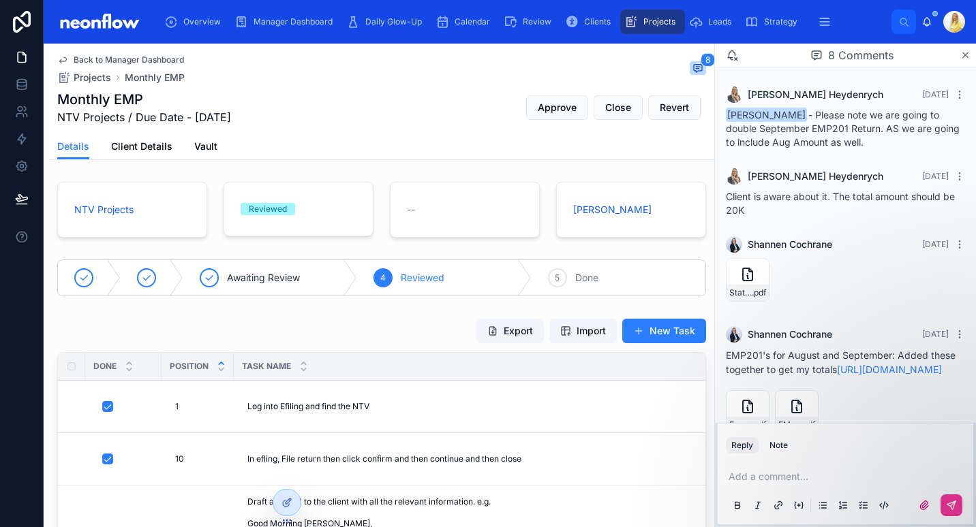
scroll to position [364, 0]
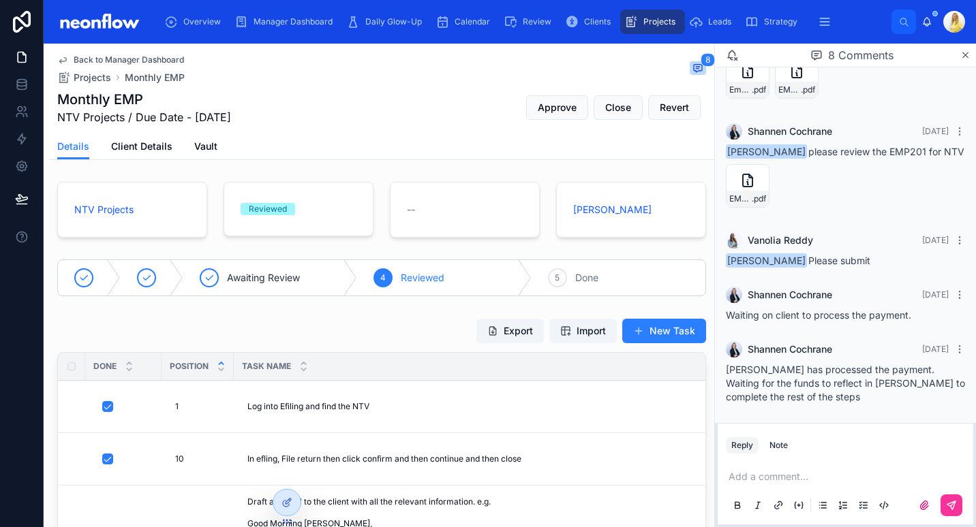
click at [399, 32] on div "Daily Glow-Up" at bounding box center [386, 22] width 81 height 22
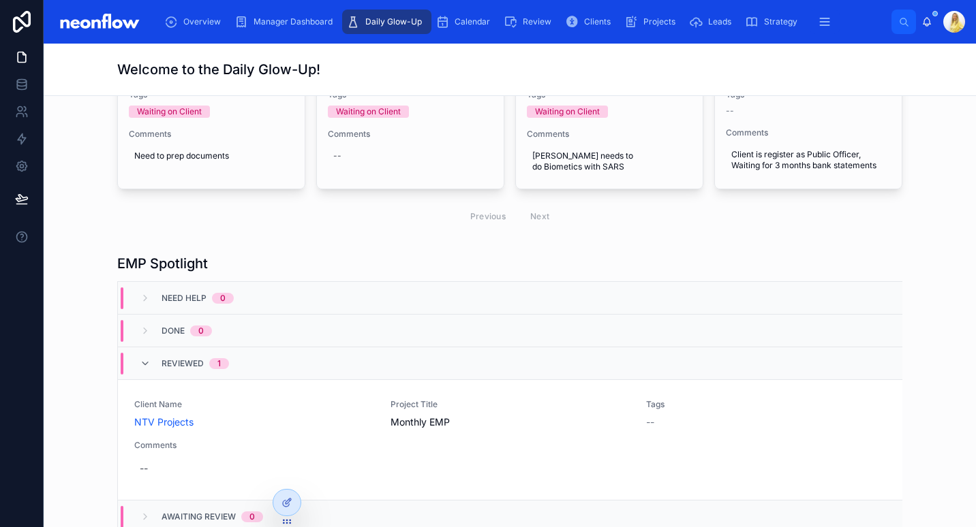
scroll to position [197, 0]
click at [307, 499] on link "Client Name NTV Projects Project Title Monthly EMP Tags -- Comments --" at bounding box center [510, 439] width 784 height 121
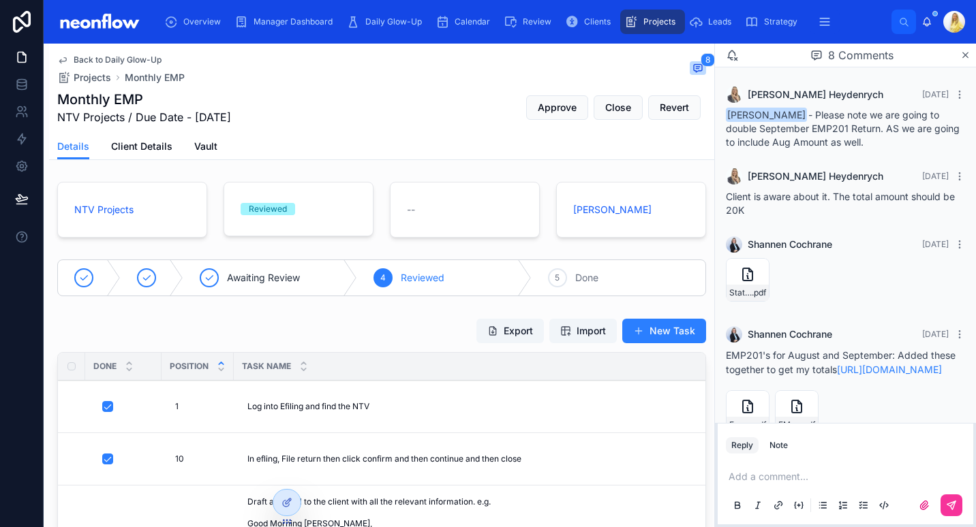
scroll to position [364, 0]
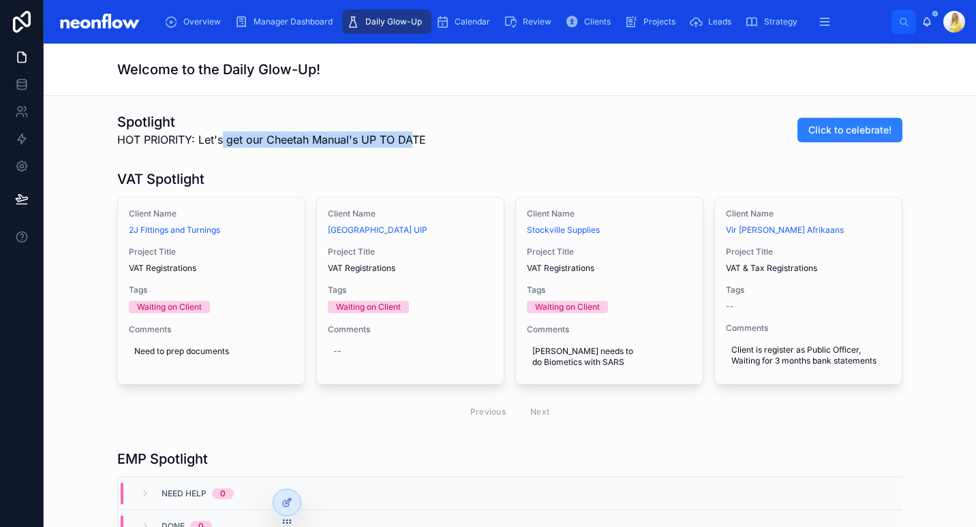
drag, startPoint x: 405, startPoint y: 137, endPoint x: 219, endPoint y: 144, distance: 185.5
click at [219, 144] on span "HOT PRIORITY: Let's get our Cheetah Manual's UP TO DATE" at bounding box center [271, 140] width 309 height 16
drag, startPoint x: 219, startPoint y: 144, endPoint x: 324, endPoint y: 115, distance: 108.1
click at [324, 115] on h1 "Spotlight" at bounding box center [271, 121] width 309 height 19
drag, startPoint x: 107, startPoint y: 119, endPoint x: 446, endPoint y: 141, distance: 340.1
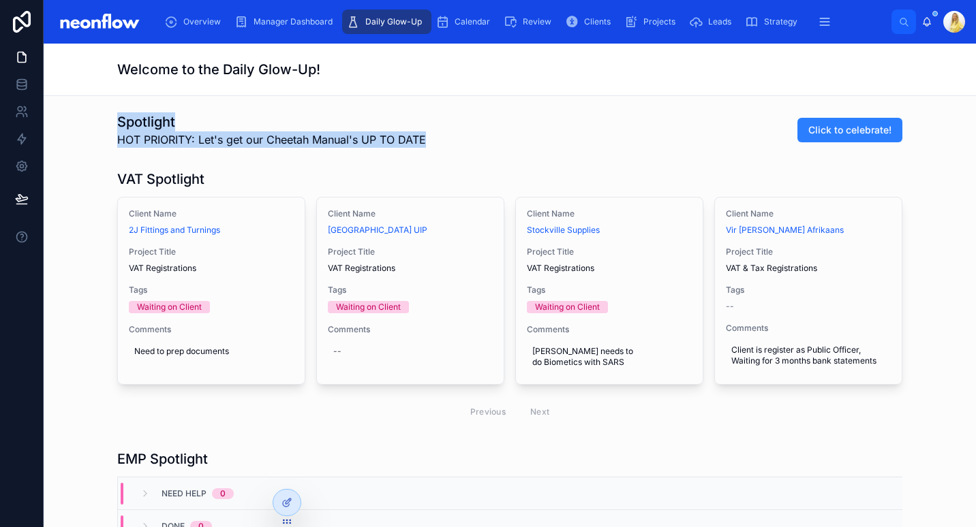
click at [446, 141] on div "Spotlight HOT PRIORITY: Let's get our Cheetah Manual's UP TO DATE Click to cele…" at bounding box center [510, 130] width 910 height 46
click at [446, 141] on div "Spotlight HOT PRIORITY: Let's get our Cheetah Manual's UP TO DATE Click to cele…" at bounding box center [509, 129] width 785 height 35
click at [388, 140] on span "HOT PRIORITY: Let's get our Cheetah Manual's UP TO DATE" at bounding box center [271, 140] width 309 height 16
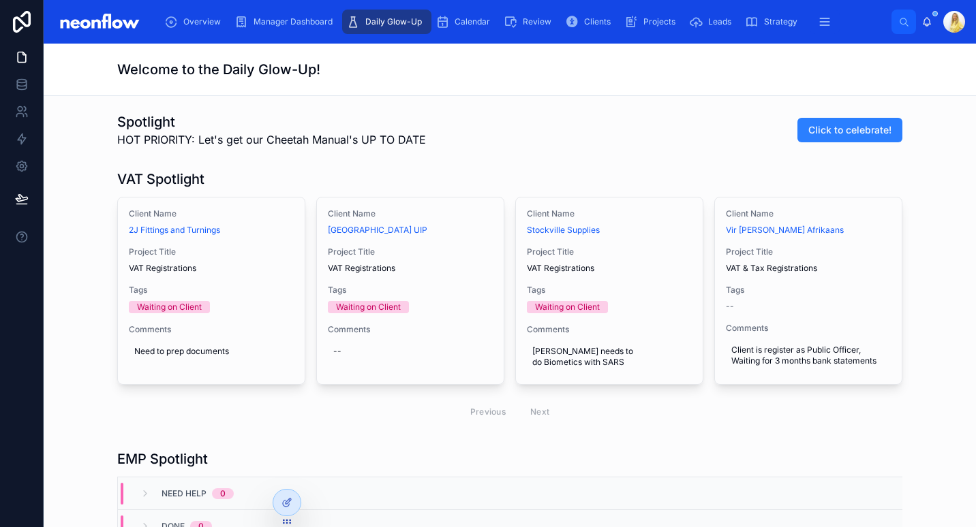
drag, startPoint x: 345, startPoint y: 138, endPoint x: 104, endPoint y: 135, distance: 241.2
click at [104, 135] on div "Spotlight HOT PRIORITY: Let's get our Cheetah Manual's UP TO DATE Click to cele…" at bounding box center [510, 130] width 910 height 46
click at [128, 108] on div "Spotlight HOT PRIORITY: Let's get our Cheetah Manual's UP TO DATE Click to cele…" at bounding box center [510, 130] width 910 height 46
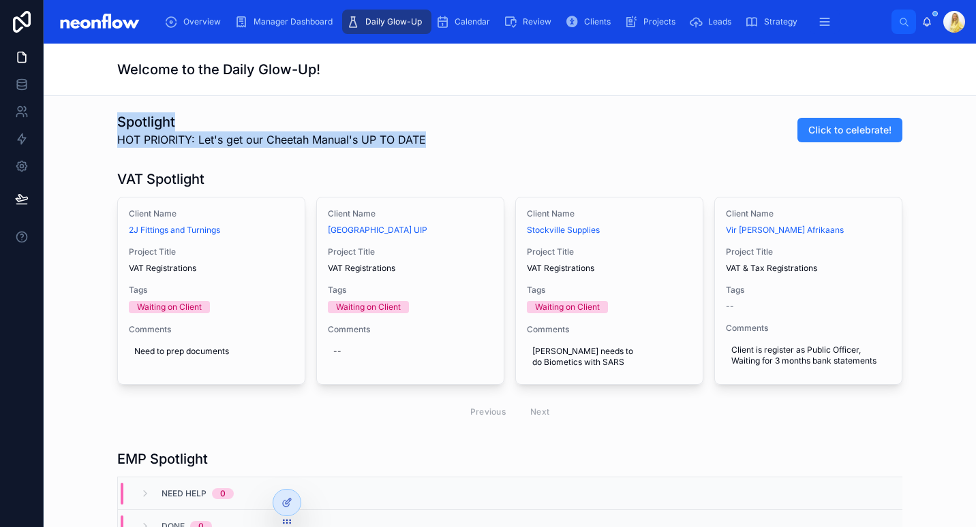
drag, startPoint x: 108, startPoint y: 121, endPoint x: 484, endPoint y: 152, distance: 376.7
click at [484, 152] on div "Spotlight HOT PRIORITY: Let's get our Cheetah Manual's UP TO DATE Click to cele…" at bounding box center [510, 130] width 910 height 46
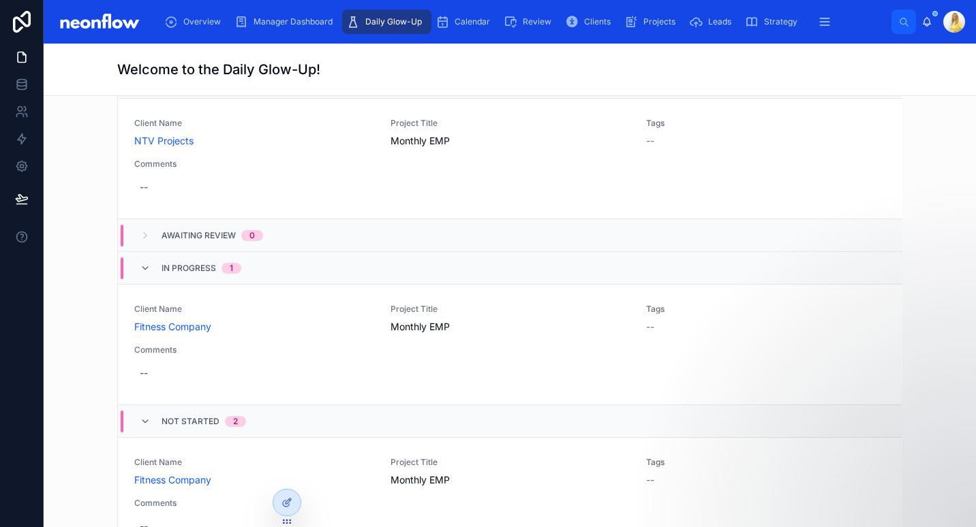
scroll to position [636, 0]
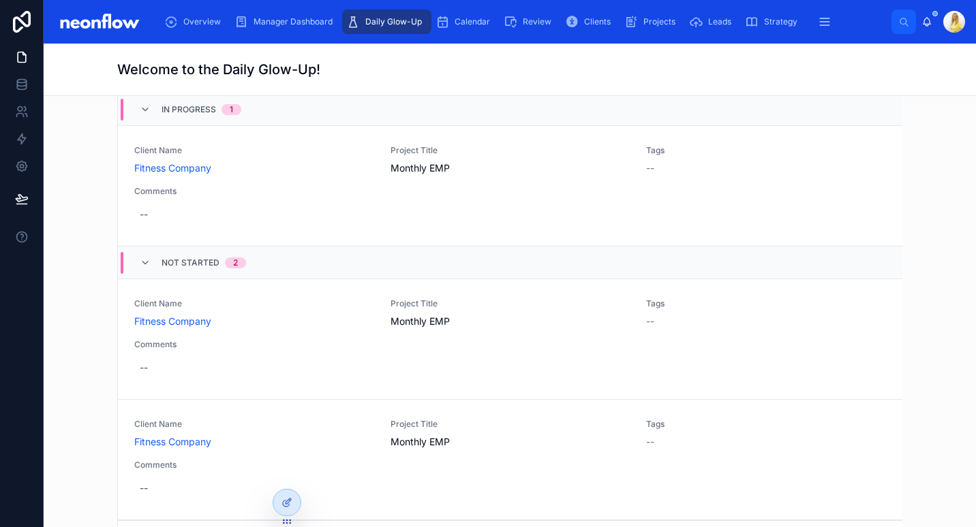
click at [91, 275] on div "EMP Spotlight Need Help 0 Done 0 Reviewed 1 Client Name NTV Projects Project Ti…" at bounding box center [510, 184] width 910 height 751
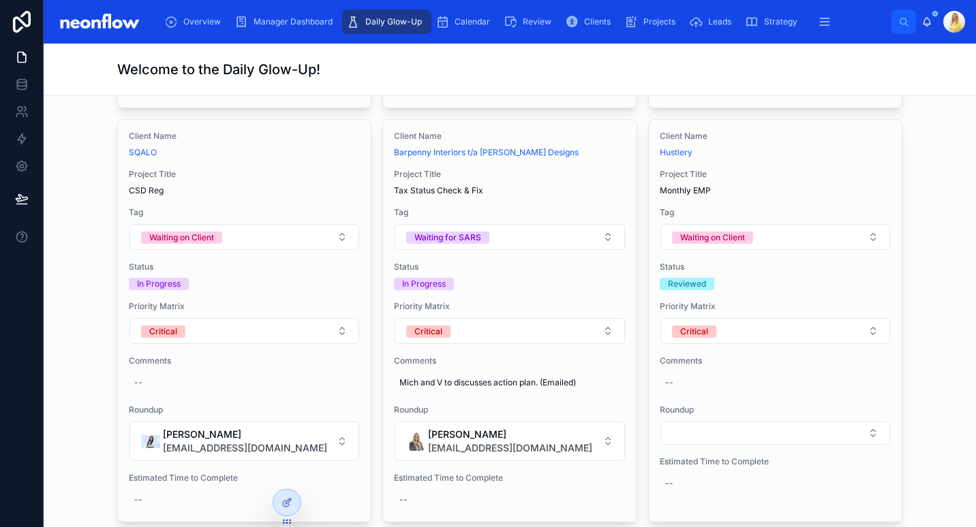
scroll to position [2578, 0]
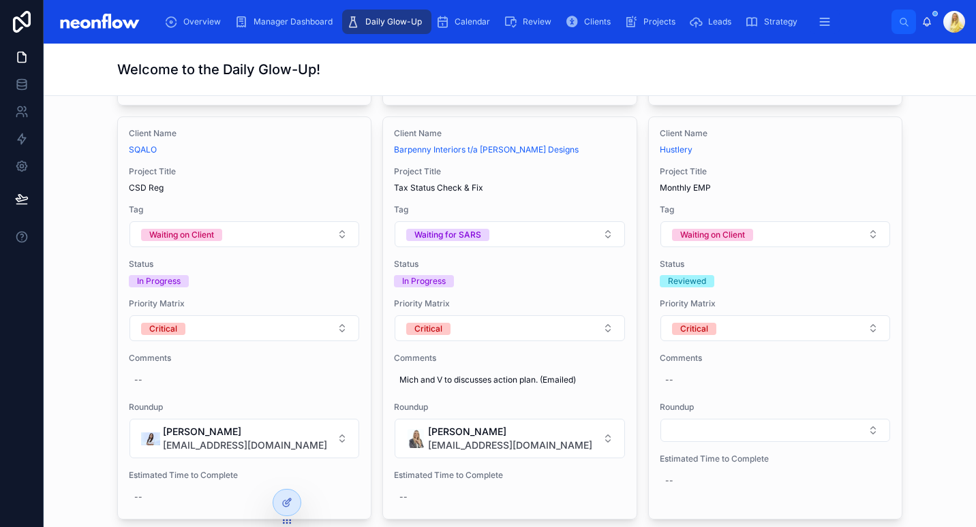
click at [586, 24] on span "Clients" at bounding box center [597, 21] width 27 height 11
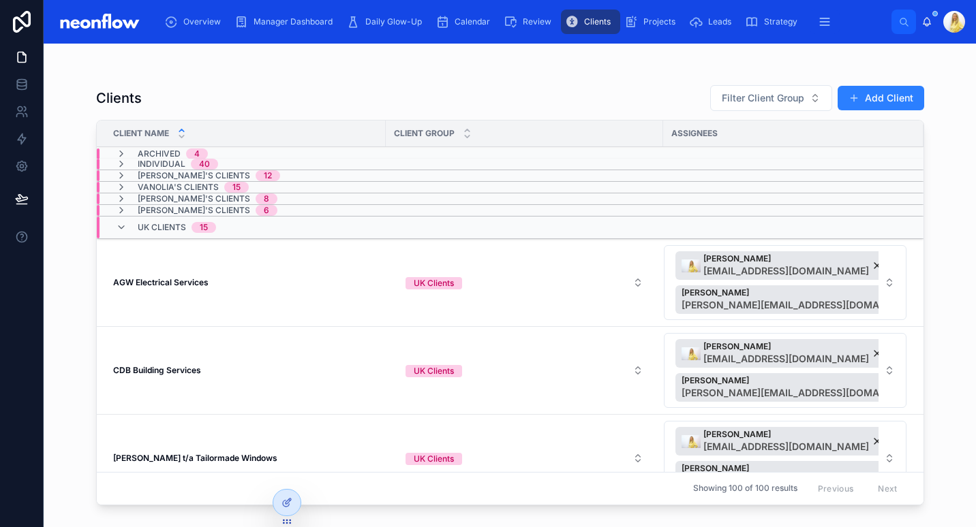
click at [151, 205] on span "Micheline's Clients" at bounding box center [194, 210] width 112 height 11
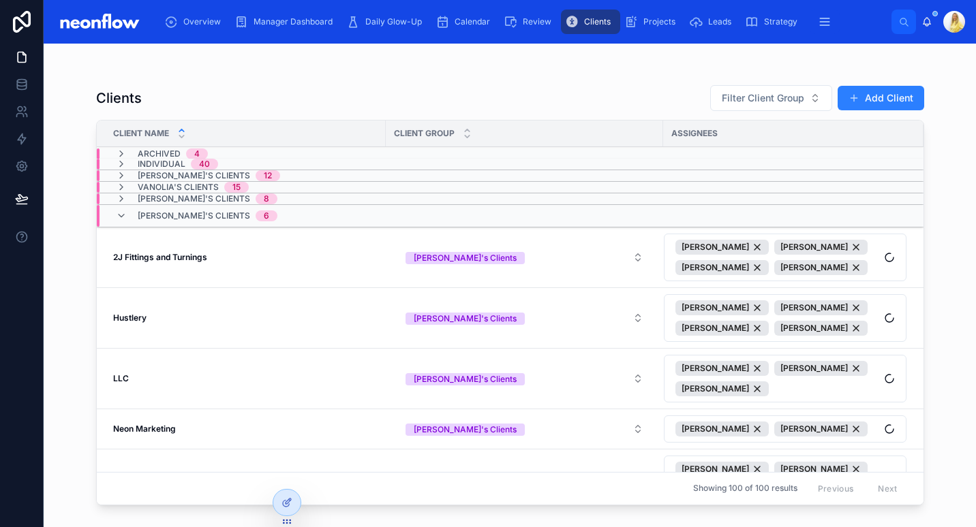
click at [238, 273] on td "2J Fittings and Turnings 2J Fittings and Turnings" at bounding box center [241, 258] width 289 height 61
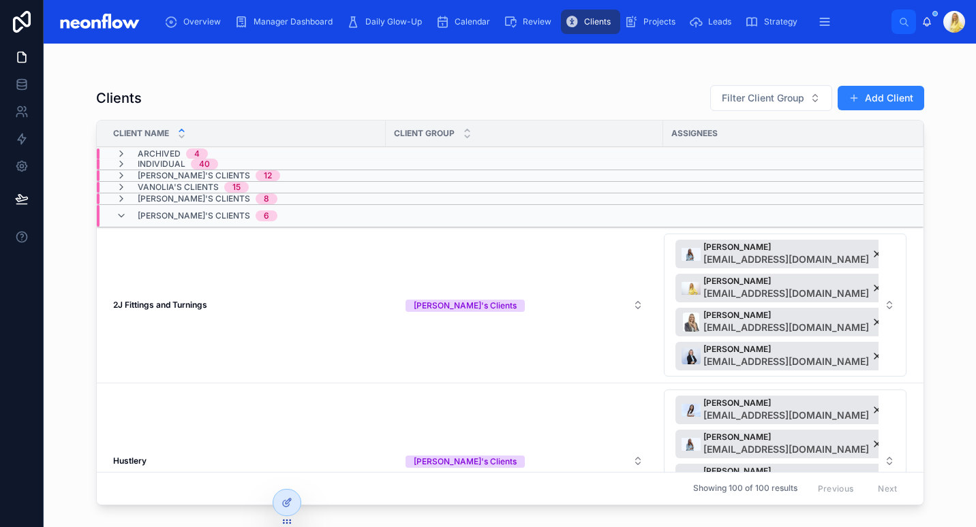
click at [160, 304] on strong "2J Fittings and Turnings" at bounding box center [160, 305] width 94 height 10
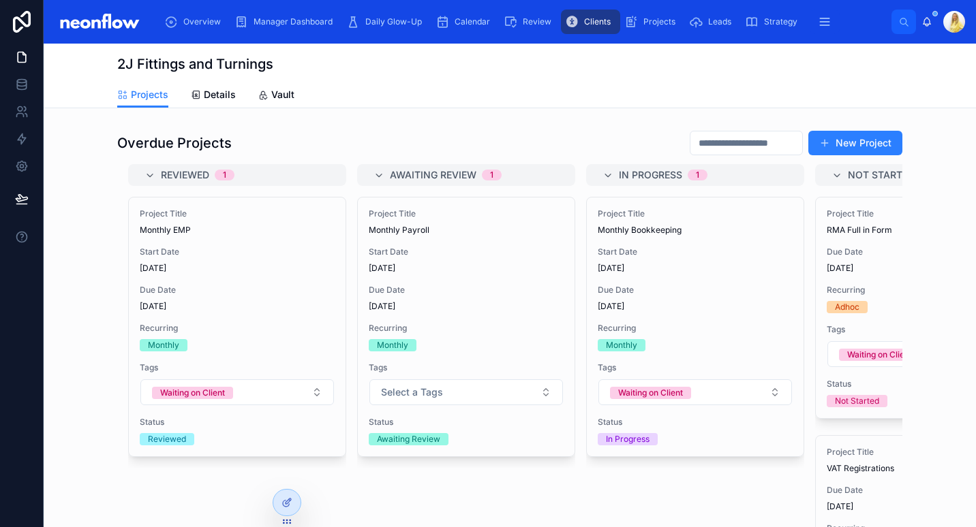
click at [205, 100] on span "Details" at bounding box center [220, 95] width 32 height 14
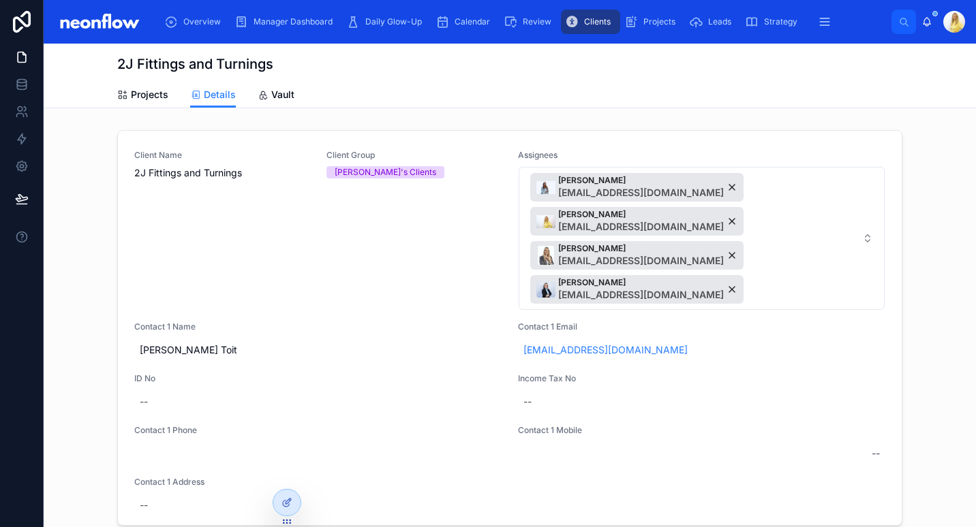
click at [279, 500] on div at bounding box center [286, 503] width 27 height 26
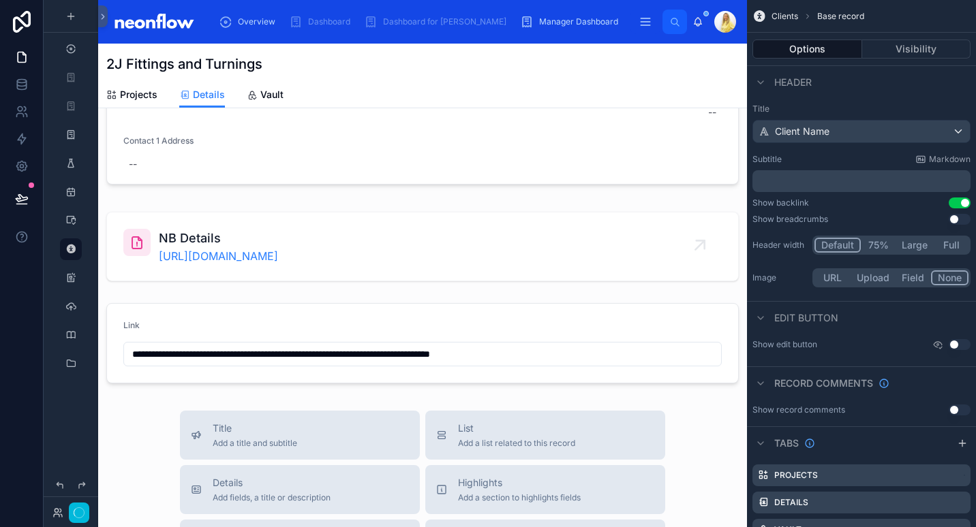
scroll to position [24, 0]
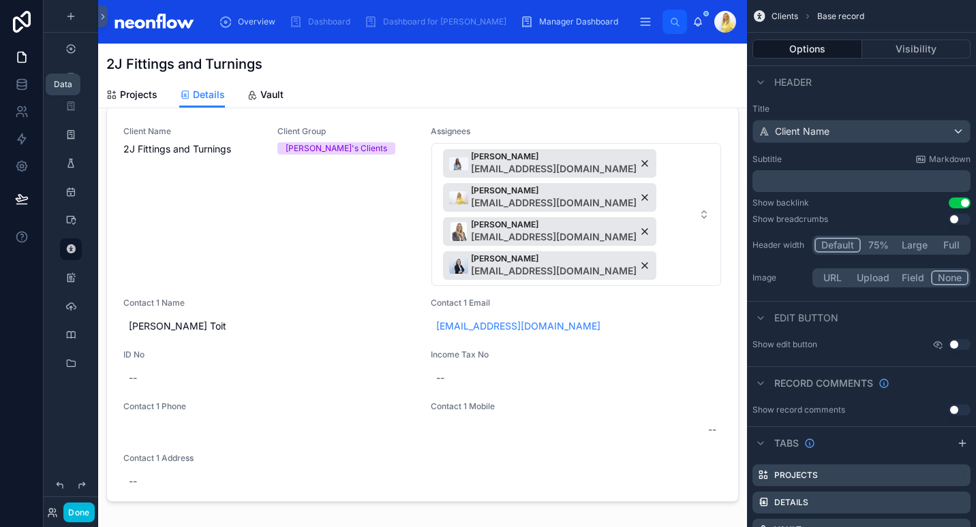
click at [14, 84] on link at bounding box center [21, 84] width 43 height 27
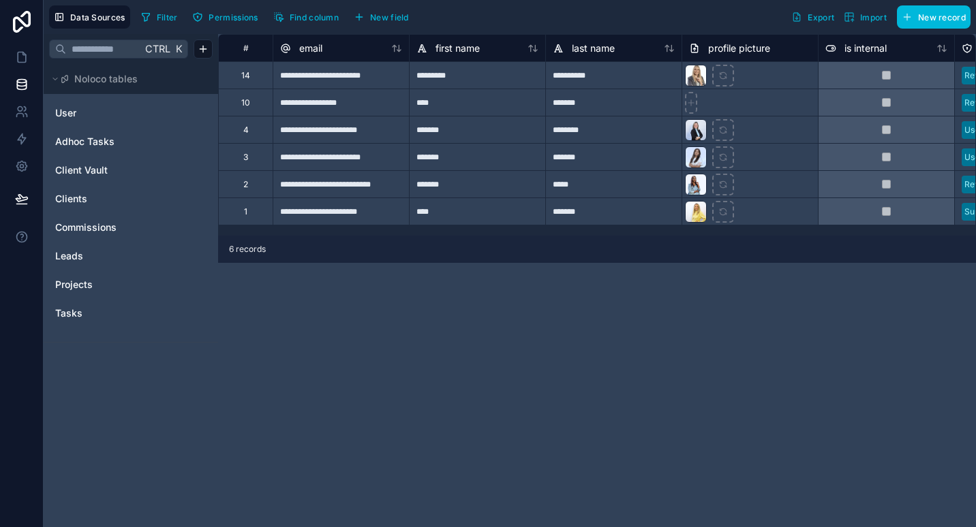
click at [74, 198] on span "Clients" at bounding box center [71, 199] width 32 height 14
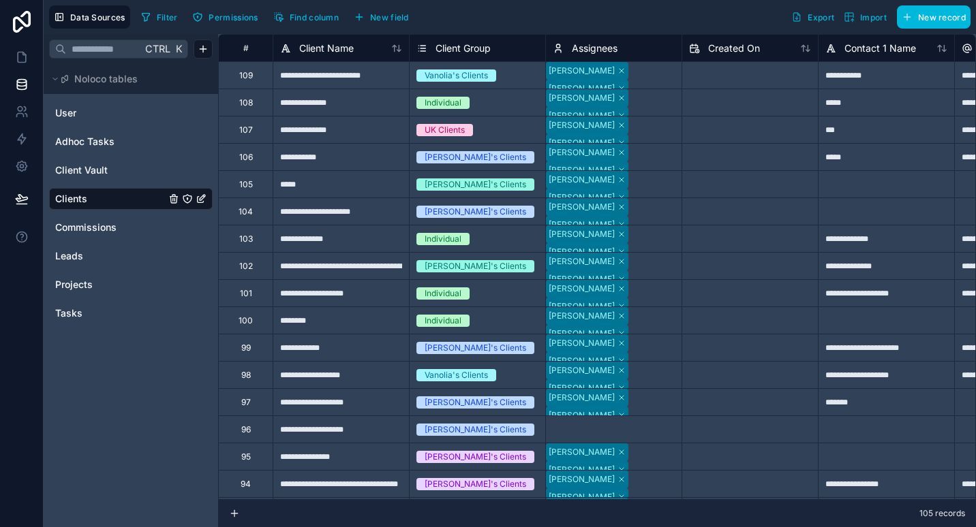
click at [368, 18] on button "New field" at bounding box center [381, 17] width 65 height 20
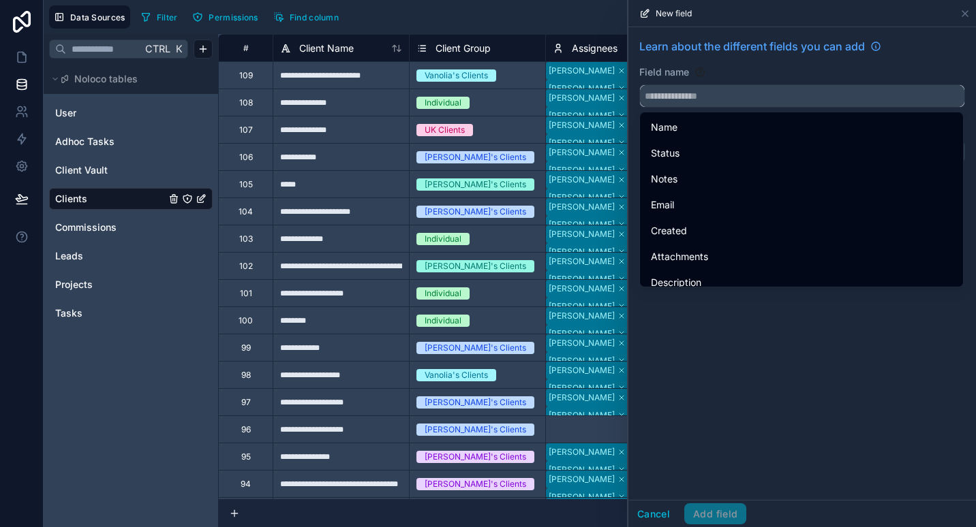
click at [670, 97] on input "text" at bounding box center [802, 96] width 324 height 22
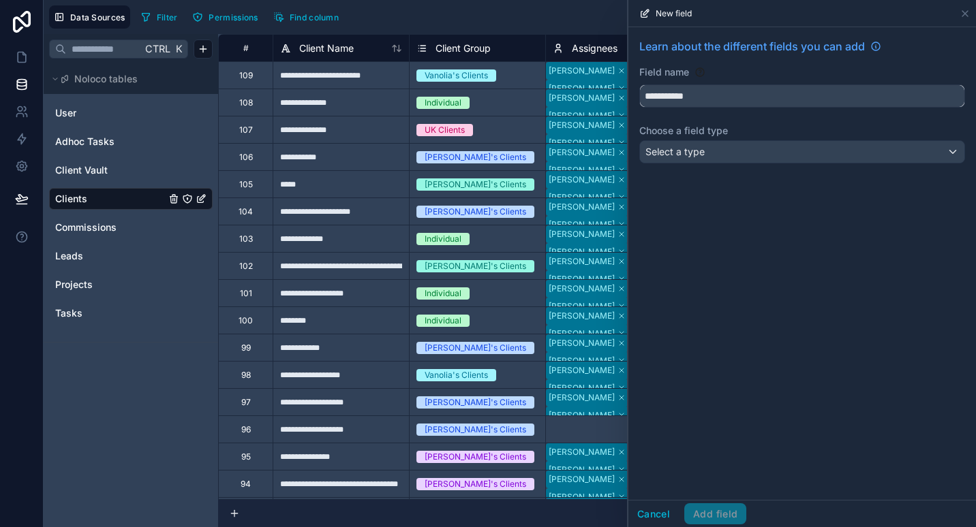
click at [639, 84] on button "**********" at bounding box center [802, 95] width 326 height 23
type input "**********"
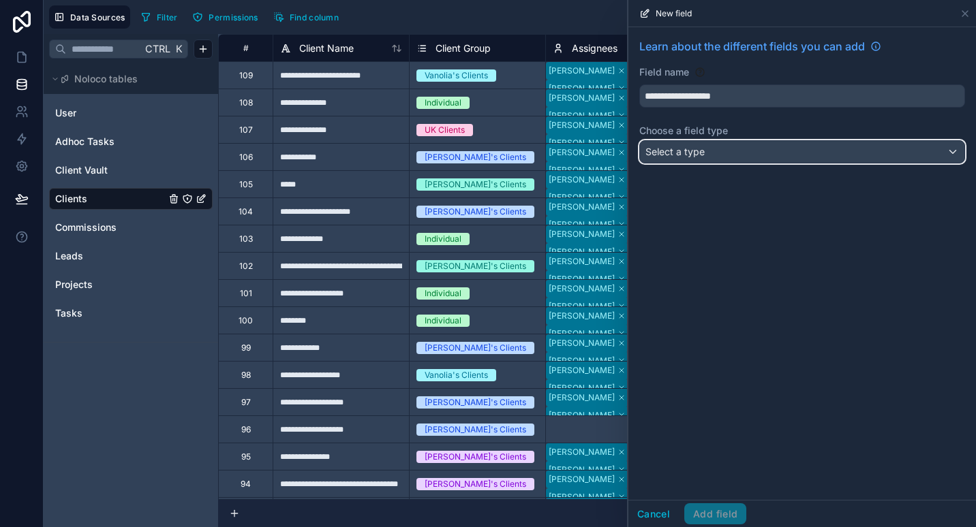
click at [657, 155] on span "Select a type" at bounding box center [674, 152] width 59 height 12
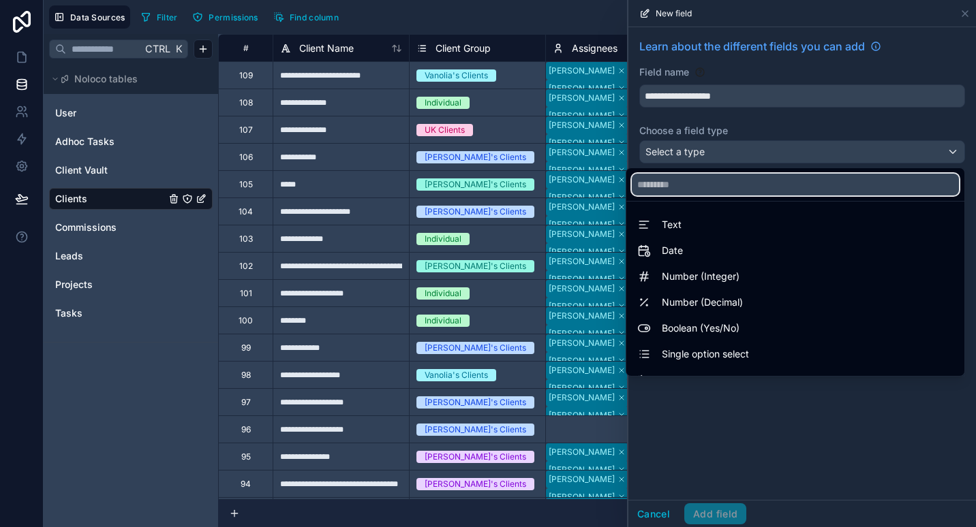
click at [694, 195] on input "text" at bounding box center [795, 185] width 327 height 22
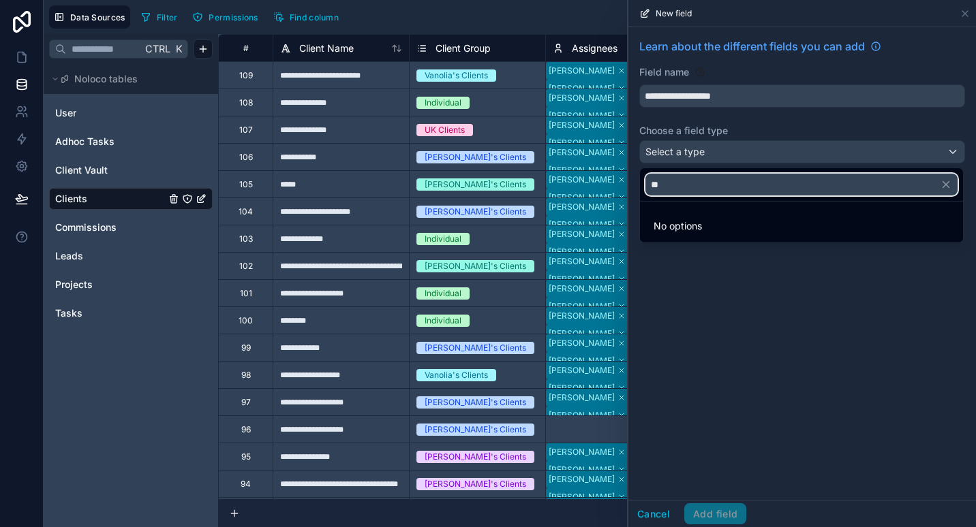
type input "*"
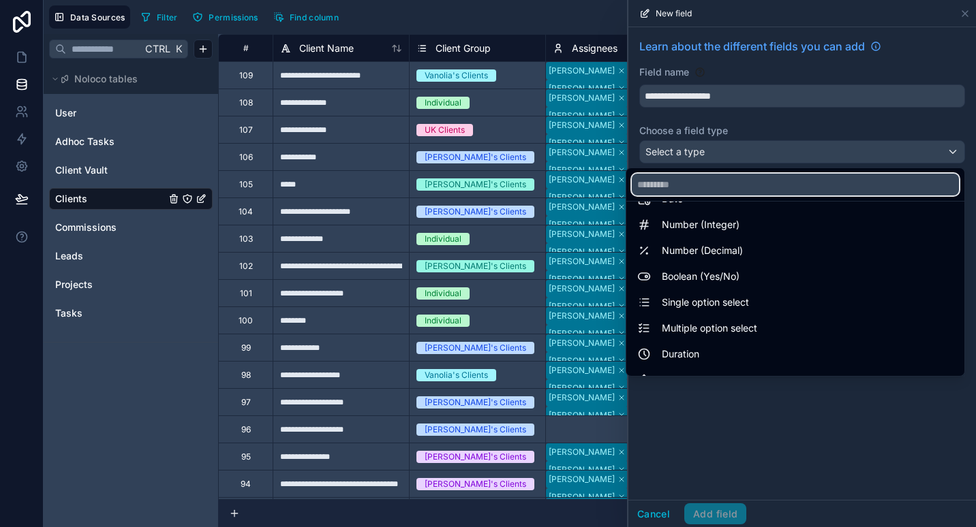
scroll to position [52, 0]
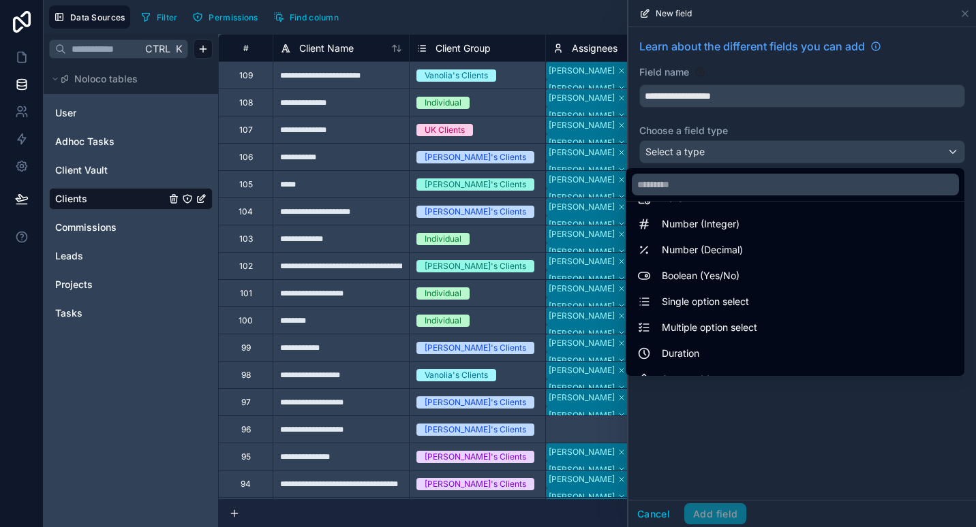
click at [747, 296] on div "Single option select" at bounding box center [795, 302] width 316 height 16
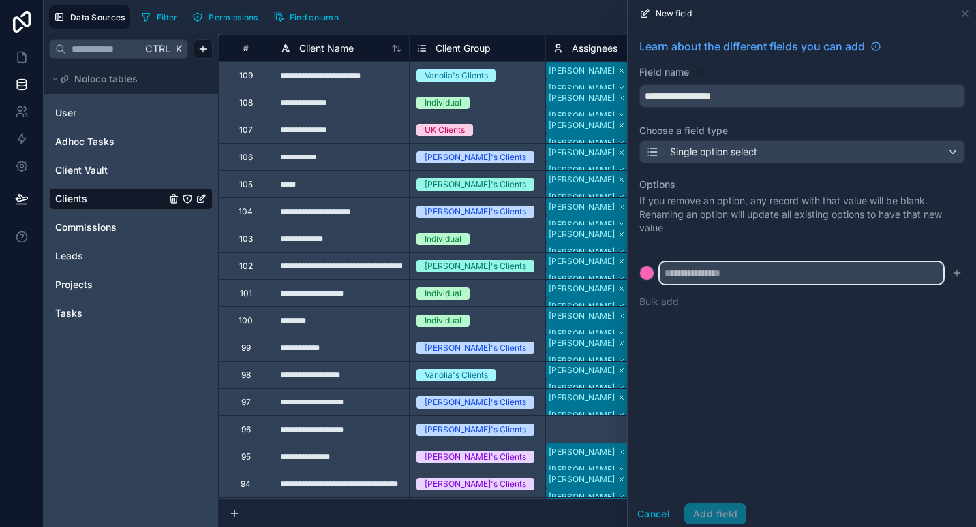
click at [723, 275] on input "text" at bounding box center [801, 273] width 283 height 22
type input "****"
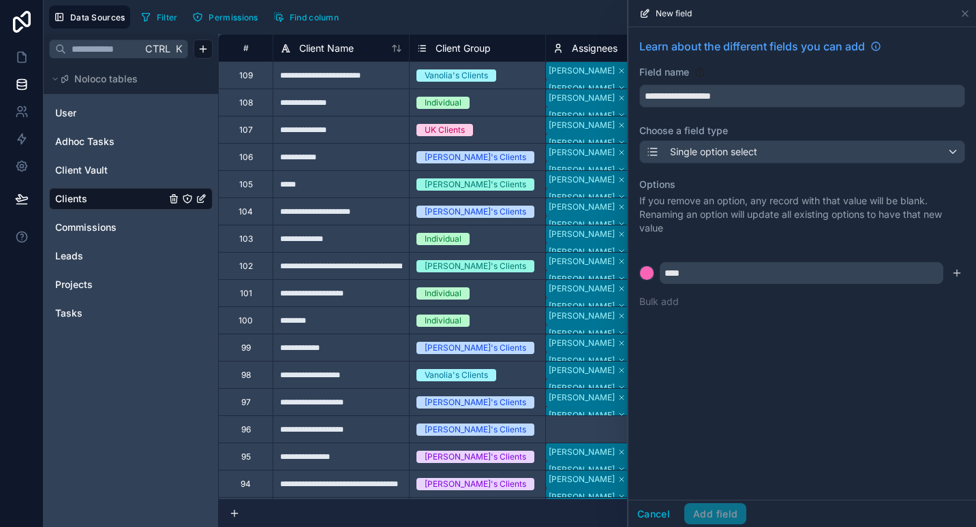
click at [963, 272] on button "submit" at bounding box center [956, 273] width 16 height 16
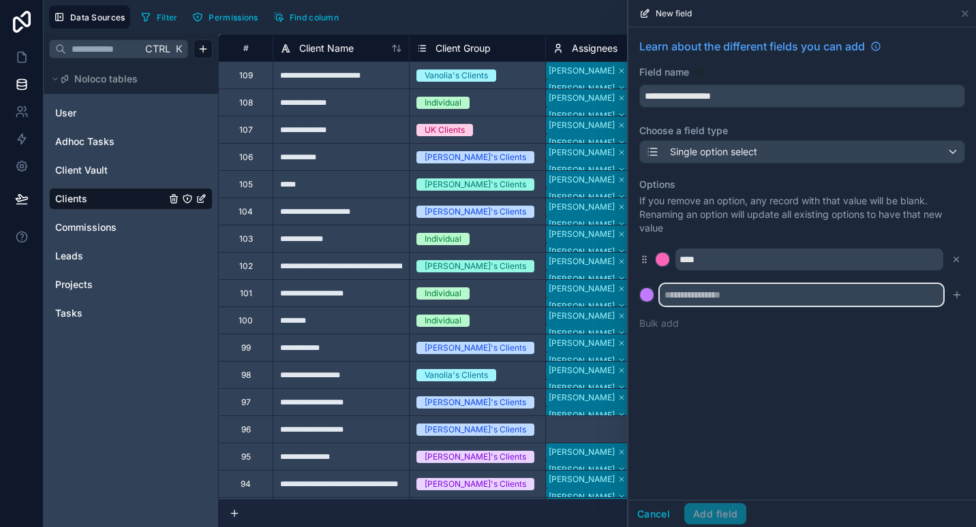
click at [860, 294] on input "text" at bounding box center [801, 295] width 283 height 22
type input "****"
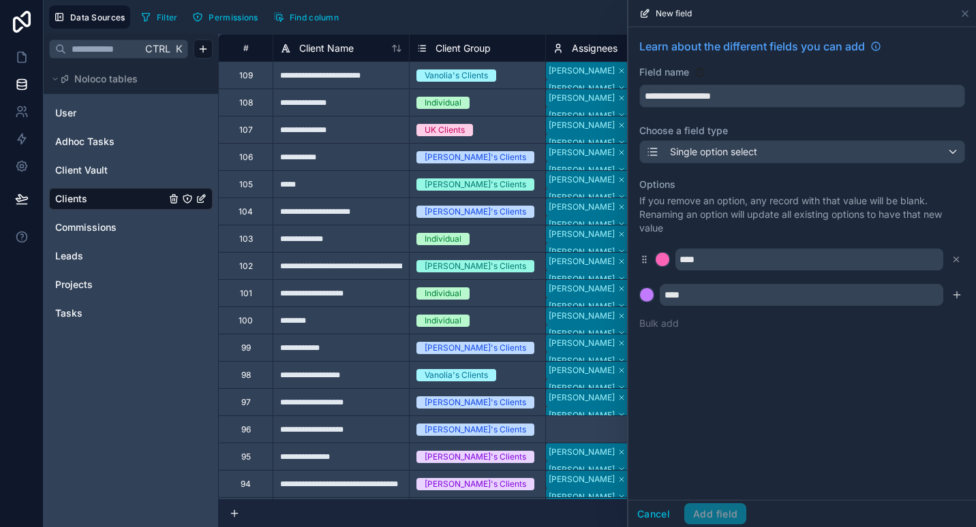
click at [961, 295] on icon "submit" at bounding box center [956, 295] width 11 height 11
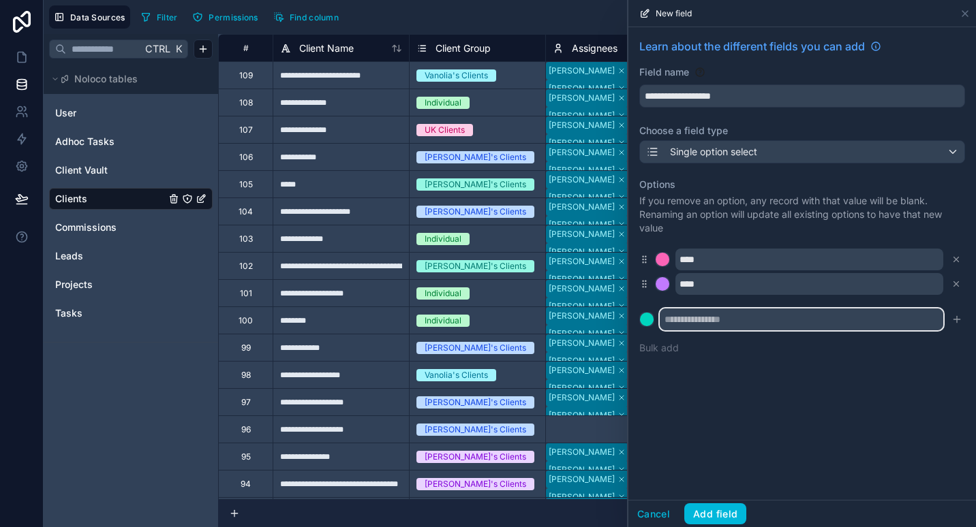
click at [871, 311] on input "text" at bounding box center [801, 320] width 283 height 22
type input "**********"
click at [959, 319] on icon "submit" at bounding box center [956, 319] width 11 height 11
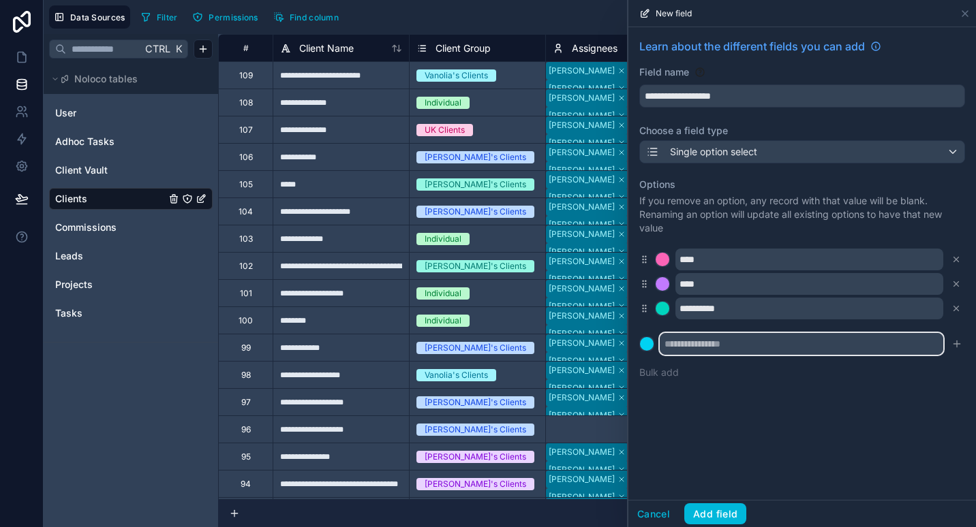
click at [864, 349] on input "text" at bounding box center [801, 344] width 283 height 22
type input "****"
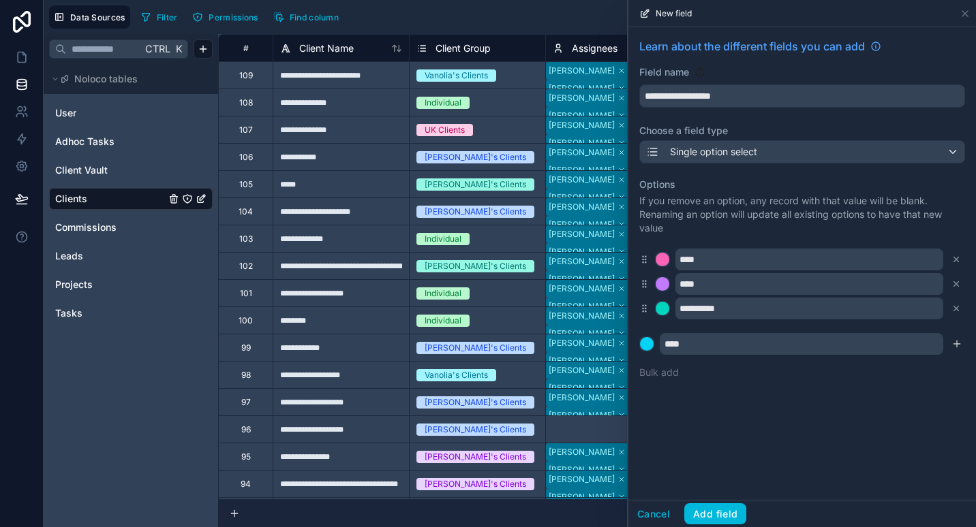
click at [957, 343] on icon "submit" at bounding box center [957, 344] width 0 height 6
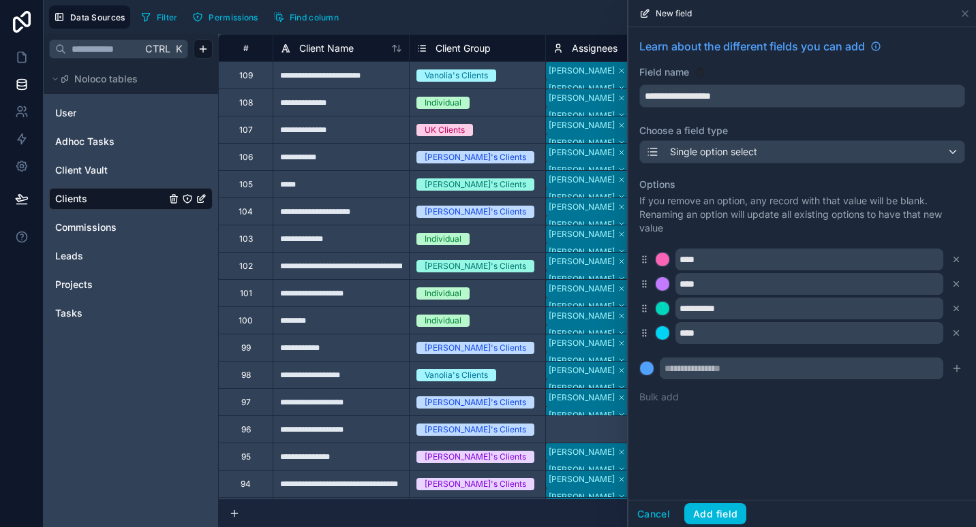
click at [721, 512] on button "Add field" at bounding box center [715, 515] width 62 height 22
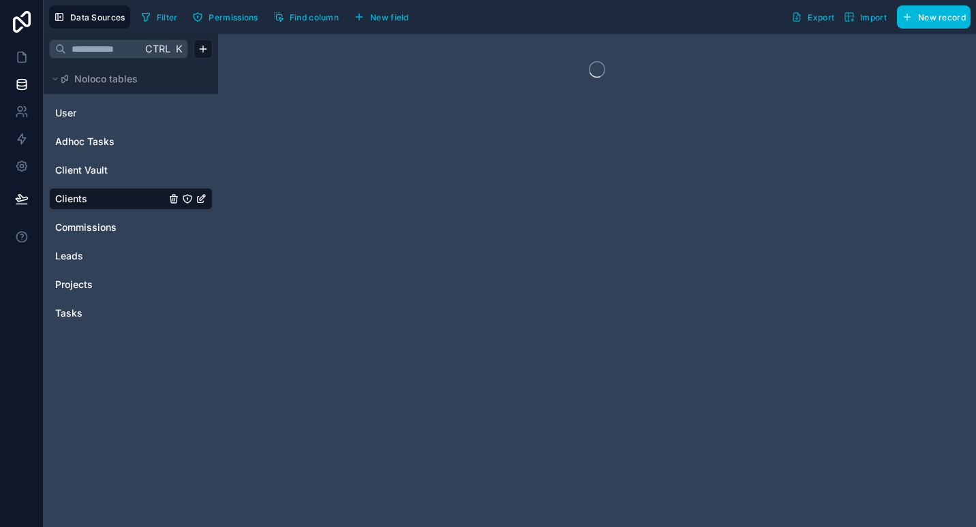
click at [403, 18] on span "New field" at bounding box center [389, 17] width 39 height 10
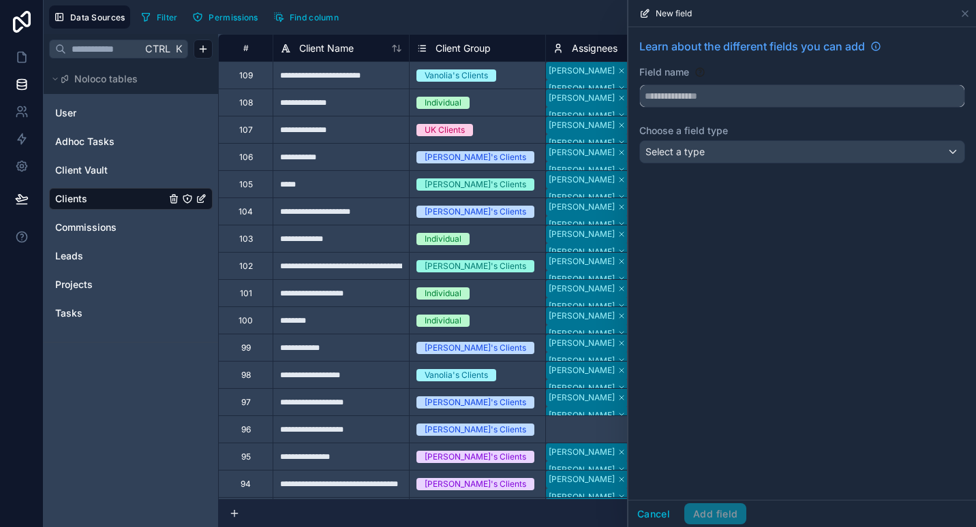
click at [690, 102] on input "text" at bounding box center [802, 96] width 324 height 22
click at [639, 84] on button "*******" at bounding box center [802, 95] width 326 height 23
type input "**********"
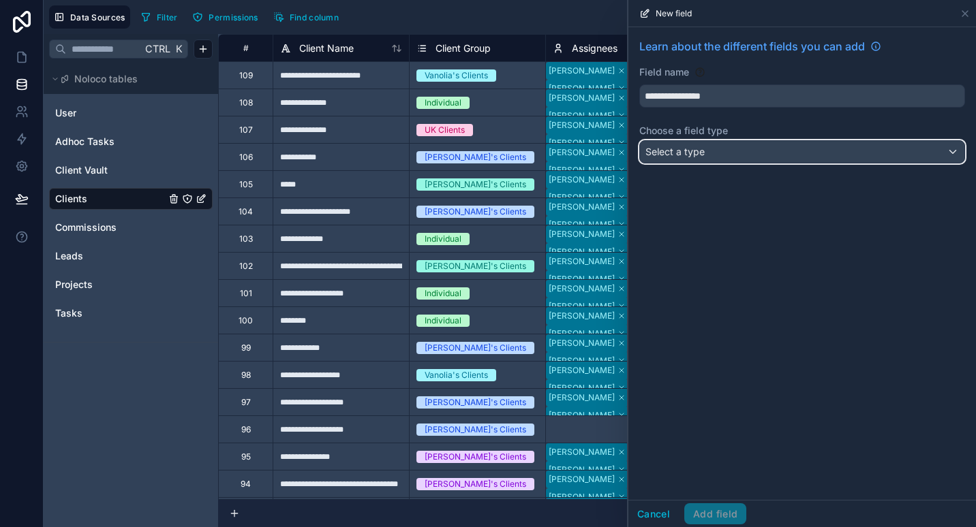
click at [682, 153] on span "Select a type" at bounding box center [674, 152] width 59 height 12
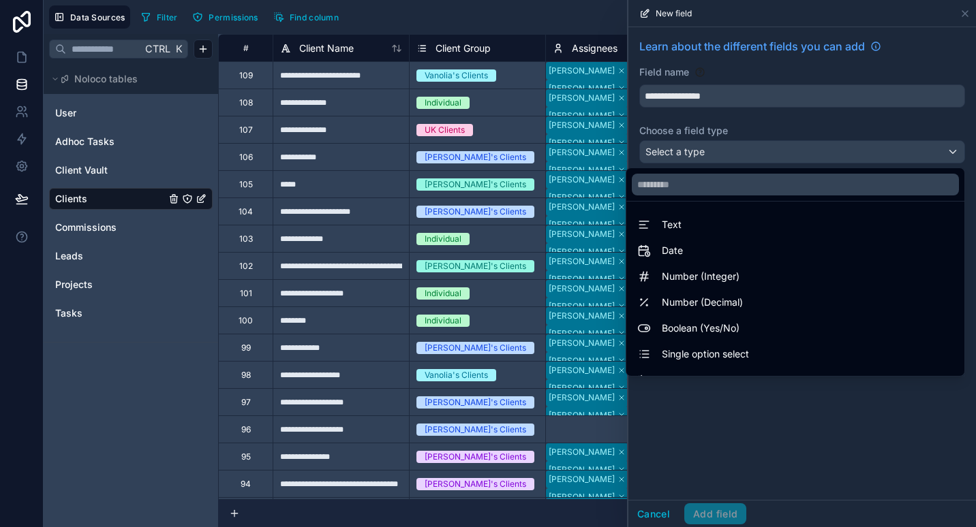
click at [677, 344] on div "Single option select" at bounding box center [795, 354] width 333 height 25
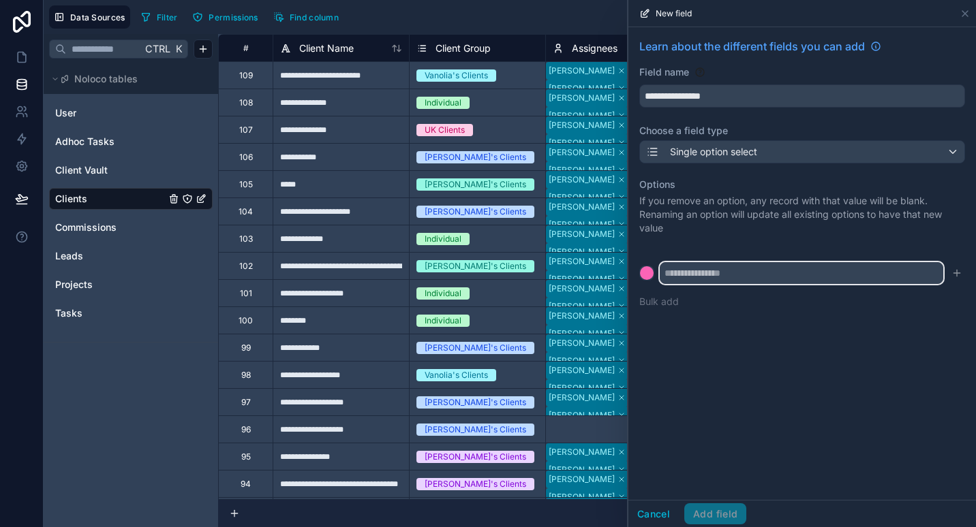
click at [717, 274] on input "text" at bounding box center [801, 273] width 283 height 22
type input "*********"
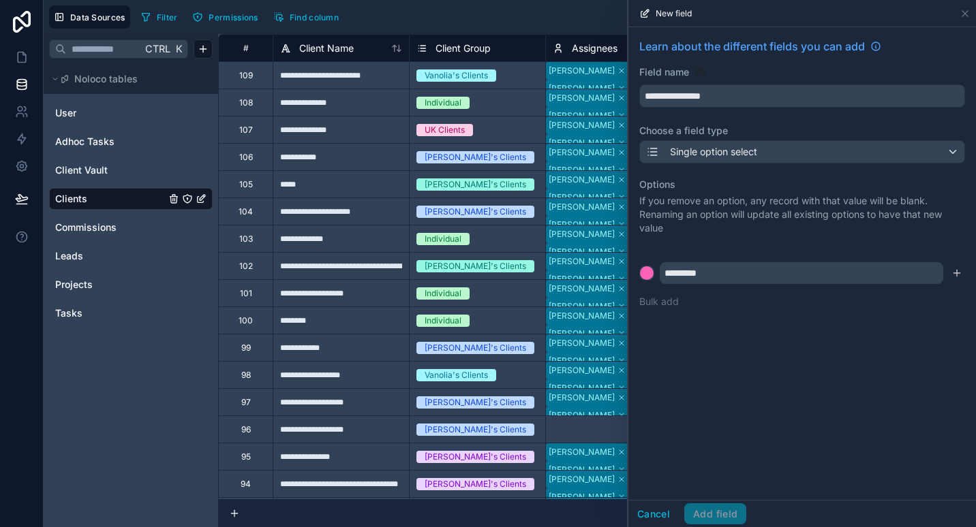
click at [958, 273] on icon "submit" at bounding box center [956, 273] width 6 height 0
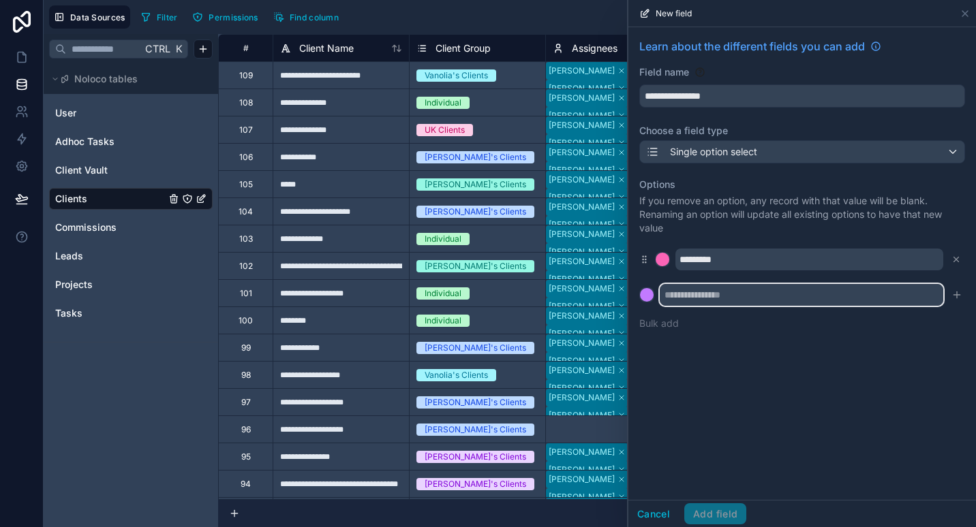
click at [750, 297] on input "text" at bounding box center [801, 295] width 283 height 22
type input "**********"
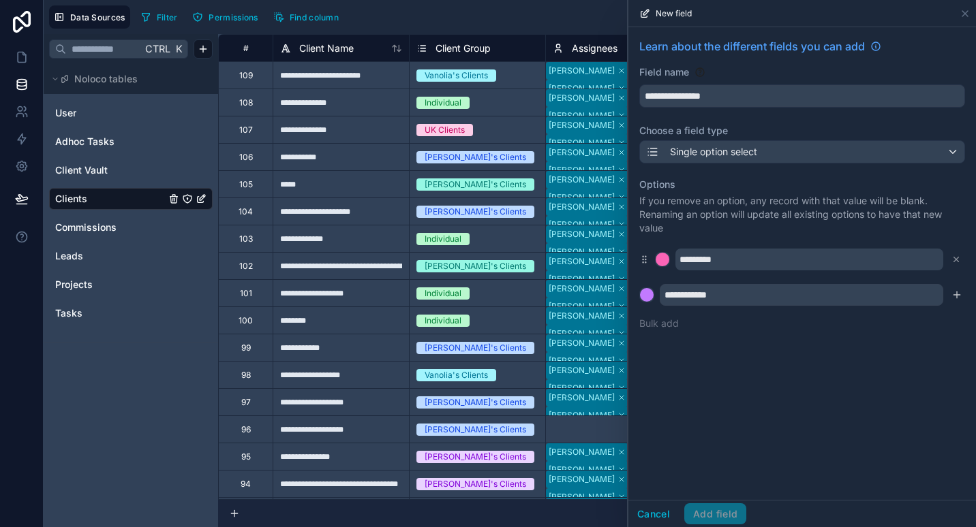
click at [958, 293] on icon "submit" at bounding box center [956, 295] width 11 height 11
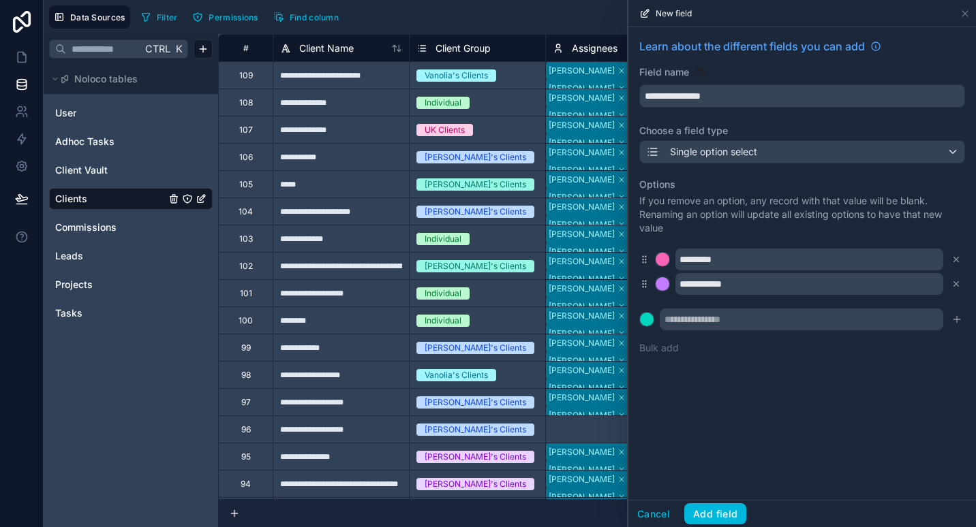
click at [699, 518] on button "Add field" at bounding box center [715, 515] width 62 height 22
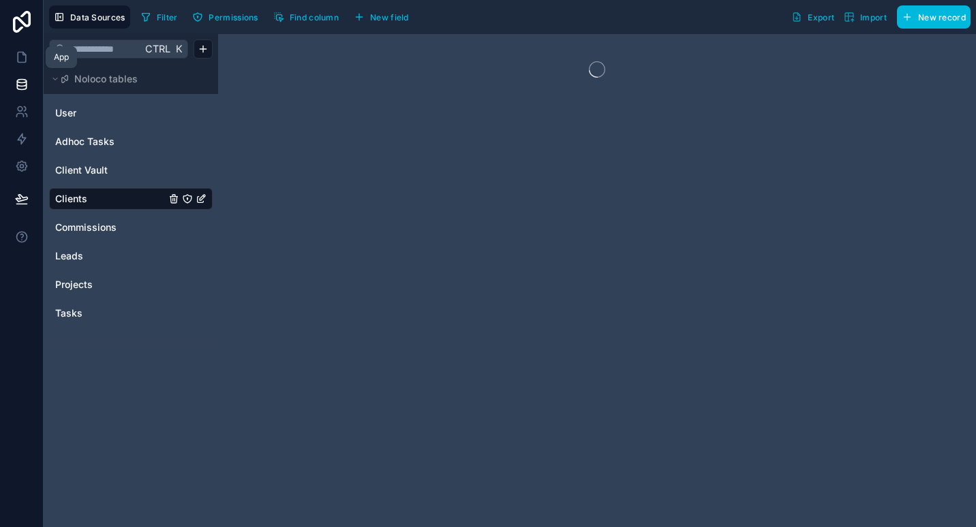
click at [20, 59] on icon at bounding box center [22, 57] width 14 height 14
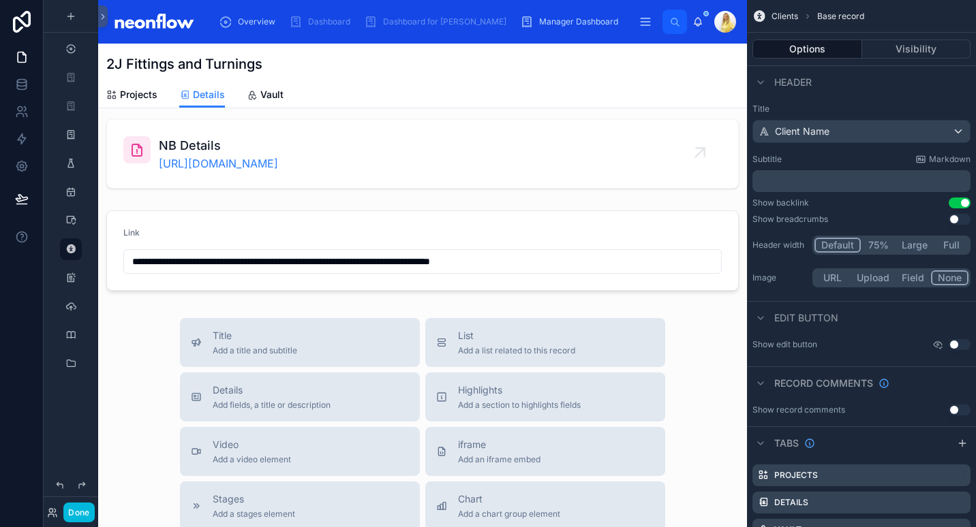
scroll to position [437, 0]
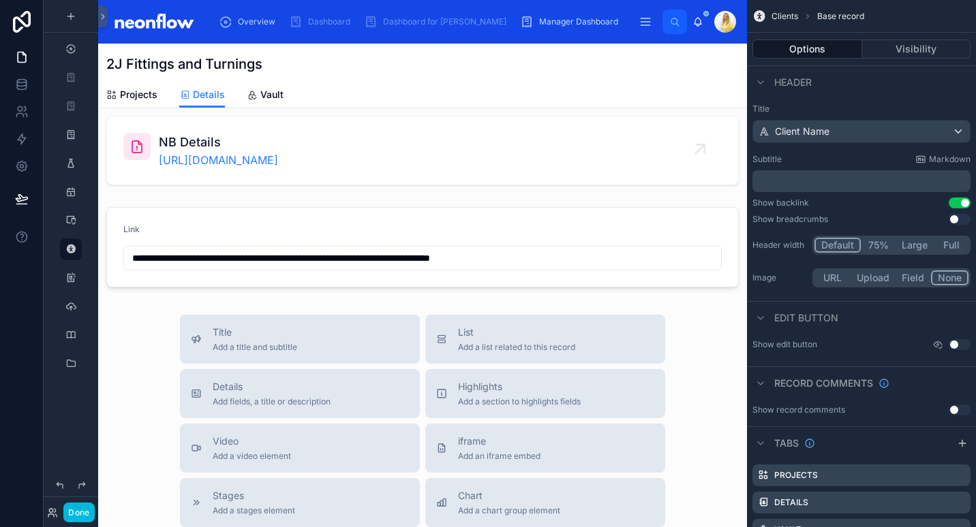
click at [487, 345] on span "Add a list related to this record" at bounding box center [516, 347] width 117 height 11
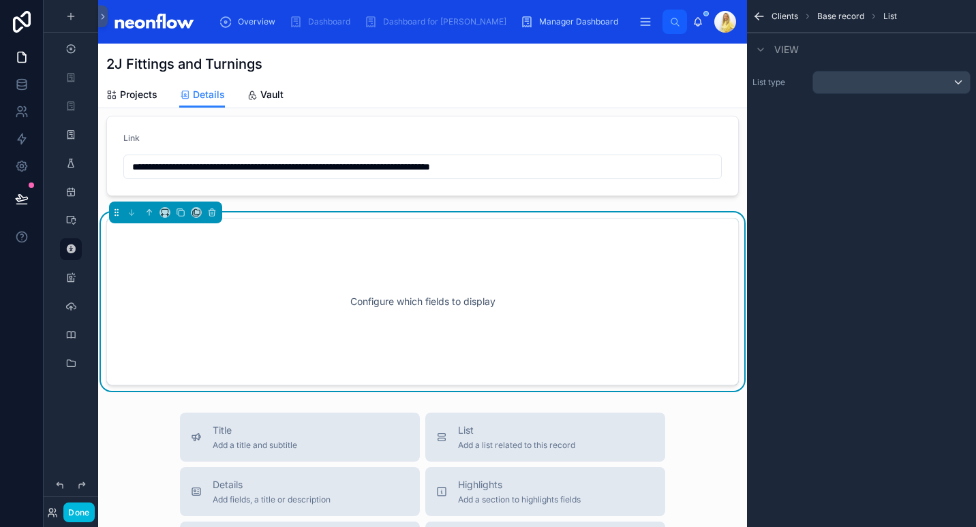
scroll to position [544, 0]
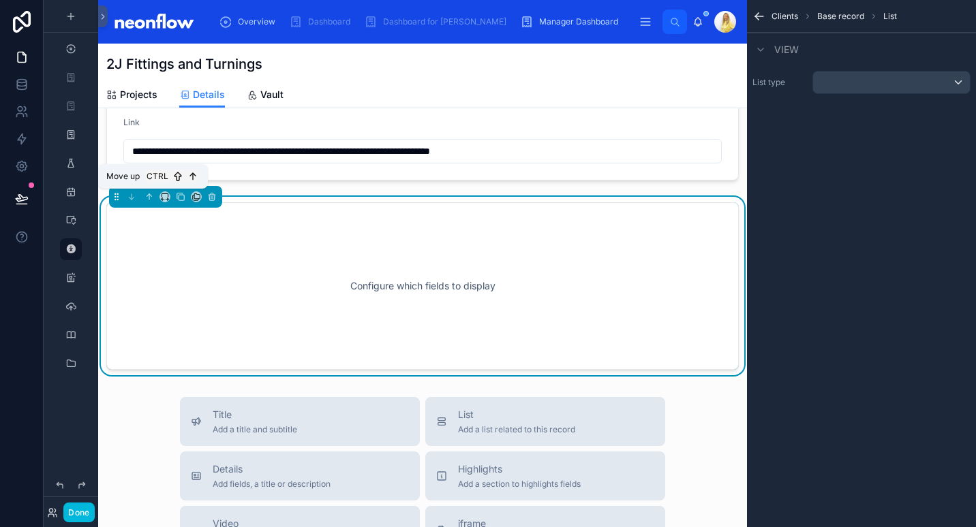
click at [144, 198] on icon at bounding box center [149, 197] width 10 height 10
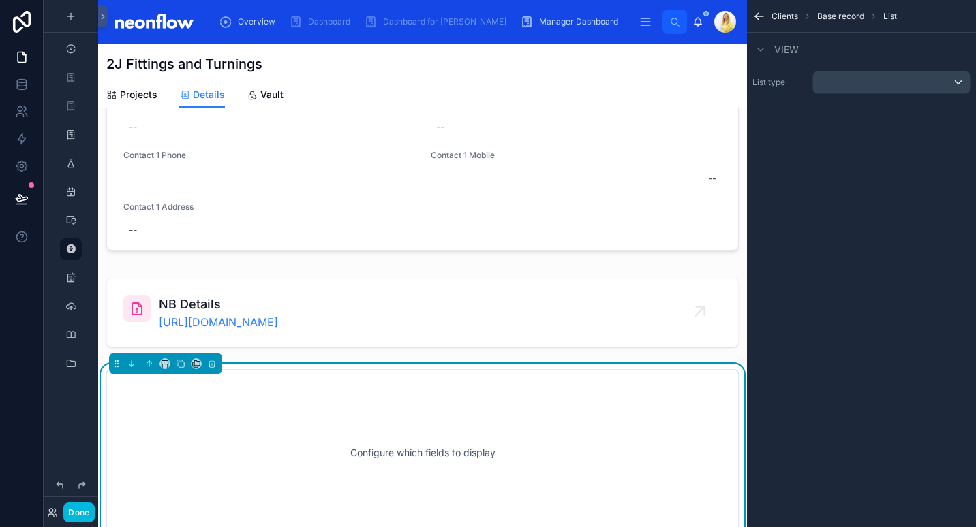
scroll to position [253, 0]
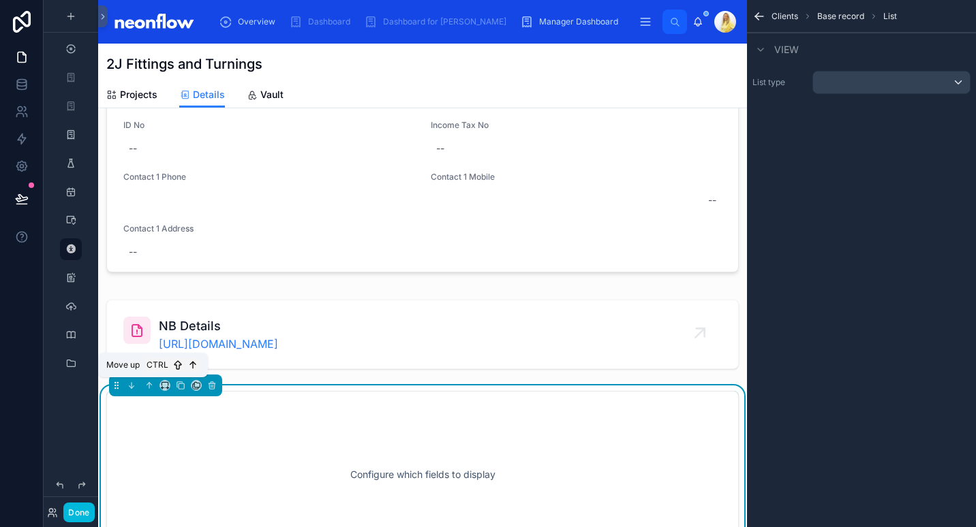
click at [148, 387] on icon at bounding box center [149, 386] width 10 height 10
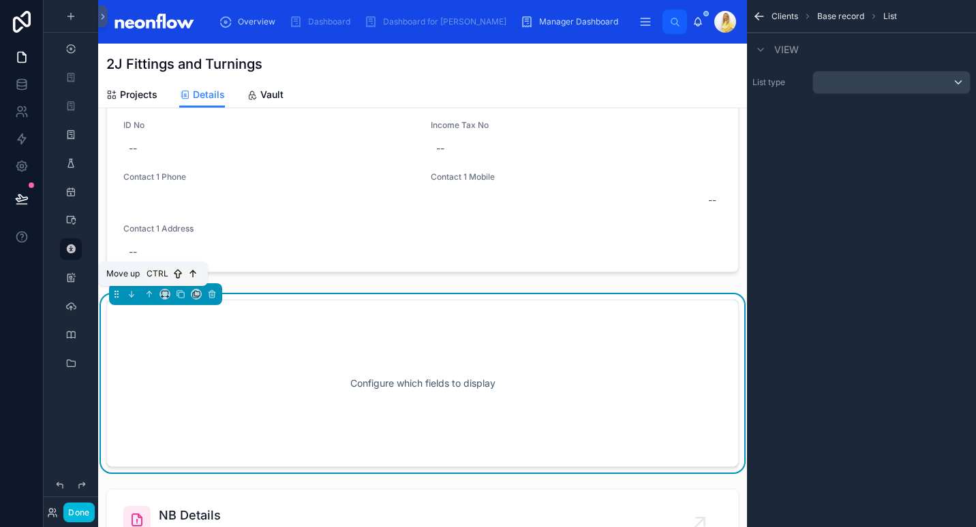
click at [149, 297] on icon at bounding box center [149, 295] width 10 height 10
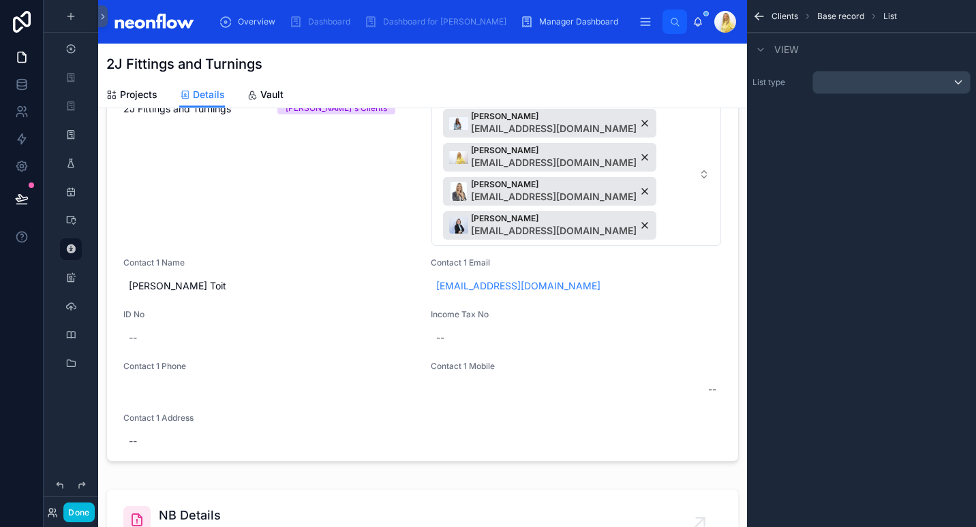
scroll to position [0, 0]
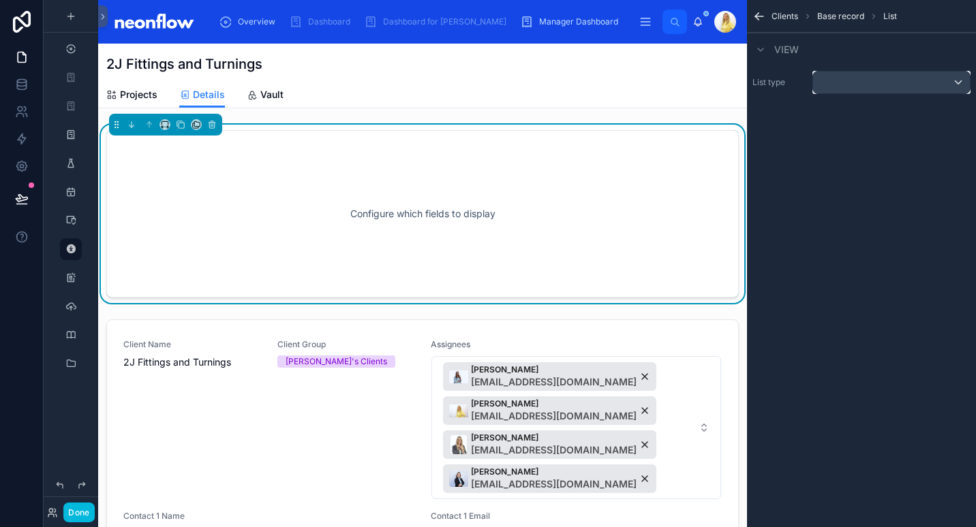
click at [833, 76] on div "scrollable content" at bounding box center [891, 83] width 157 height 22
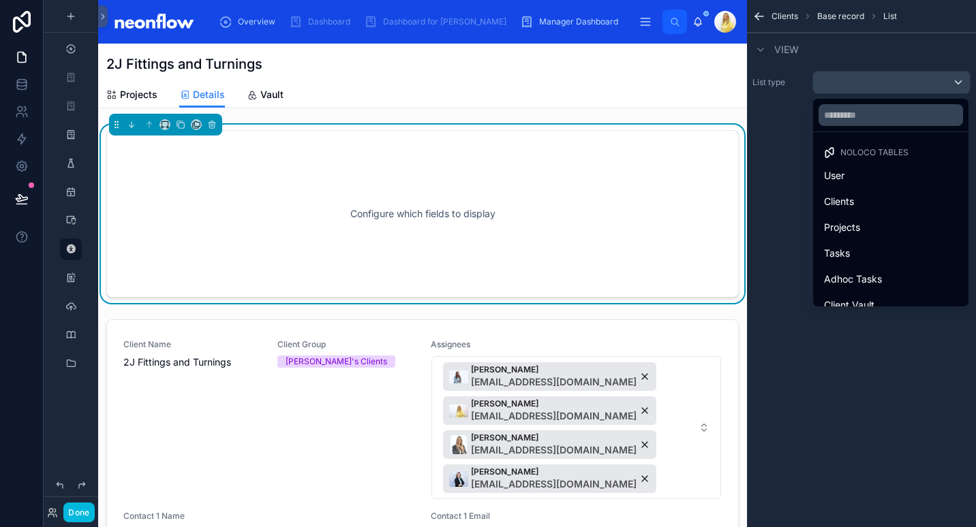
click at [883, 196] on div "Clients" at bounding box center [891, 202] width 134 height 16
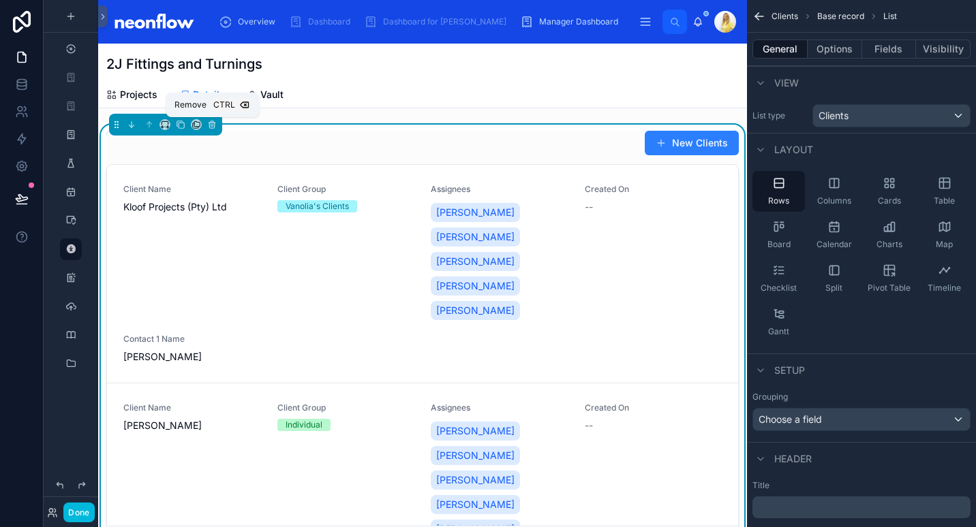
click at [211, 125] on icon at bounding box center [211, 125] width 0 height 3
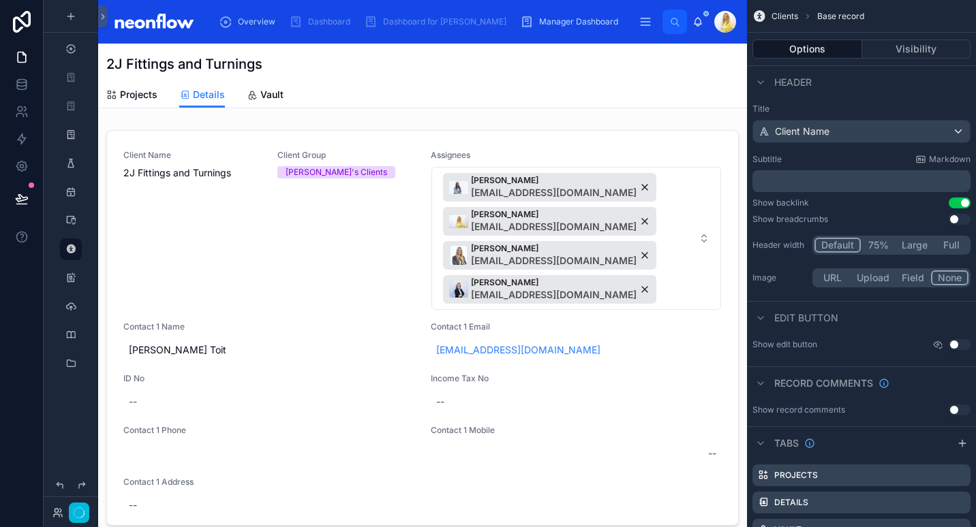
click at [232, 130] on div at bounding box center [422, 331] width 649 height 412
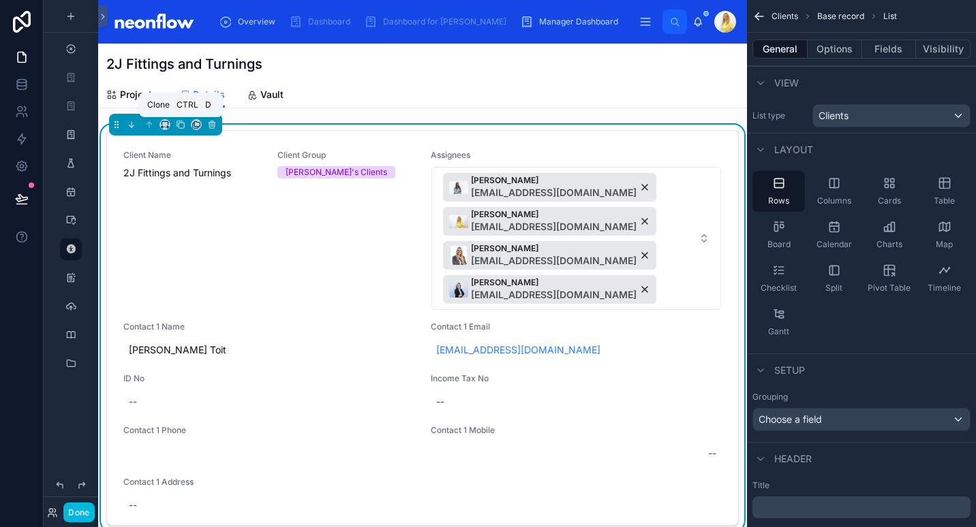
click at [180, 125] on icon at bounding box center [181, 125] width 10 height 10
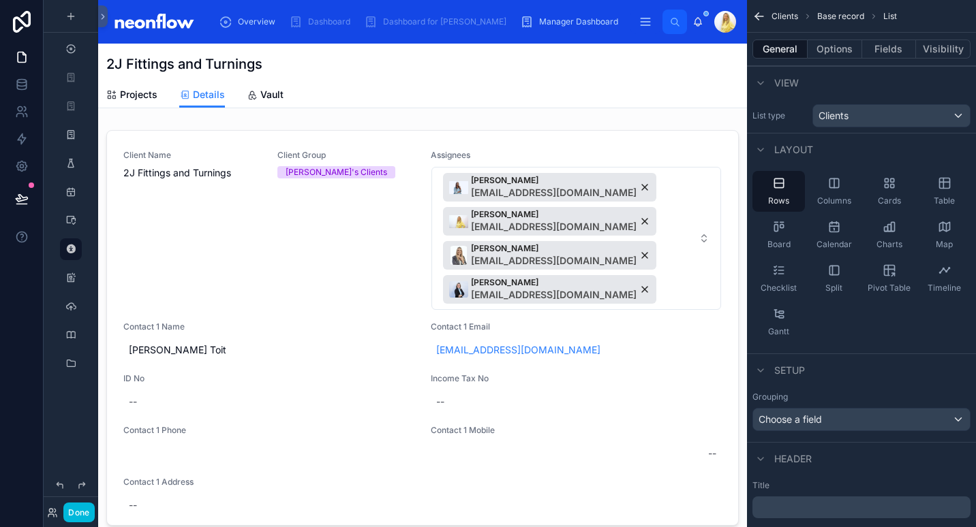
click at [221, 128] on div at bounding box center [422, 331] width 649 height 412
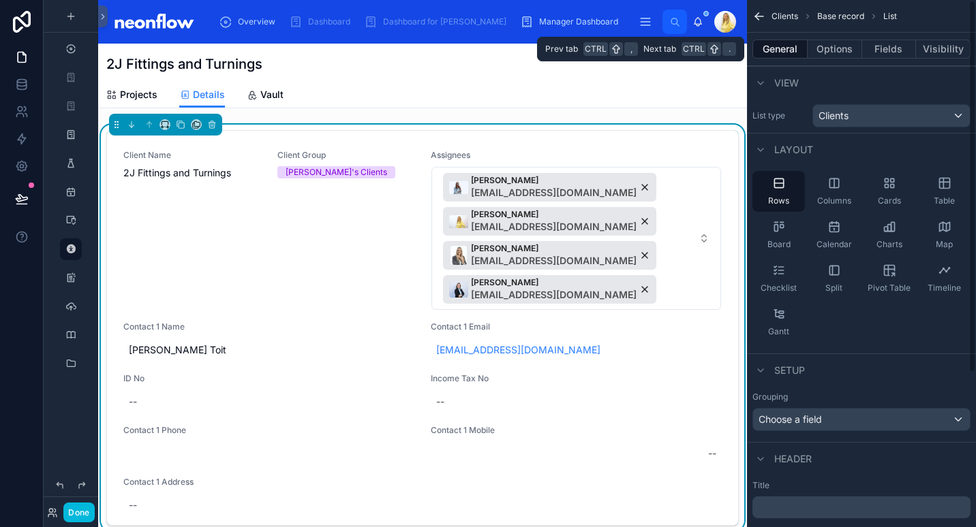
click at [895, 48] on button "Fields" at bounding box center [889, 49] width 55 height 19
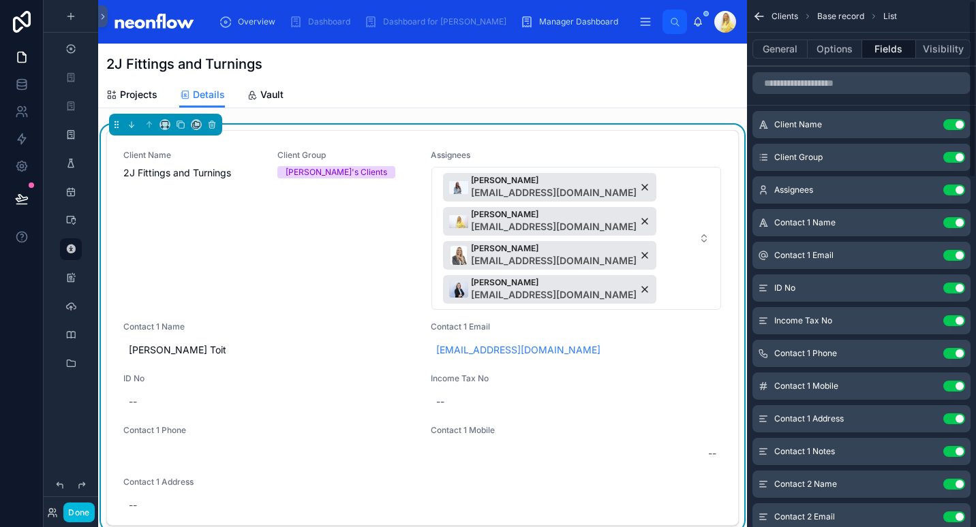
click at [959, 125] on button "Use setting" at bounding box center [954, 124] width 22 height 11
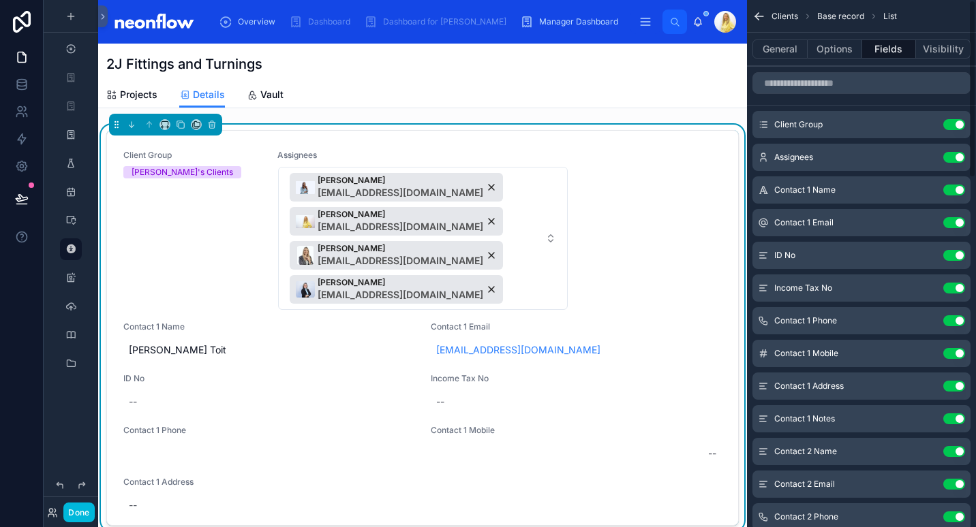
click at [959, 125] on button "Use setting" at bounding box center [954, 124] width 22 height 11
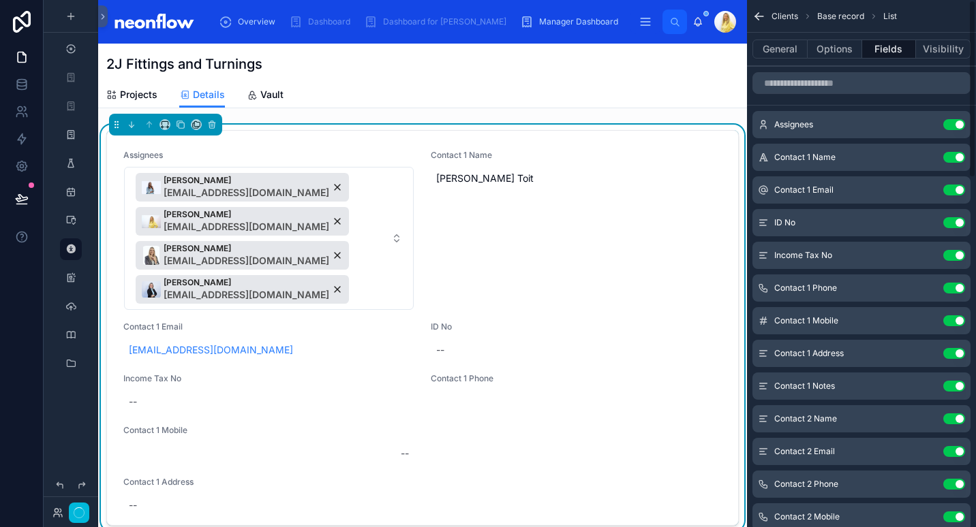
click at [959, 125] on button "Use setting" at bounding box center [954, 124] width 22 height 11
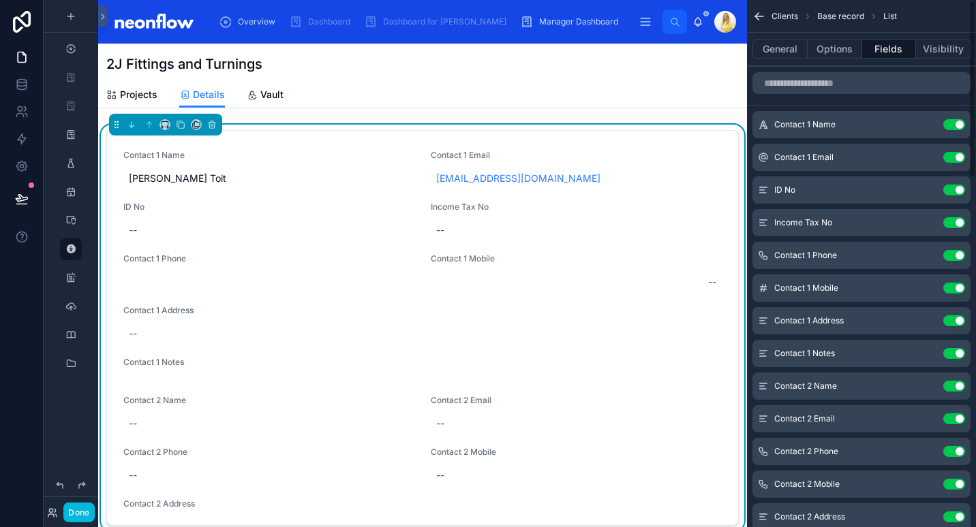
click at [959, 125] on button "Use setting" at bounding box center [954, 124] width 22 height 11
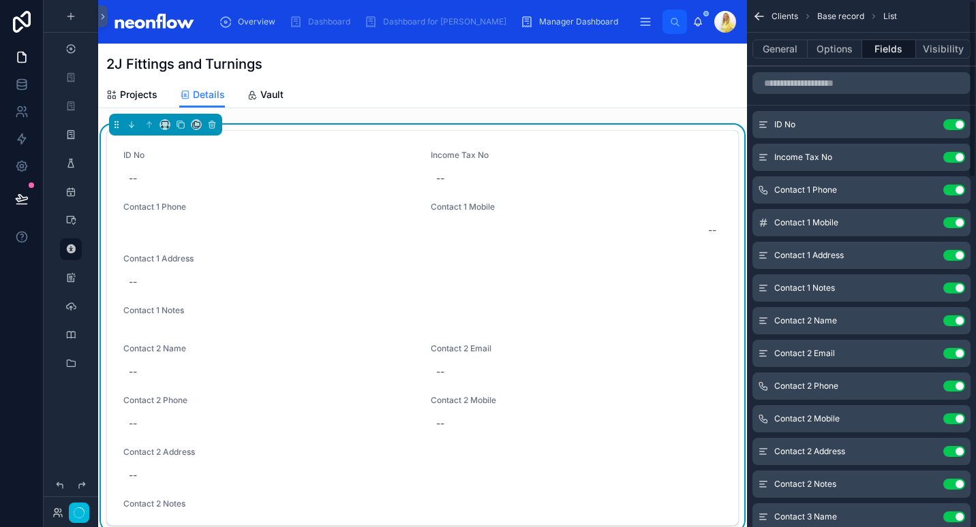
click at [959, 125] on button "Use setting" at bounding box center [954, 124] width 22 height 11
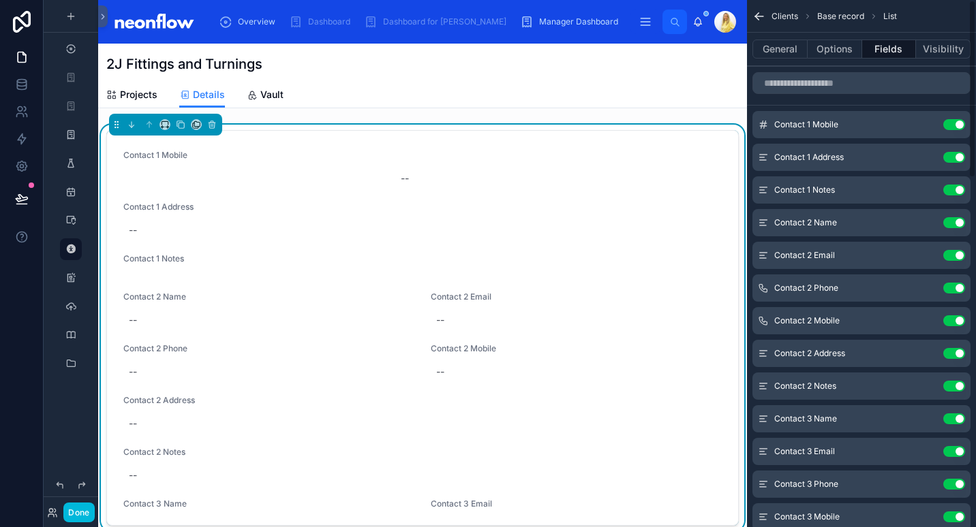
click at [959, 125] on button "Use setting" at bounding box center [954, 124] width 22 height 11
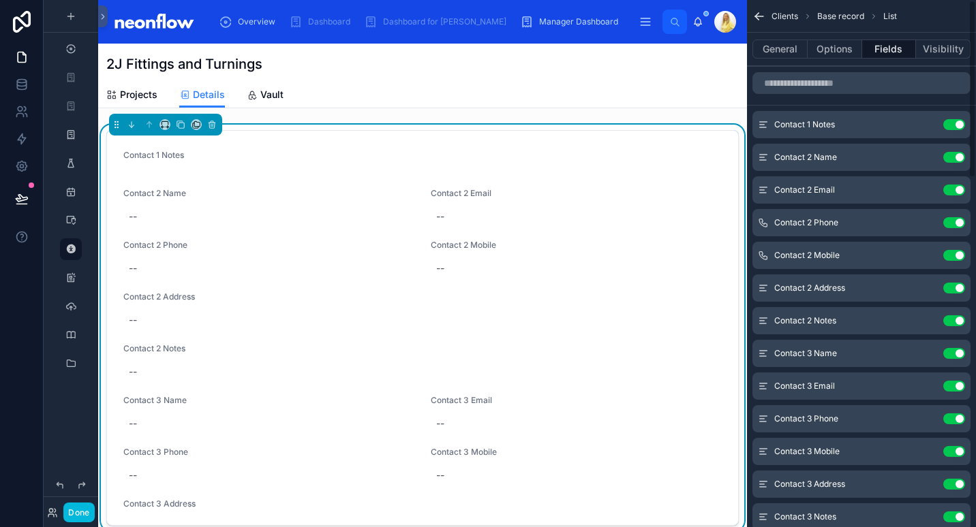
click at [959, 125] on button "Use setting" at bounding box center [954, 124] width 22 height 11
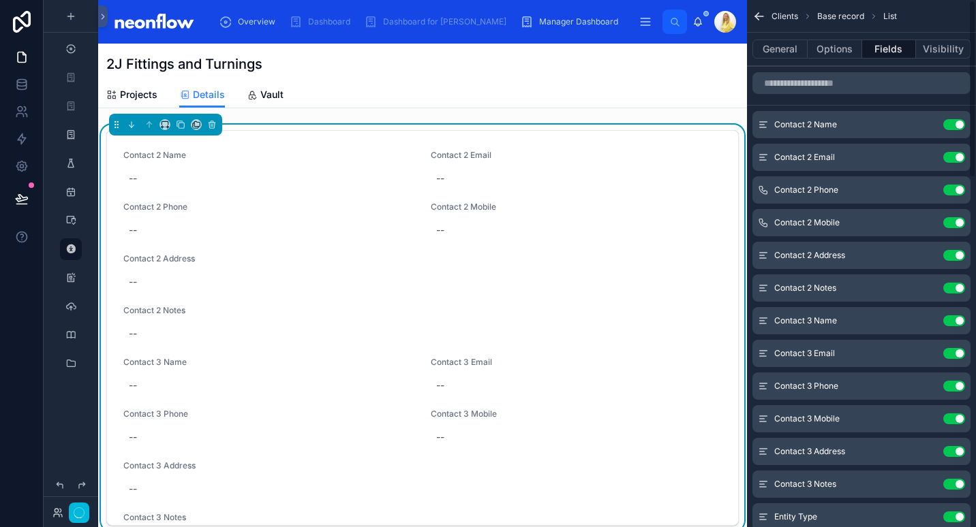
click at [959, 125] on button "Use setting" at bounding box center [954, 124] width 22 height 11
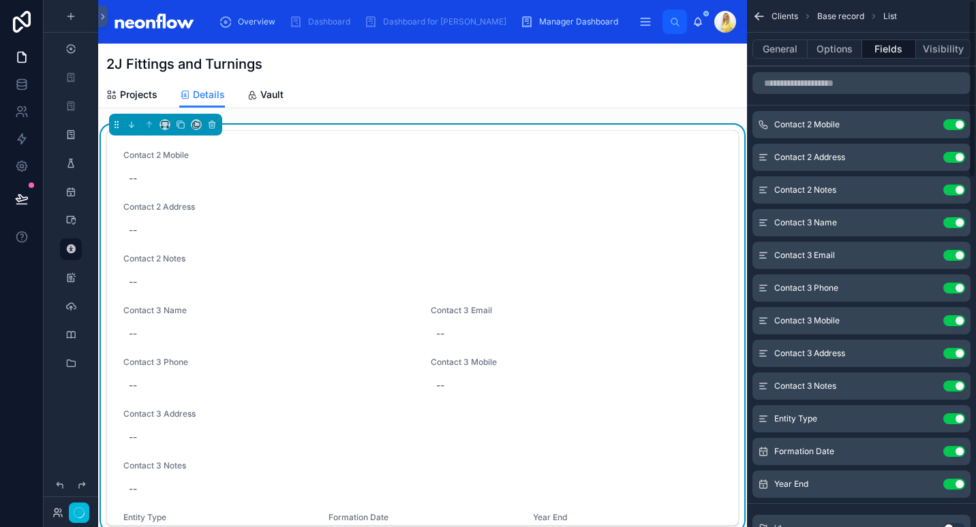
click at [959, 125] on button "Use setting" at bounding box center [954, 124] width 22 height 11
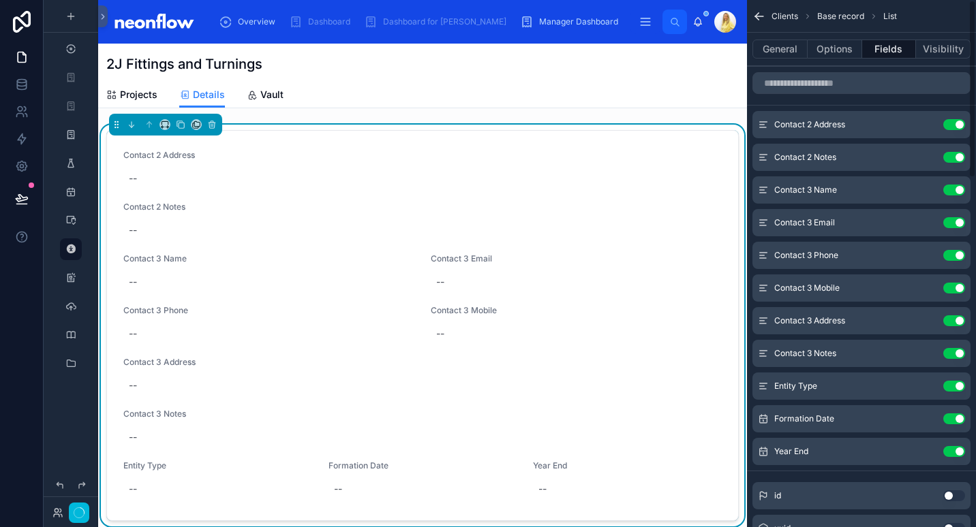
click at [959, 125] on button "Use setting" at bounding box center [954, 124] width 22 height 11
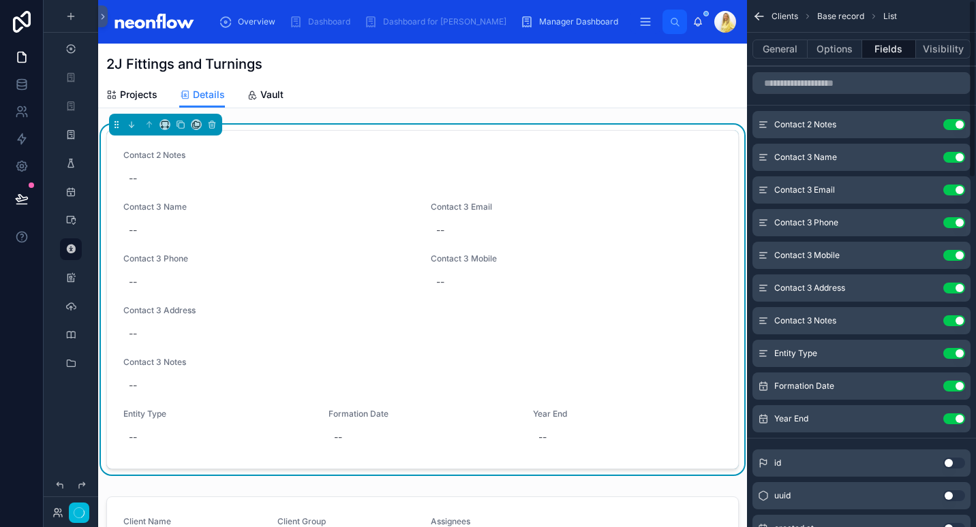
click at [959, 125] on button "Use setting" at bounding box center [954, 124] width 22 height 11
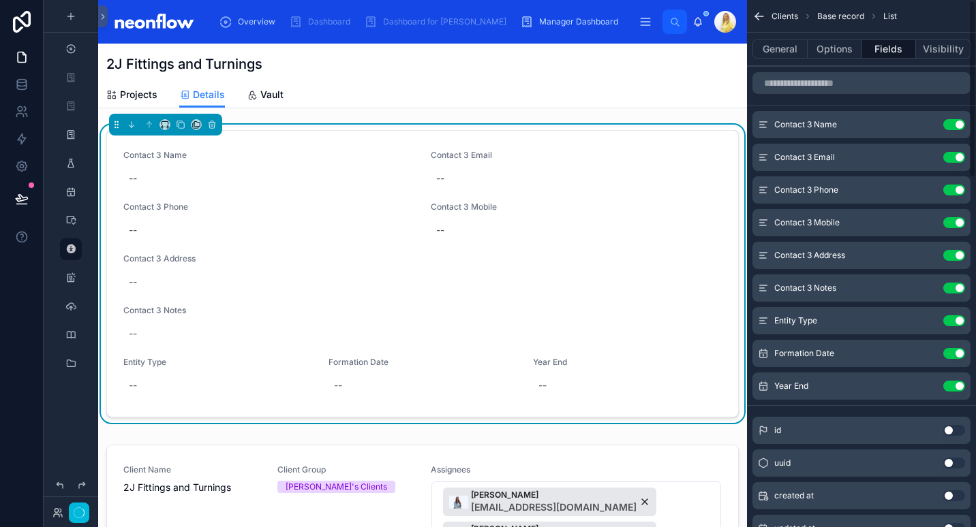
click at [959, 125] on button "Use setting" at bounding box center [954, 124] width 22 height 11
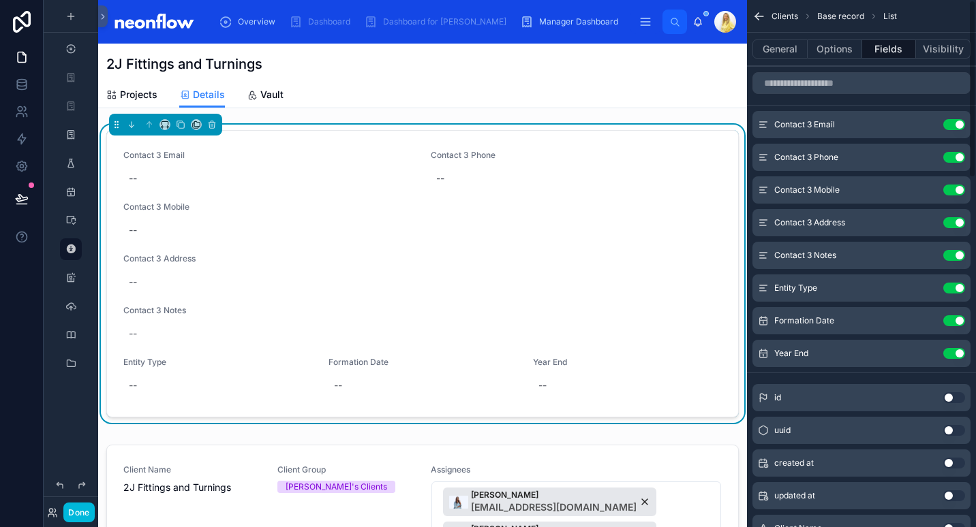
click at [959, 125] on button "Use setting" at bounding box center [954, 124] width 22 height 11
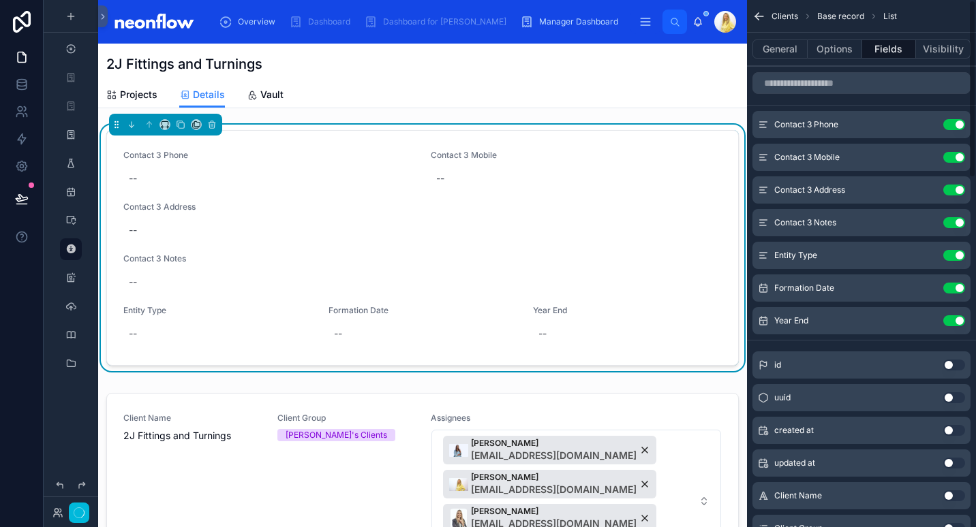
click at [959, 125] on button "Use setting" at bounding box center [954, 124] width 22 height 11
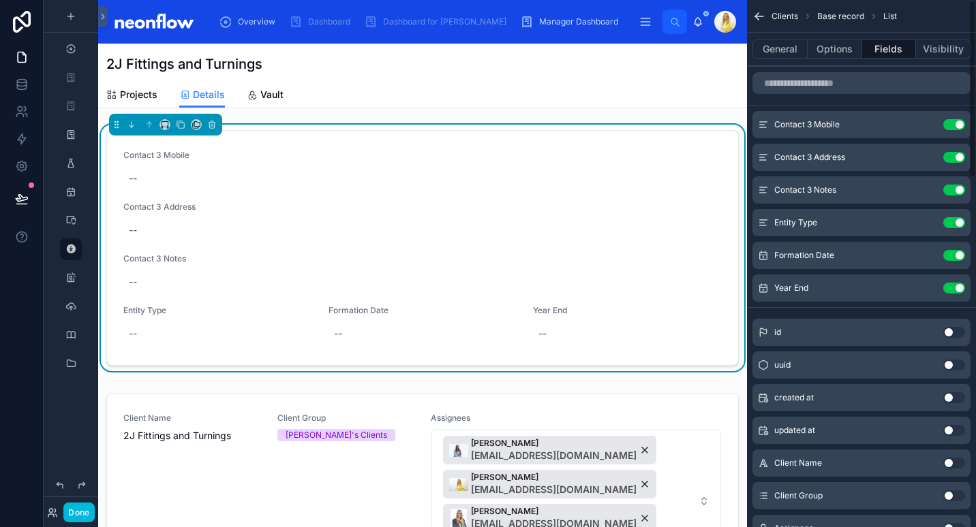
click at [959, 125] on button "Use setting" at bounding box center [954, 124] width 22 height 11
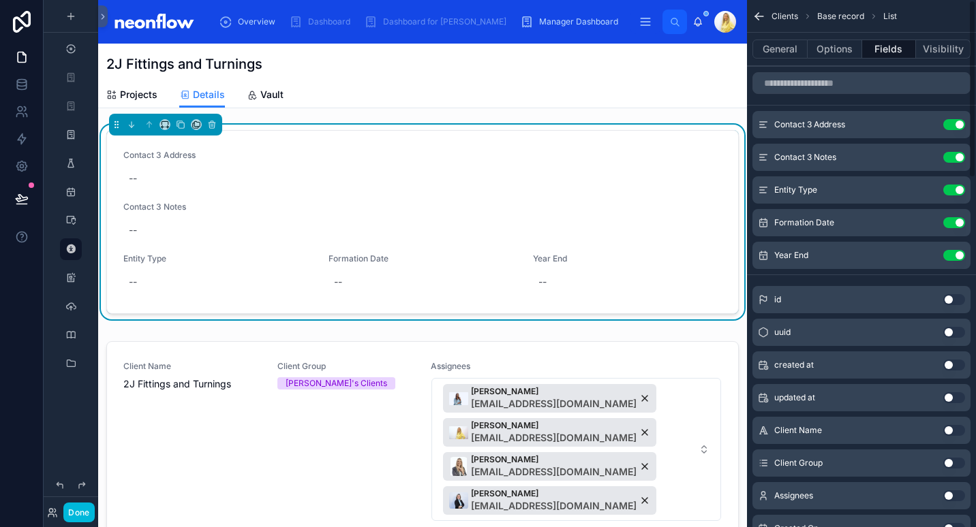
click at [959, 125] on button "Use setting" at bounding box center [954, 124] width 22 height 11
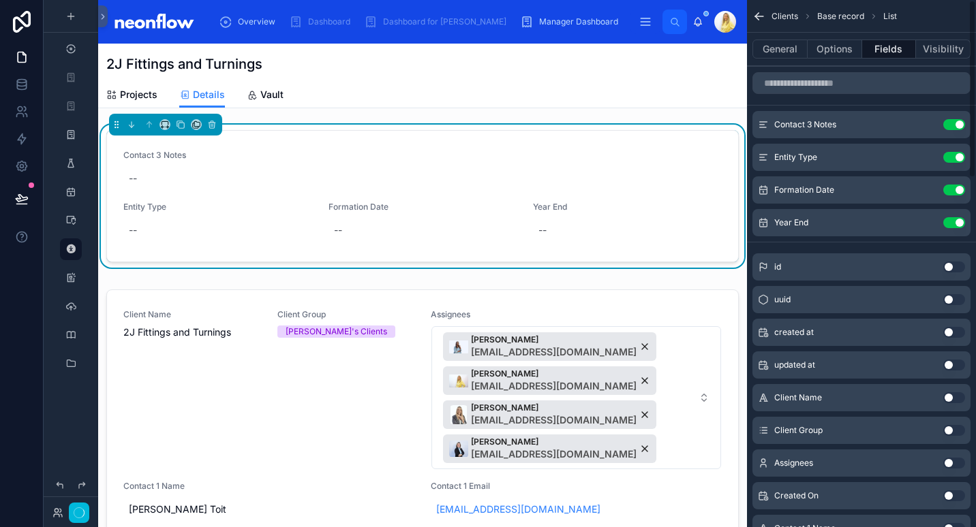
click at [959, 125] on button "Use setting" at bounding box center [954, 124] width 22 height 11
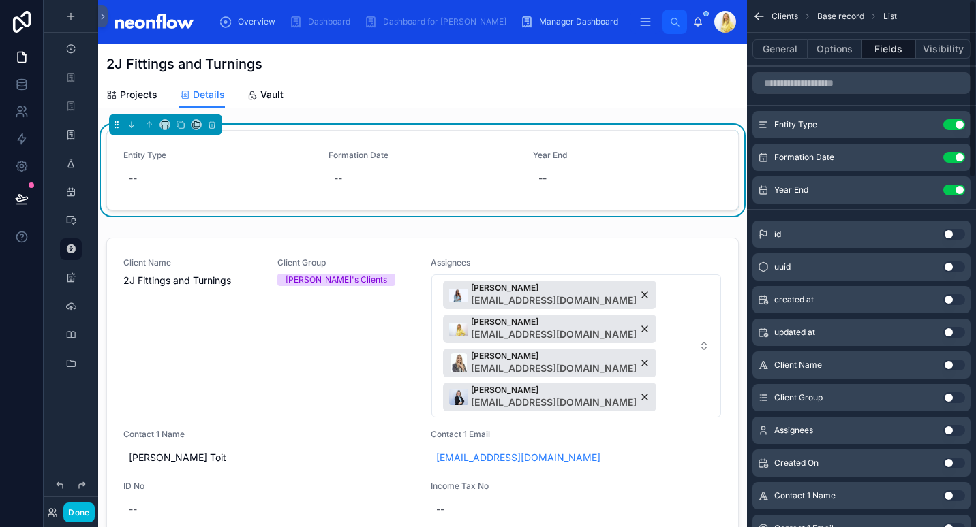
click at [959, 125] on button "Use setting" at bounding box center [954, 124] width 22 height 11
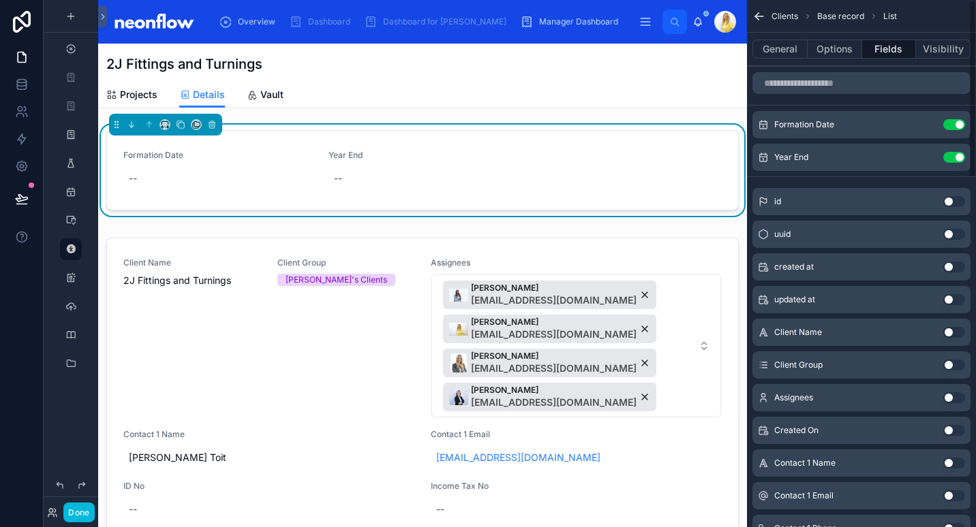
click at [959, 125] on button "Use setting" at bounding box center [954, 124] width 22 height 11
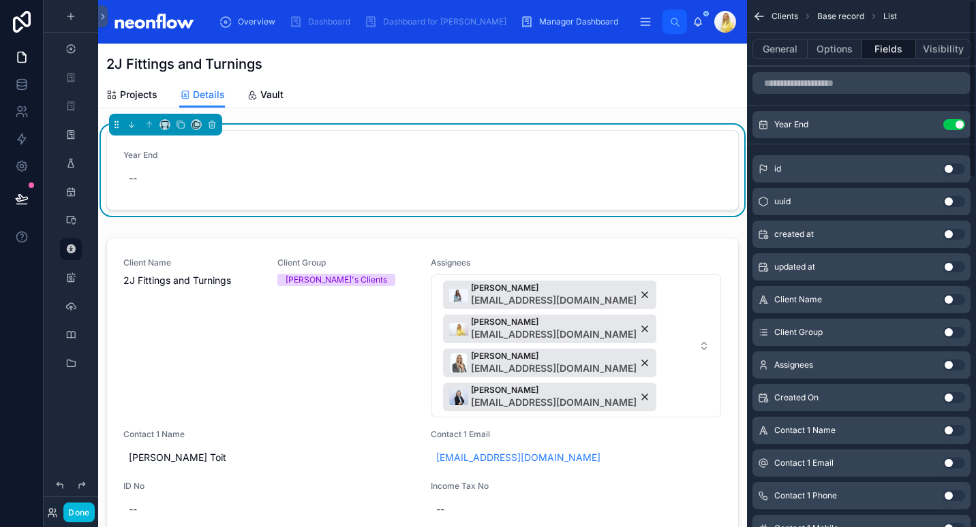
click at [959, 125] on button "Use setting" at bounding box center [954, 124] width 22 height 11
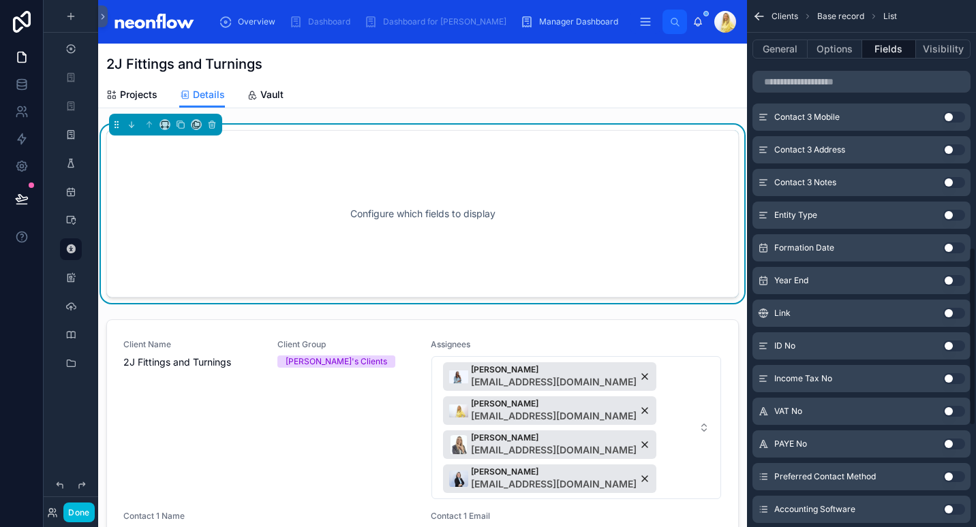
scroll to position [1028, 0]
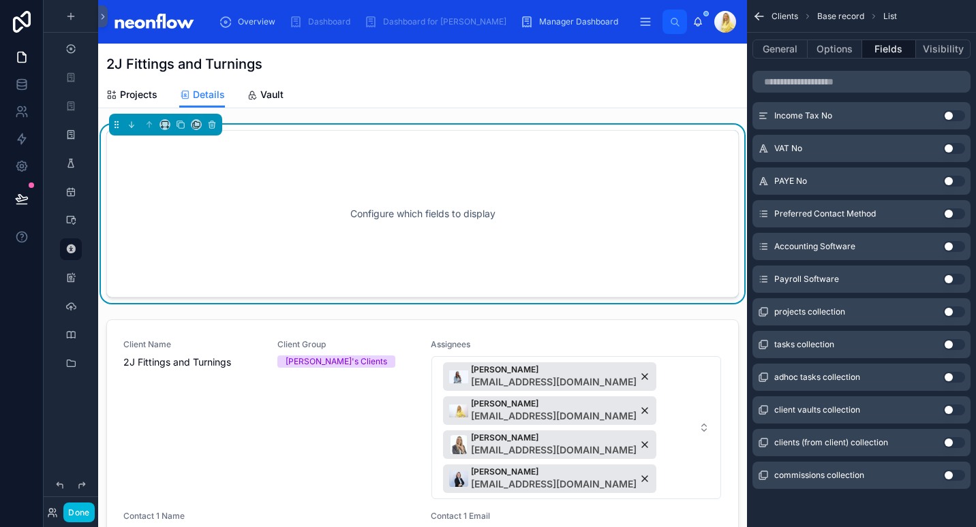
click at [948, 247] on button "Use setting" at bounding box center [954, 246] width 22 height 11
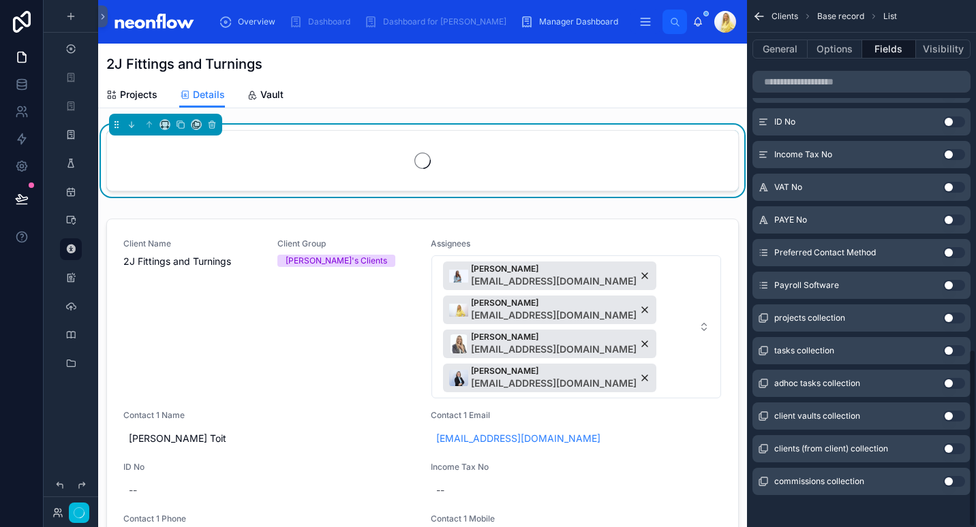
scroll to position [1034, 0]
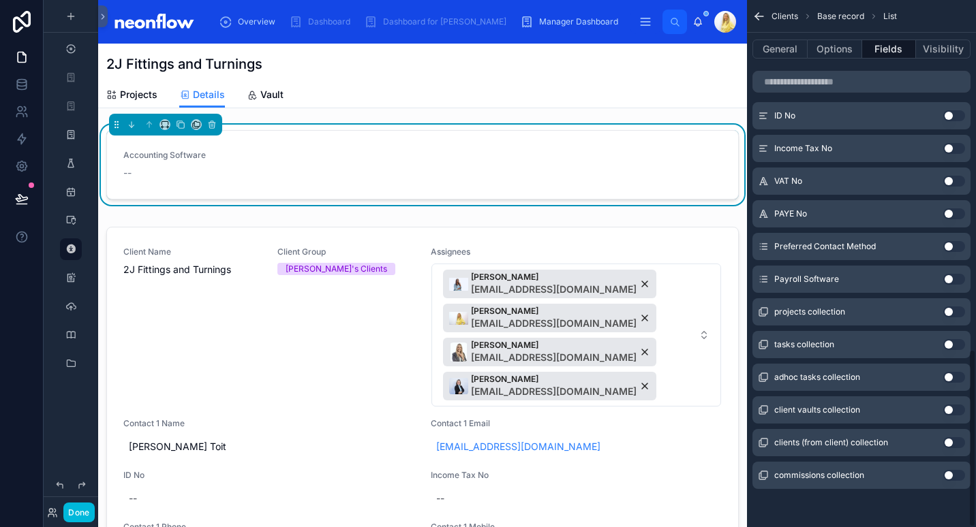
click at [948, 281] on button "Use setting" at bounding box center [954, 279] width 22 height 11
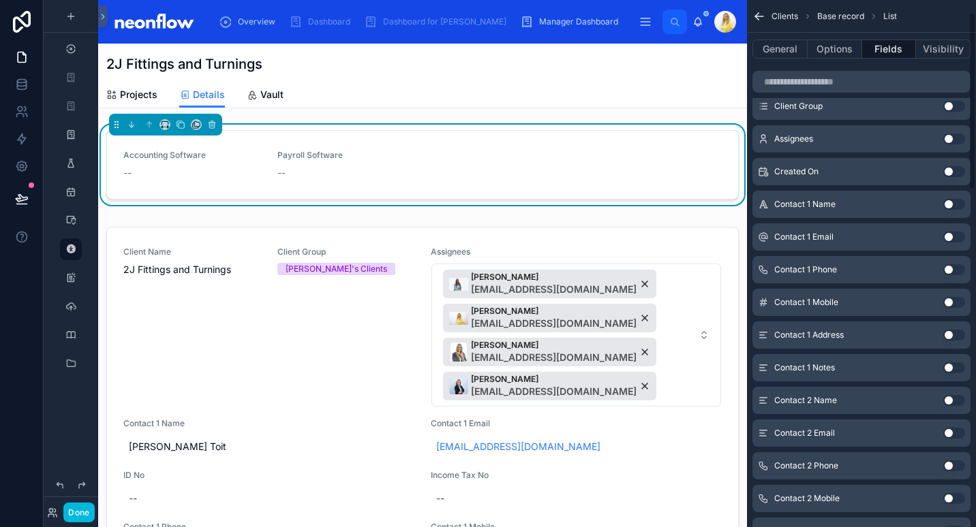
scroll to position [0, 0]
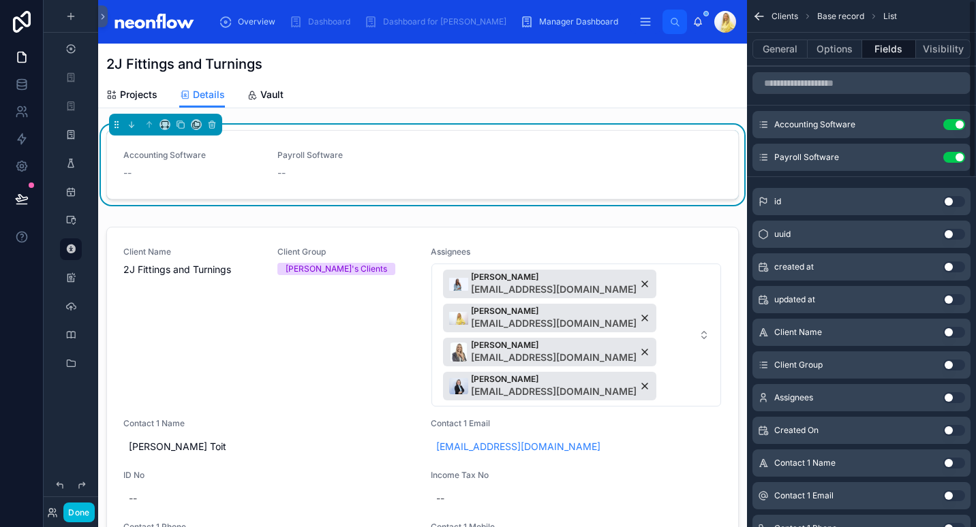
click at [0, 0] on icon "scrollable content" at bounding box center [0, 0] width 0 height 0
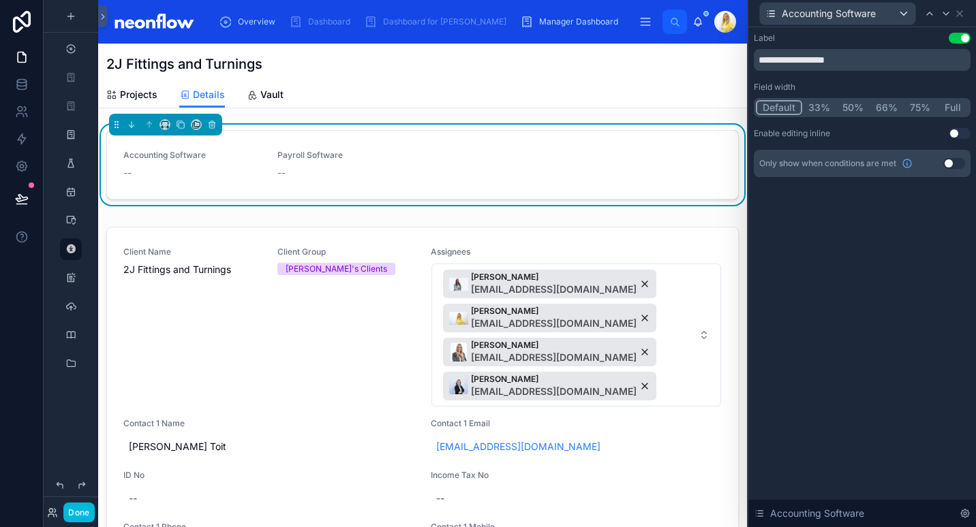
click at [845, 109] on button "50%" at bounding box center [852, 107] width 33 height 15
click at [961, 133] on button "Use setting" at bounding box center [959, 133] width 22 height 11
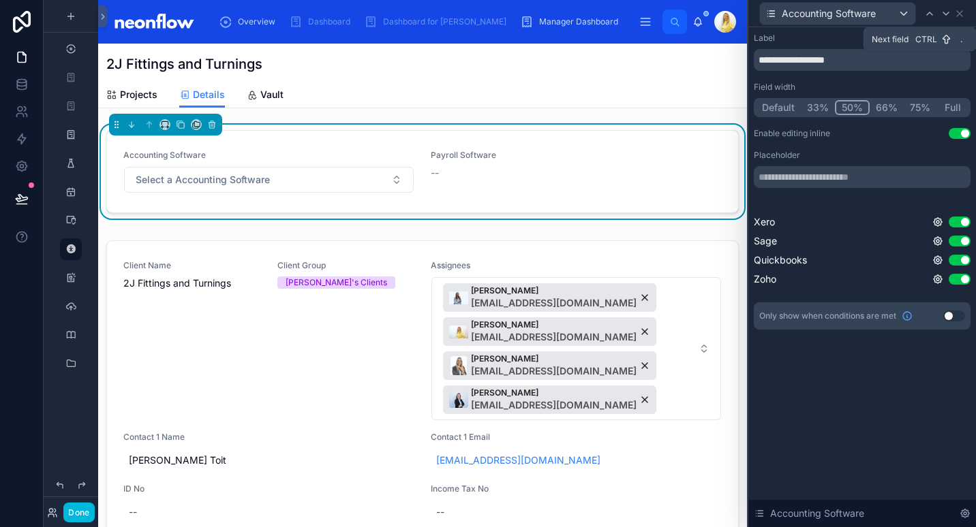
click at [940, 11] on icon at bounding box center [945, 13] width 11 height 11
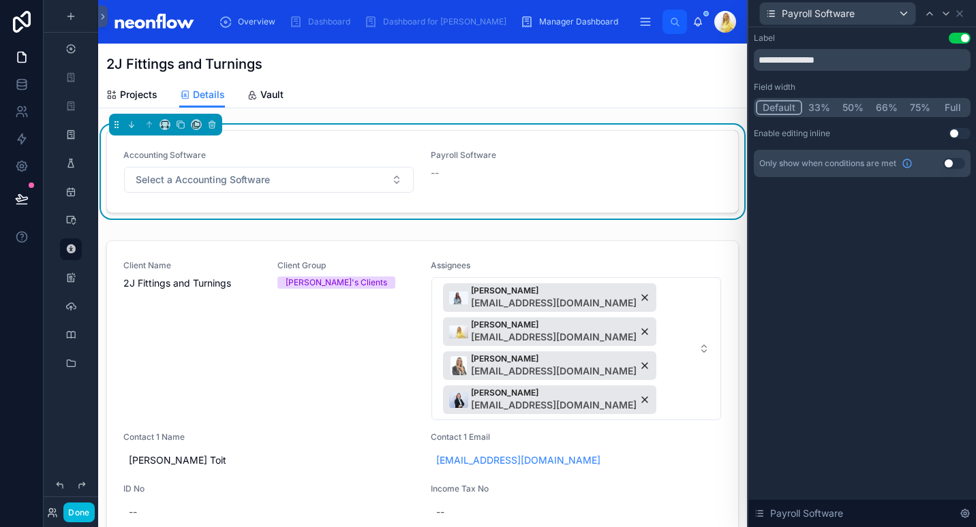
click at [850, 108] on button "50%" at bounding box center [852, 107] width 33 height 15
click at [960, 135] on button "Use setting" at bounding box center [959, 133] width 22 height 11
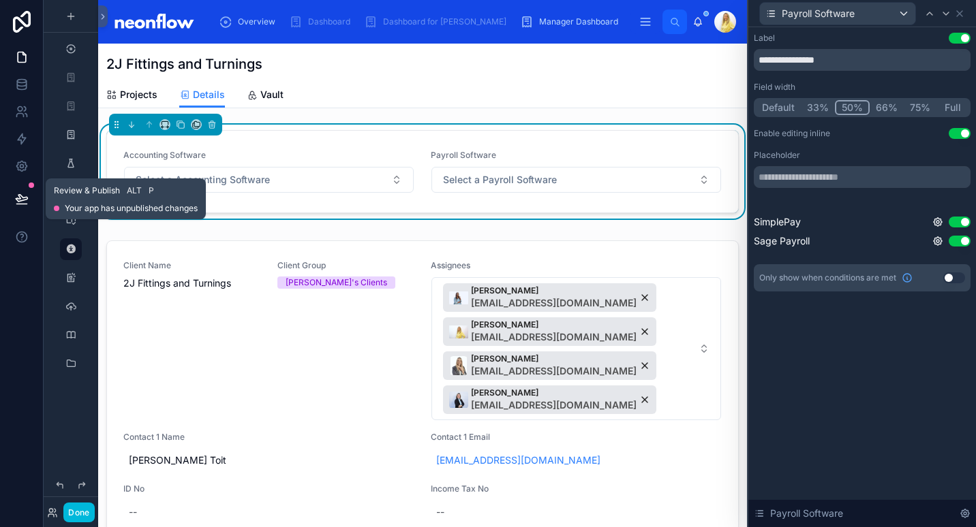
click at [17, 201] on icon at bounding box center [22, 199] width 14 height 14
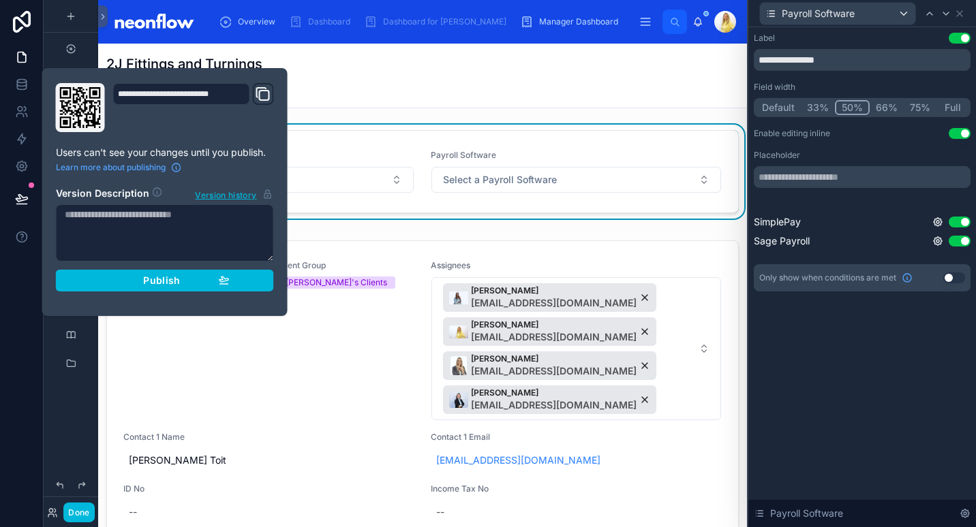
click at [163, 285] on span "Publish" at bounding box center [161, 281] width 37 height 12
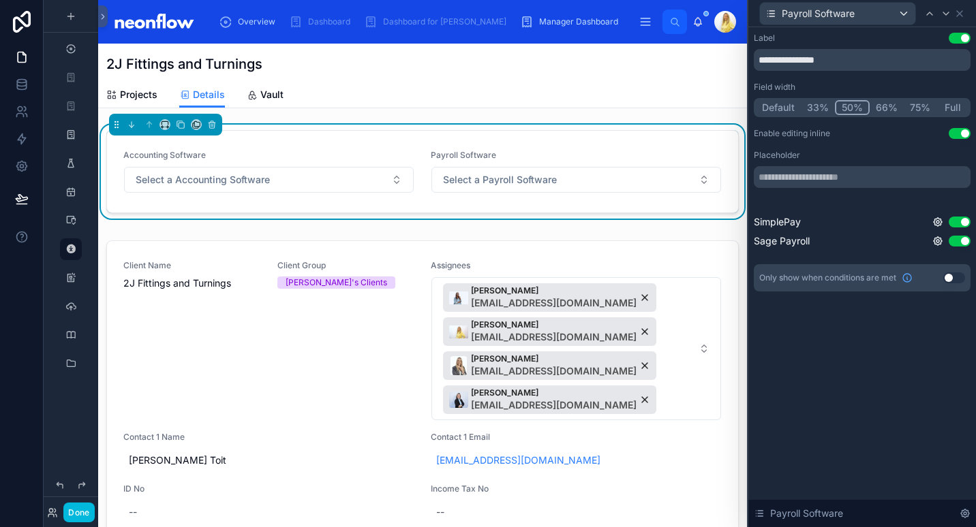
click at [592, 60] on div "2J Fittings and Turnings" at bounding box center [422, 64] width 632 height 19
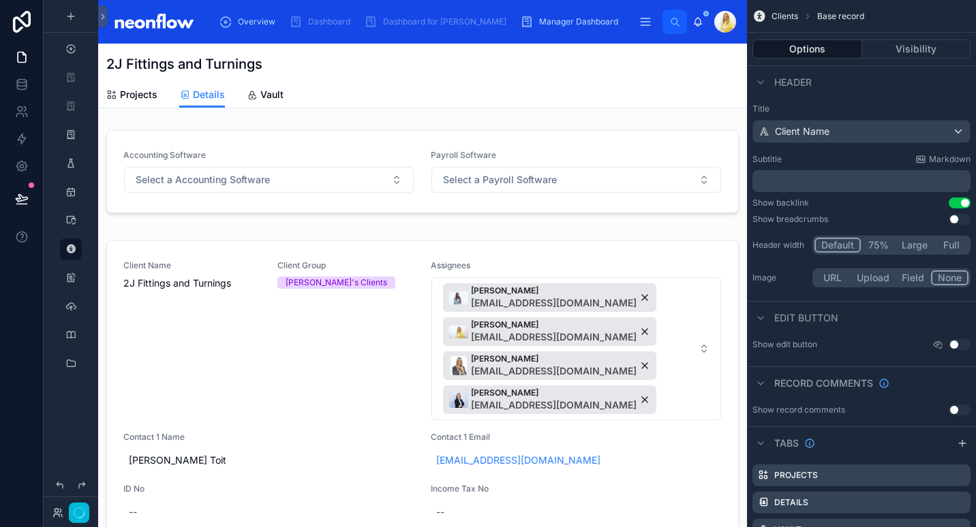
click at [638, 26] on icon "scrollable content" at bounding box center [645, 22] width 14 height 14
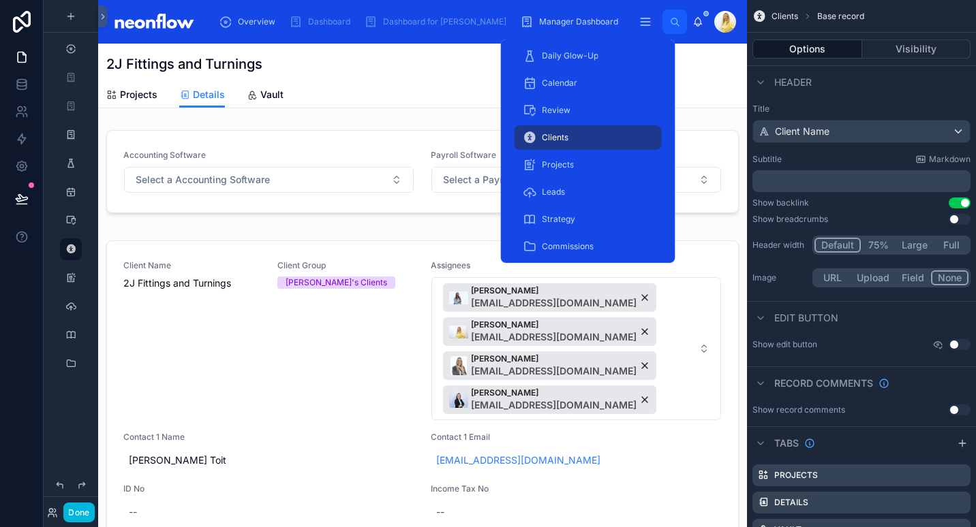
click at [561, 194] on span "Leads" at bounding box center [553, 192] width 23 height 11
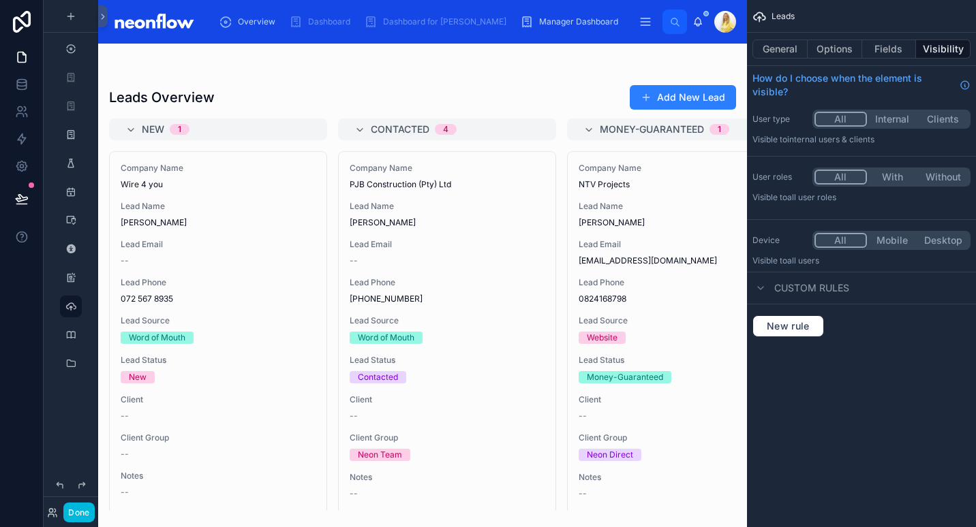
click at [553, 208] on div at bounding box center [422, 286] width 649 height 484
click at [425, 101] on div "Leads Overview Add New Lead" at bounding box center [422, 97] width 627 height 26
click at [530, 30] on div "Manager Dashboard" at bounding box center [572, 22] width 104 height 22
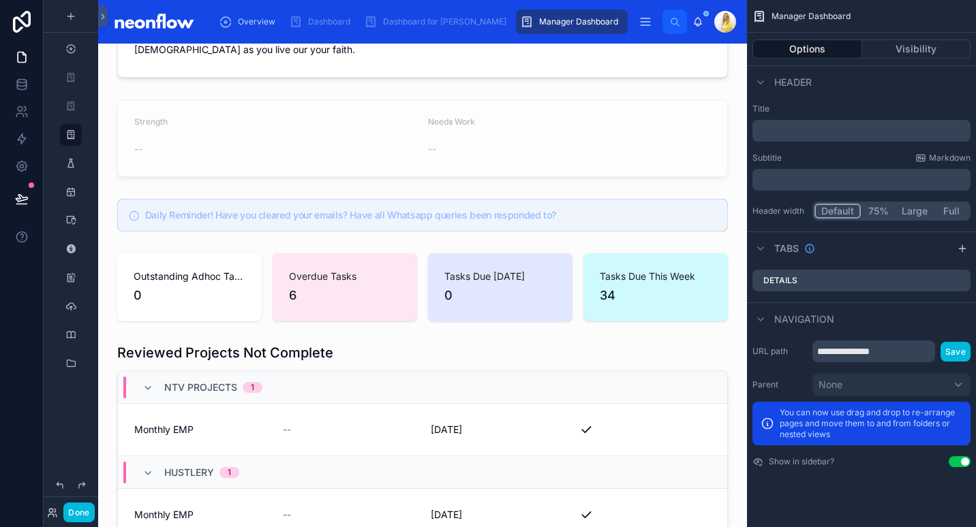
scroll to position [227, 0]
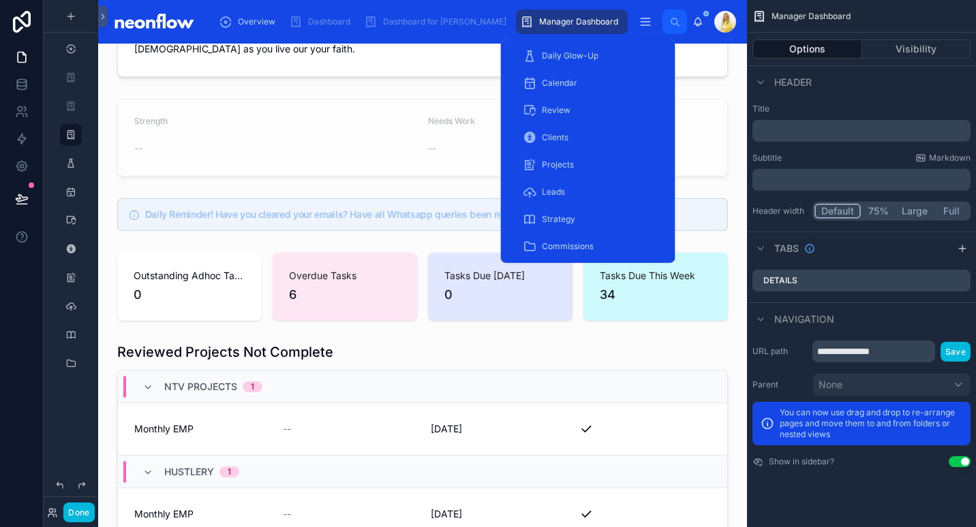
click at [592, 194] on div "Leads" at bounding box center [588, 192] width 131 height 22
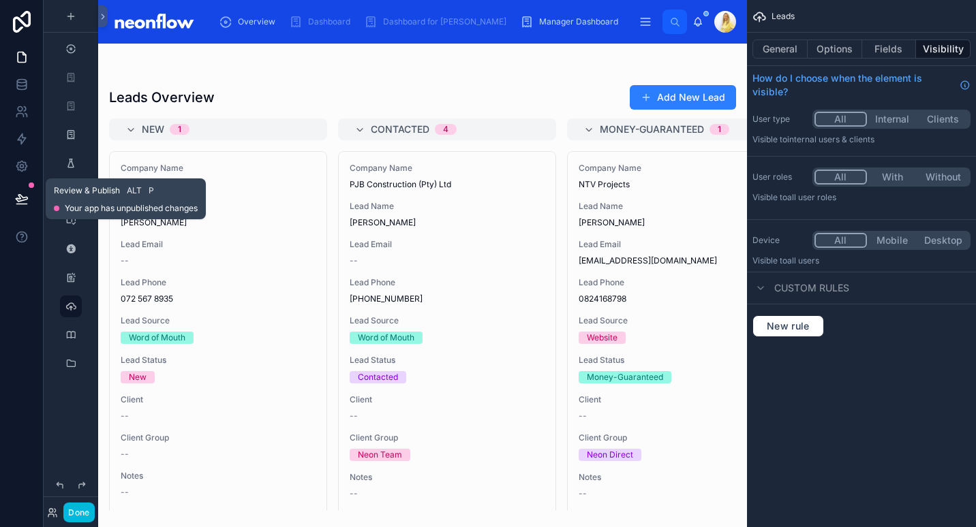
click at [20, 202] on icon at bounding box center [22, 199] width 14 height 14
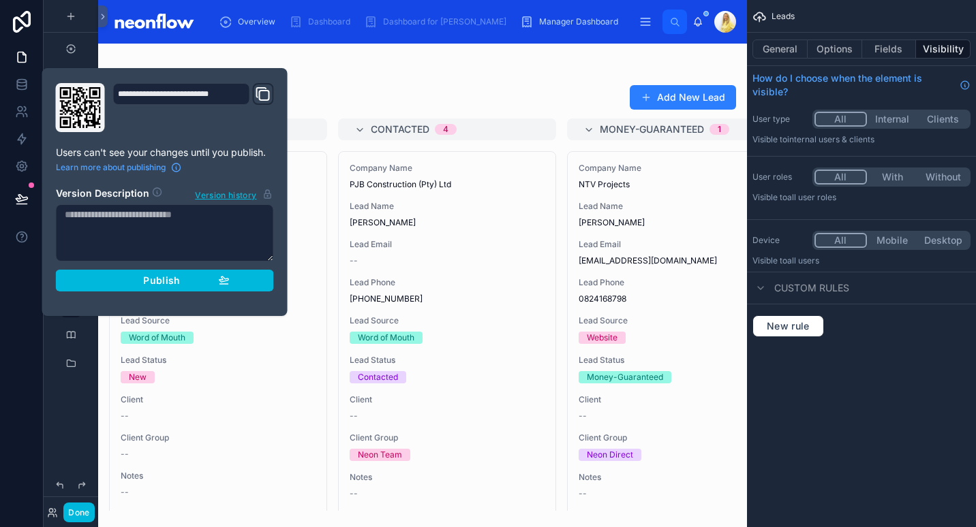
click at [119, 281] on div "Publish" at bounding box center [164, 281] width 129 height 12
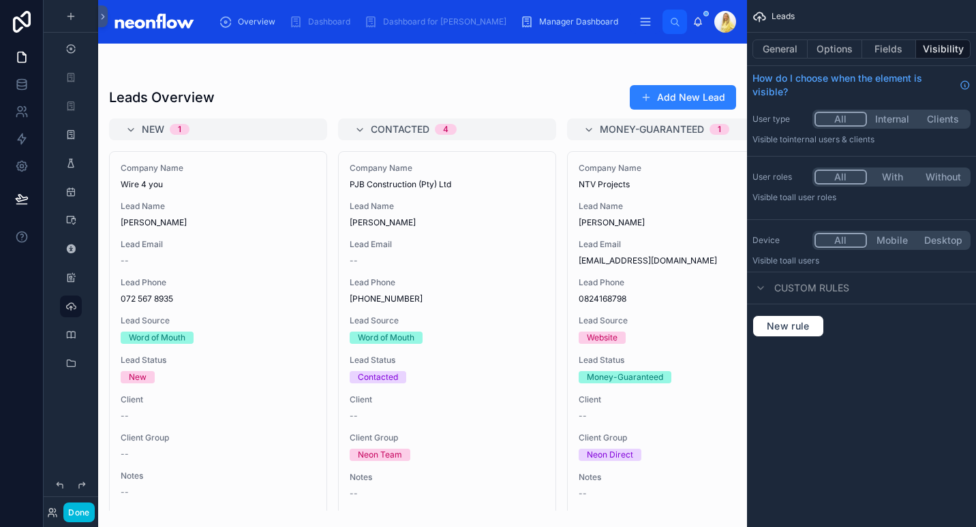
click at [410, 76] on div at bounding box center [422, 70] width 627 height 11
click at [444, 82] on div "Leads Overview Add New Lead New 1 Company Name Wire 4 you Lead Name Jacque Died…" at bounding box center [422, 293] width 649 height 435
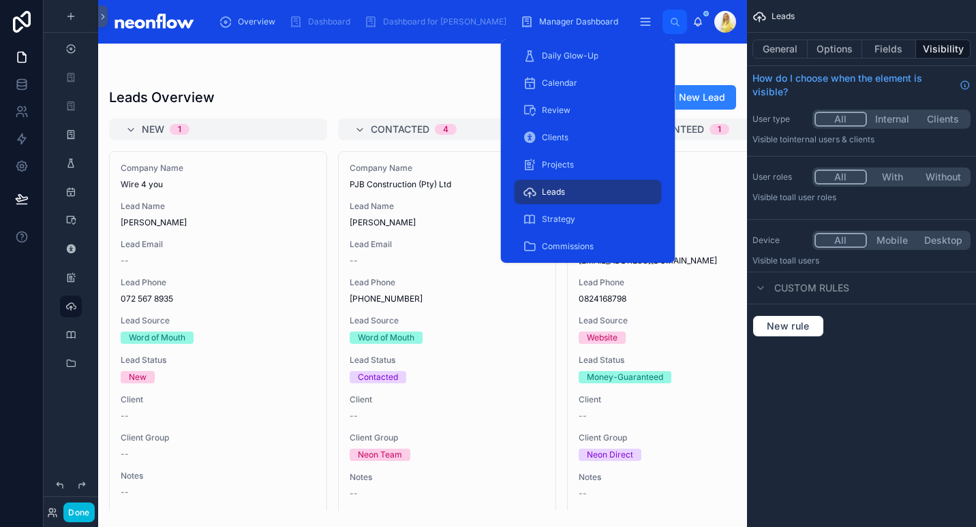
click at [563, 140] on span "Clients" at bounding box center [555, 137] width 27 height 11
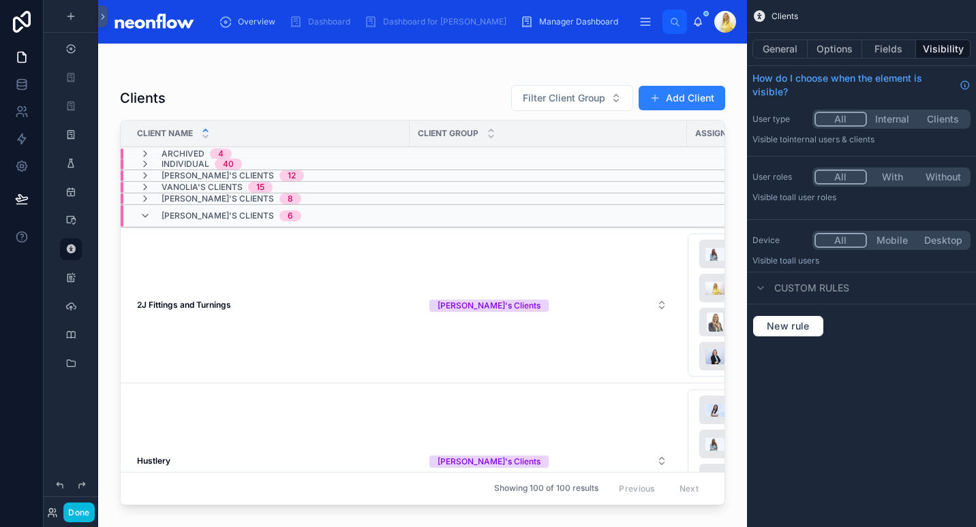
click at [200, 298] on div at bounding box center [422, 277] width 649 height 467
click at [213, 299] on td "2J Fittings and Turnings 2J Fittings and Turnings" at bounding box center [265, 306] width 289 height 156
click at [200, 307] on strong "2J Fittings and Turnings" at bounding box center [184, 305] width 94 height 10
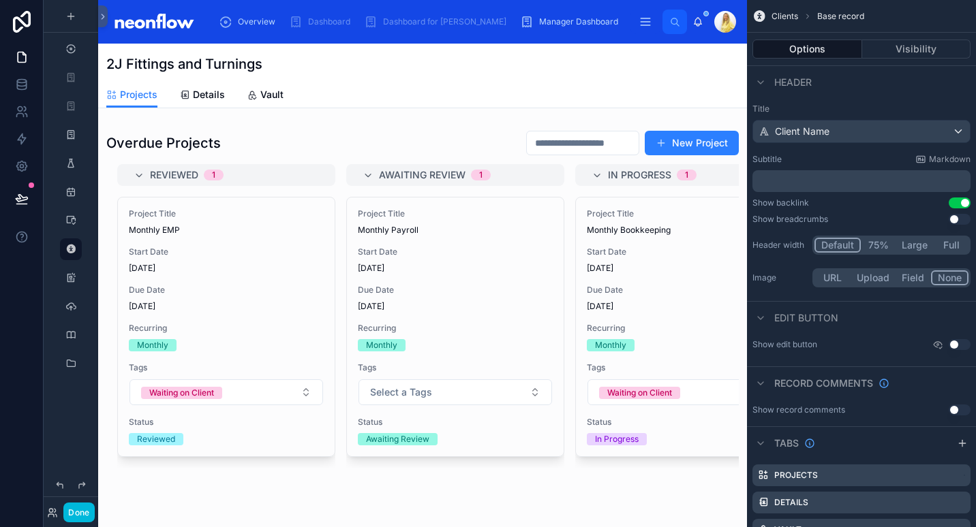
click at [269, 99] on span "Vault" at bounding box center [271, 95] width 23 height 14
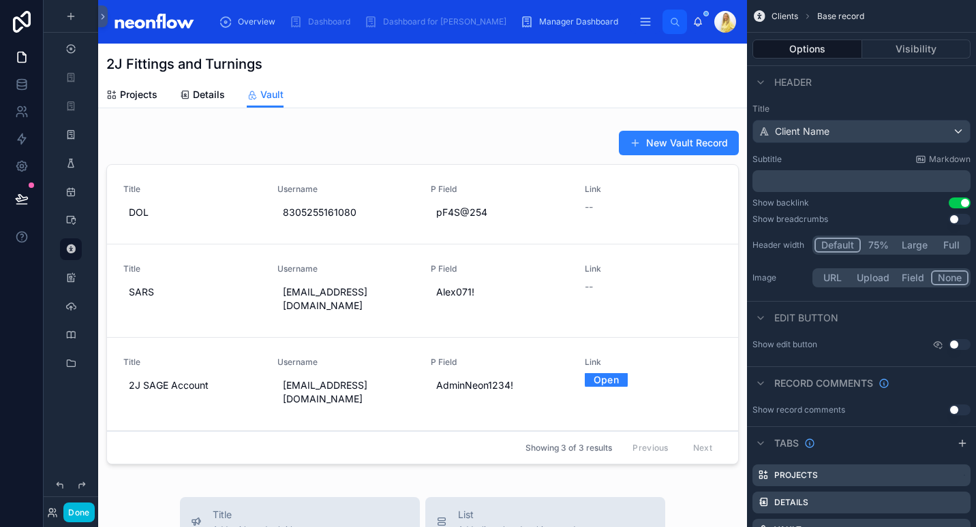
click at [578, 230] on div at bounding box center [422, 300] width 649 height 351
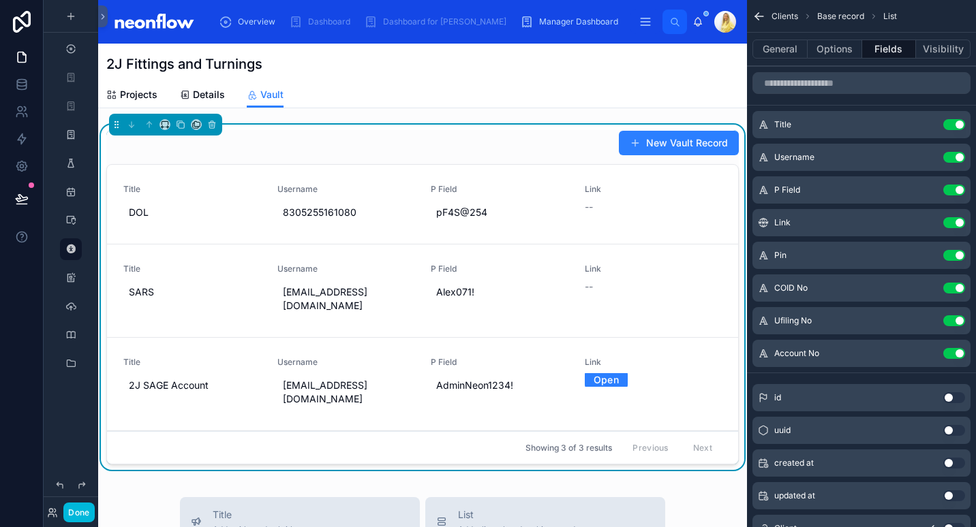
scroll to position [14, 0]
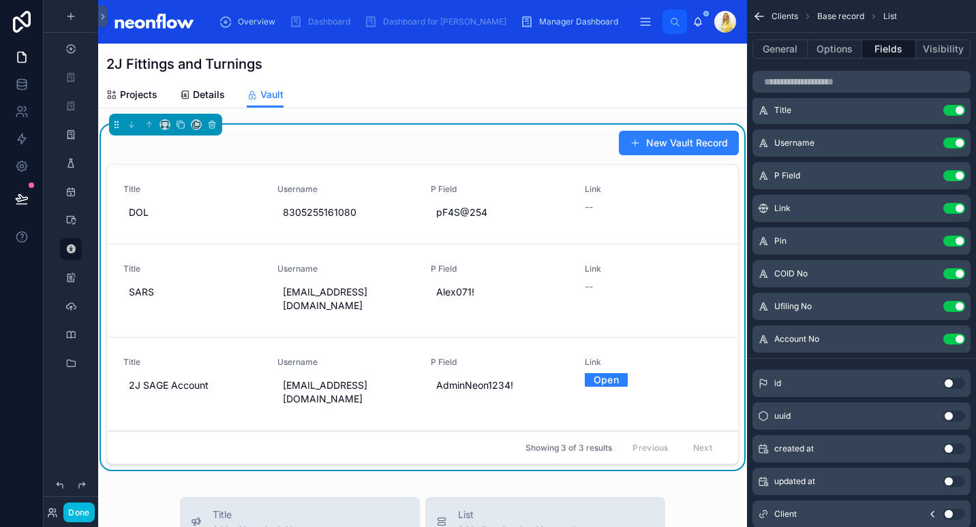
click at [0, 0] on icon "scrollable content" at bounding box center [0, 0] width 0 height 0
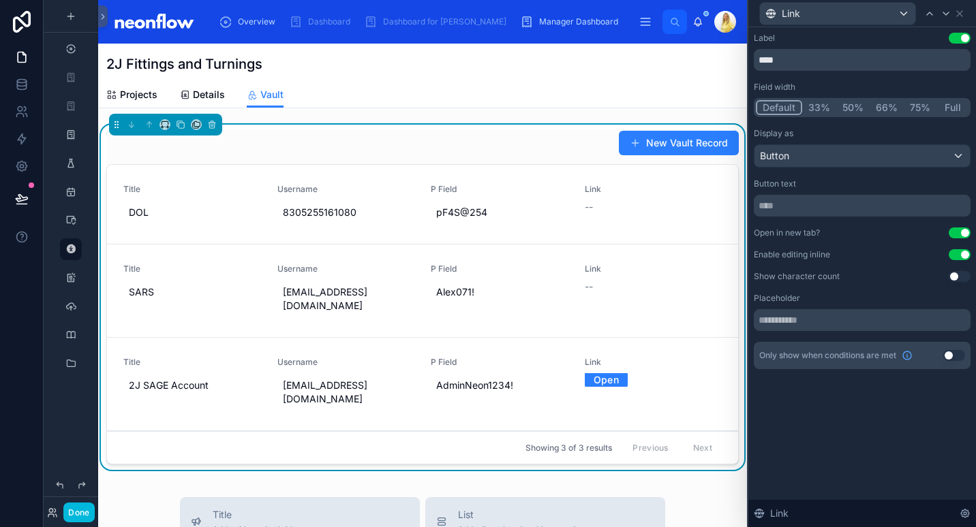
click at [595, 220] on div "Link --" at bounding box center [654, 204] width 138 height 41
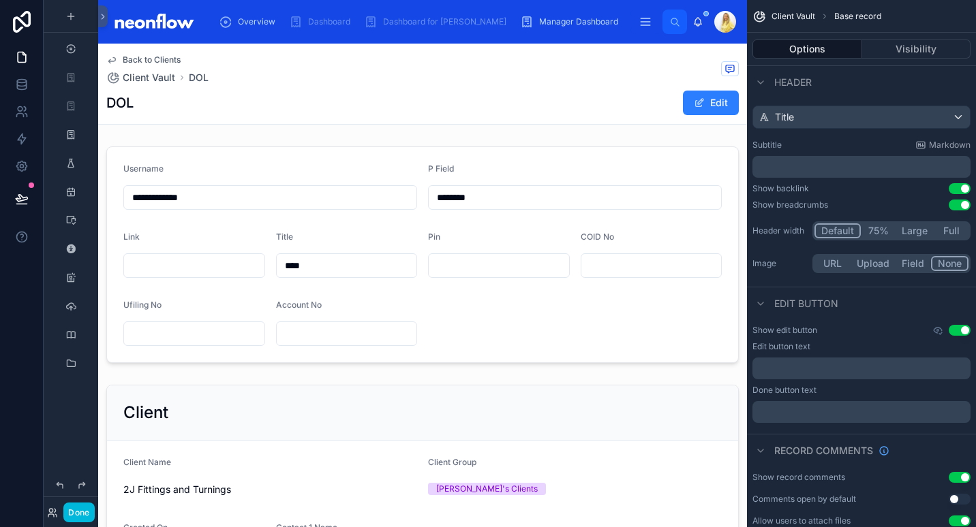
click at [146, 63] on span "Back to Clients" at bounding box center [152, 60] width 58 height 11
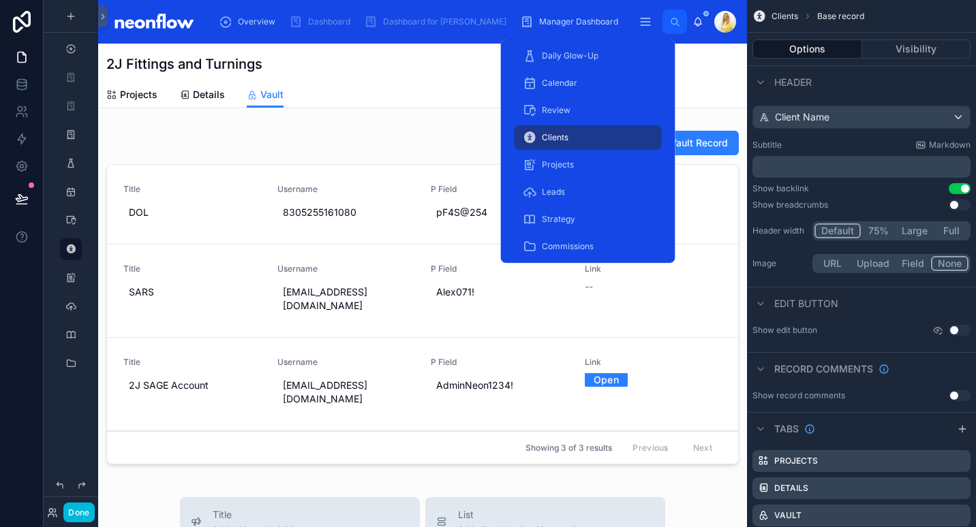
click at [566, 125] on link "Clients" at bounding box center [587, 137] width 147 height 25
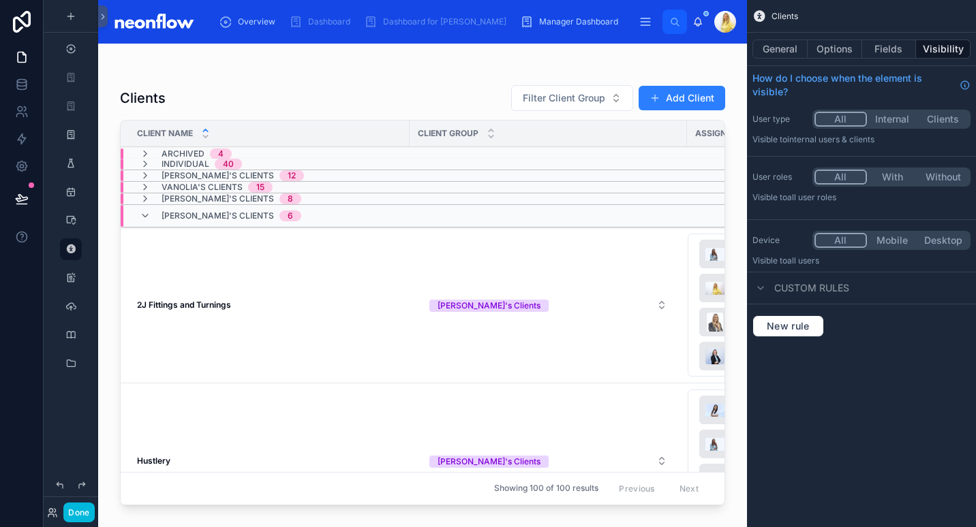
click at [146, 219] on icon at bounding box center [145, 216] width 11 height 11
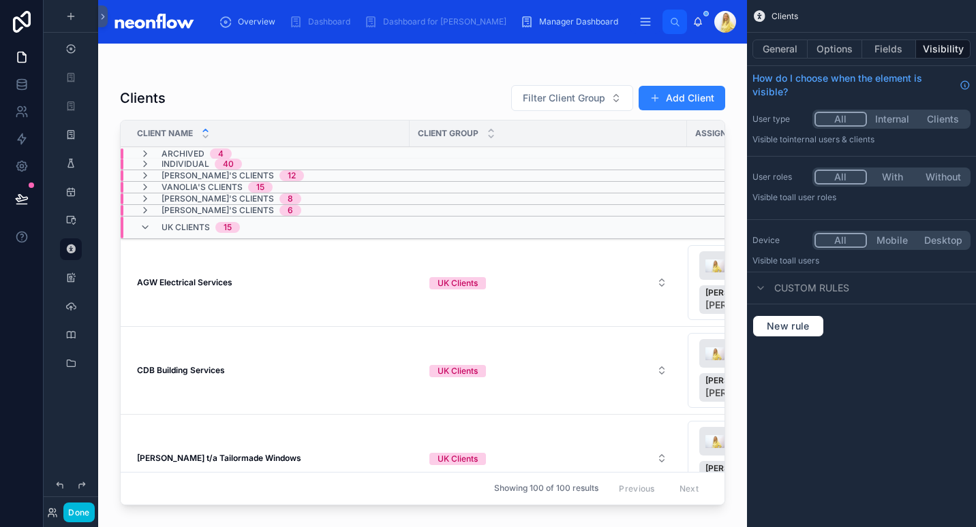
click at [144, 228] on icon at bounding box center [145, 227] width 11 height 11
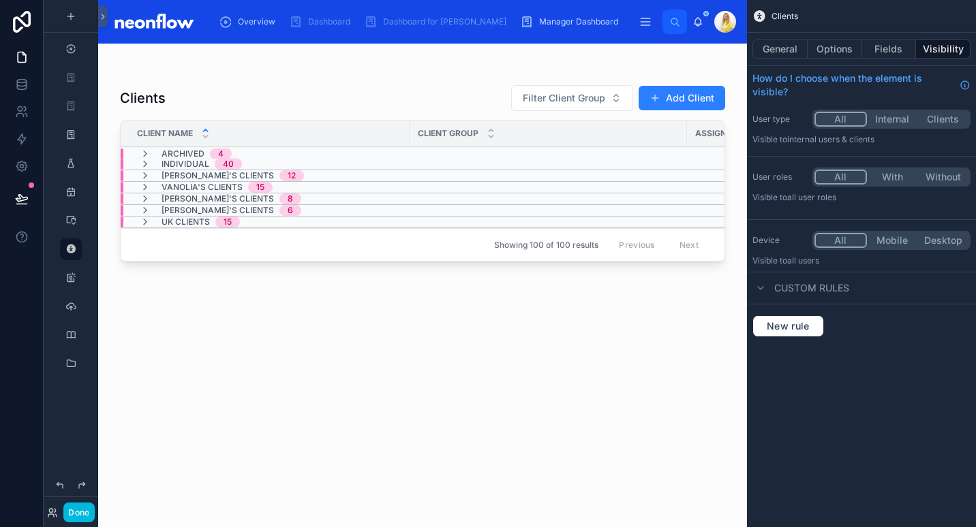
click at [146, 185] on icon at bounding box center [145, 187] width 11 height 11
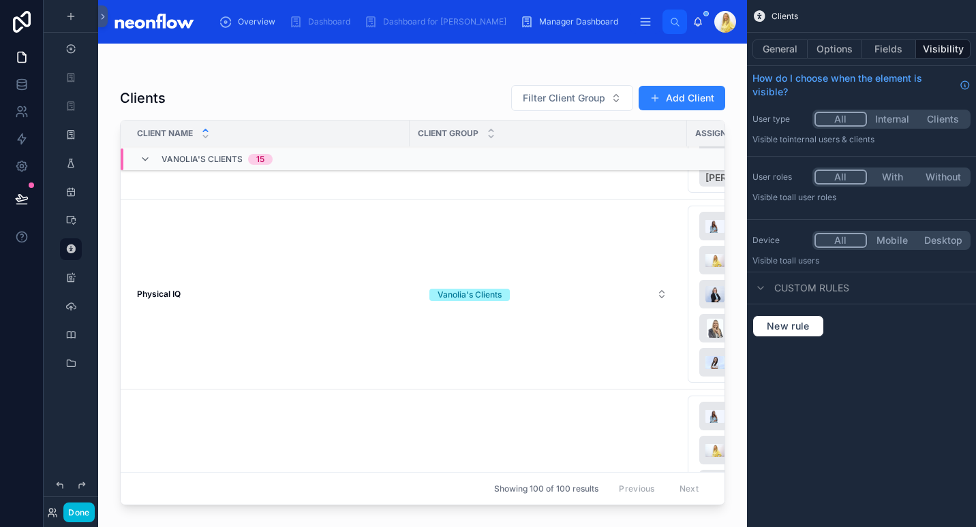
scroll to position [1790, 0]
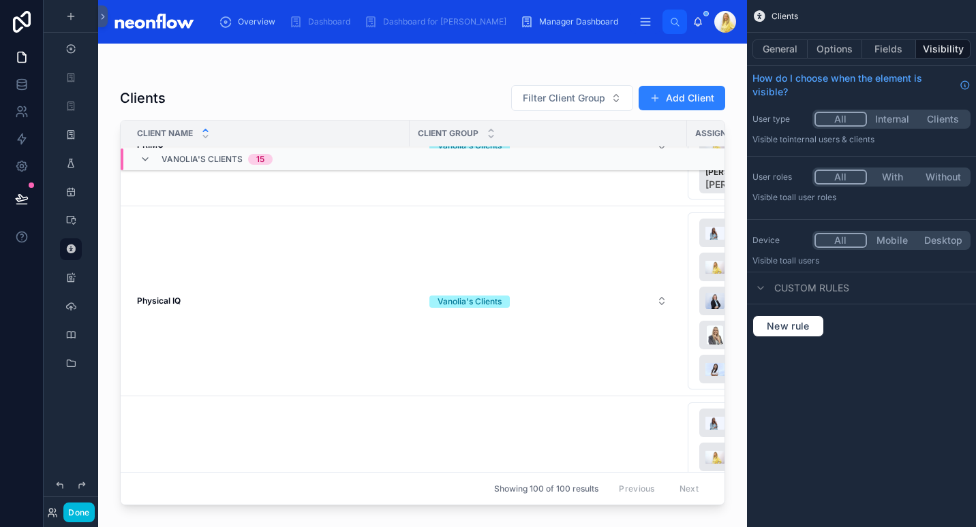
click at [143, 162] on icon at bounding box center [145, 159] width 11 height 11
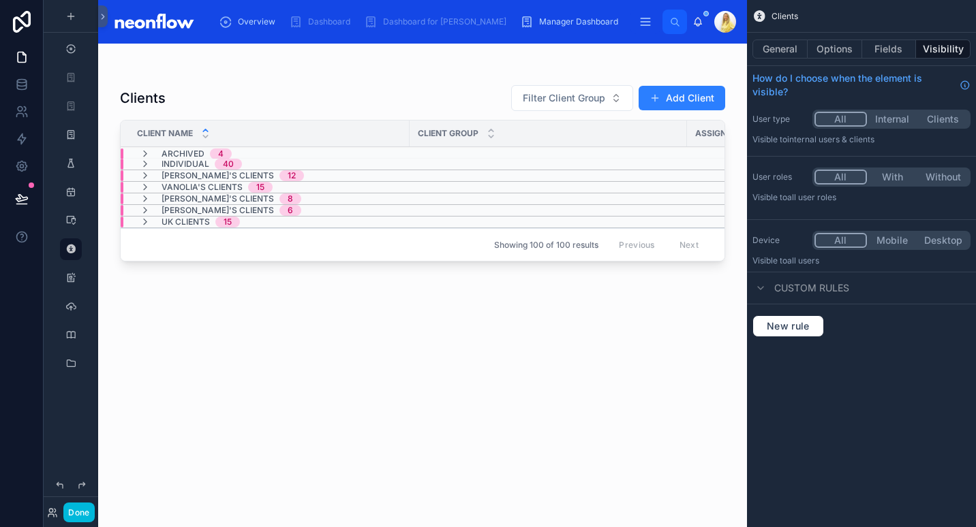
scroll to position [0, 0]
click at [146, 197] on icon at bounding box center [145, 199] width 11 height 11
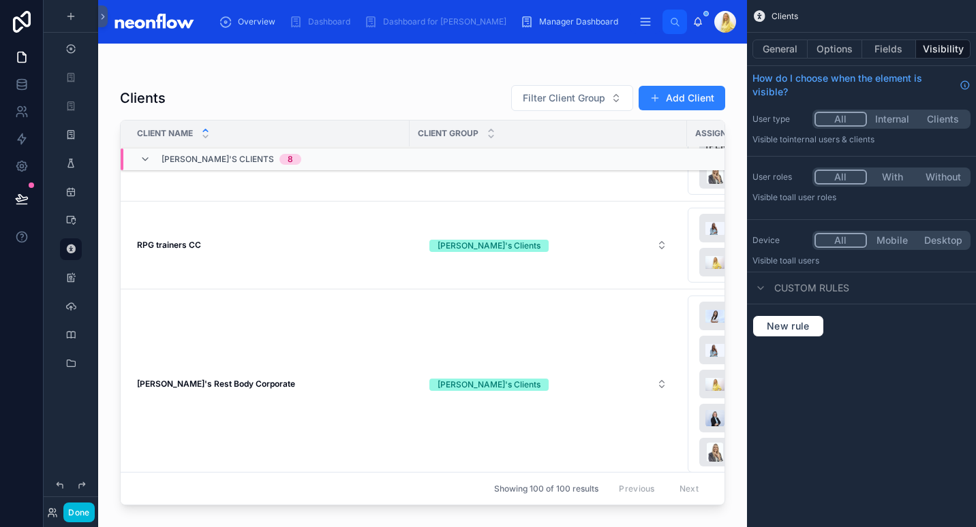
scroll to position [1113, 0]
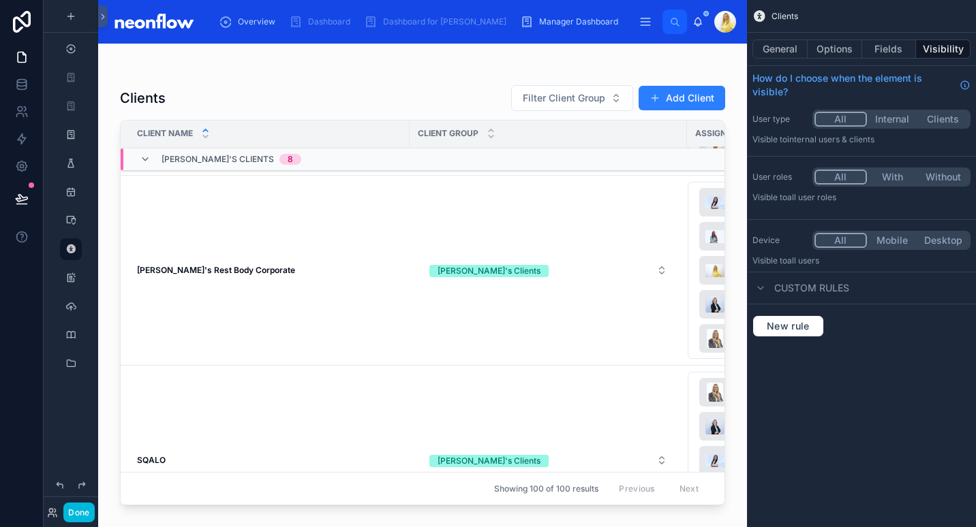
click at [239, 266] on strong "Robin's Rest Body Corporate" at bounding box center [216, 270] width 158 height 10
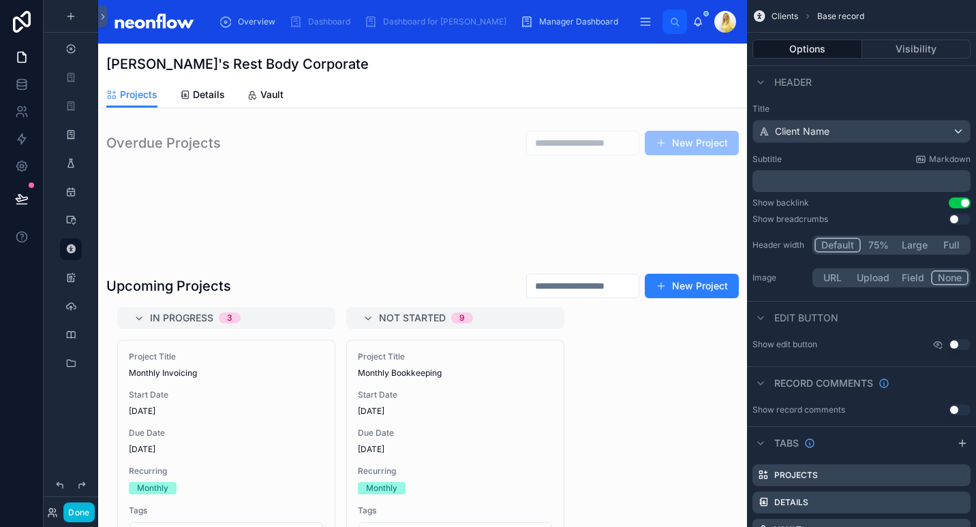
click at [260, 90] on span "Vault" at bounding box center [271, 95] width 23 height 14
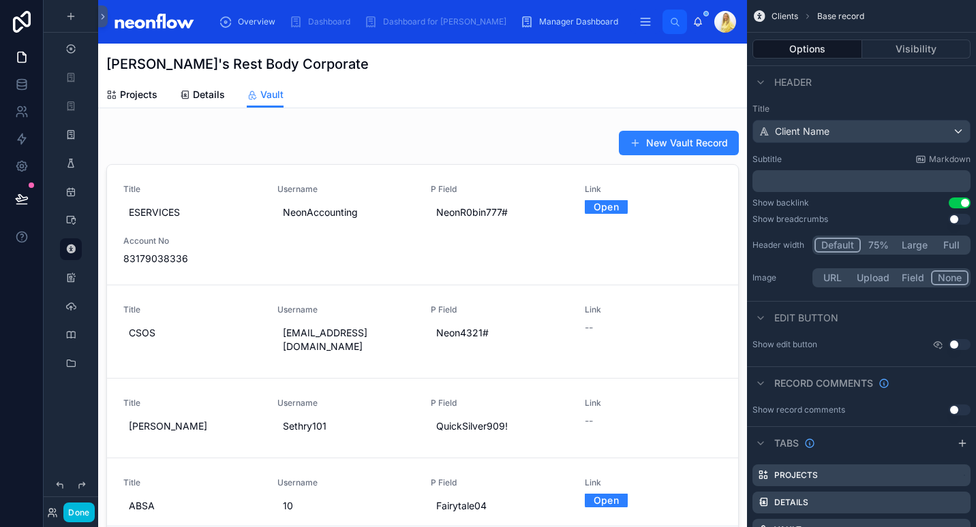
click at [337, 324] on div at bounding box center [422, 348] width 649 height 446
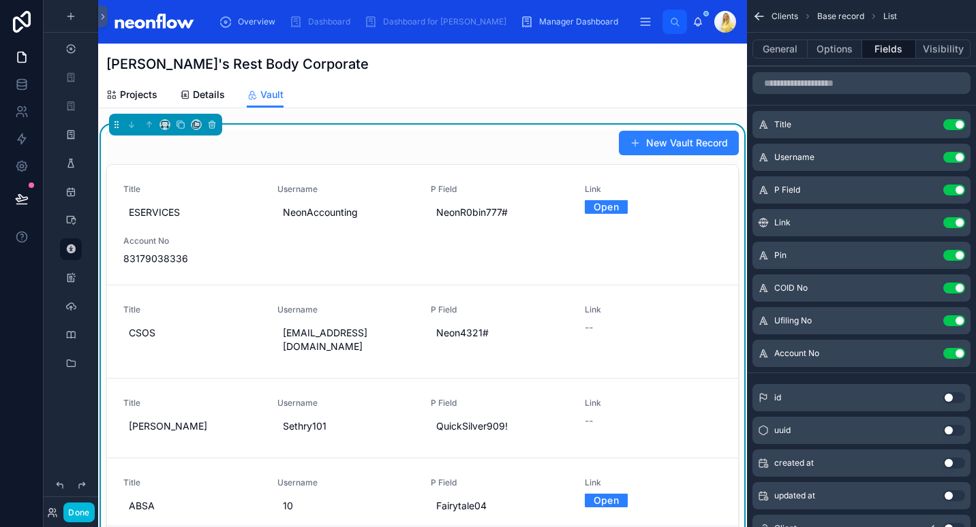
click at [505, 358] on div "P Field Neon4321#" at bounding box center [500, 332] width 138 height 55
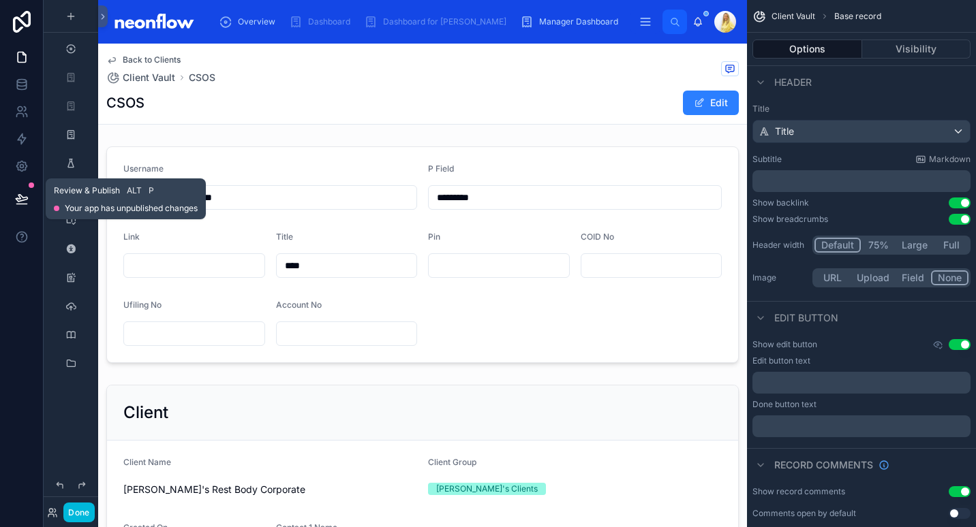
click at [24, 194] on icon at bounding box center [22, 199] width 14 height 14
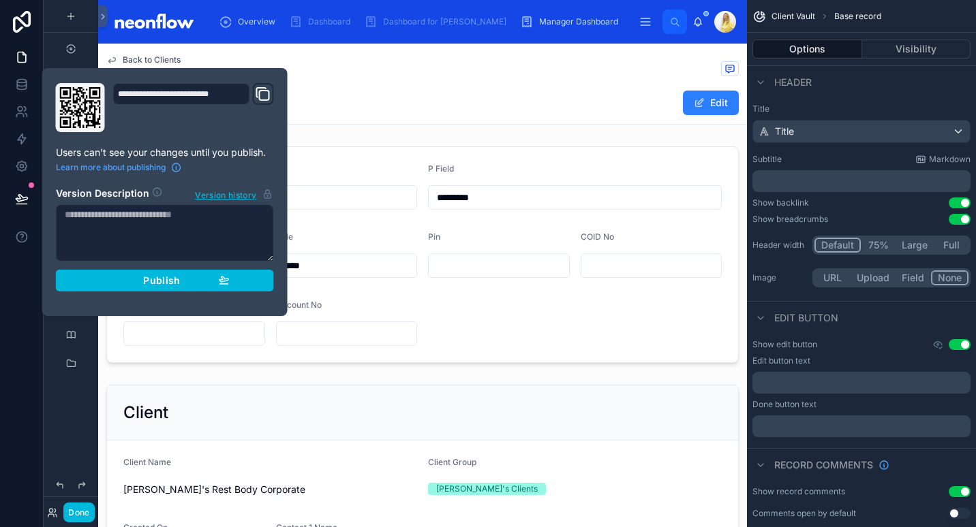
click at [179, 285] on span "Publish" at bounding box center [161, 281] width 37 height 12
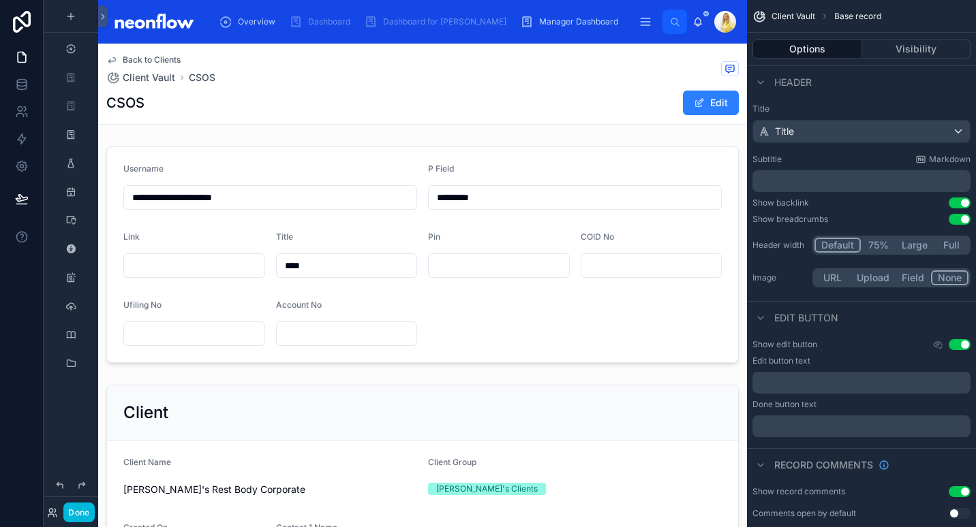
scroll to position [423, 0]
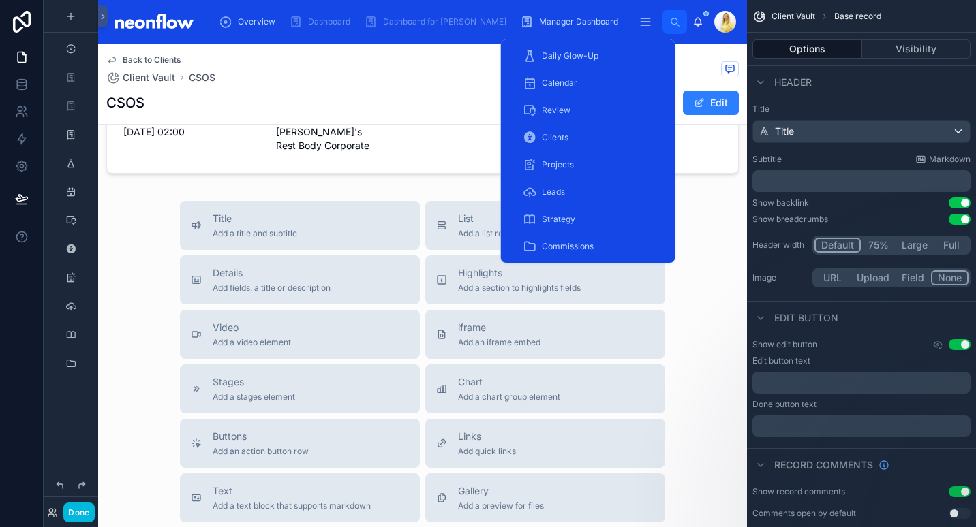
click at [581, 53] on span "Daily Glow-Up" at bounding box center [570, 55] width 57 height 11
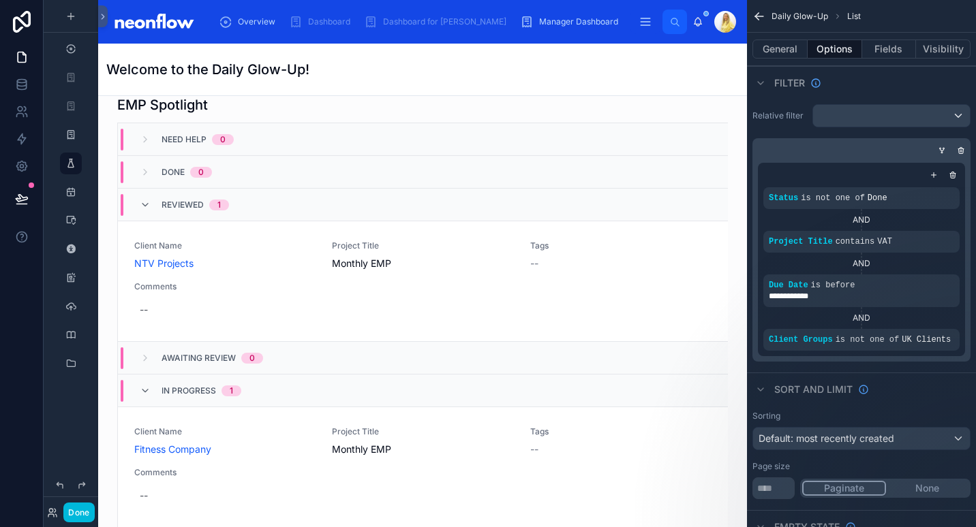
scroll to position [335, 0]
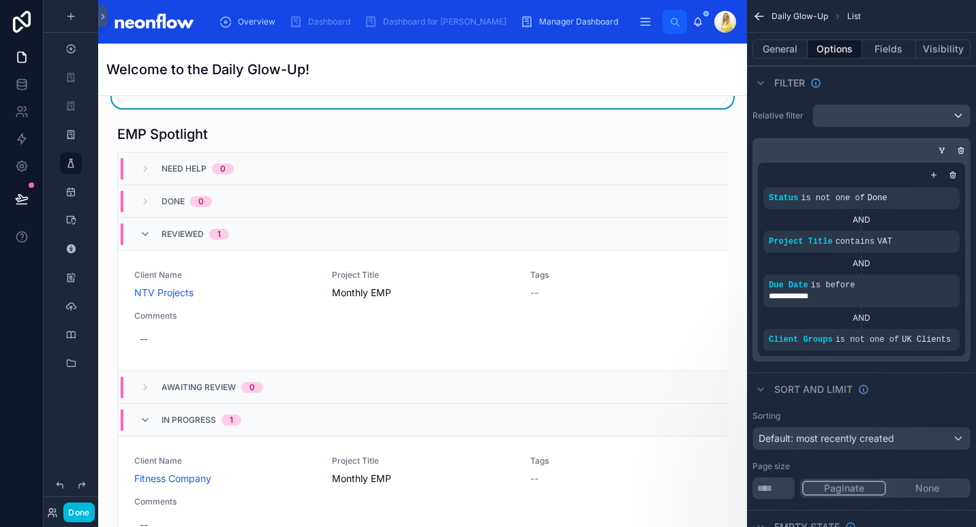
click at [521, 134] on div at bounding box center [422, 494] width 627 height 751
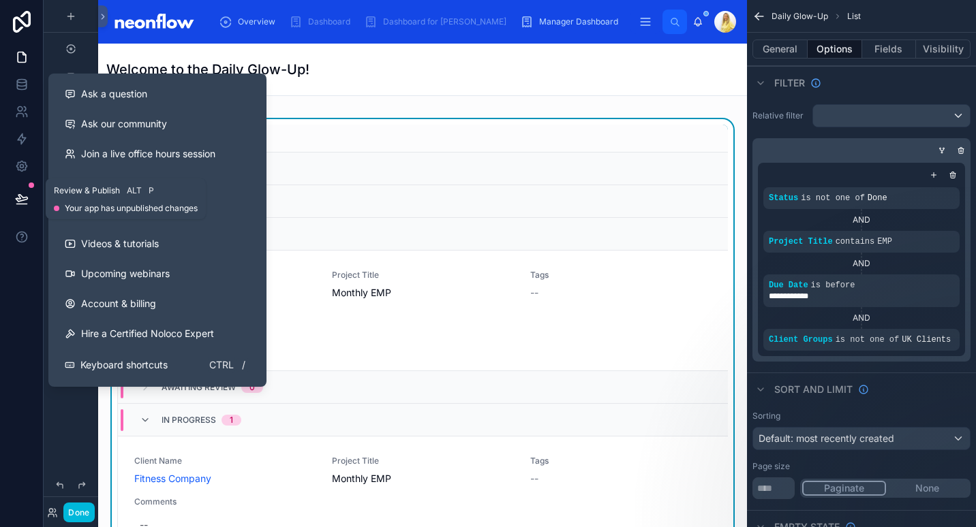
click at [26, 203] on icon at bounding box center [22, 199] width 14 height 14
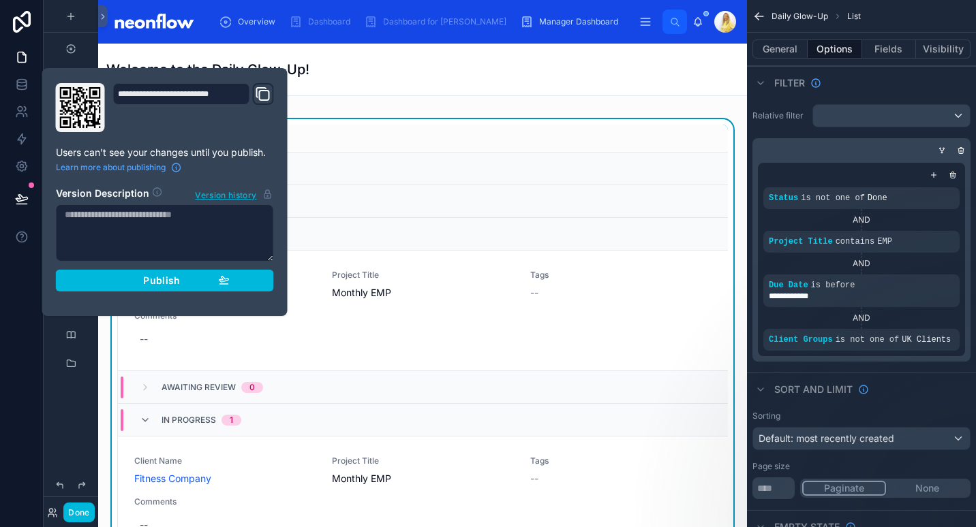
click at [134, 292] on div "**********" at bounding box center [164, 192] width 229 height 218
click at [141, 280] on div "Publish" at bounding box center [164, 281] width 129 height 12
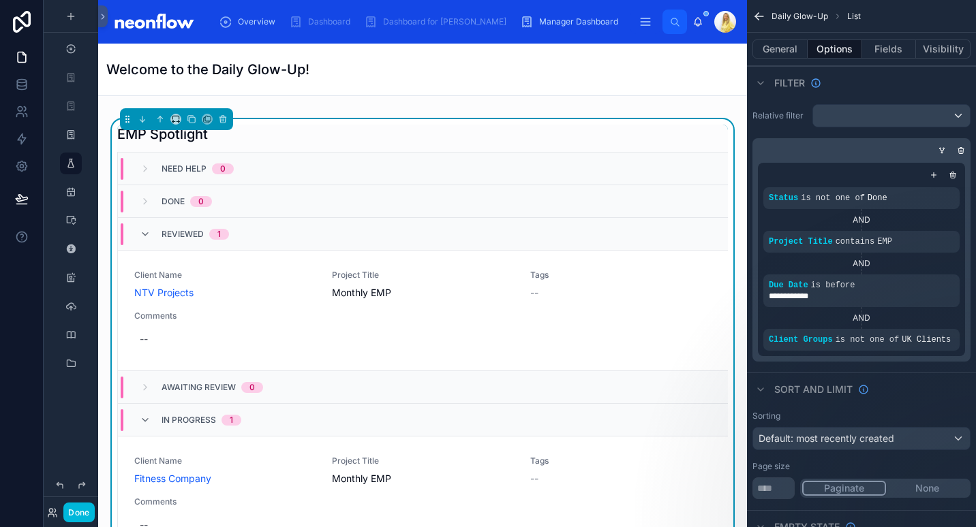
click at [558, 132] on div "EMP Spotlight" at bounding box center [422, 134] width 611 height 19
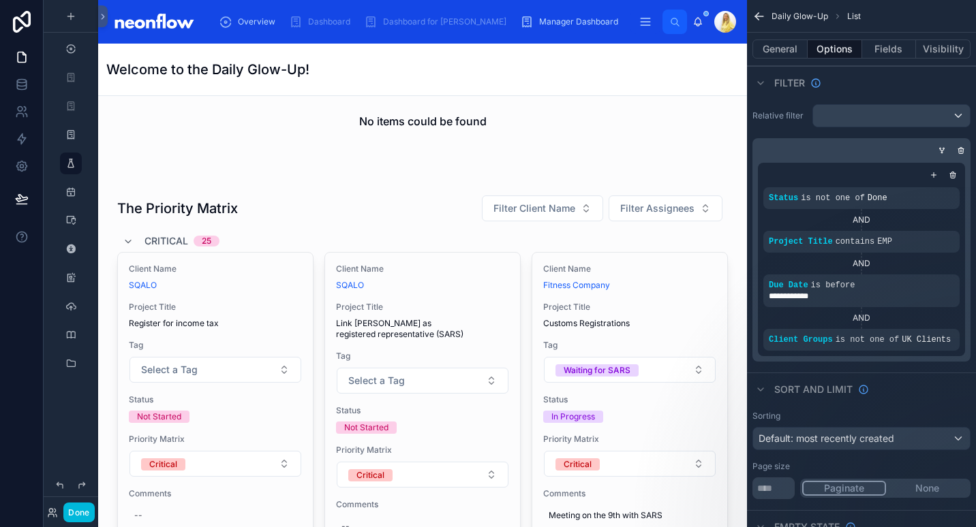
scroll to position [1194, 0]
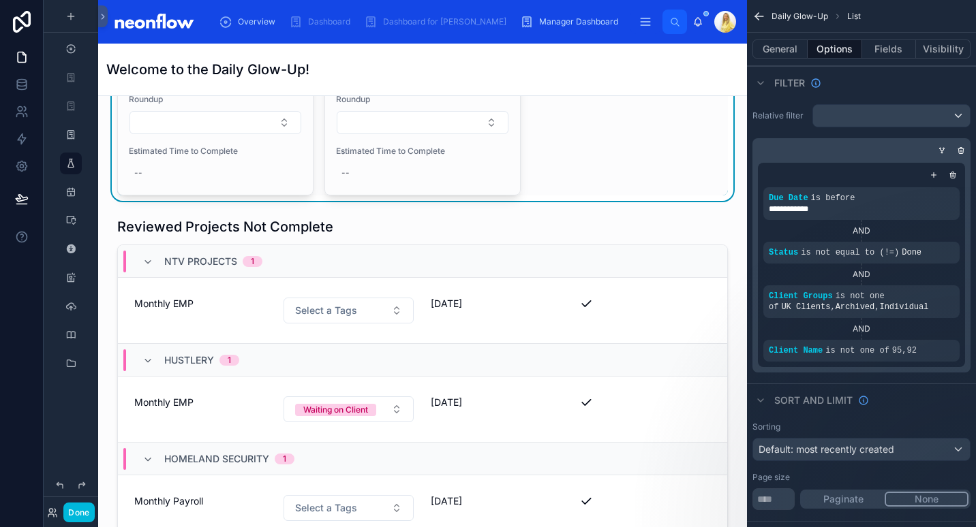
scroll to position [9246, 0]
click at [581, 211] on div at bounding box center [422, 430] width 627 height 439
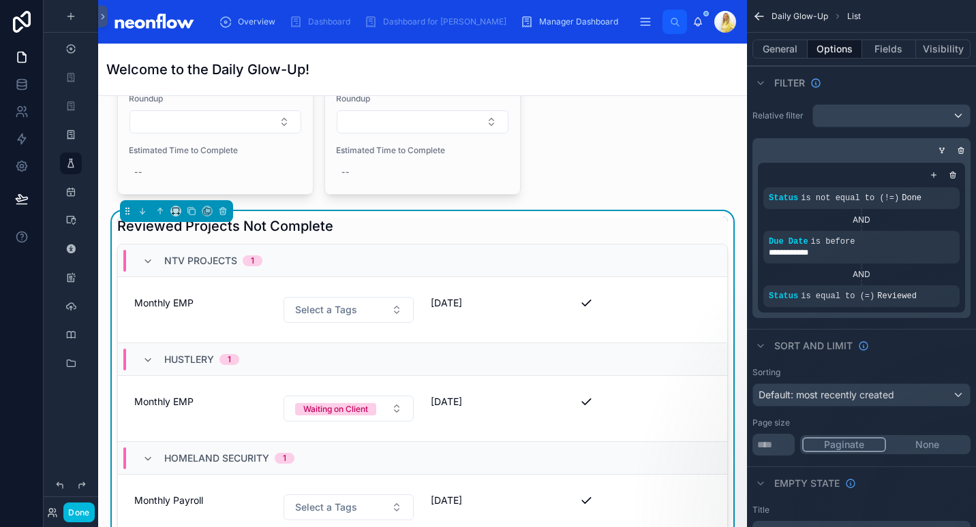
click at [582, 217] on div "Reviewed Projects Not Complete" at bounding box center [422, 226] width 611 height 19
click at [519, 217] on div "Reviewed Projects Not Complete" at bounding box center [422, 226] width 611 height 19
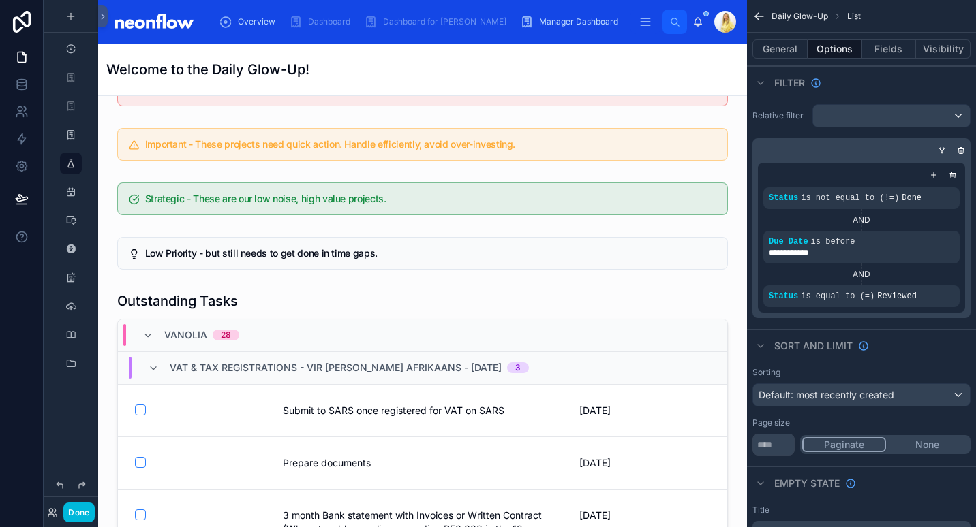
scroll to position [9731, 0]
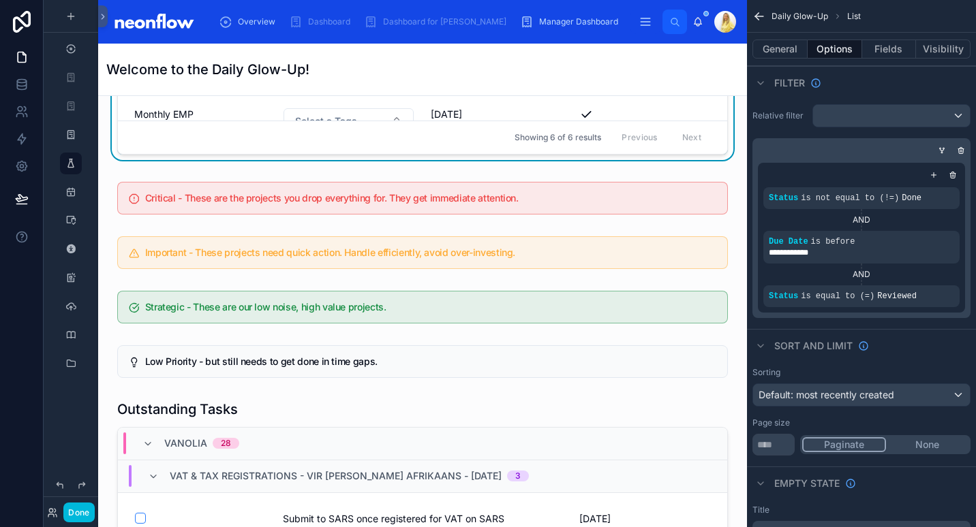
click at [475, 186] on div at bounding box center [422, 198] width 627 height 44
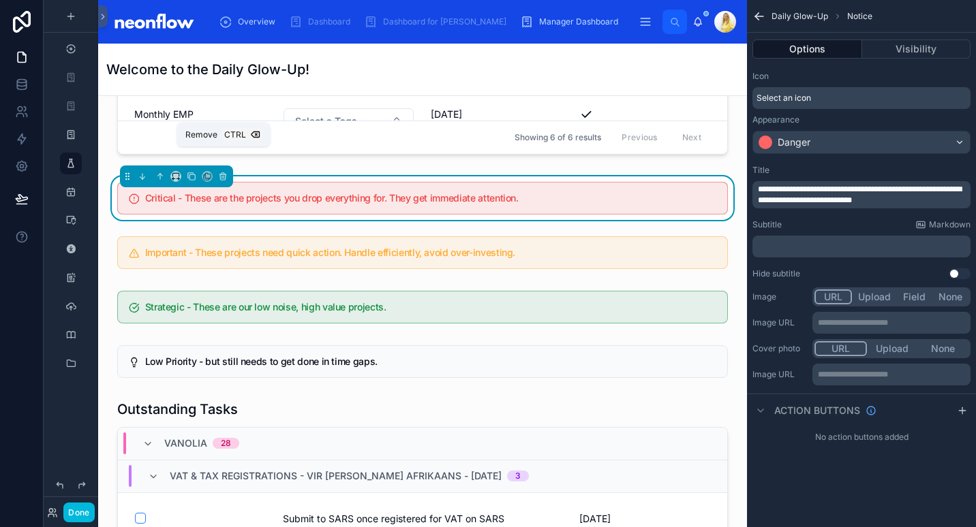
click at [223, 176] on icon at bounding box center [223, 177] width 0 height 3
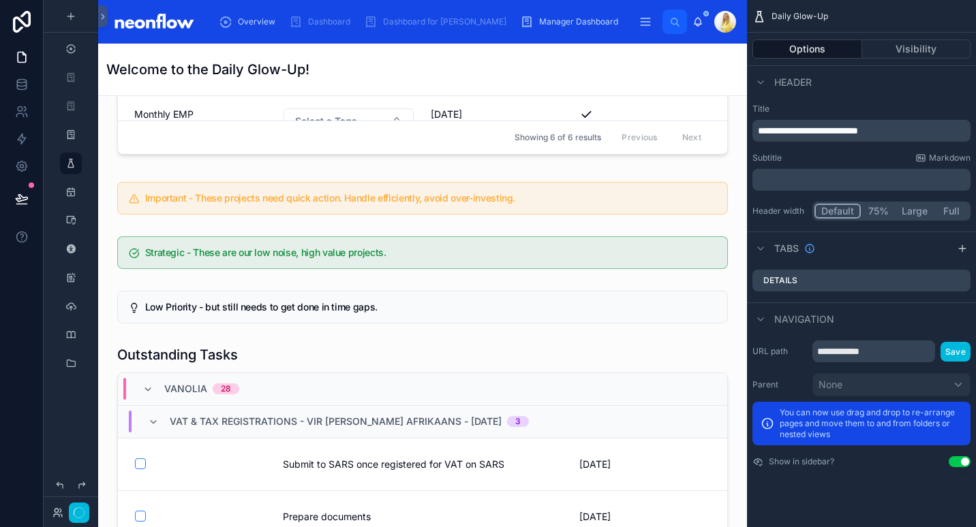
click at [258, 176] on div at bounding box center [422, 198] width 627 height 44
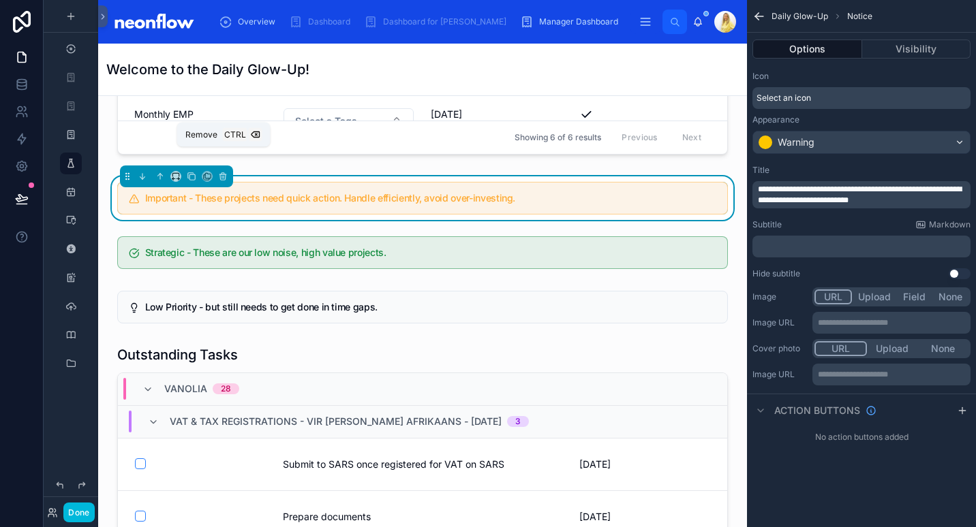
click at [223, 176] on icon at bounding box center [223, 177] width 0 height 3
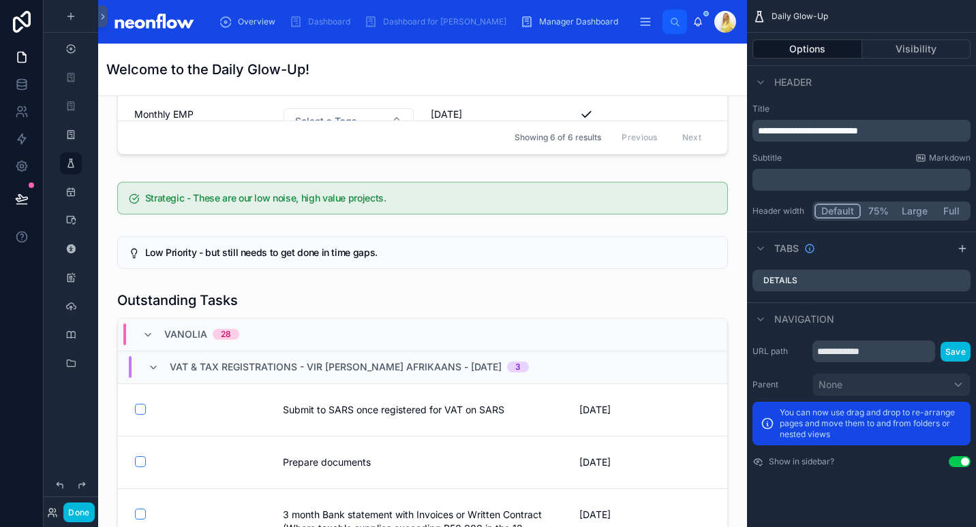
click at [343, 176] on div at bounding box center [422, 198] width 627 height 44
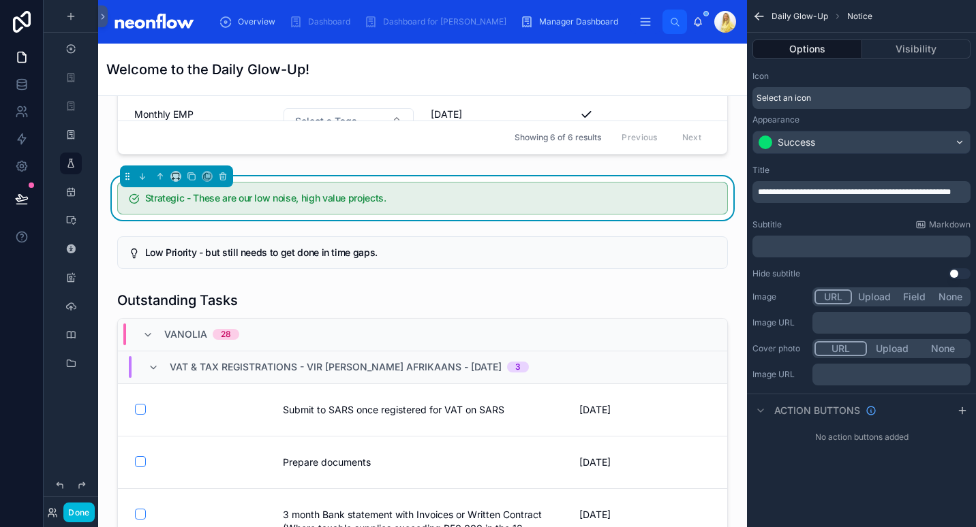
click at [220, 174] on icon at bounding box center [222, 176] width 5 height 5
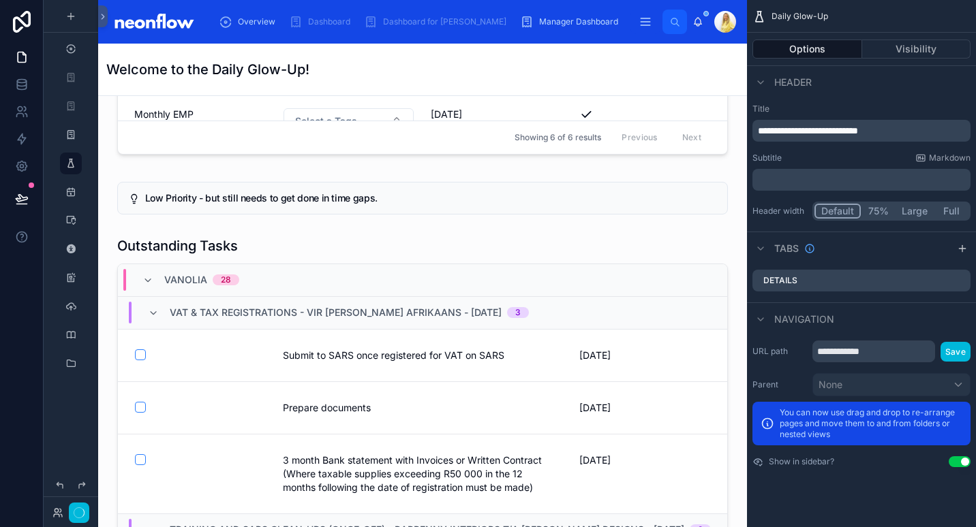
click at [291, 183] on div at bounding box center [422, 198] width 627 height 44
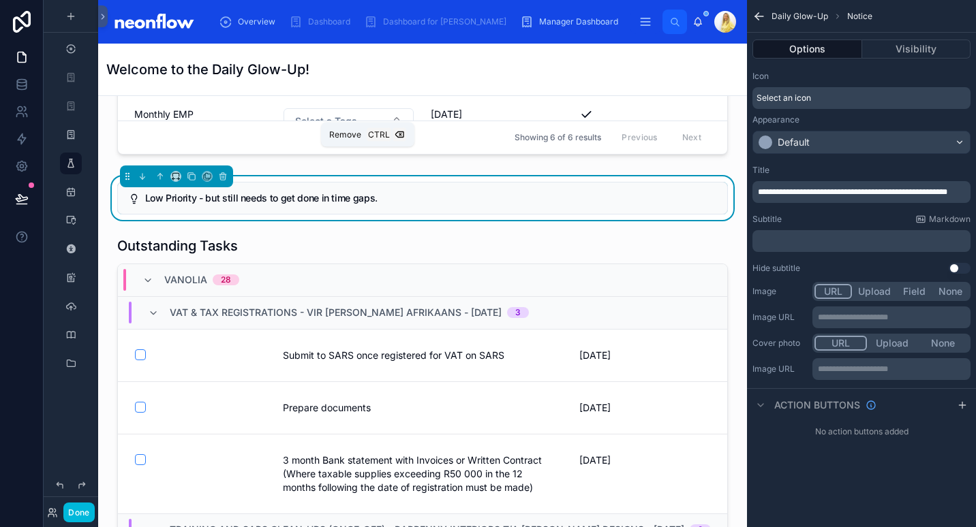
click at [223, 174] on icon at bounding box center [222, 176] width 5 height 5
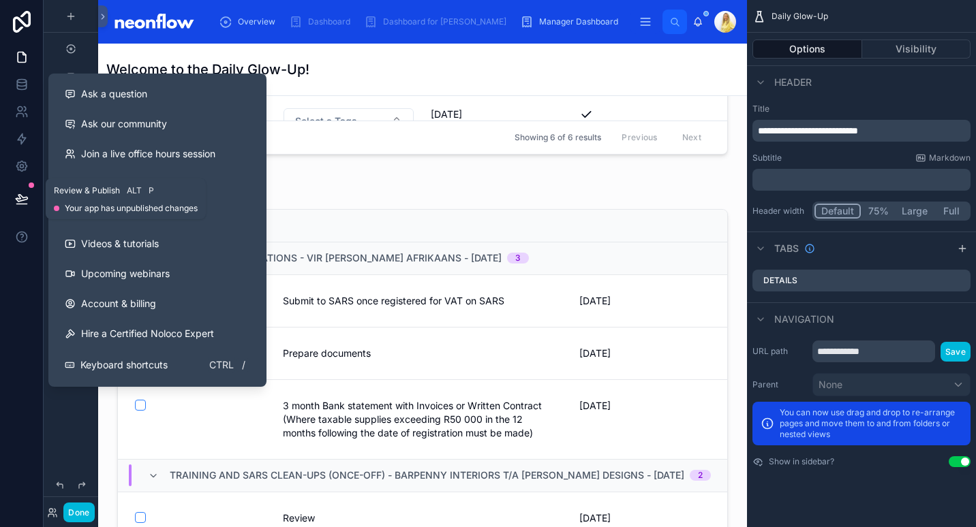
click at [22, 198] on icon at bounding box center [22, 198] width 12 height 7
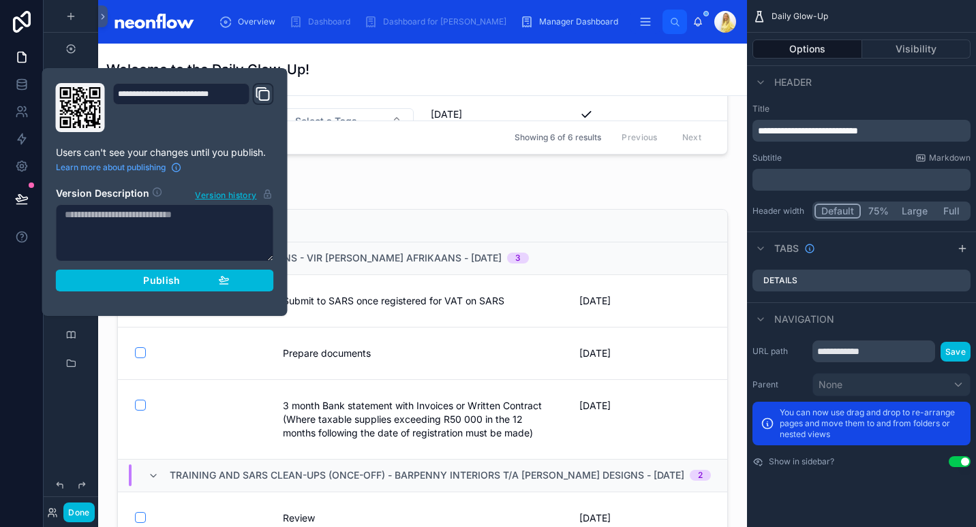
click at [104, 281] on div "Publish" at bounding box center [164, 281] width 129 height 12
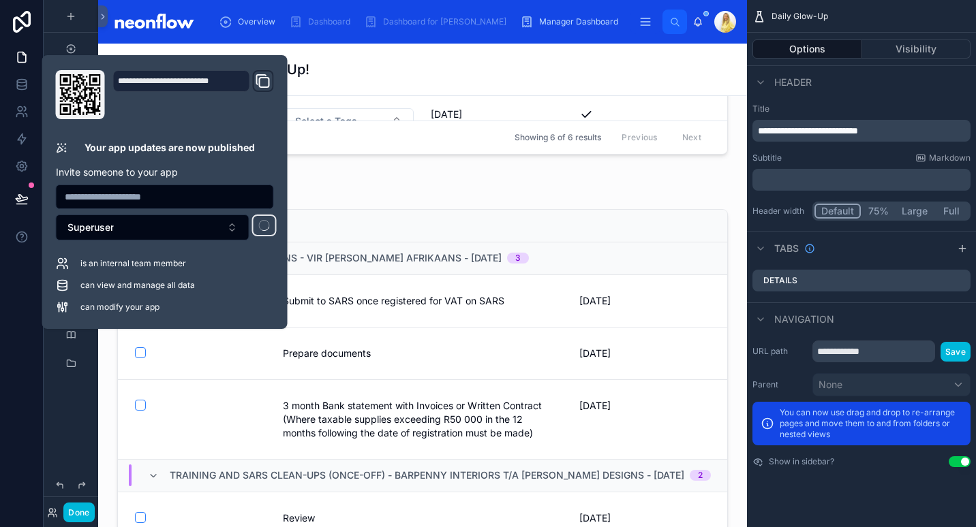
click at [33, 428] on div at bounding box center [22, 263] width 44 height 527
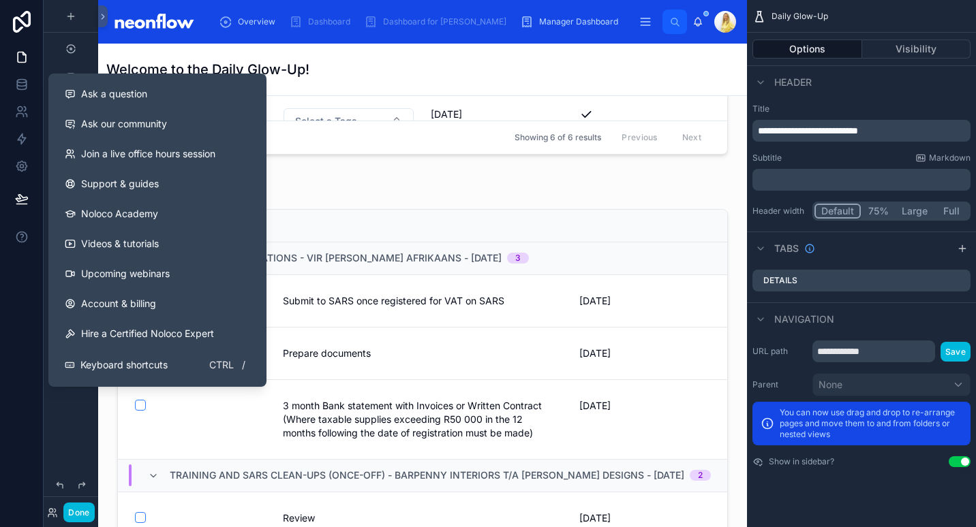
click at [144, 99] on span "Ask a question" at bounding box center [114, 94] width 66 height 14
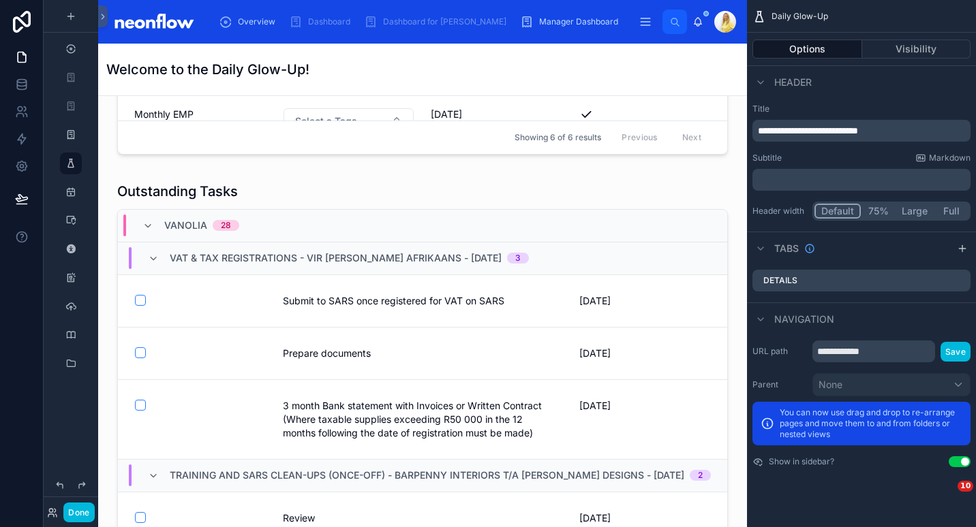
click at [539, 18] on span "Manager Dashboard" at bounding box center [578, 21] width 79 height 11
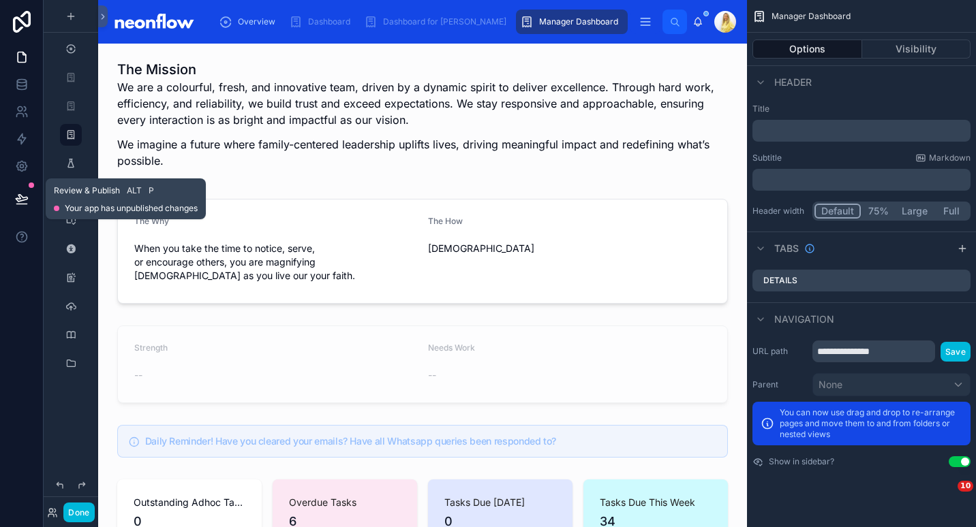
click at [22, 199] on icon at bounding box center [22, 199] width 14 height 14
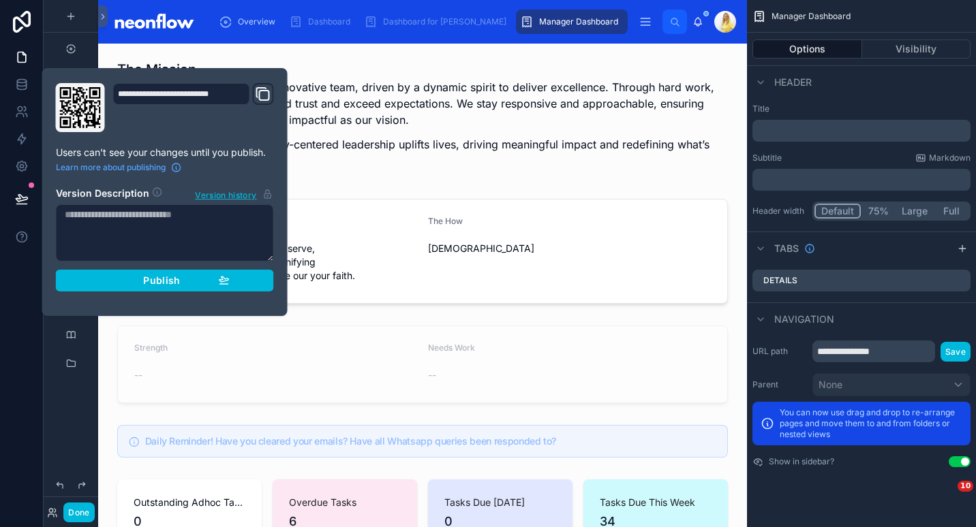
click at [108, 283] on div "Publish" at bounding box center [164, 281] width 129 height 12
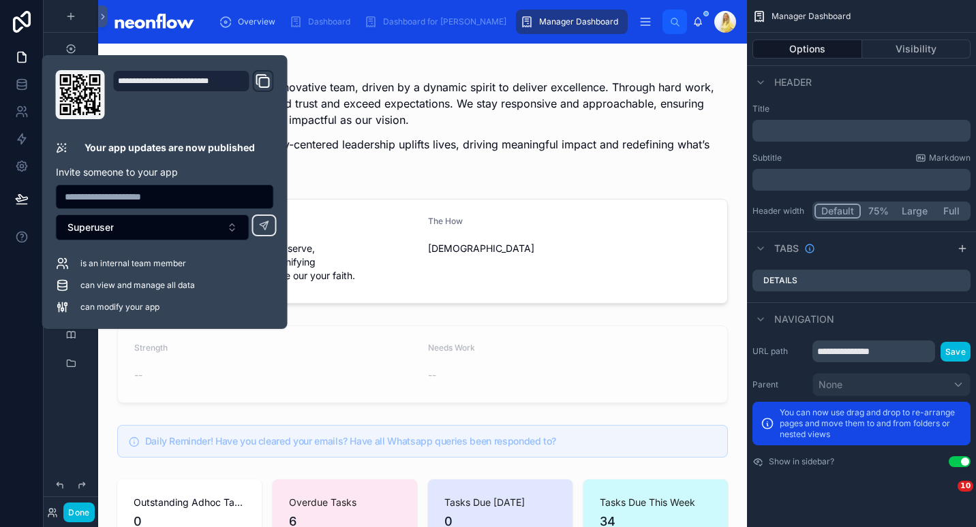
click at [529, 150] on div at bounding box center [422, 119] width 627 height 128
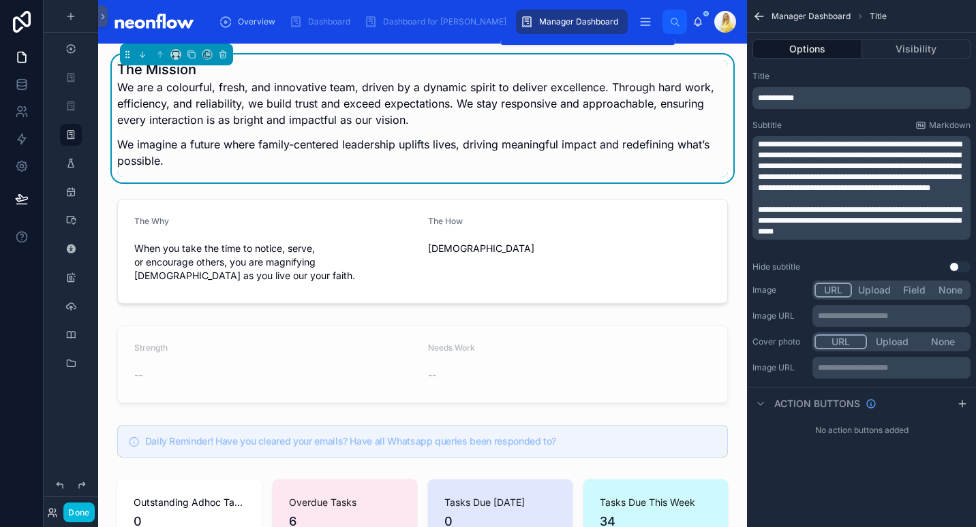
click at [638, 24] on icon "scrollable content" at bounding box center [645, 22] width 14 height 14
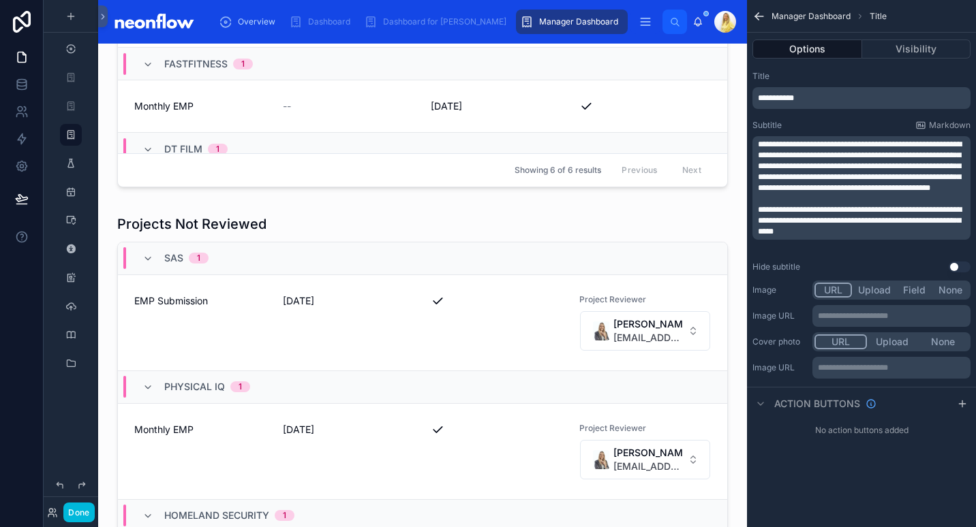
scroll to position [808, 0]
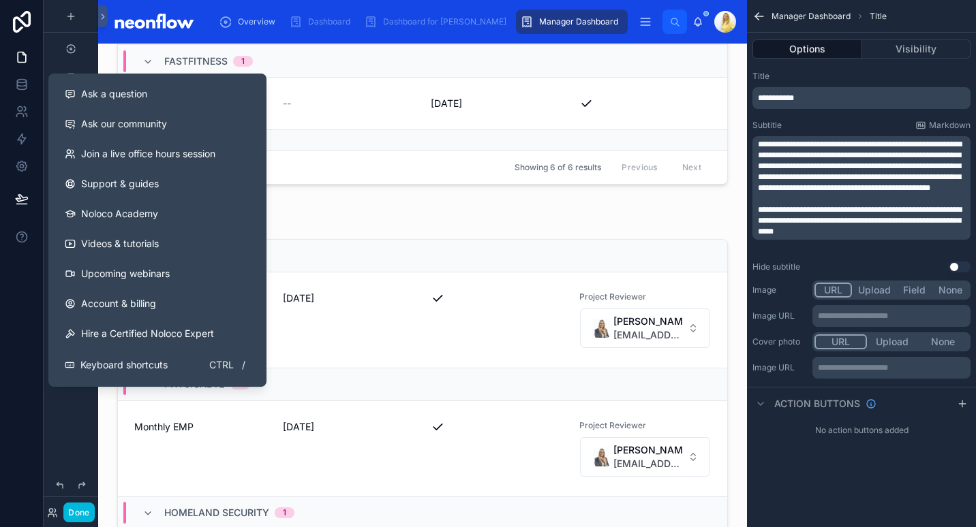
click at [159, 94] on div "Ask a question" at bounding box center [157, 94] width 185 height 14
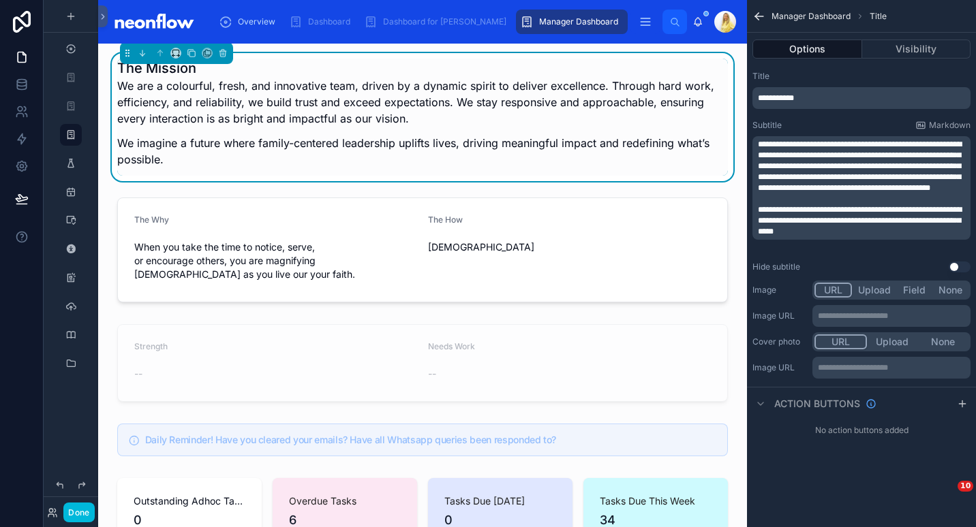
scroll to position [0, 0]
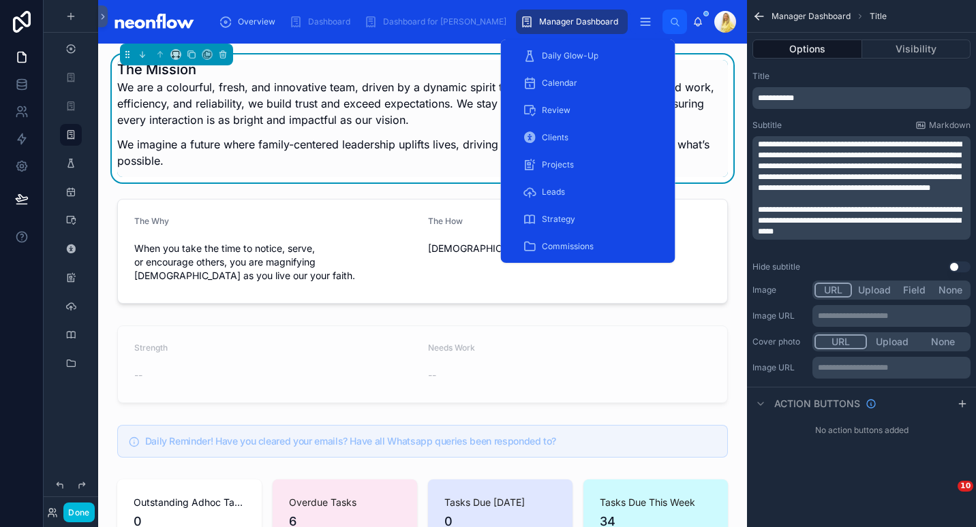
click at [587, 58] on span "Daily Glow-Up" at bounding box center [570, 55] width 57 height 11
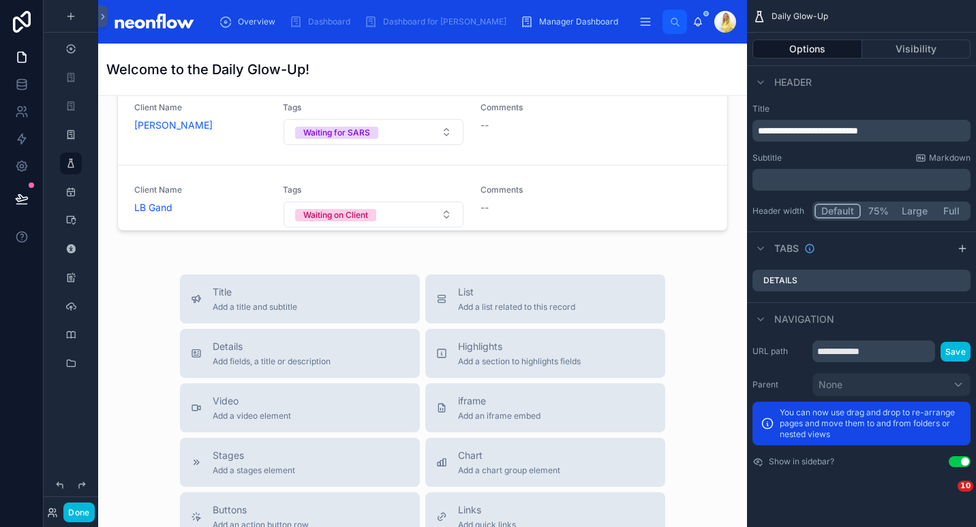
scroll to position [10554, 0]
click at [527, 286] on div "List Add a list related to this record" at bounding box center [516, 299] width 117 height 27
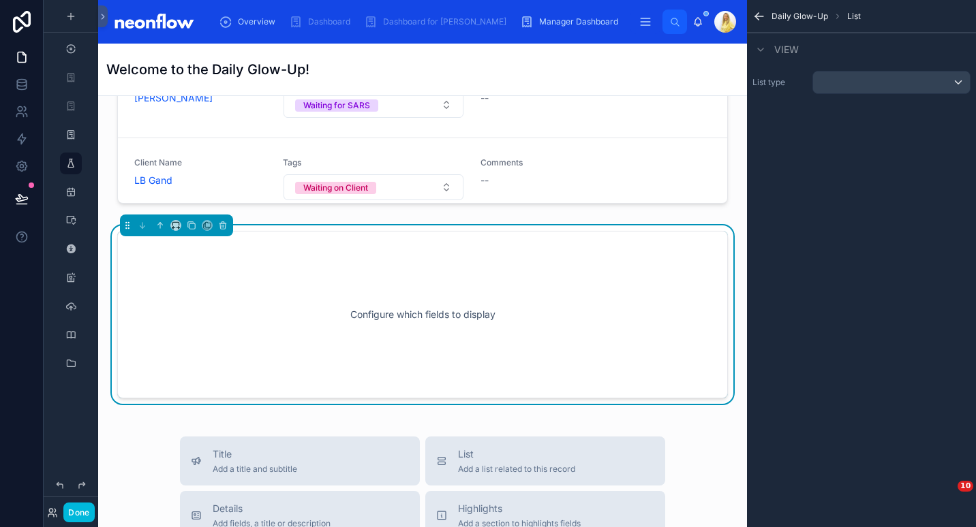
scroll to position [10589, 0]
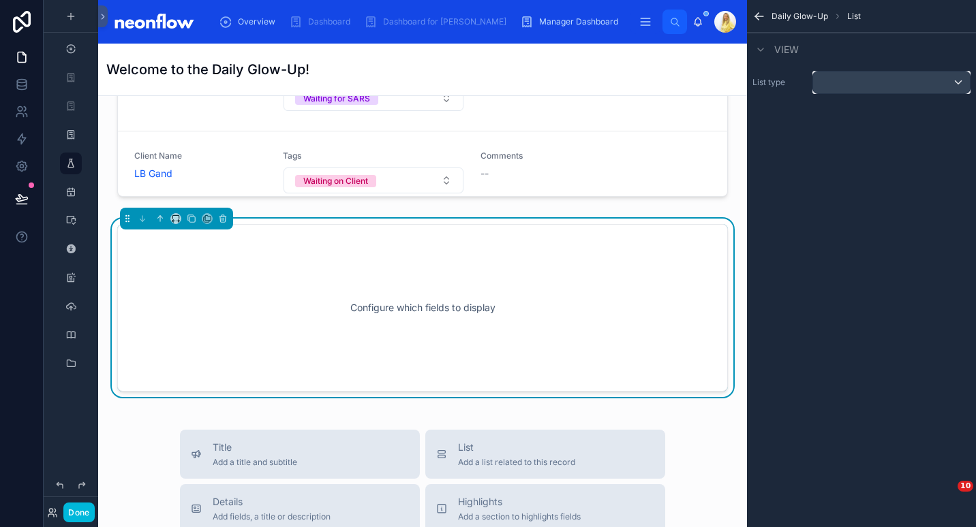
click at [923, 91] on div "scrollable content" at bounding box center [891, 83] width 157 height 22
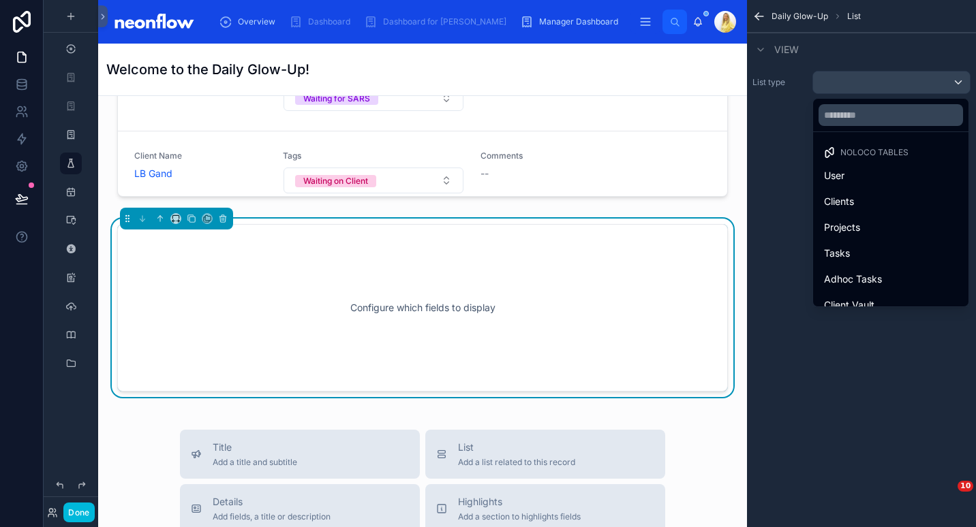
click at [933, 234] on div "Projects" at bounding box center [891, 227] width 134 height 16
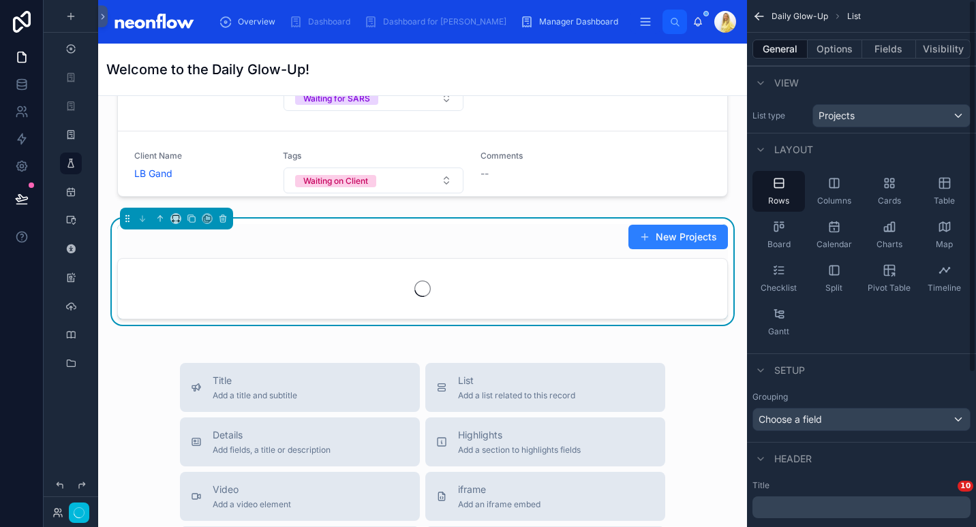
click at [880, 228] on div "Charts" at bounding box center [889, 235] width 52 height 41
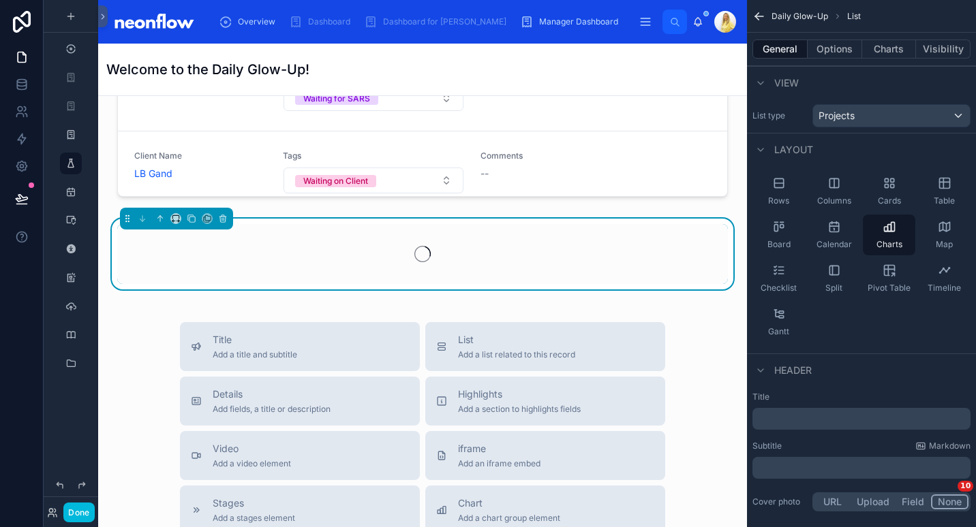
click at [784, 312] on icon "scrollable content" at bounding box center [781, 312] width 5 height 2
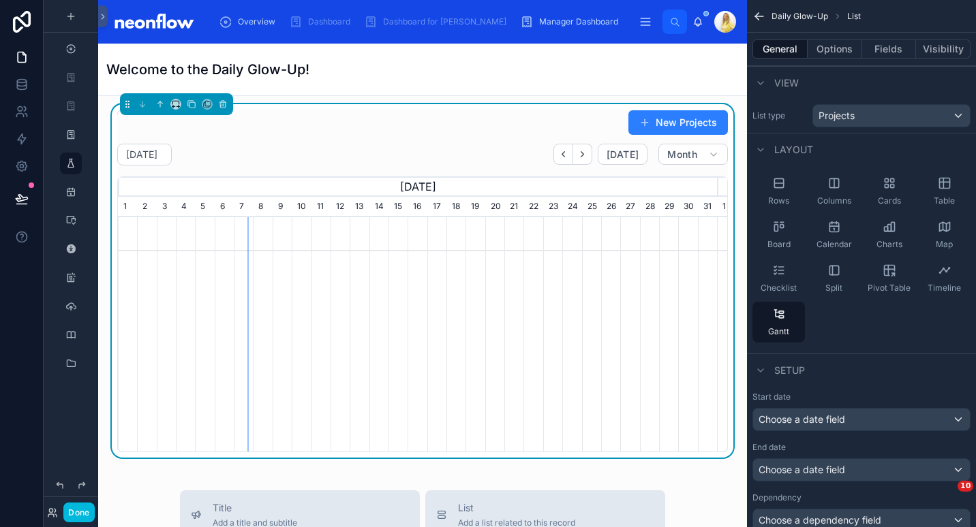
scroll to position [10704, 0]
click at [617, 143] on button "[DATE]" at bounding box center [623, 154] width 50 height 22
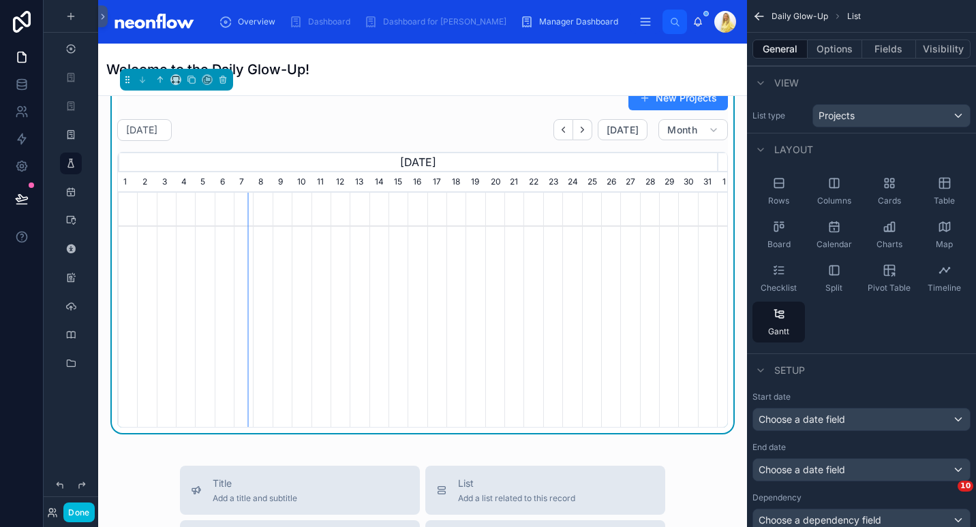
scroll to position [10627, 0]
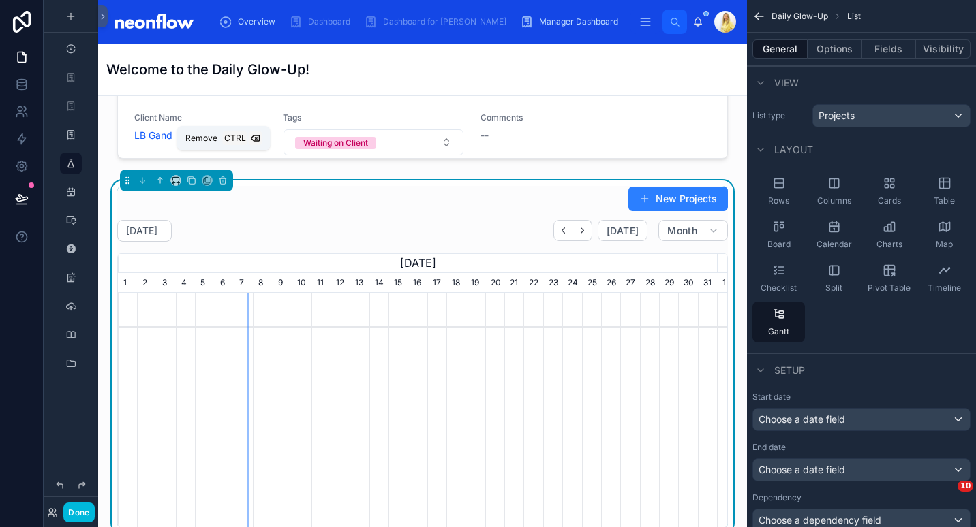
click at [221, 176] on icon at bounding box center [223, 181] width 10 height 10
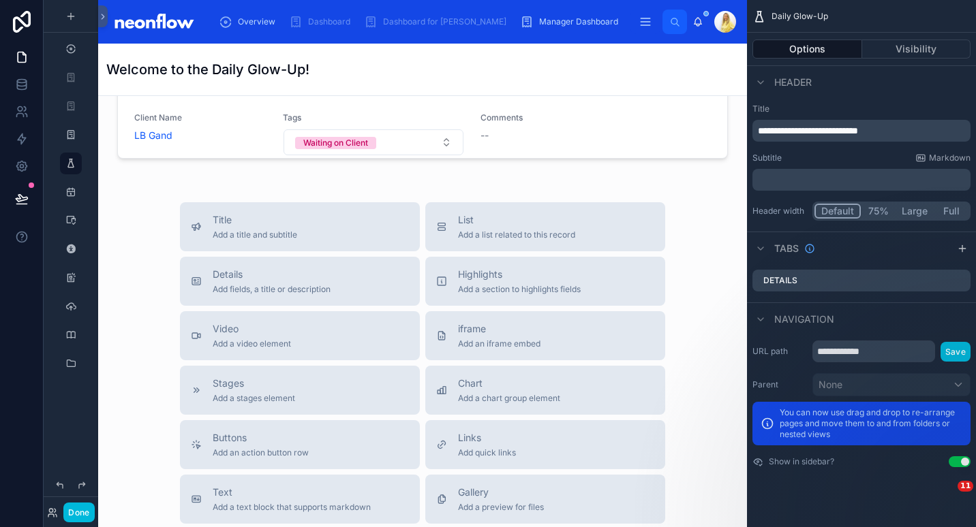
scroll to position [10684, 0]
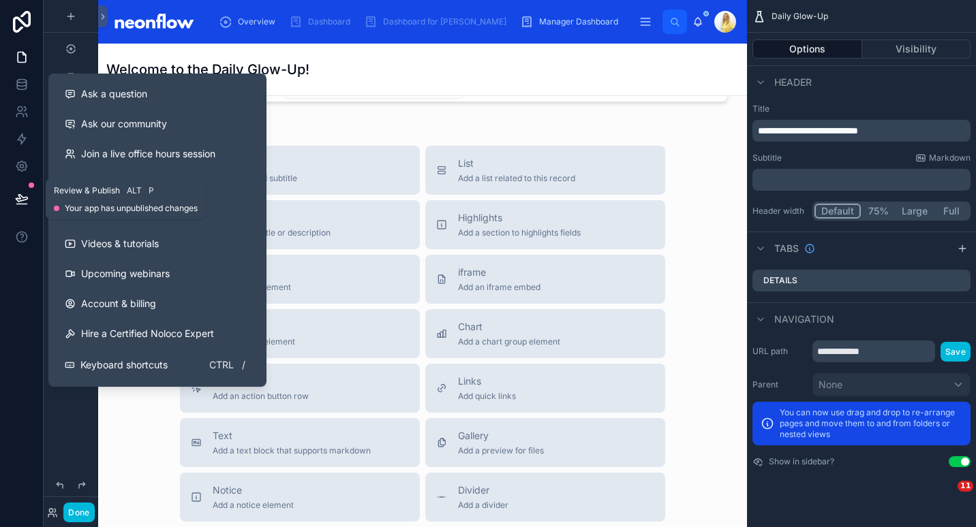
click at [20, 196] on icon at bounding box center [22, 199] width 14 height 14
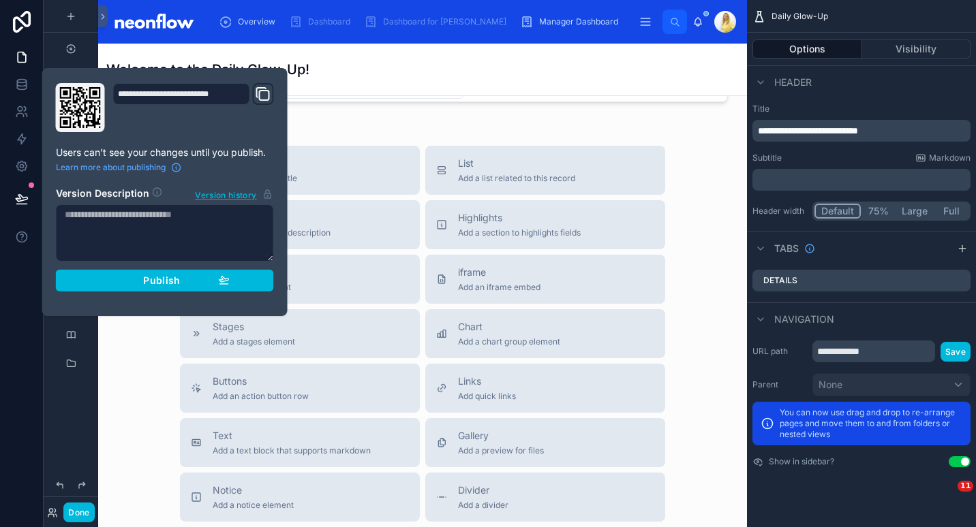
click at [139, 292] on div "**********" at bounding box center [164, 192] width 229 height 218
click at [150, 287] on button "Publish" at bounding box center [165, 281] width 218 height 22
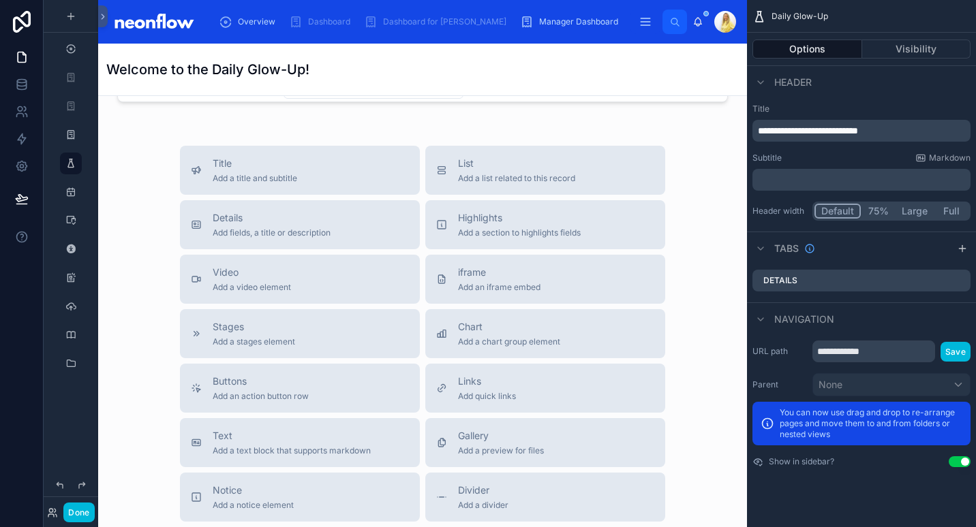
click at [140, 400] on div "Title Add a title and subtitle List Add a list related to this record Details A…" at bounding box center [422, 388] width 627 height 485
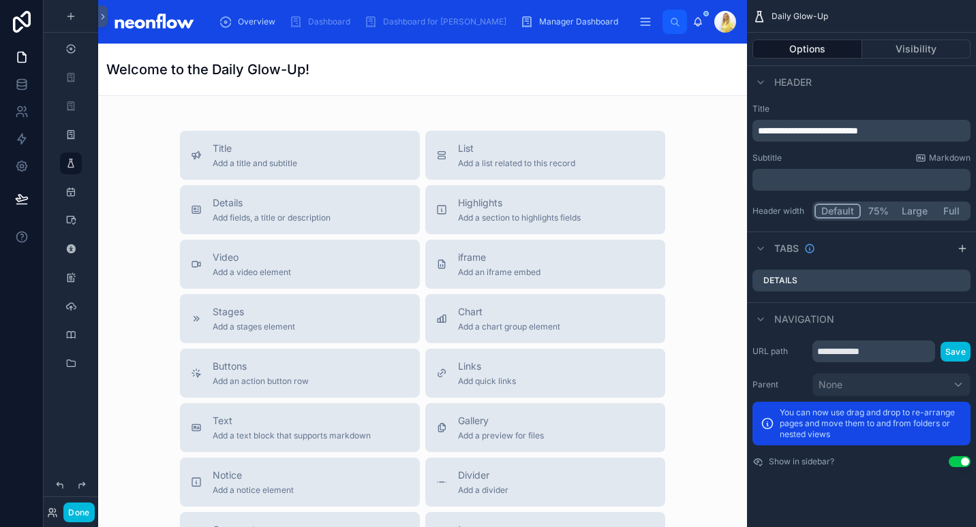
scroll to position [10700, 0]
click at [594, 141] on div "List Add a list related to this record" at bounding box center [545, 154] width 218 height 27
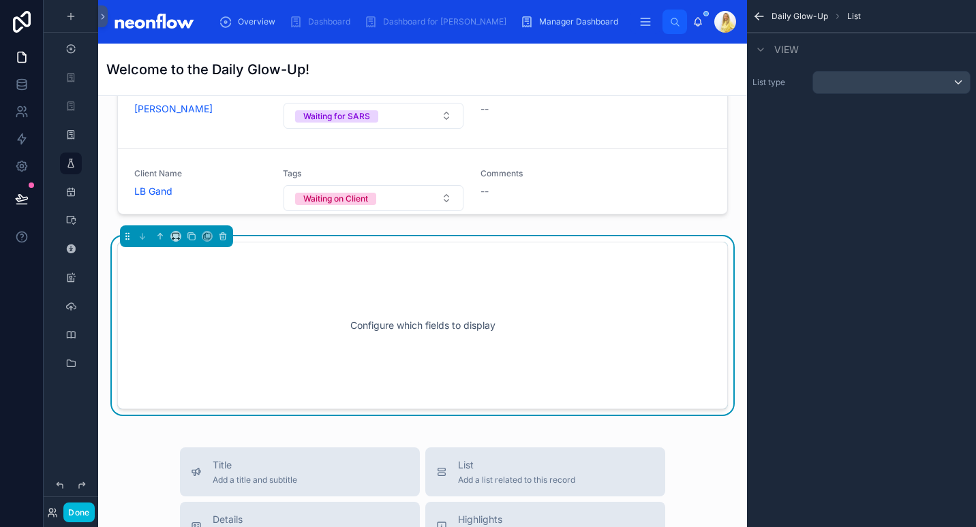
scroll to position [10563, 0]
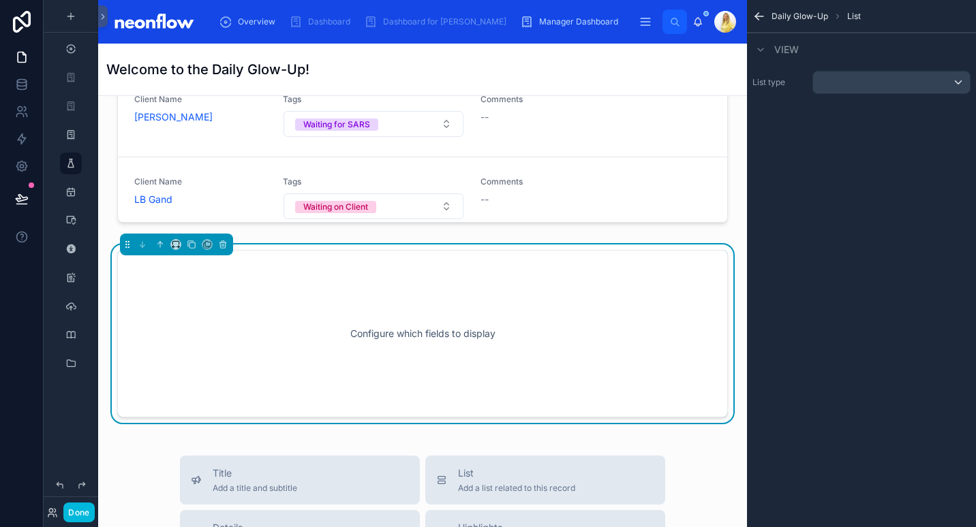
click at [855, 100] on div "Daily Glow-Up List View List type" at bounding box center [861, 60] width 229 height 121
click at [865, 79] on div "scrollable content" at bounding box center [891, 83] width 157 height 22
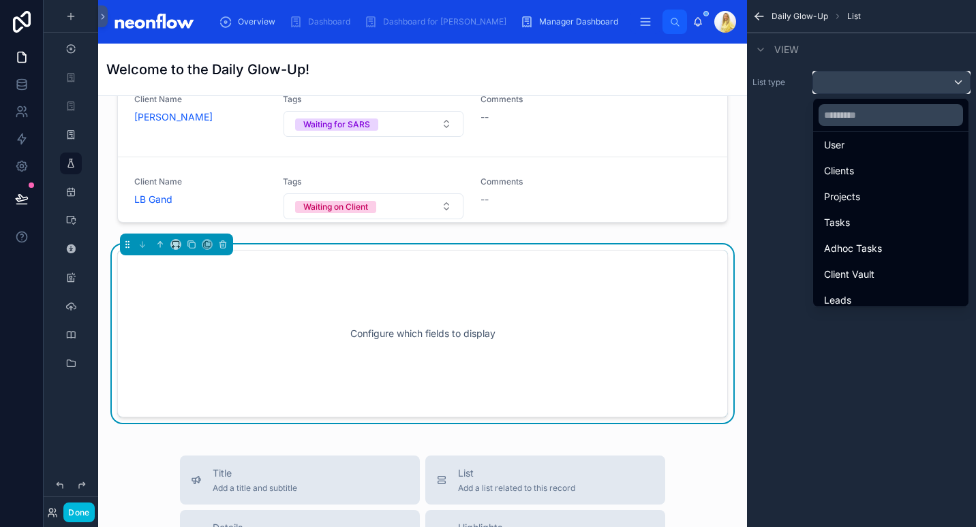
scroll to position [31, 0]
click at [930, 191] on div "Projects" at bounding box center [891, 196] width 134 height 16
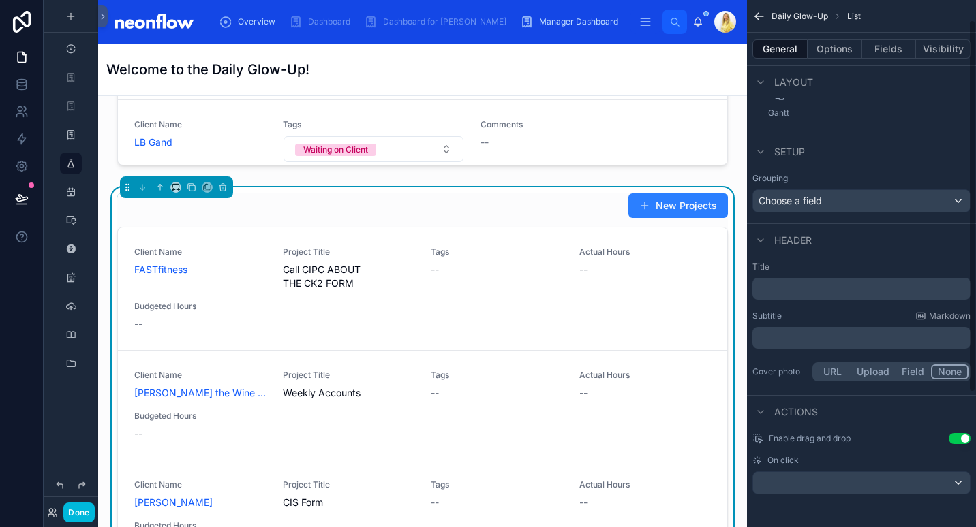
scroll to position [0, 0]
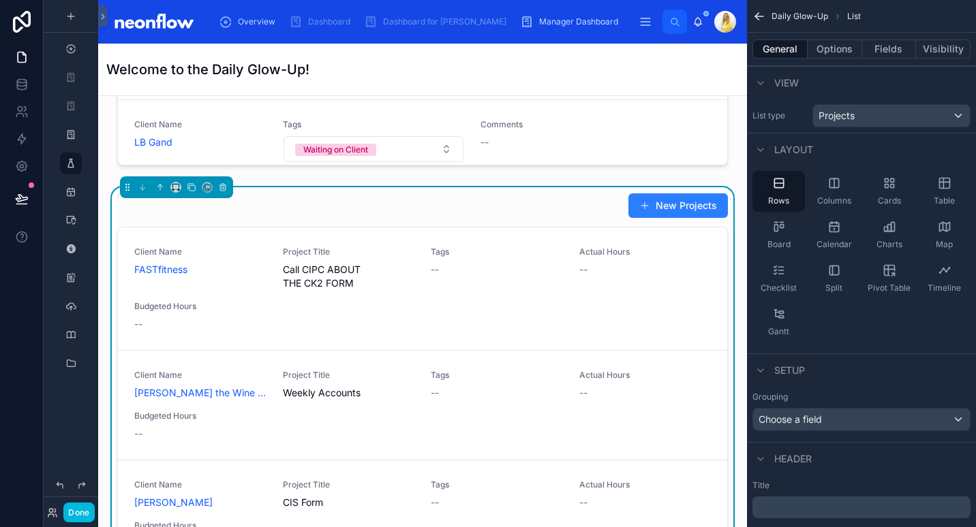
click at [538, 193] on div "New Projects" at bounding box center [422, 206] width 611 height 26
click at [891, 49] on button "Fields" at bounding box center [889, 49] width 55 height 19
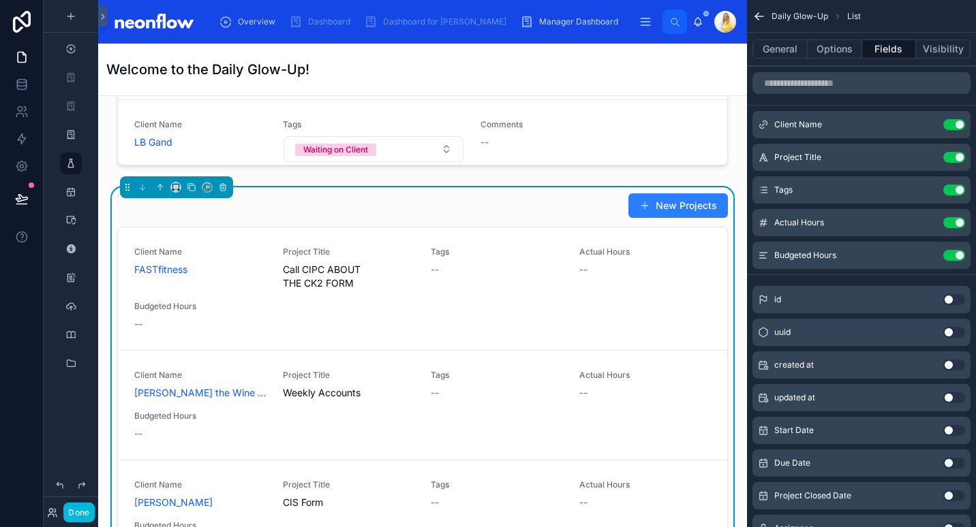
click at [840, 48] on button "Options" at bounding box center [834, 49] width 55 height 19
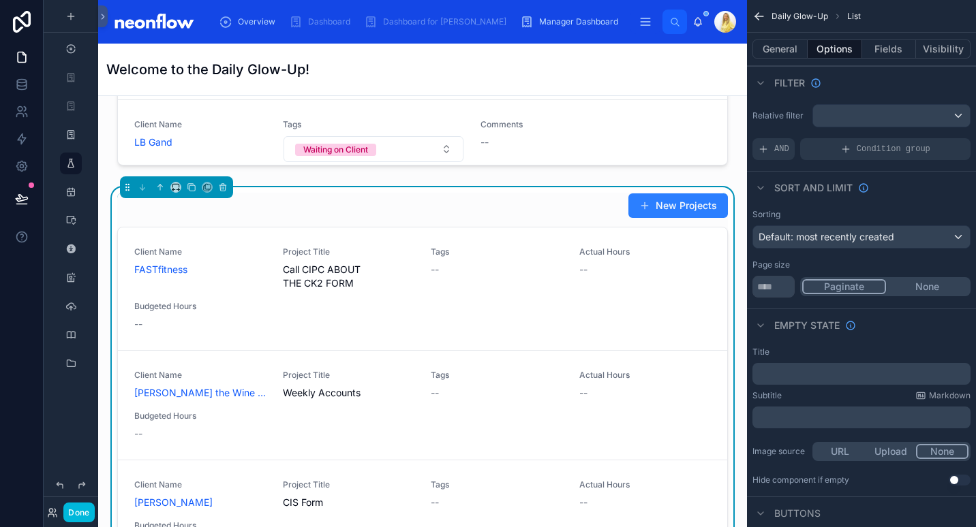
click at [486, 193] on div "New Projects" at bounding box center [422, 206] width 611 height 26
click at [301, 193] on div "New Projects" at bounding box center [422, 206] width 611 height 26
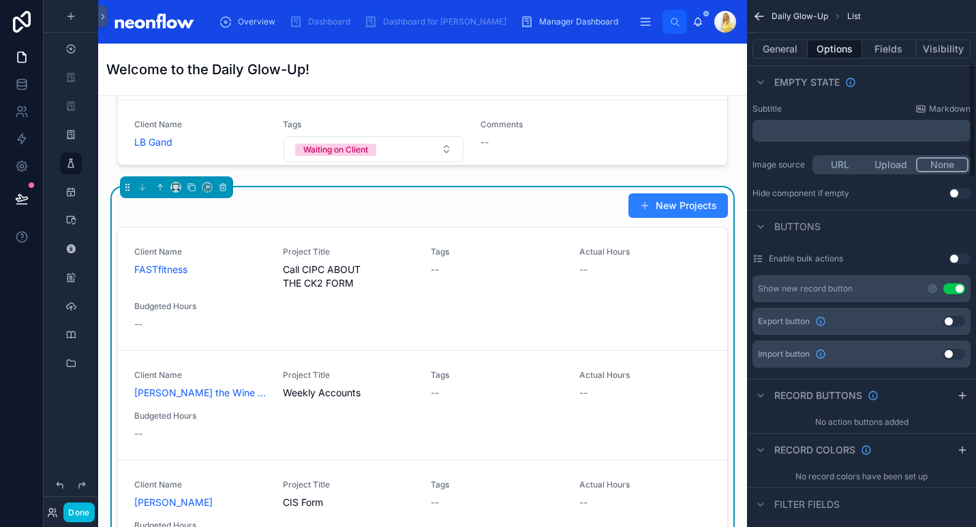
scroll to position [285, 0]
click at [950, 290] on button "Use setting" at bounding box center [954, 290] width 22 height 11
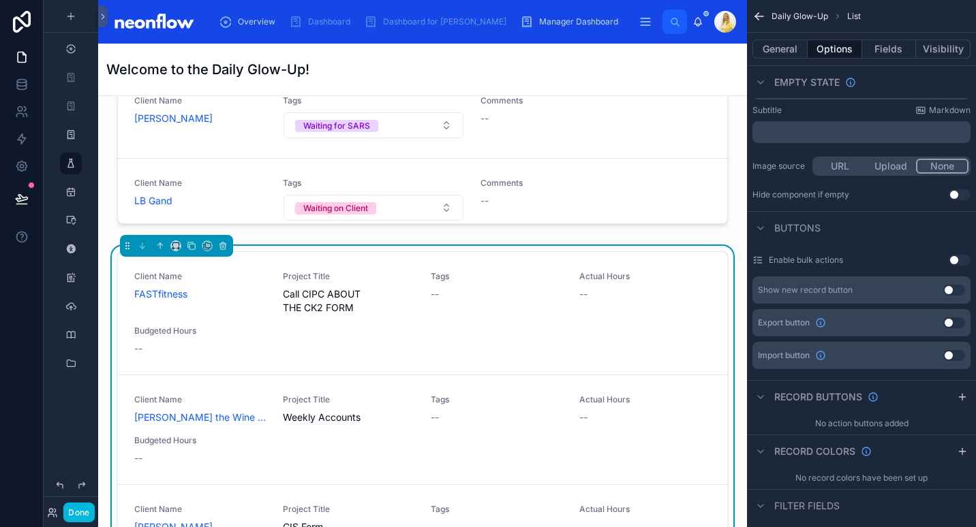
scroll to position [10561, 0]
click at [874, 47] on button "Fields" at bounding box center [889, 49] width 55 height 19
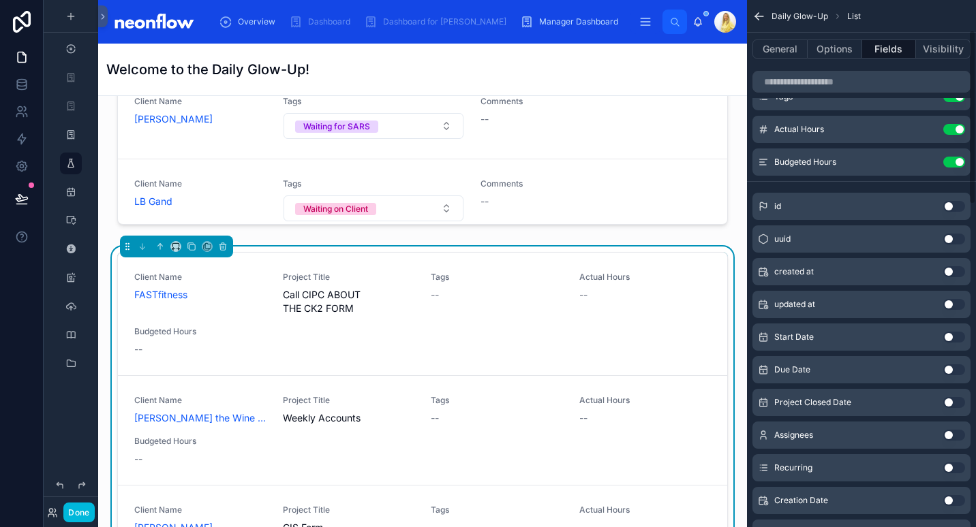
scroll to position [0, 0]
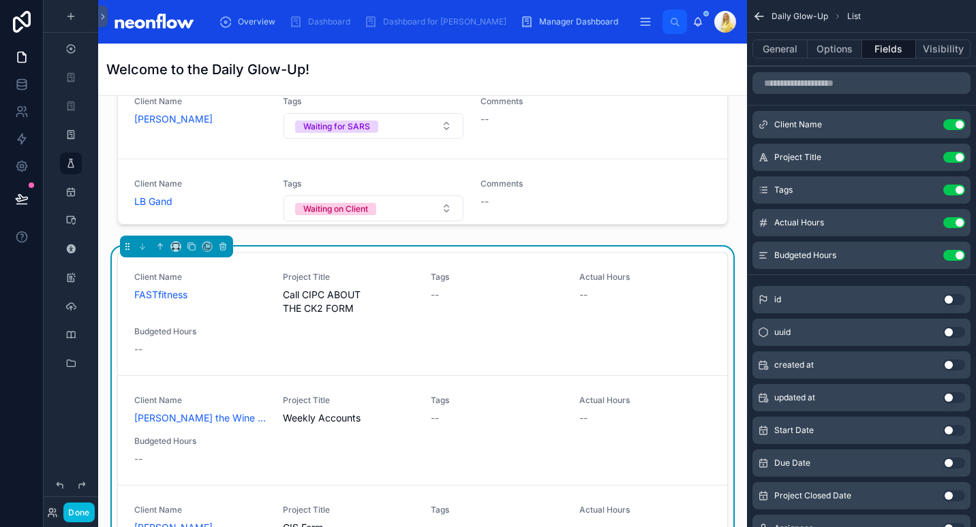
click at [502, 253] on link "Client Name FASTfitness Project Title Call CIPC ABOUT THE CK2 FORM Tags -- Actu…" at bounding box center [422, 314] width 609 height 123
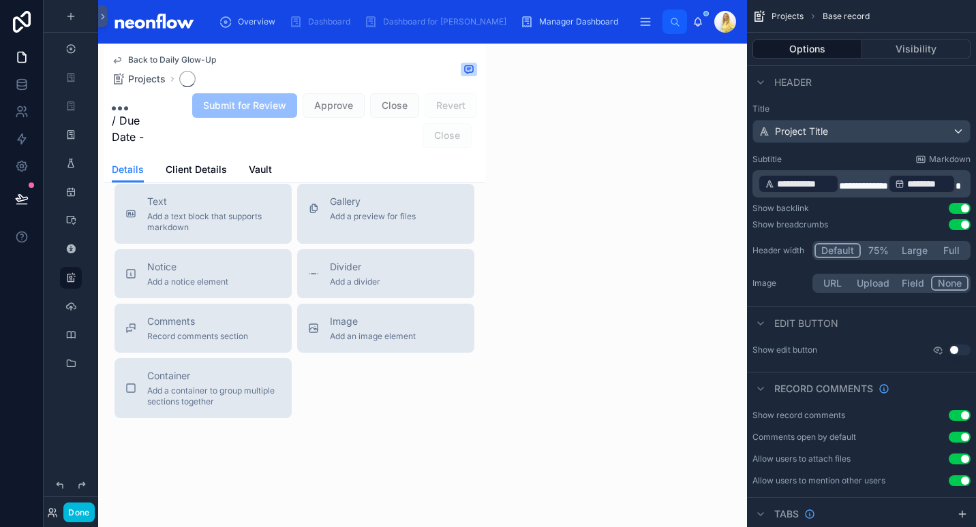
scroll to position [480, 0]
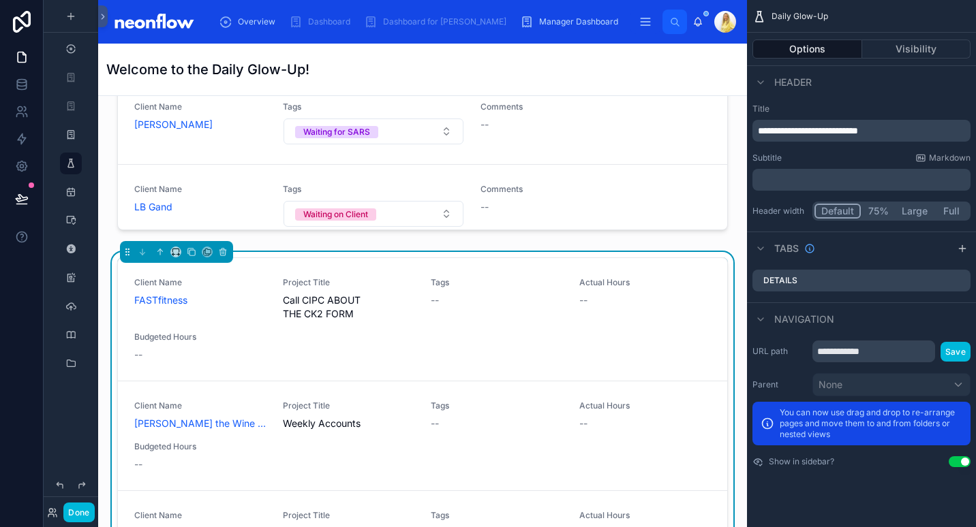
scroll to position [10524, 0]
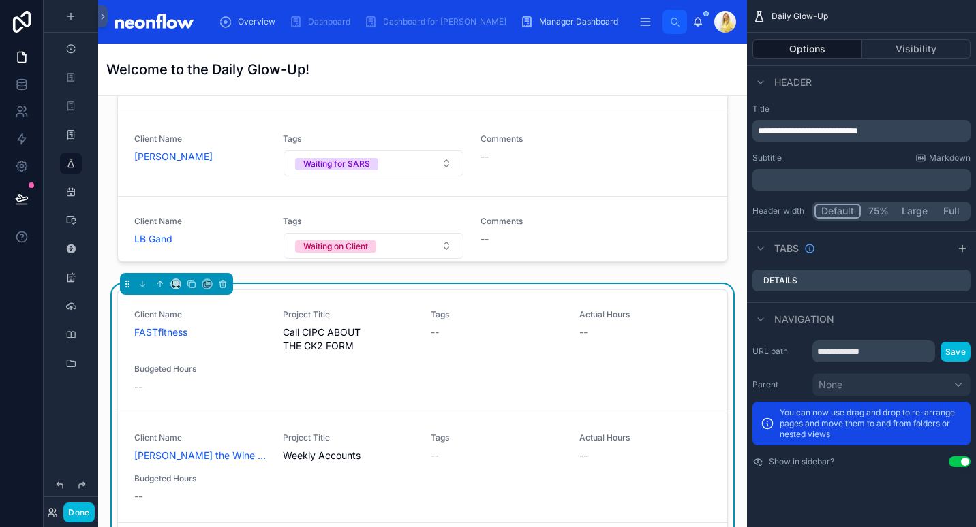
click at [559, 284] on div "Client Name FASTfitness Project Title Call CIPC ABOUT THE CK2 FORM Tags -- Actu…" at bounding box center [422, 490] width 627 height 412
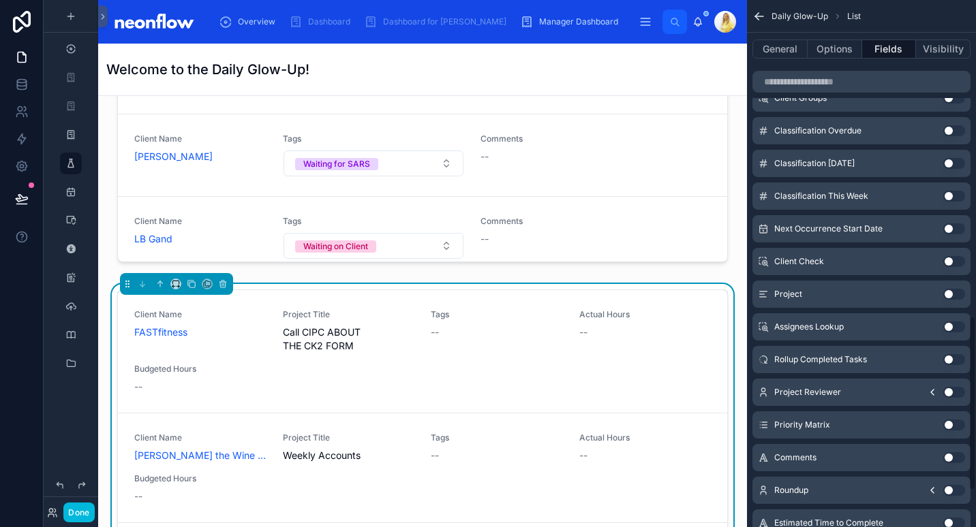
scroll to position [1067, 0]
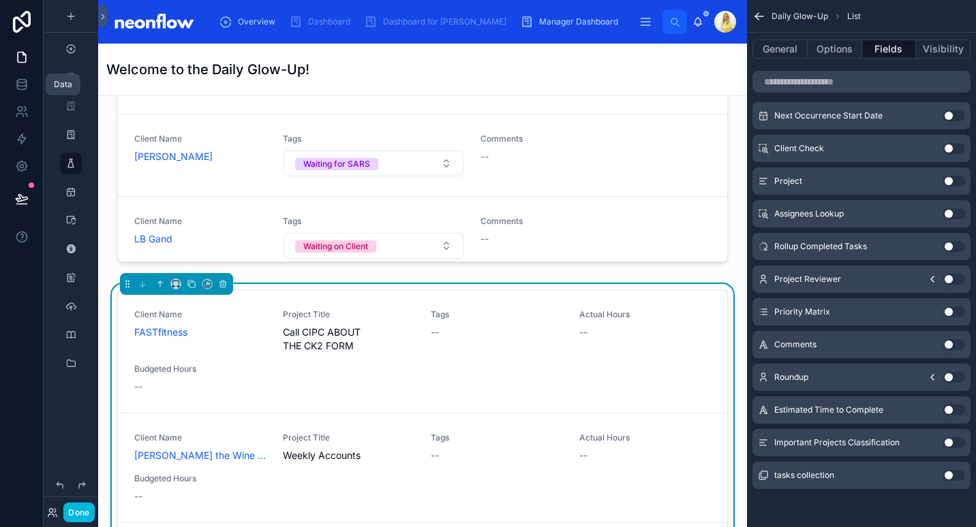
click at [24, 89] on icon at bounding box center [22, 85] width 14 height 14
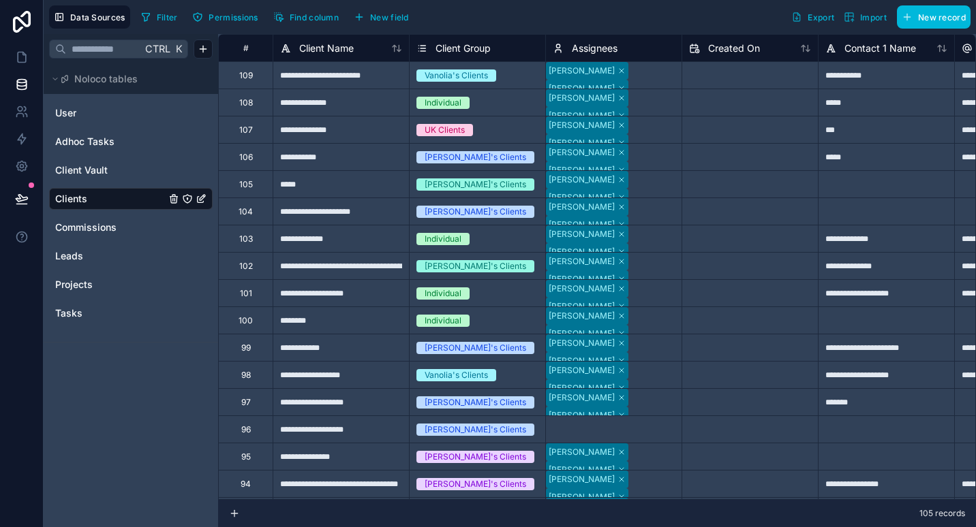
click at [79, 292] on div "Projects" at bounding box center [131, 285] width 164 height 22
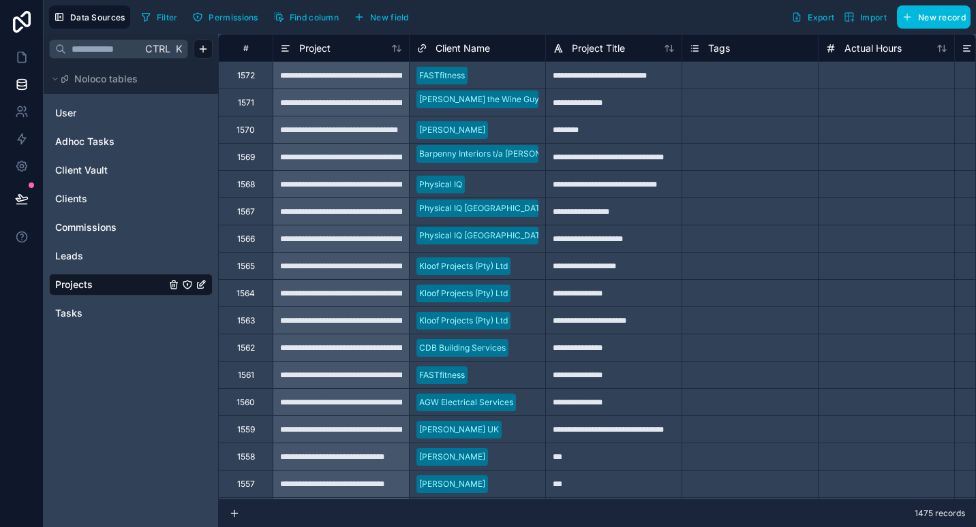
click at [362, 18] on icon "button" at bounding box center [359, 17] width 11 height 11
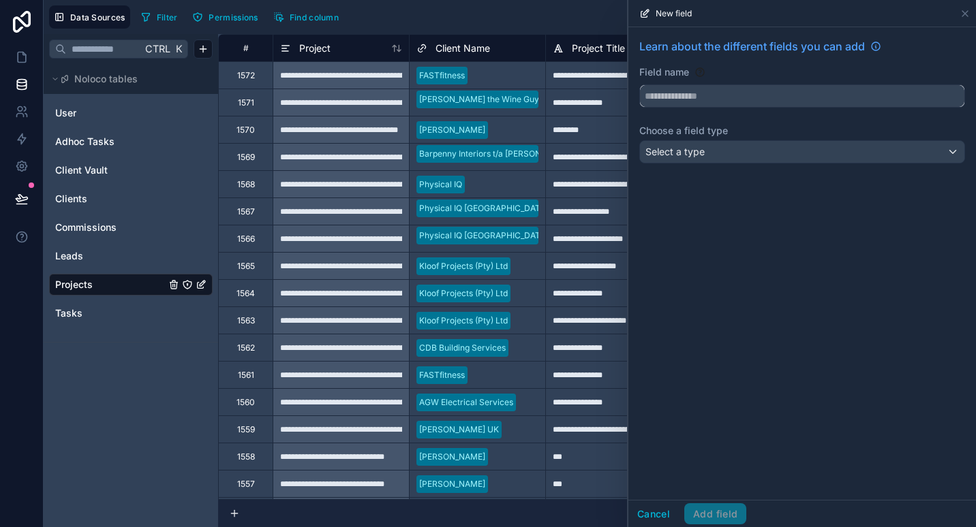
click at [659, 92] on input "text" at bounding box center [802, 96] width 324 height 22
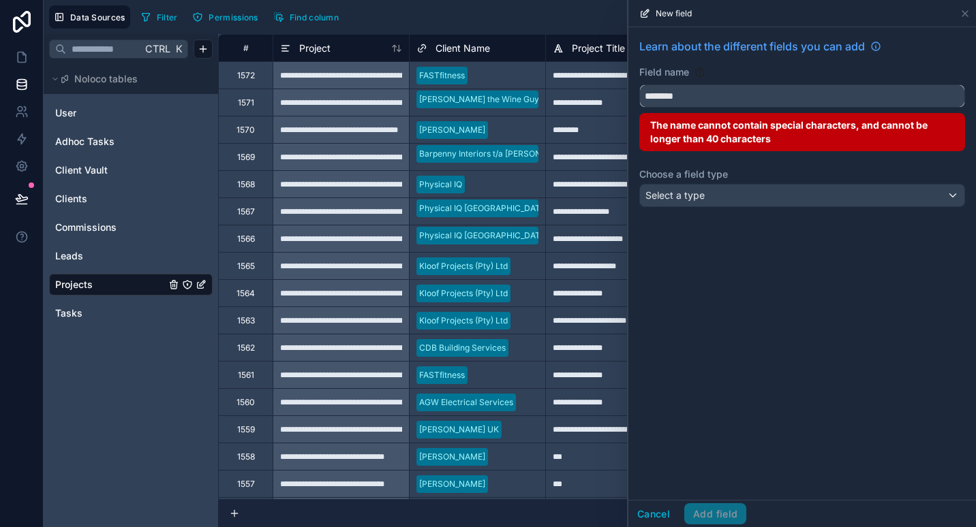
click at [639, 84] on button "*******" at bounding box center [802, 95] width 326 height 23
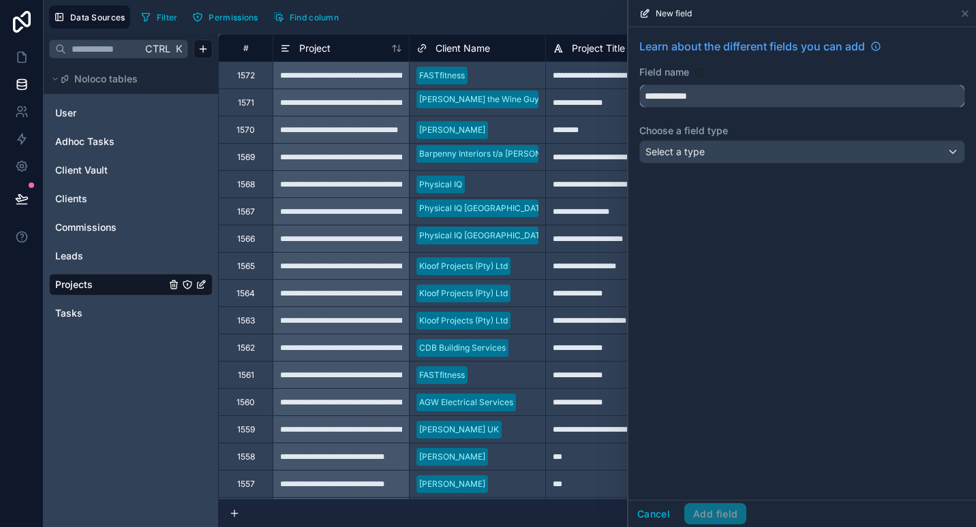
type input "**********"
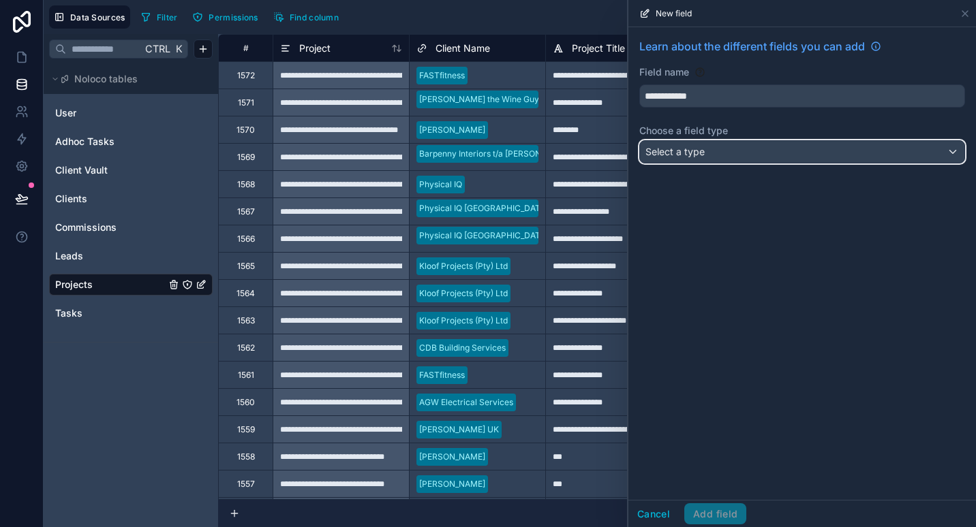
click at [697, 154] on span "Select a type" at bounding box center [674, 152] width 59 height 12
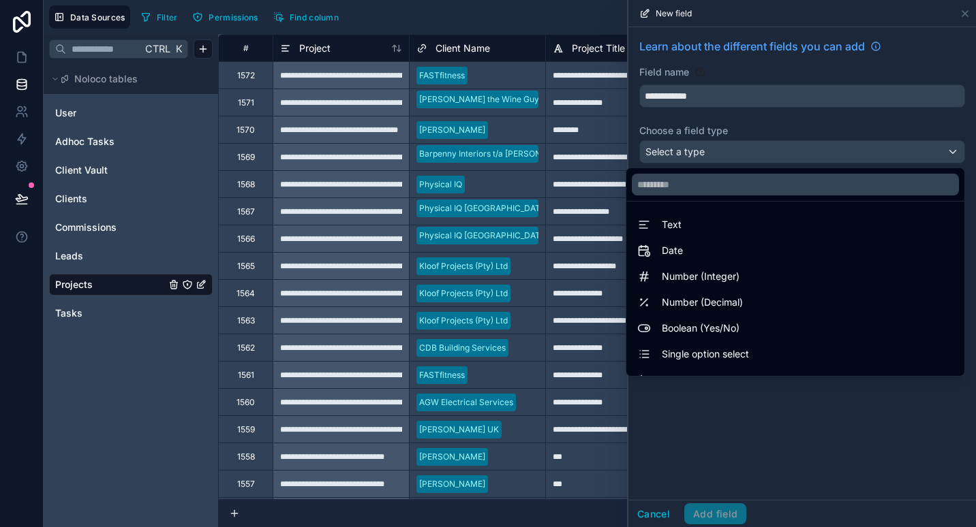
click at [710, 246] on div "Date" at bounding box center [795, 251] width 316 height 16
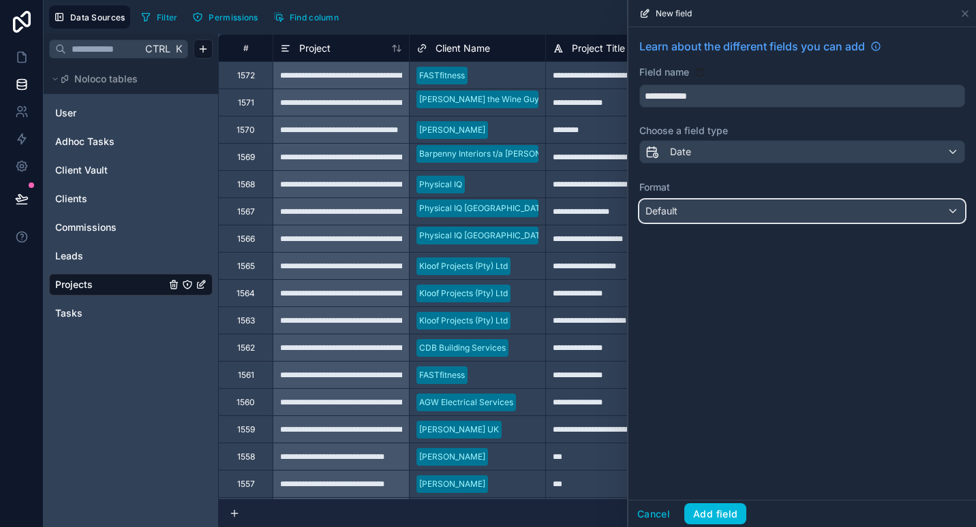
click at [765, 203] on div "Default" at bounding box center [802, 211] width 324 height 22
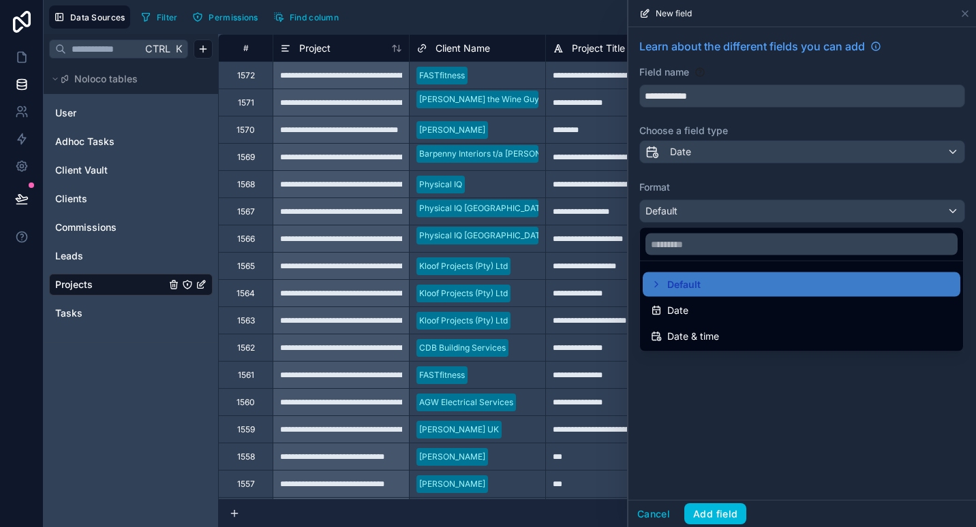
click at [767, 331] on div "Date & time" at bounding box center [801, 336] width 301 height 16
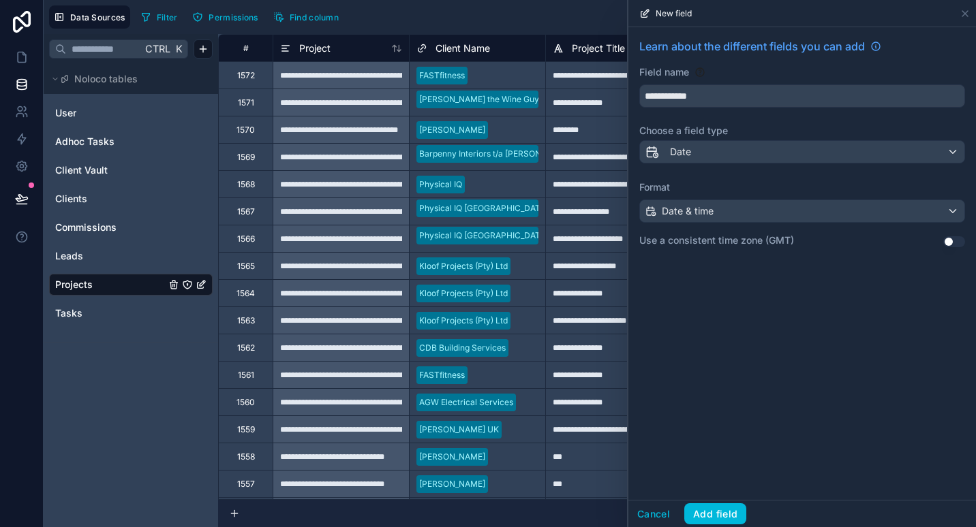
click at [708, 513] on button "Add field" at bounding box center [715, 515] width 62 height 22
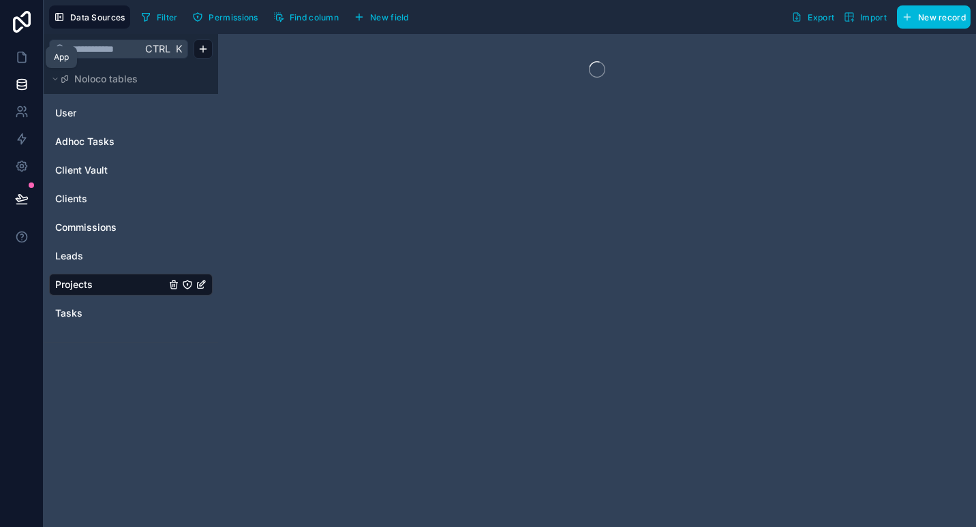
click at [18, 50] on icon at bounding box center [22, 57] width 14 height 14
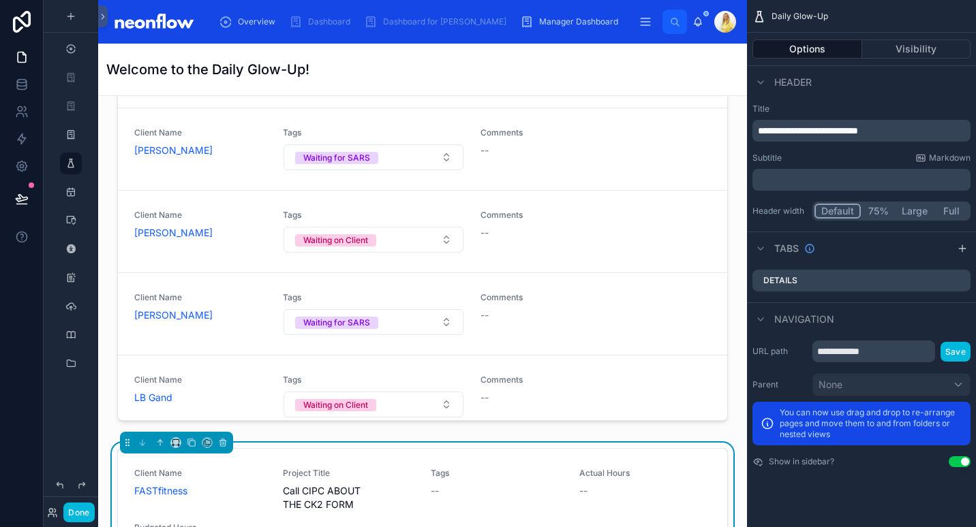
scroll to position [10524, 0]
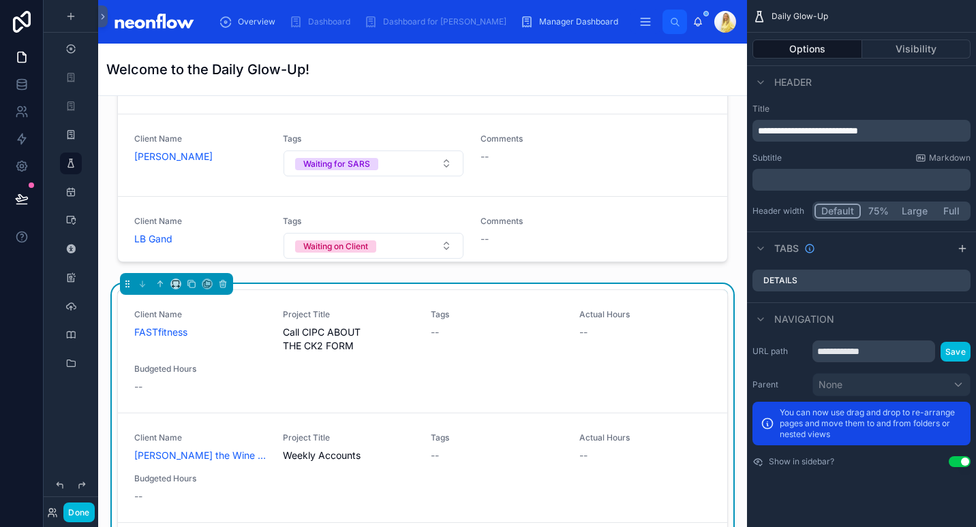
click at [431, 290] on div "Client Name FASTfitness Project Title Call CIPC ABOUT THE CK2 FORM Tags -- Actu…" at bounding box center [422, 488] width 611 height 396
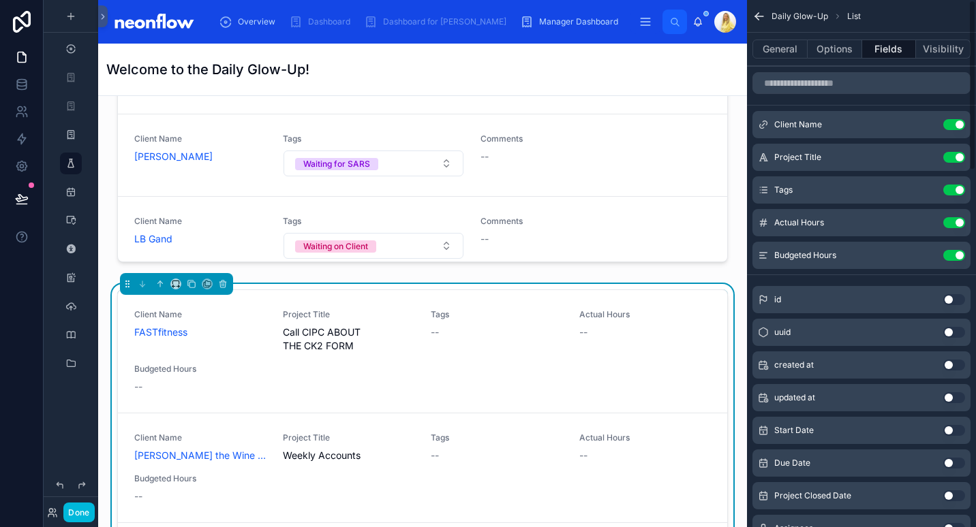
click at [845, 55] on button "Options" at bounding box center [834, 49] width 55 height 19
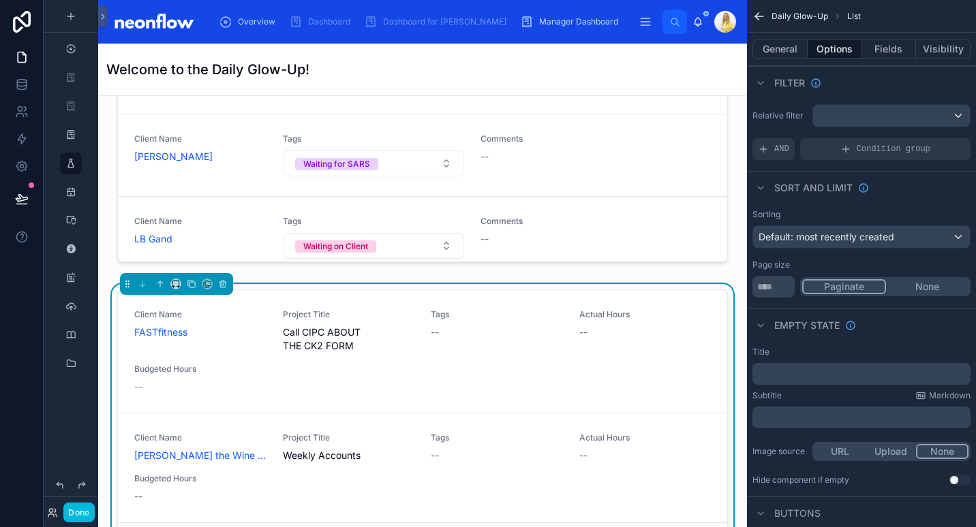
click at [861, 149] on span "Condition group" at bounding box center [893, 149] width 74 height 11
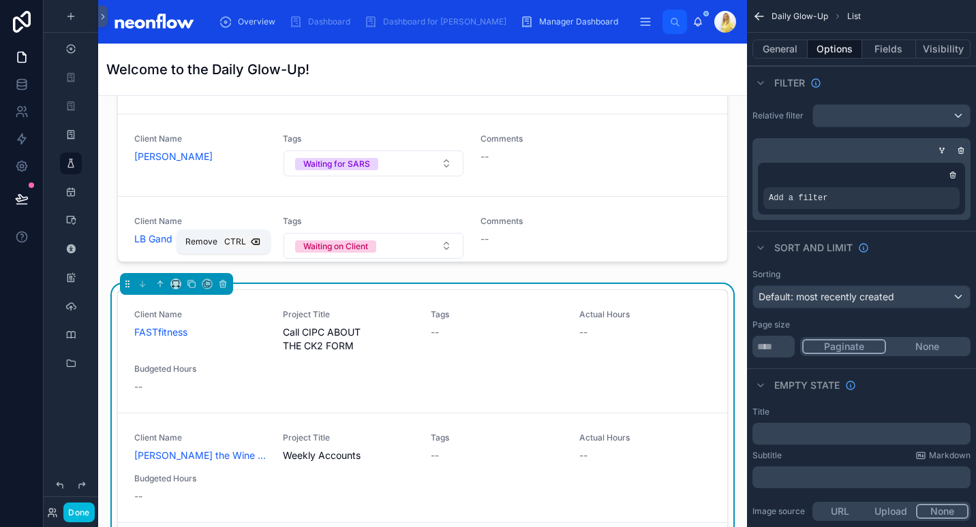
click at [221, 279] on icon at bounding box center [223, 284] width 10 height 10
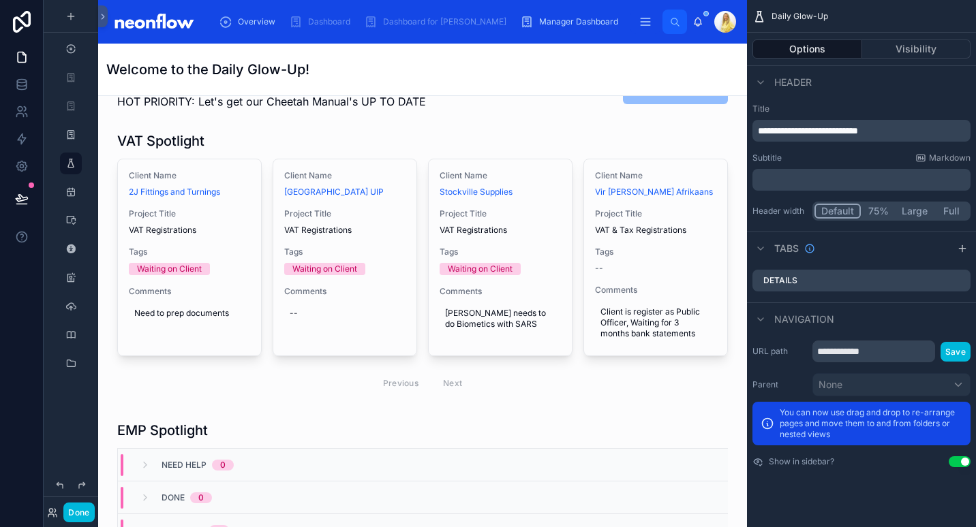
scroll to position [356, 0]
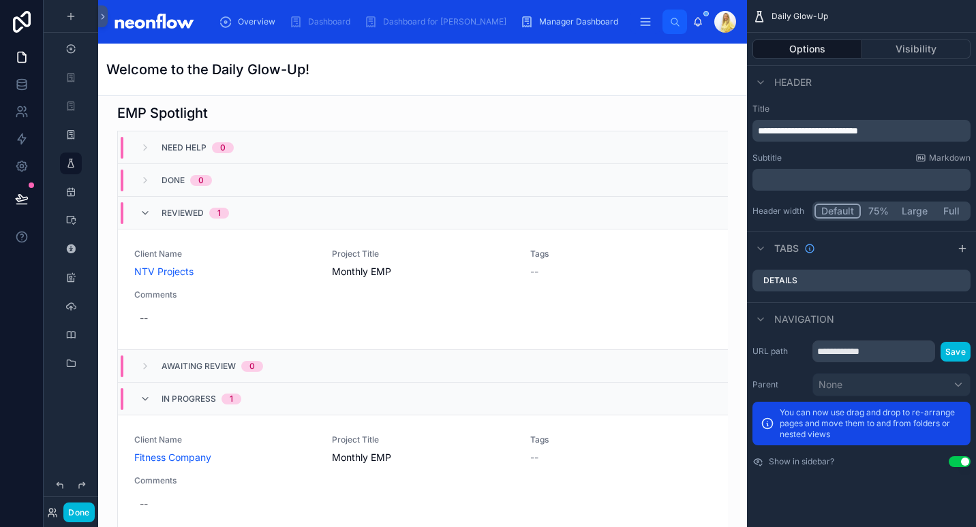
click at [326, 117] on div at bounding box center [422, 473] width 627 height 751
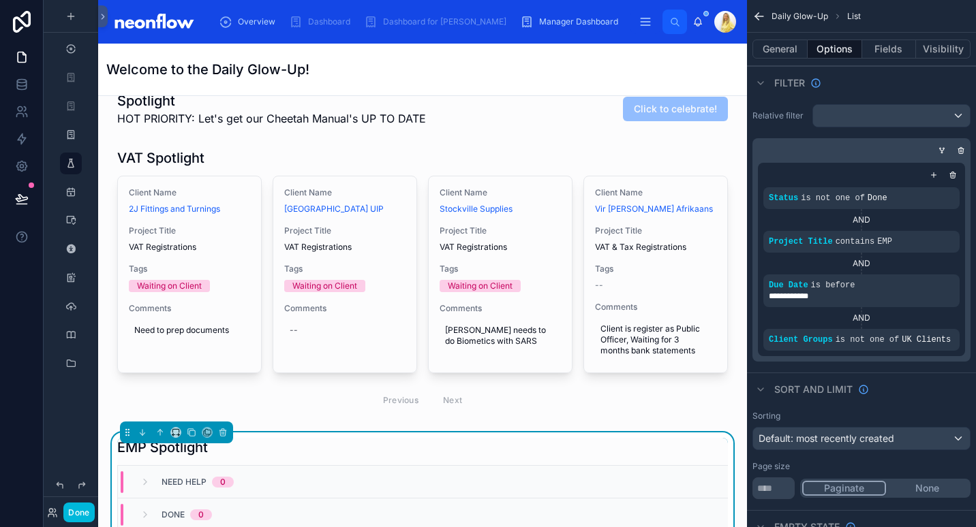
scroll to position [0, 0]
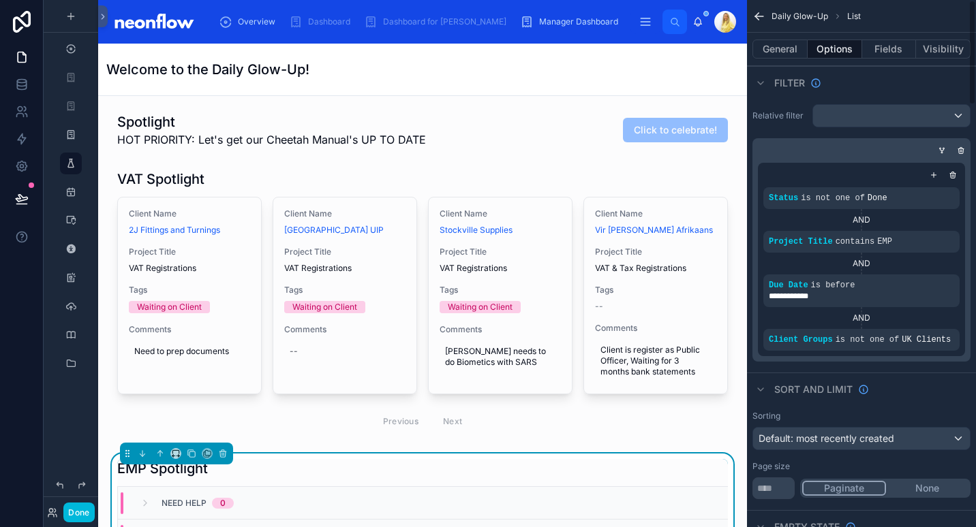
click at [779, 51] on button "General" at bounding box center [779, 49] width 55 height 19
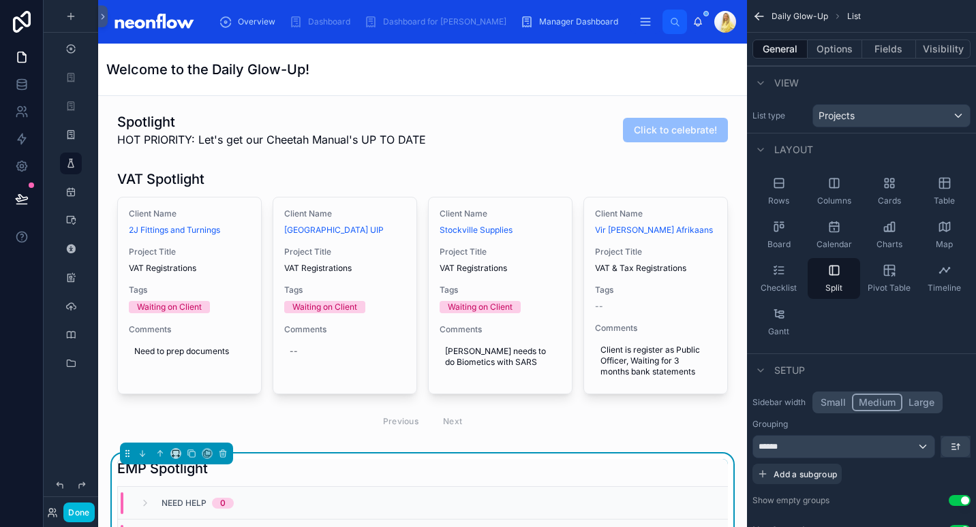
click at [889, 184] on icon "scrollable content" at bounding box center [889, 183] width 14 height 14
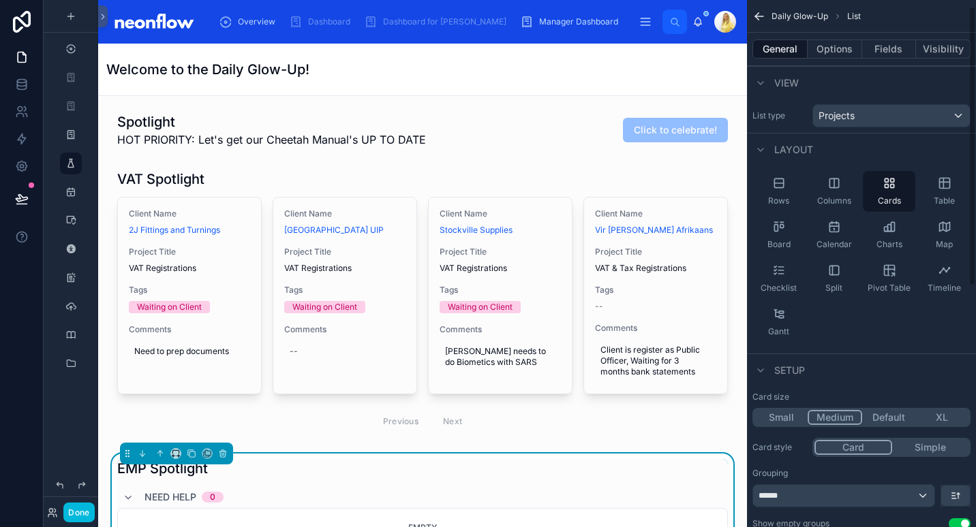
scroll to position [159, 0]
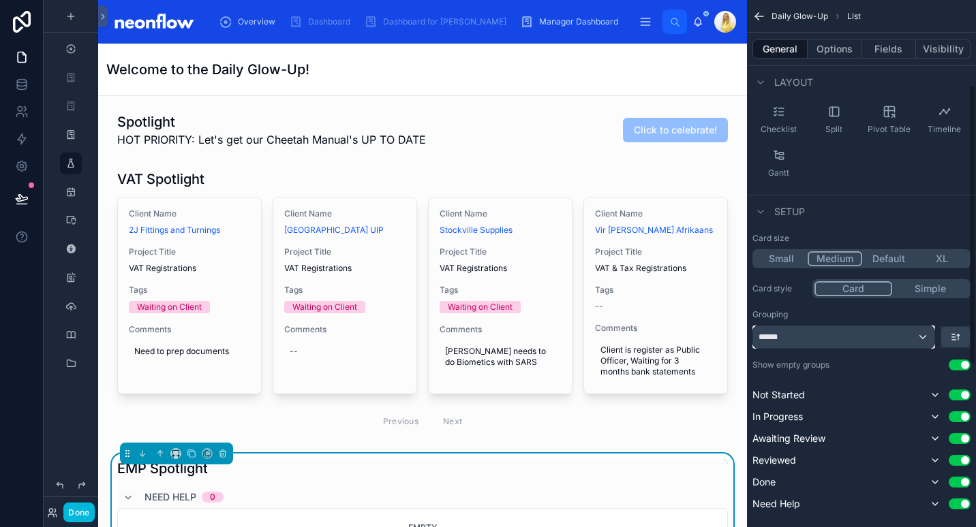
click at [829, 339] on div "******" at bounding box center [843, 337] width 181 height 22
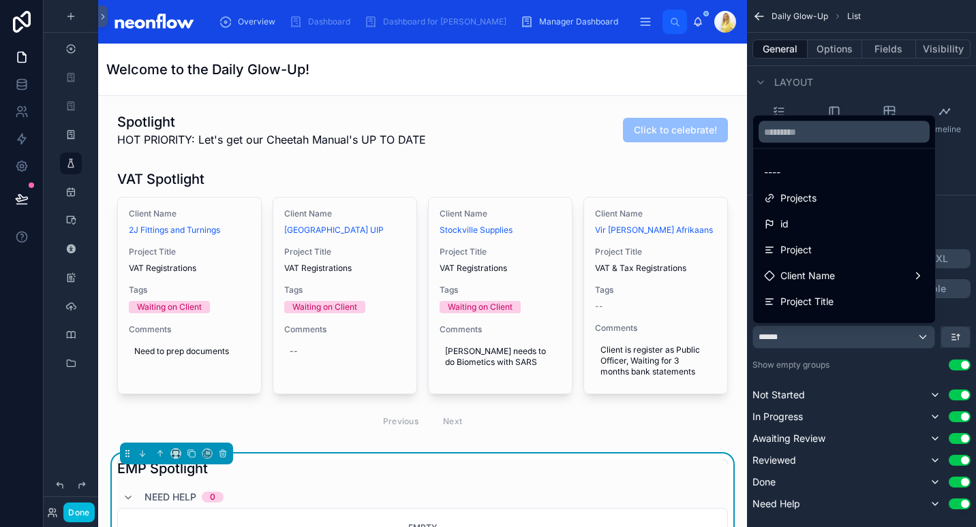
click at [833, 182] on div "----" at bounding box center [844, 172] width 176 height 25
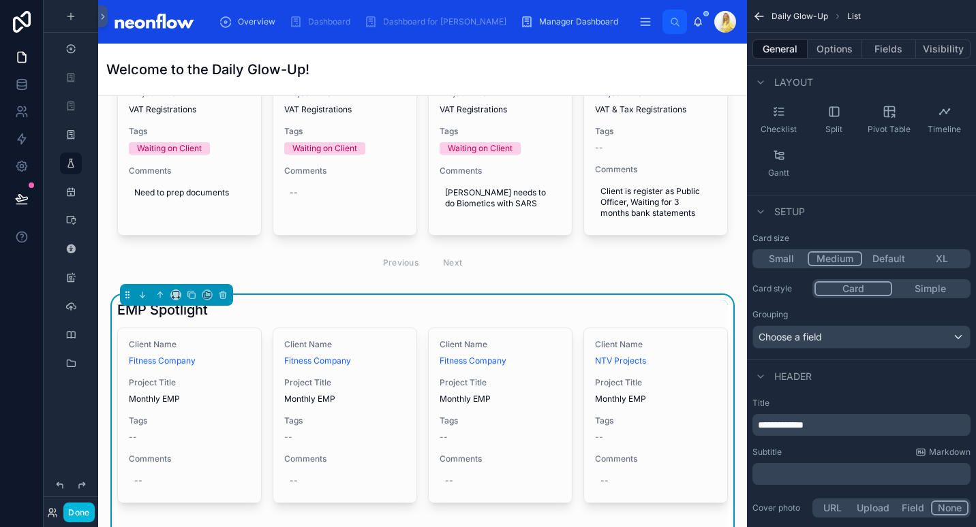
scroll to position [318, 0]
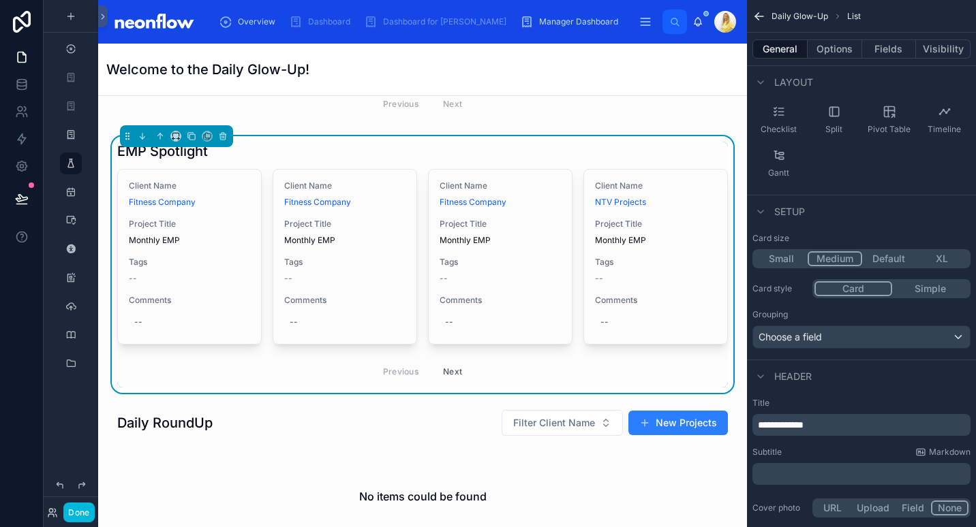
click at [448, 373] on button "Next" at bounding box center [452, 371] width 38 height 21
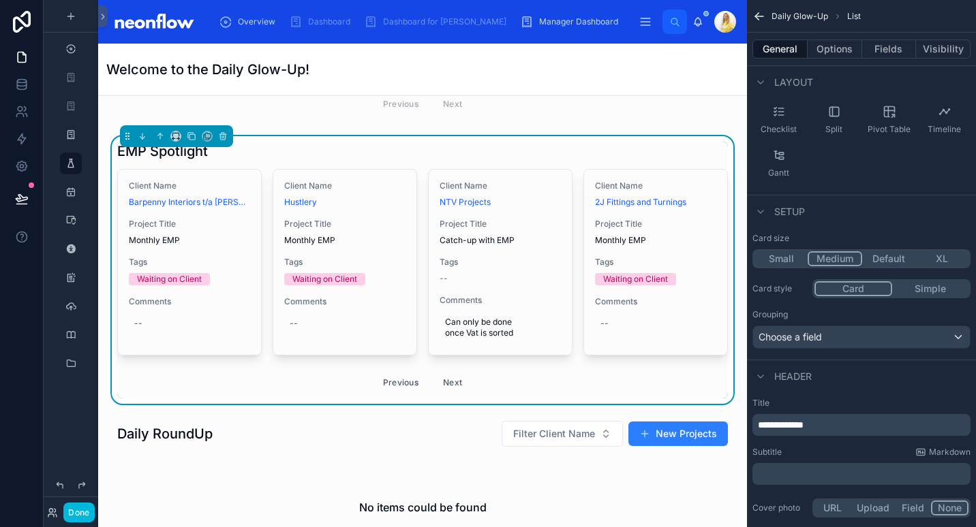
click at [399, 380] on button "Previous" at bounding box center [400, 382] width 55 height 21
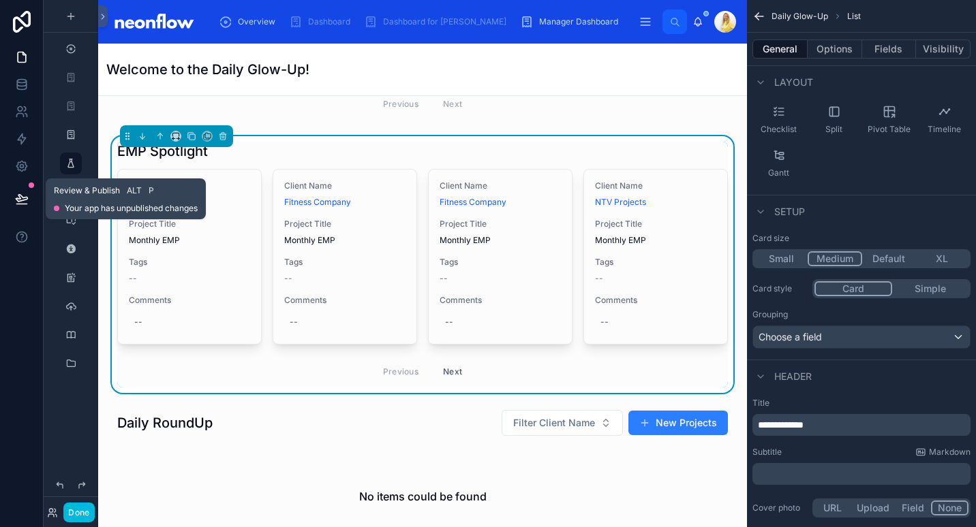
click at [19, 203] on icon at bounding box center [22, 199] width 14 height 14
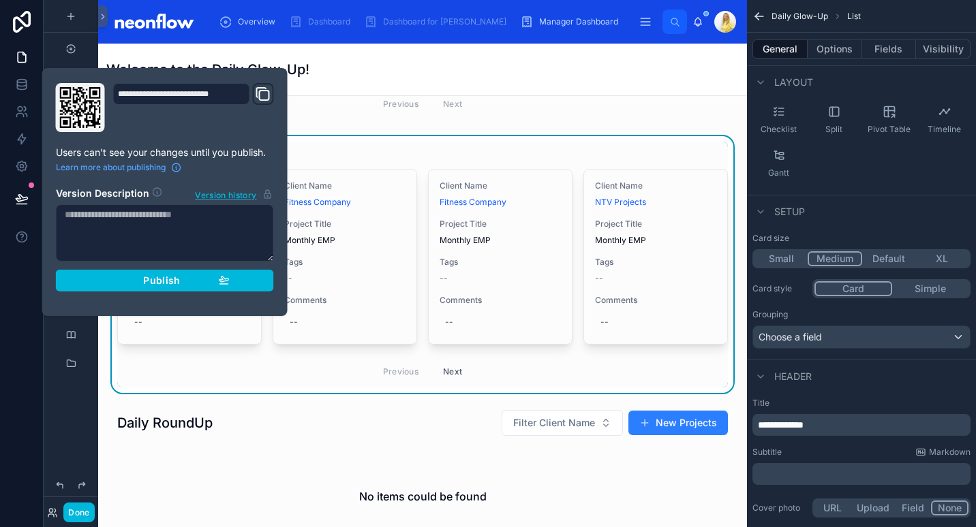
click at [186, 288] on button "Publish" at bounding box center [165, 281] width 218 height 22
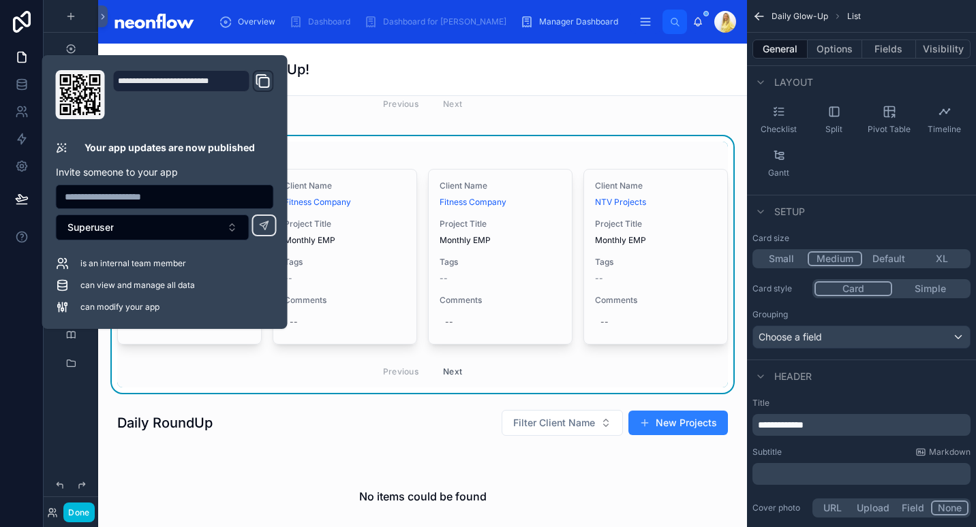
scroll to position [477, 0]
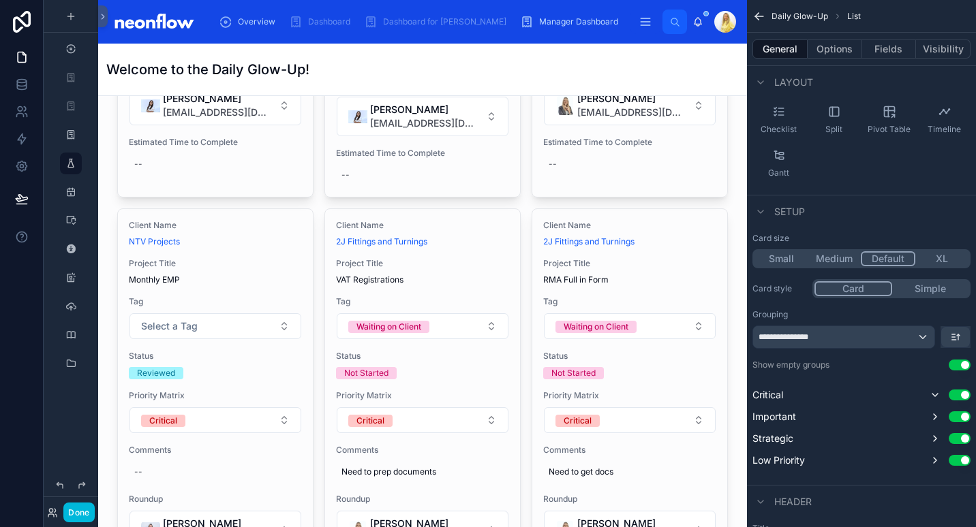
scroll to position [1590, 0]
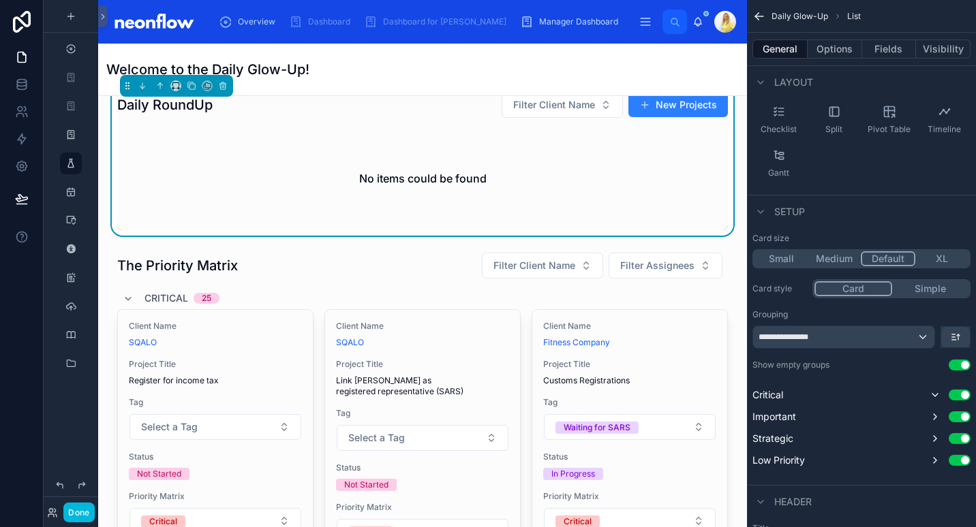
scroll to position [636, 0]
click at [52, 512] on icon at bounding box center [51, 510] width 3 height 3
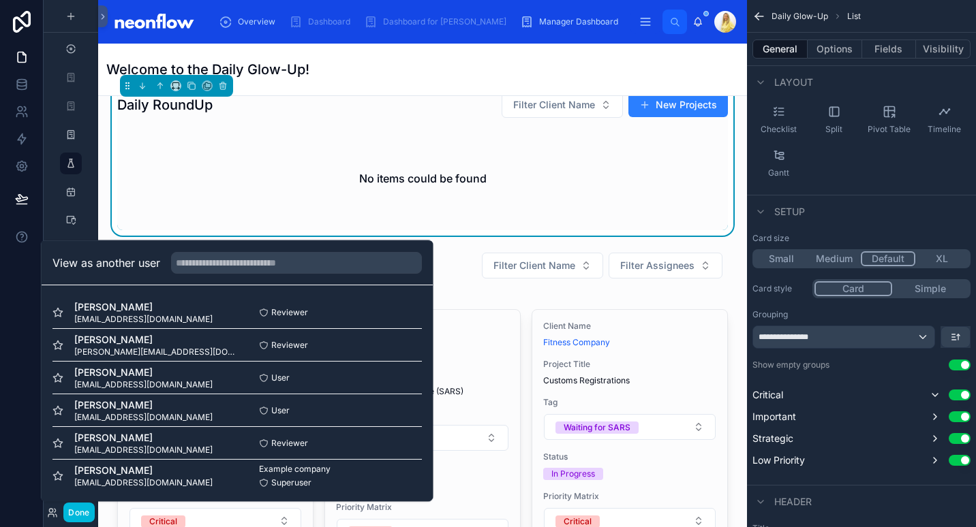
click at [0, 0] on button "Select" at bounding box center [0, 0] width 0 height 0
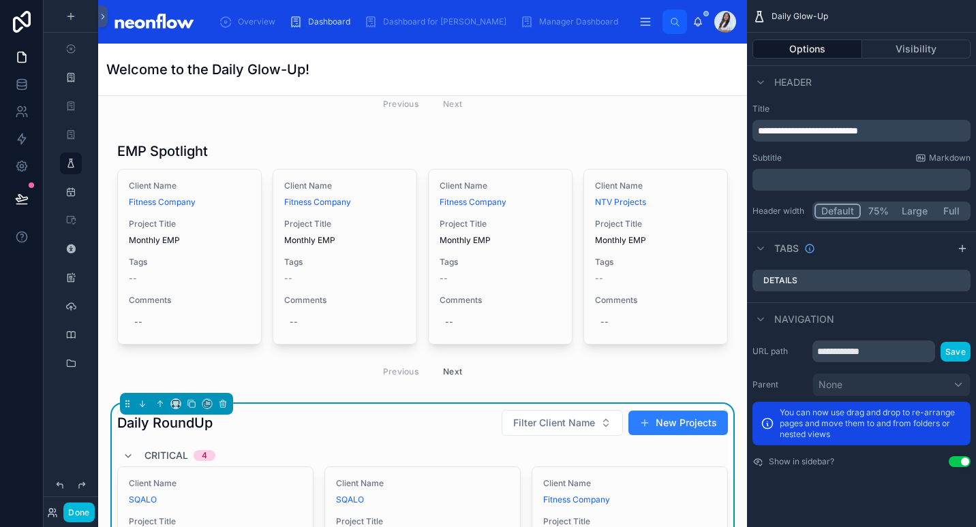
scroll to position [477, 0]
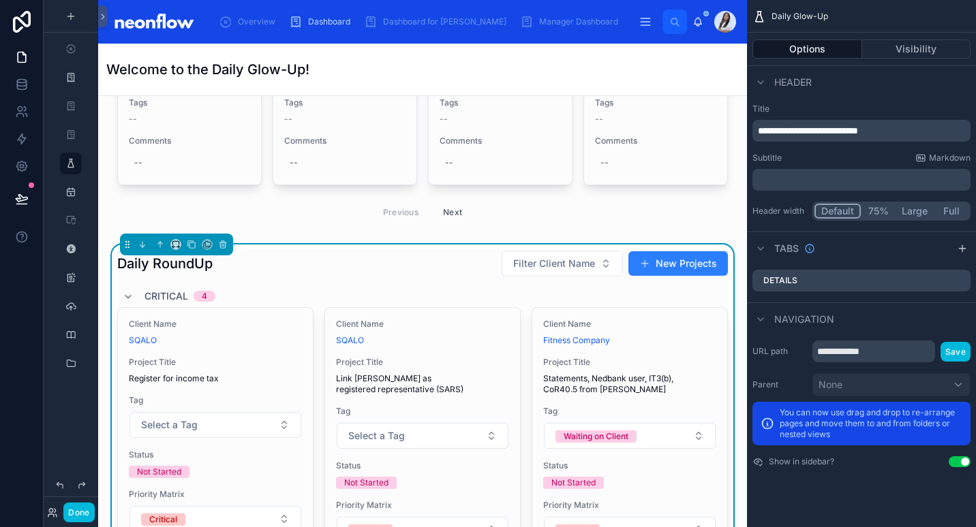
click at [411, 277] on div "Daily RoundUp Filter Client Name New Projects" at bounding box center [422, 263] width 611 height 27
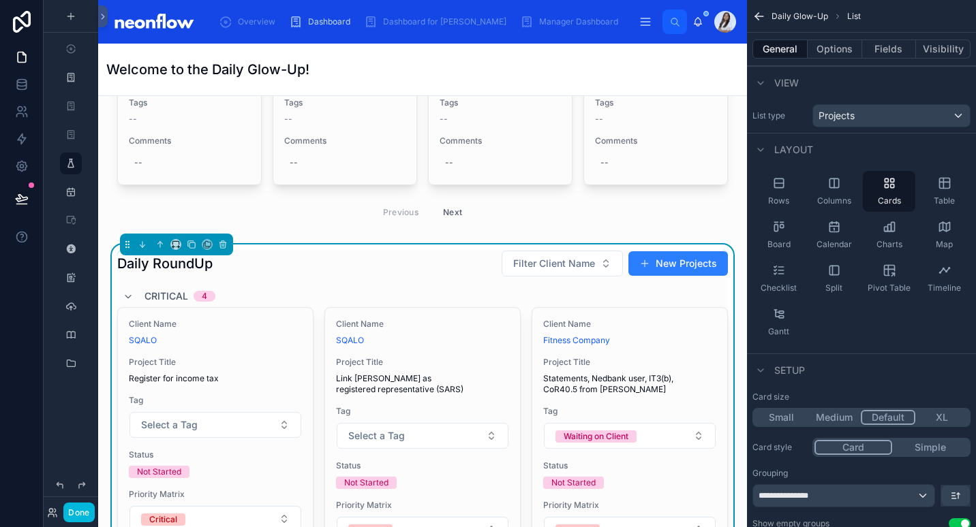
click at [290, 259] on div "Daily RoundUp Filter Client Name New Projects" at bounding box center [422, 263] width 611 height 27
click at [189, 245] on icon at bounding box center [192, 245] width 10 height 10
click at [785, 202] on span "Rows" at bounding box center [778, 201] width 21 height 11
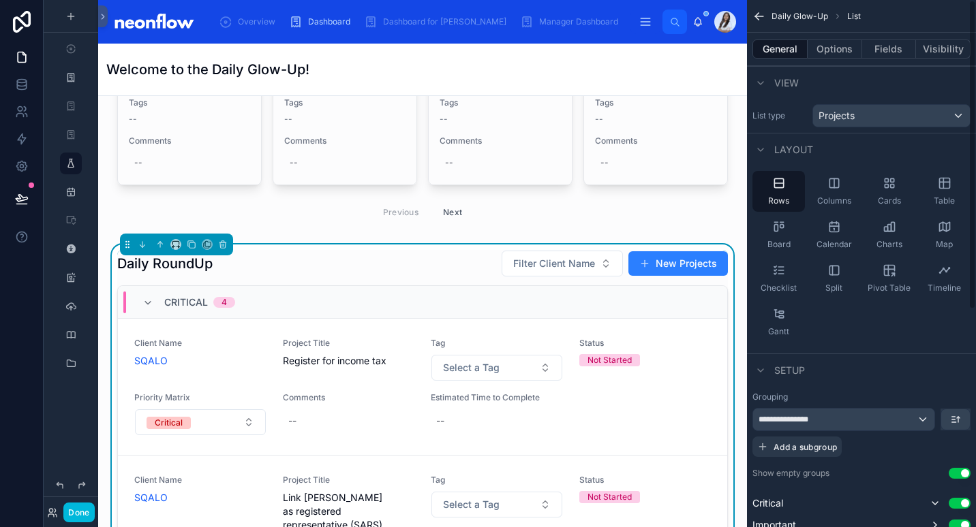
click at [880, 50] on button "Fields" at bounding box center [889, 49] width 55 height 19
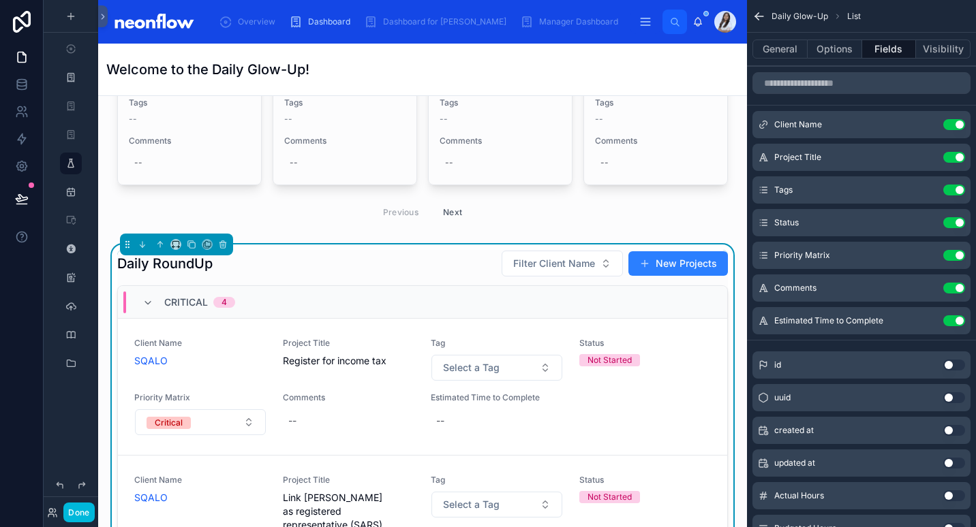
click at [955, 322] on button "Use setting" at bounding box center [954, 320] width 22 height 11
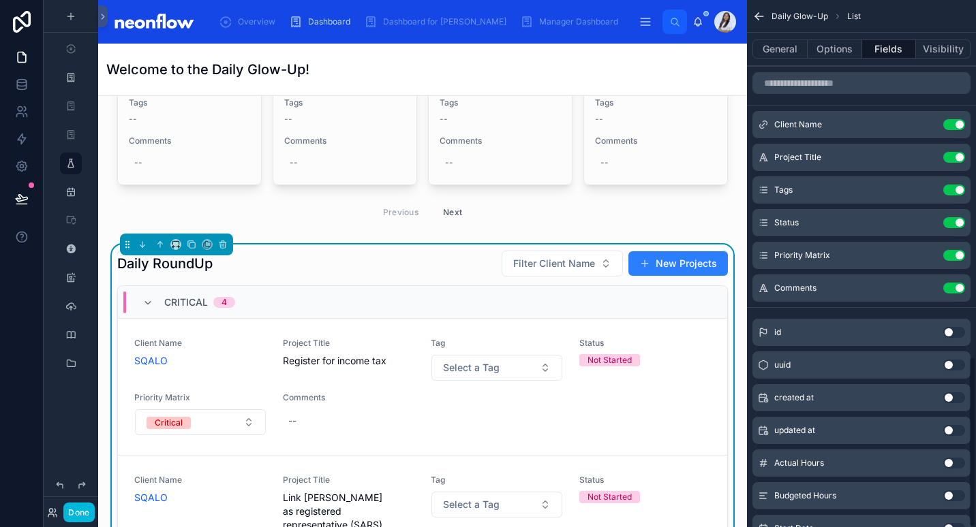
scroll to position [1100, 0]
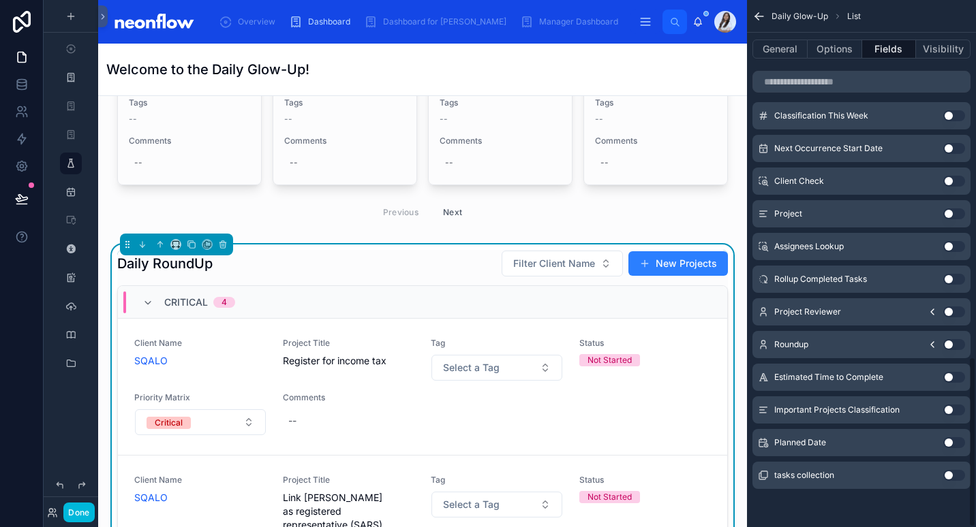
click at [956, 444] on button "Use setting" at bounding box center [954, 442] width 22 height 11
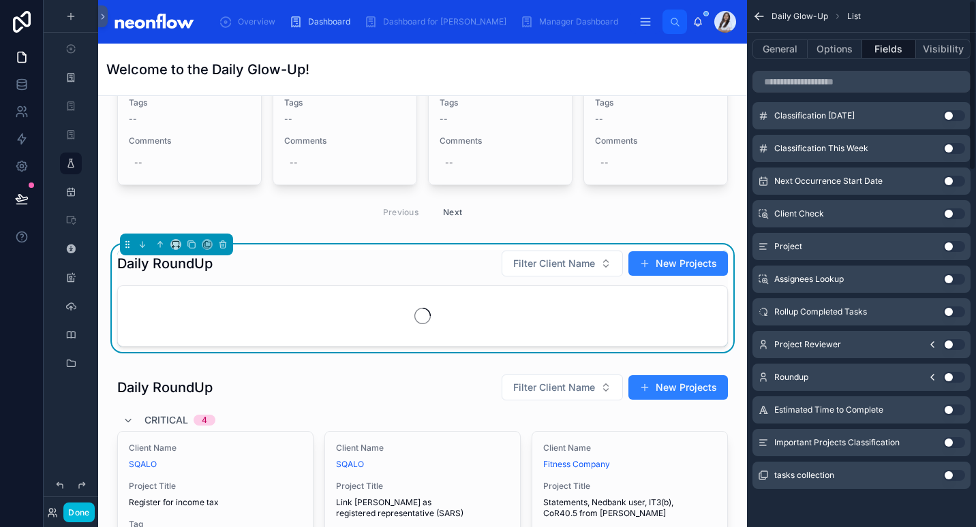
scroll to position [0, 0]
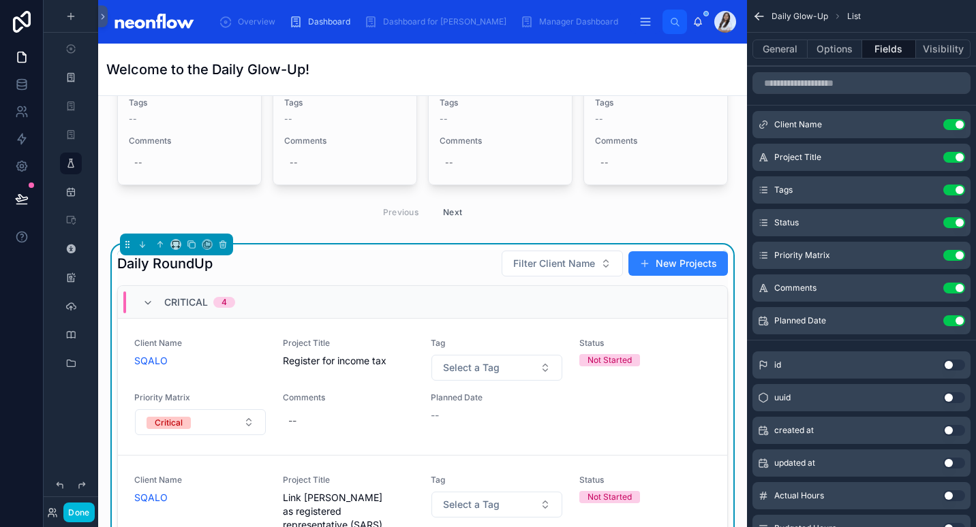
click at [0, 0] on icon "scrollable content" at bounding box center [0, 0] width 0 height 0
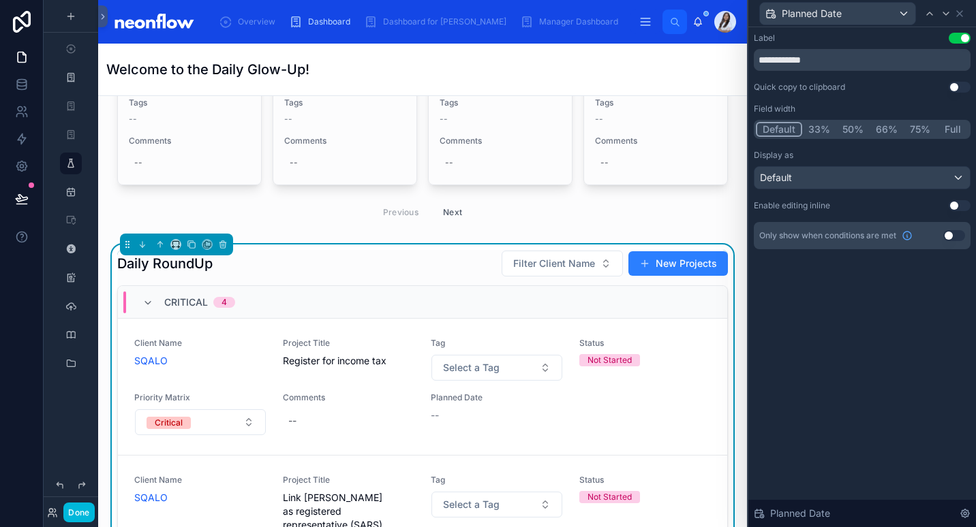
click at [957, 208] on button "Use setting" at bounding box center [959, 205] width 22 height 11
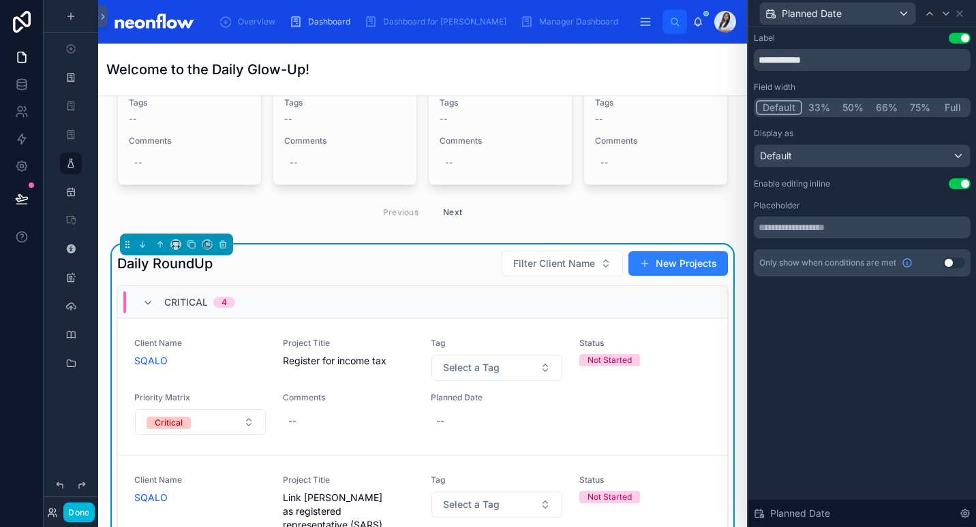
drag, startPoint x: 957, startPoint y: 208, endPoint x: 439, endPoint y: 422, distance: 560.3
click at [439, 422] on div "--" at bounding box center [497, 421] width 132 height 25
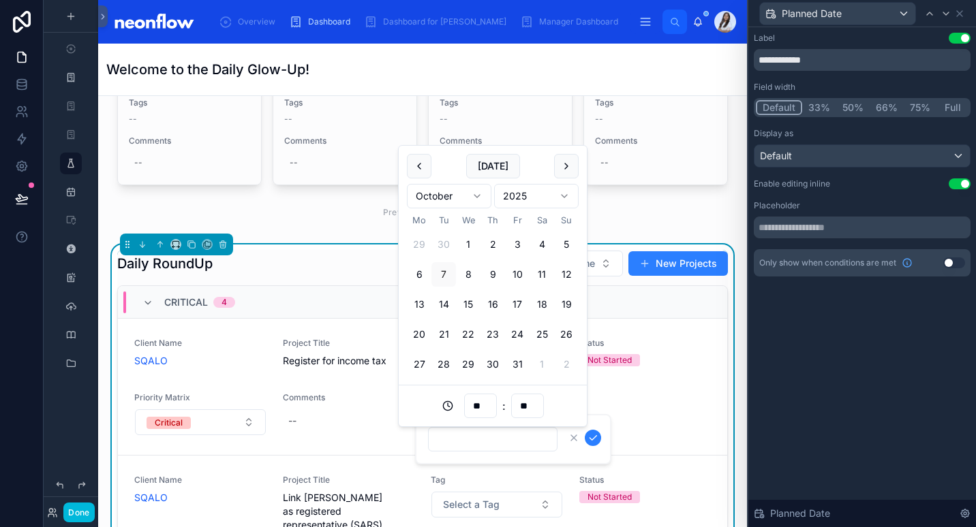
click at [442, 273] on button "7" at bounding box center [443, 274] width 25 height 25
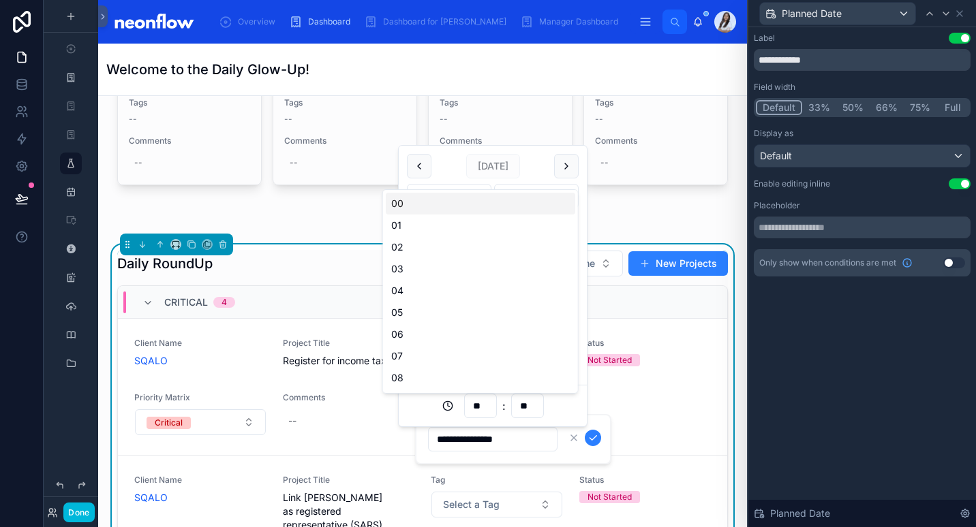
drag, startPoint x: 489, startPoint y: 407, endPoint x: 461, endPoint y: 410, distance: 27.5
click at [461, 410] on div "** : **" at bounding box center [493, 406] width 172 height 25
click at [469, 360] on div "07" at bounding box center [480, 356] width 189 height 22
type input "**********"
type input "**"
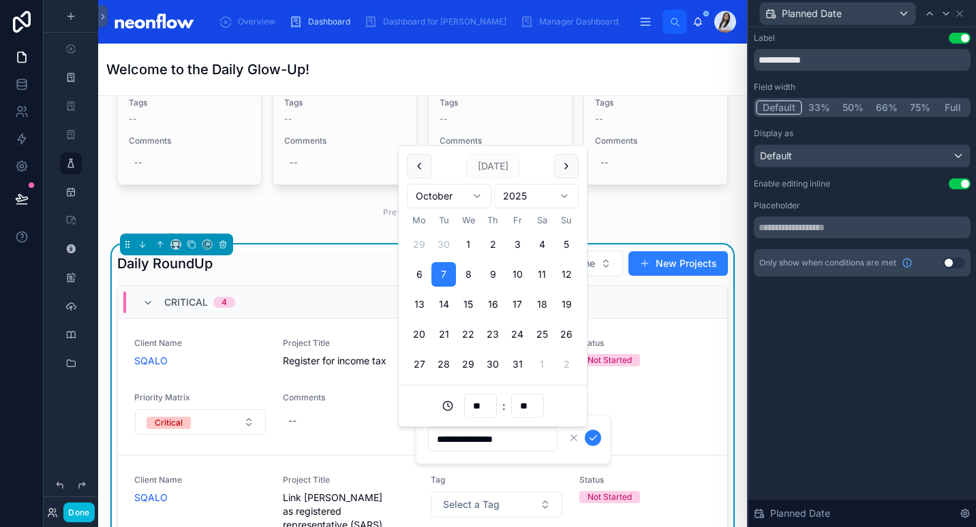
click at [527, 410] on input "**" at bounding box center [527, 406] width 31 height 19
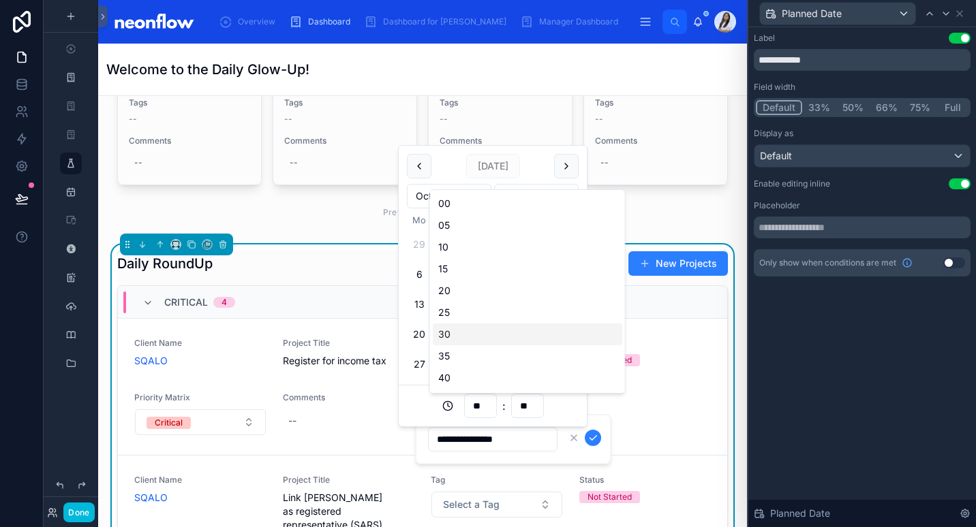
click at [509, 333] on div "30" at bounding box center [527, 335] width 189 height 22
type input "**********"
type input "**"
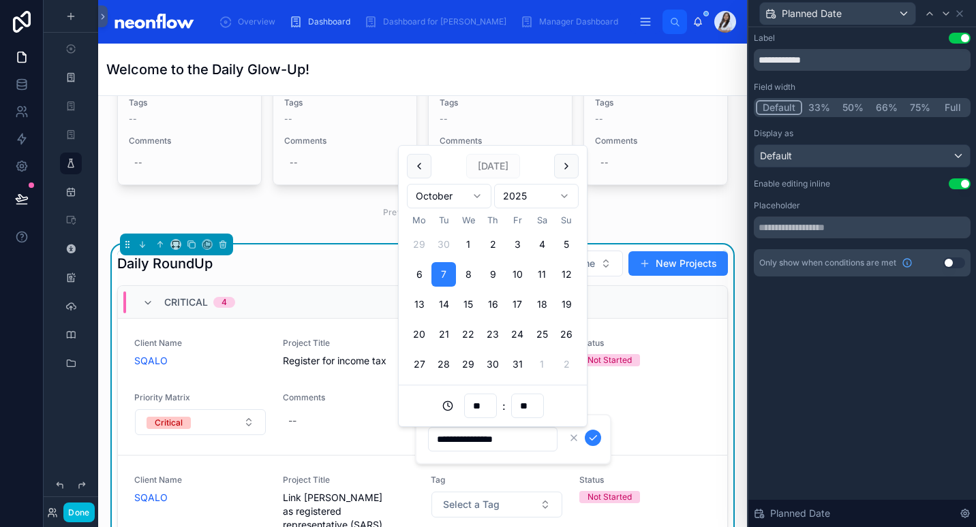
click at [593, 442] on icon "submit" at bounding box center [592, 438] width 11 height 11
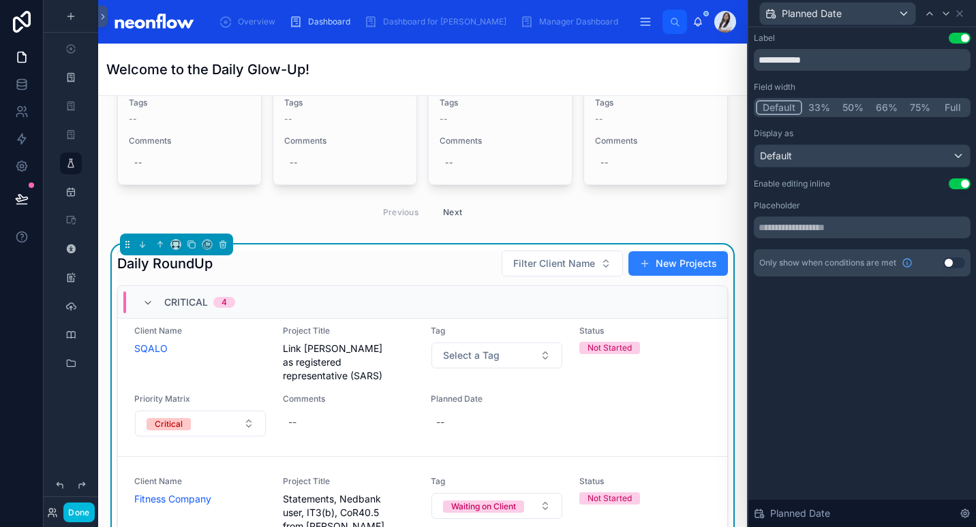
scroll to position [159, 0]
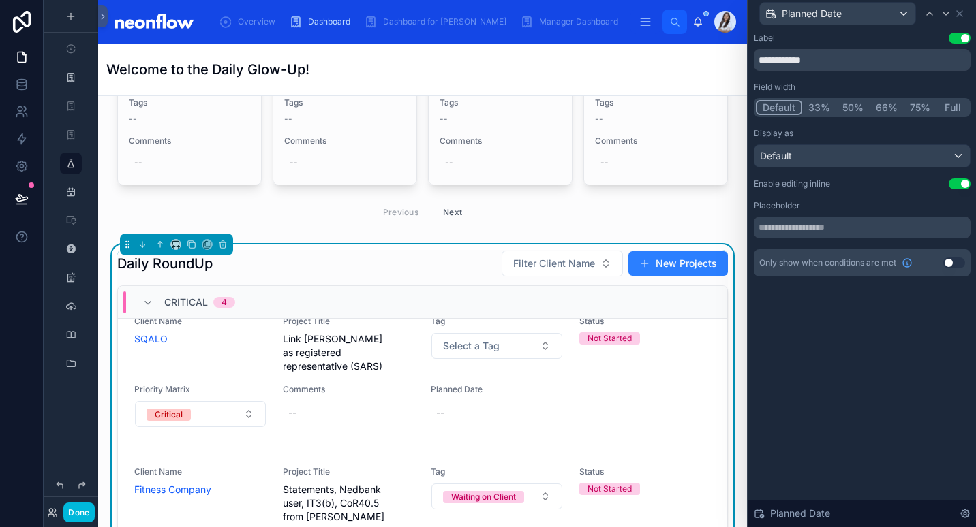
click at [450, 401] on div "--" at bounding box center [497, 413] width 132 height 25
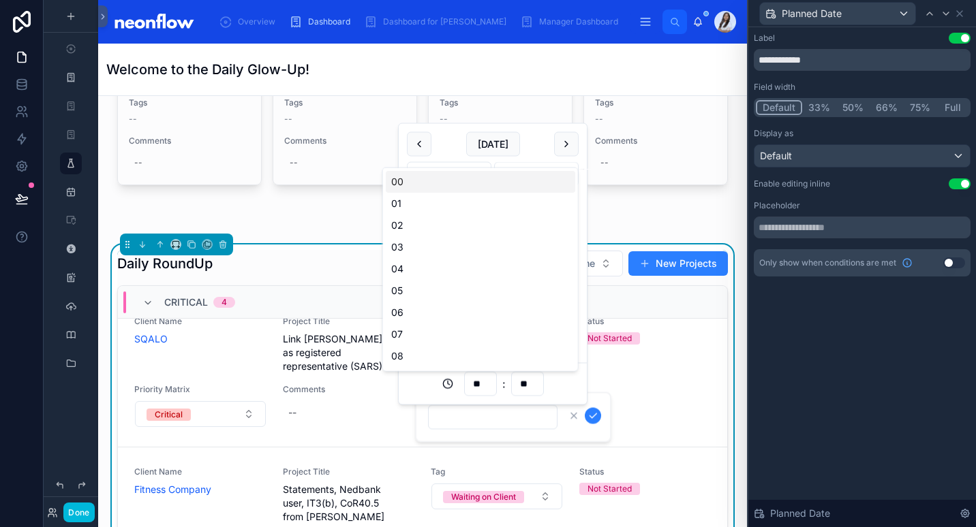
drag, startPoint x: 492, startPoint y: 379, endPoint x: 476, endPoint y: 382, distance: 16.0
click at [476, 382] on input "**" at bounding box center [480, 384] width 31 height 19
click at [439, 354] on div "08" at bounding box center [480, 356] width 189 height 22
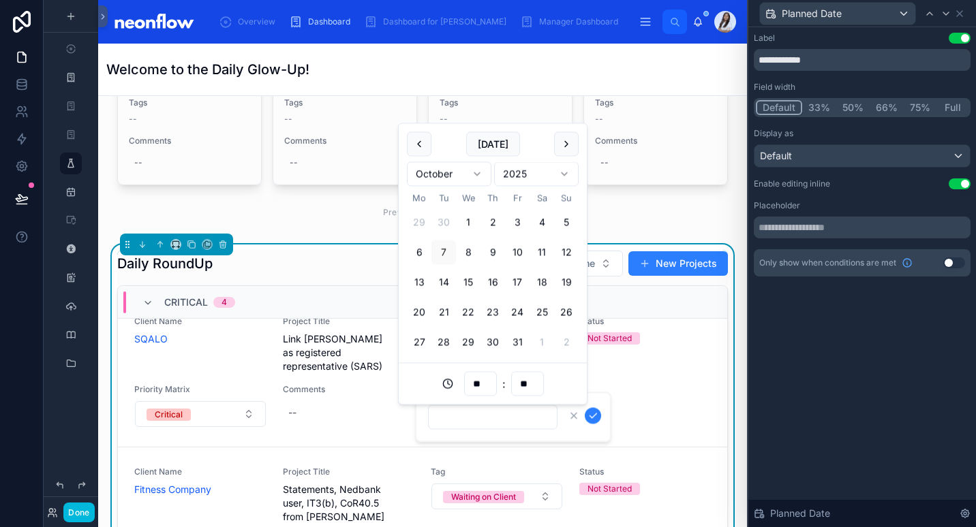
click at [529, 385] on input "**" at bounding box center [527, 384] width 31 height 19
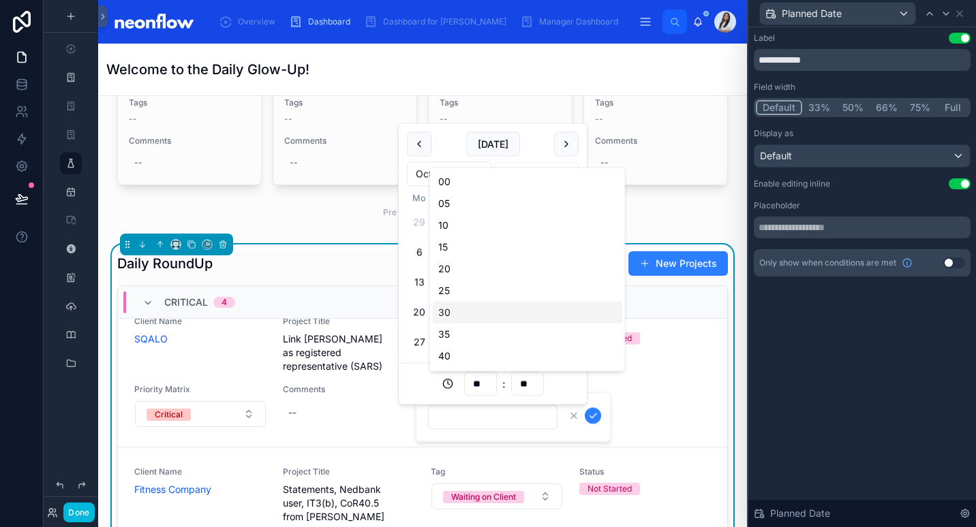
click at [502, 302] on div "30" at bounding box center [527, 313] width 189 height 22
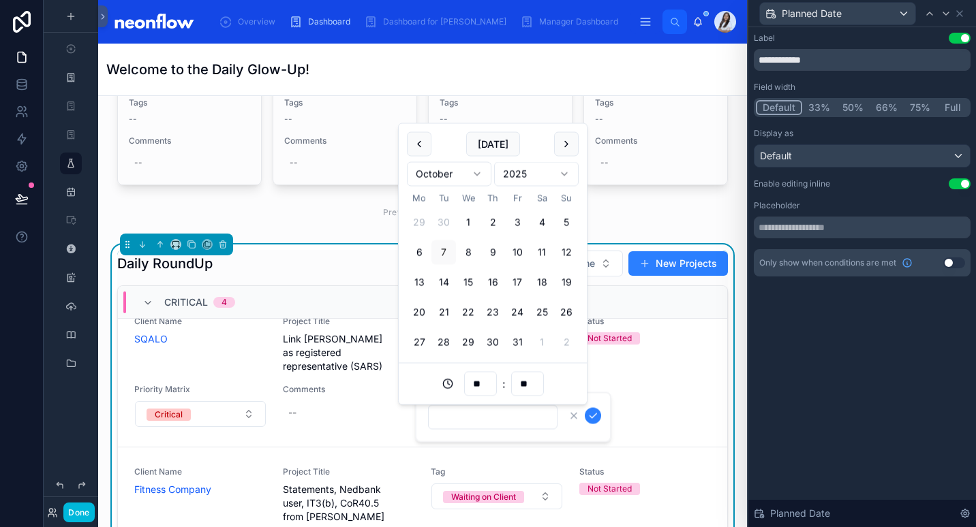
click at [487, 382] on input "**" at bounding box center [480, 384] width 31 height 19
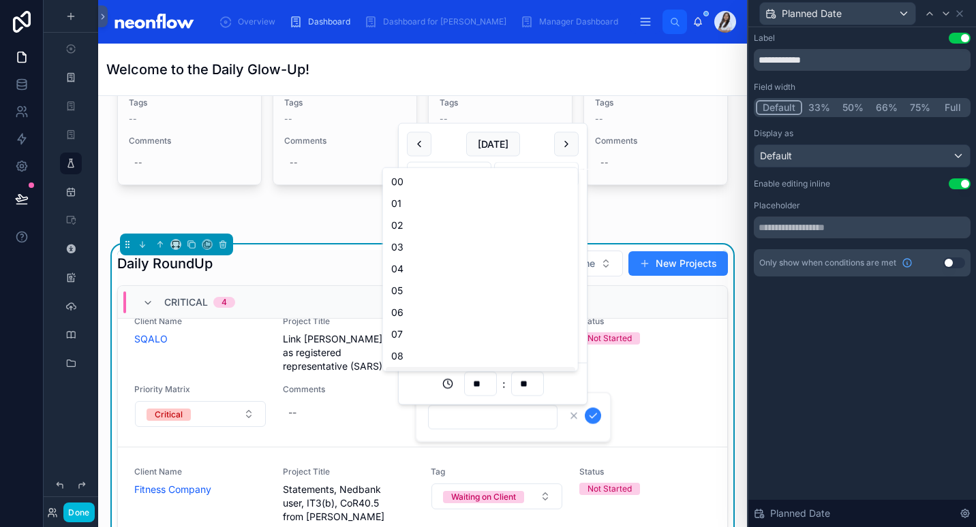
click at [487, 382] on input "**" at bounding box center [480, 384] width 31 height 19
click at [440, 364] on div "08" at bounding box center [480, 356] width 189 height 22
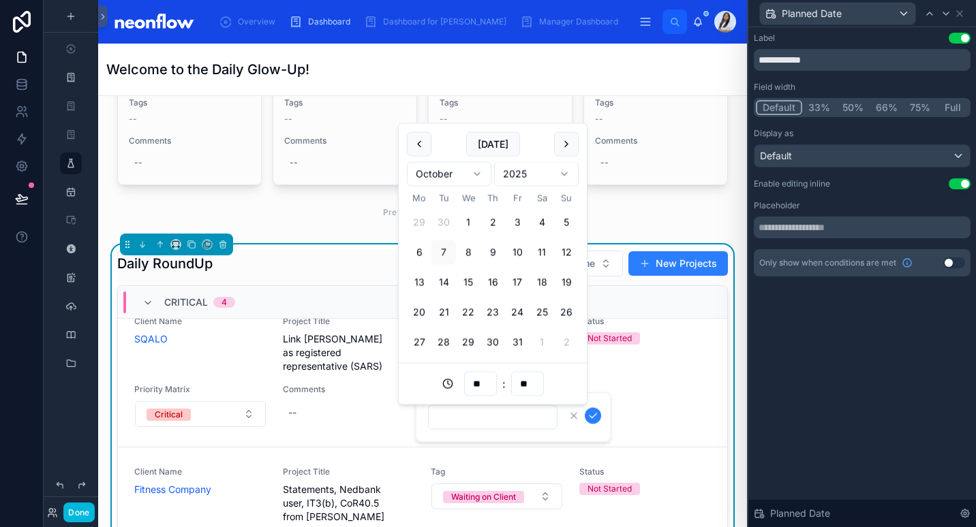
click at [527, 385] on input "**" at bounding box center [527, 384] width 31 height 19
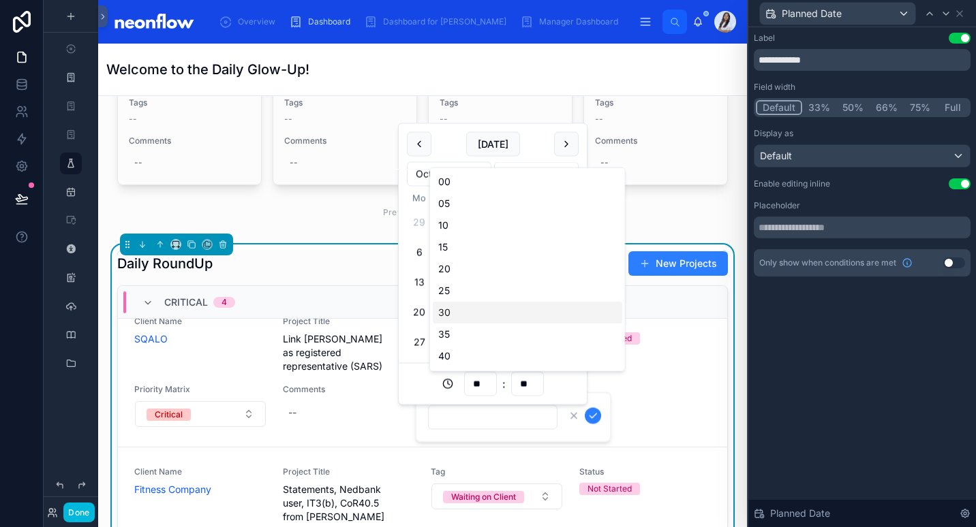
click at [563, 302] on div "30" at bounding box center [527, 313] width 189 height 22
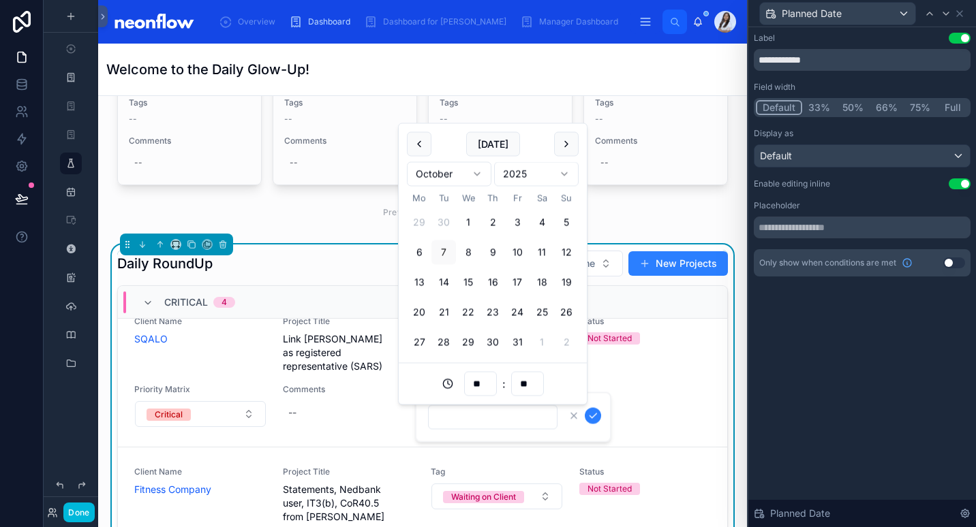
click at [446, 380] on icon at bounding box center [447, 384] width 11 height 11
click at [450, 387] on circle at bounding box center [447, 384] width 9 height 9
click at [453, 257] on button "7" at bounding box center [443, 253] width 25 height 25
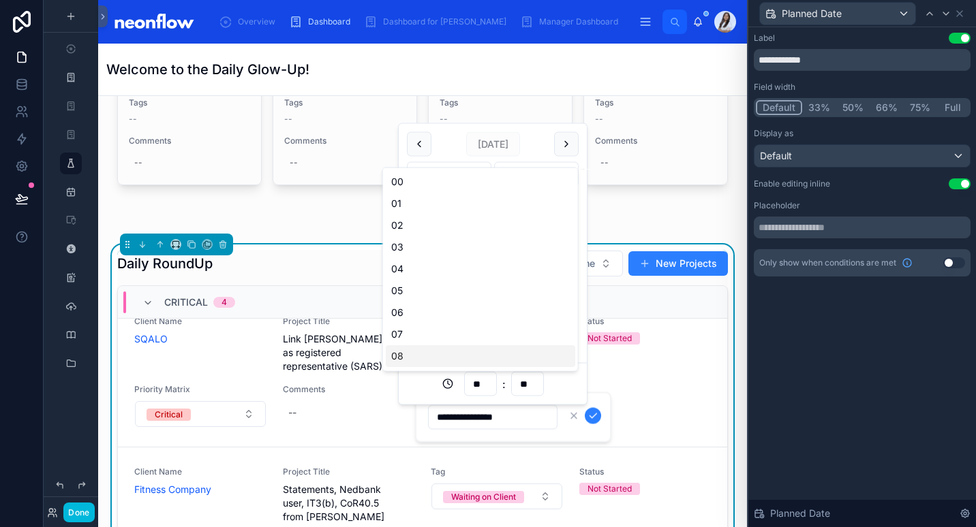
click at [484, 388] on input "**" at bounding box center [480, 384] width 31 height 19
click at [427, 361] on div "08" at bounding box center [480, 356] width 189 height 22
type input "**********"
type input "**"
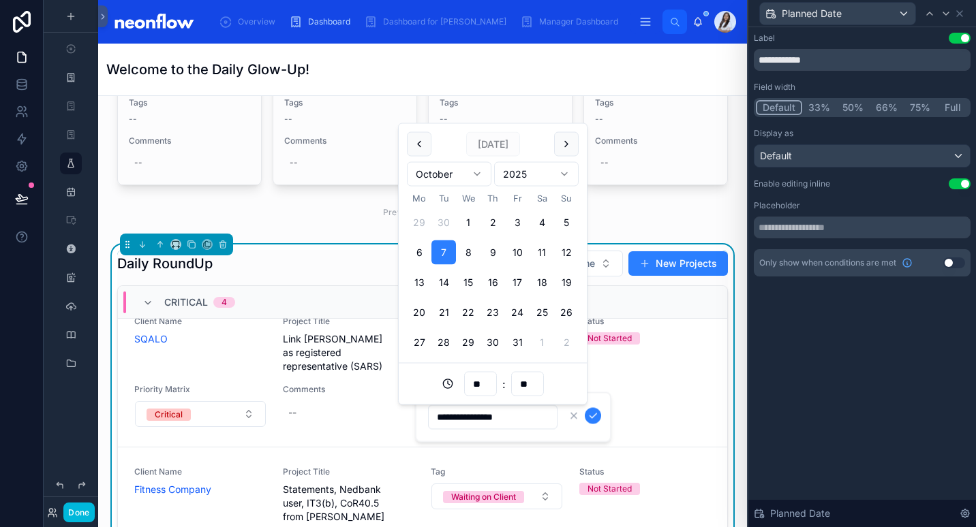
click at [533, 390] on input "**" at bounding box center [527, 384] width 31 height 19
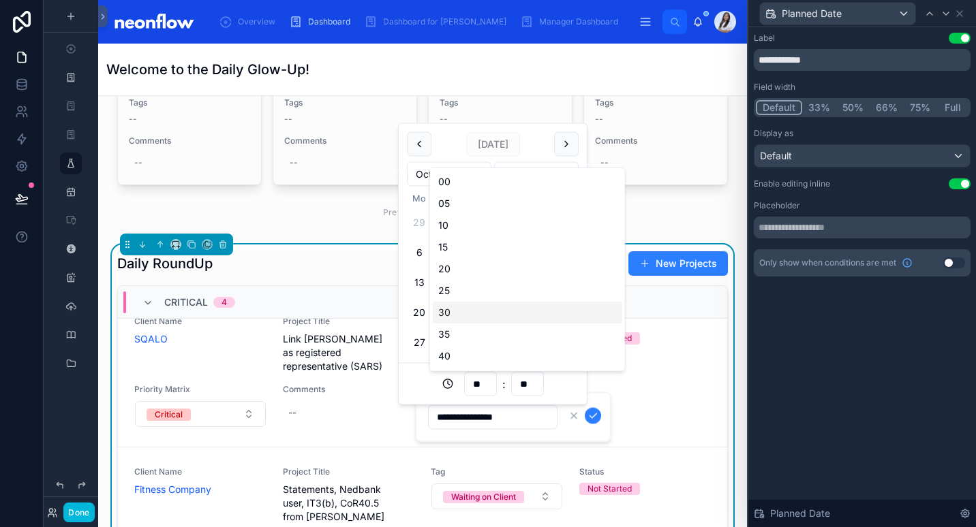
click at [543, 309] on div "30" at bounding box center [527, 313] width 189 height 22
type input "**********"
type input "**"
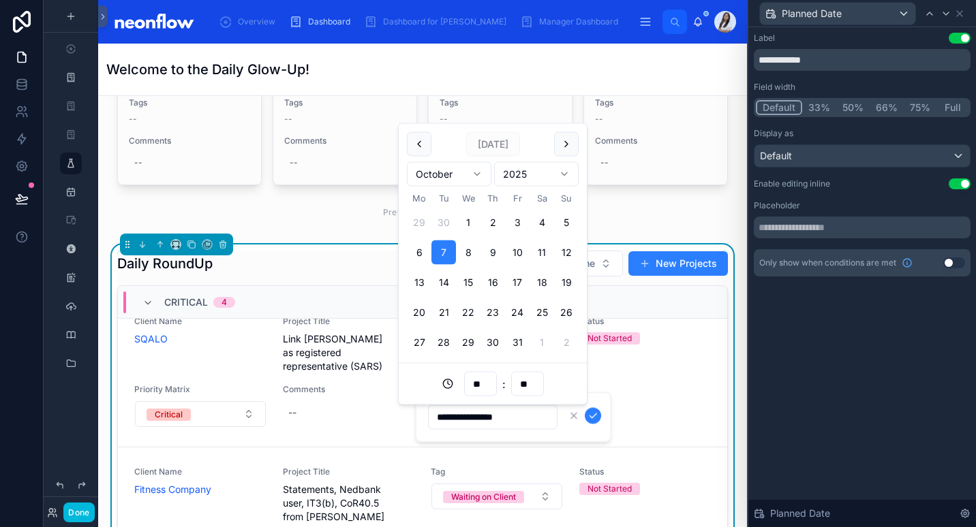
click at [592, 418] on icon "submit" at bounding box center [592, 416] width 7 height 5
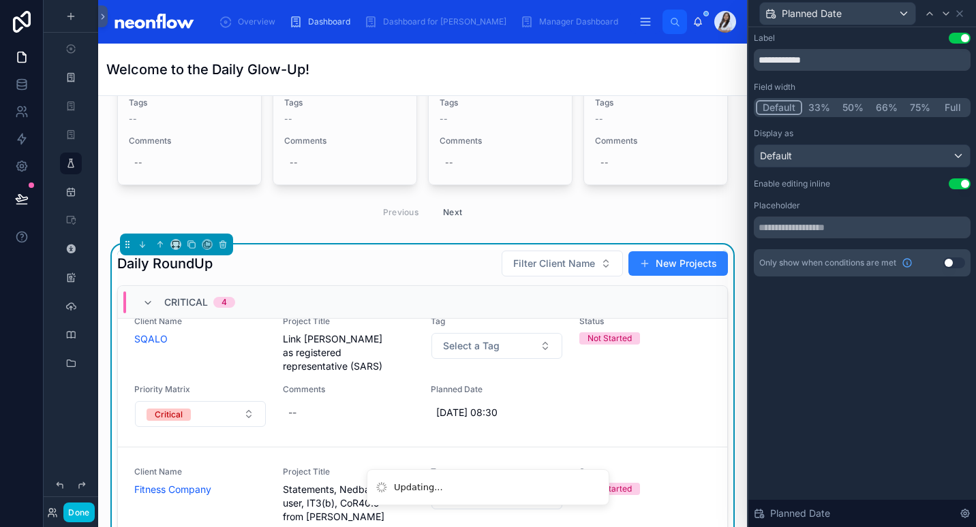
scroll to position [0, 0]
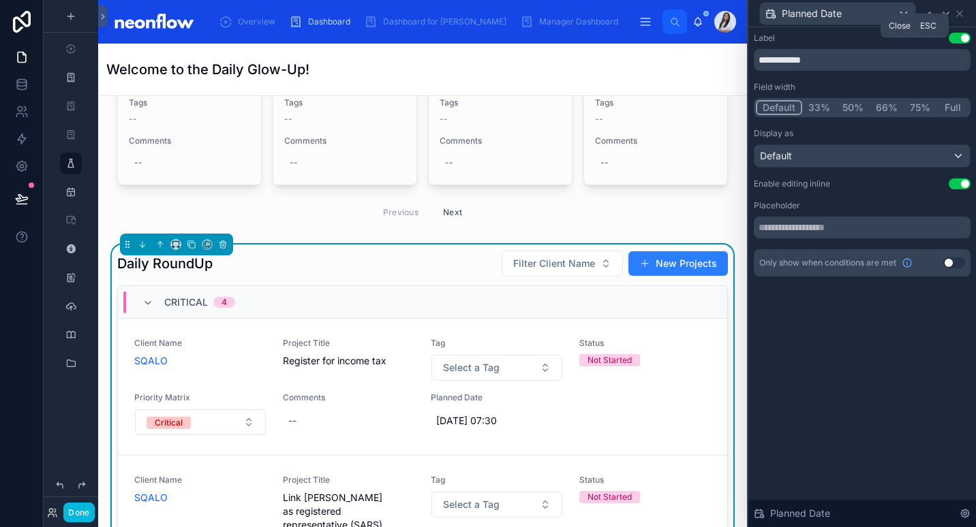
click at [961, 13] on icon at bounding box center [959, 13] width 11 height 11
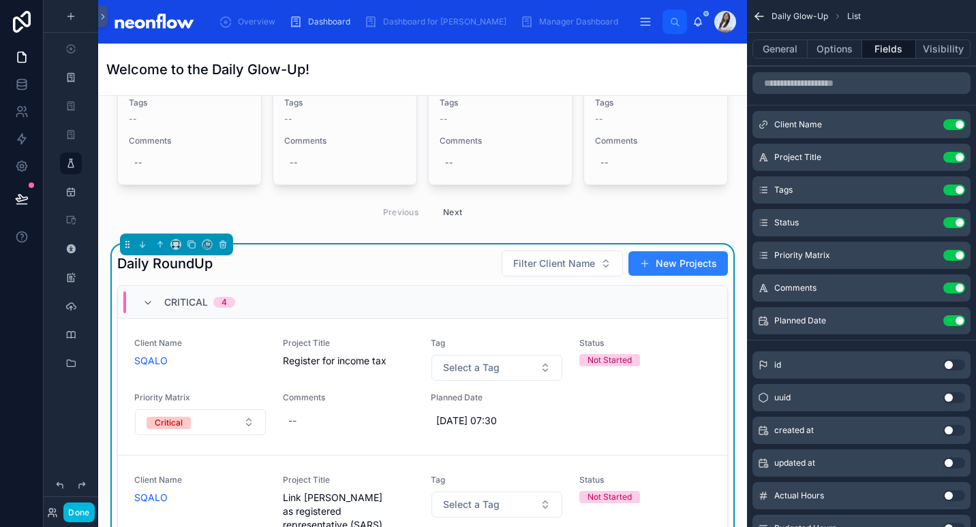
click at [948, 290] on button "Use setting" at bounding box center [954, 288] width 22 height 11
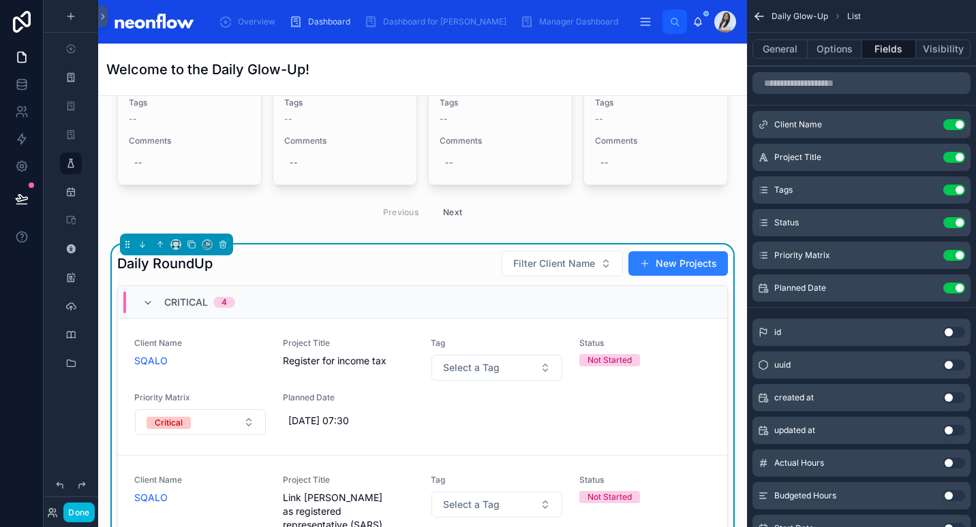
click at [960, 255] on button "Use setting" at bounding box center [954, 255] width 22 height 11
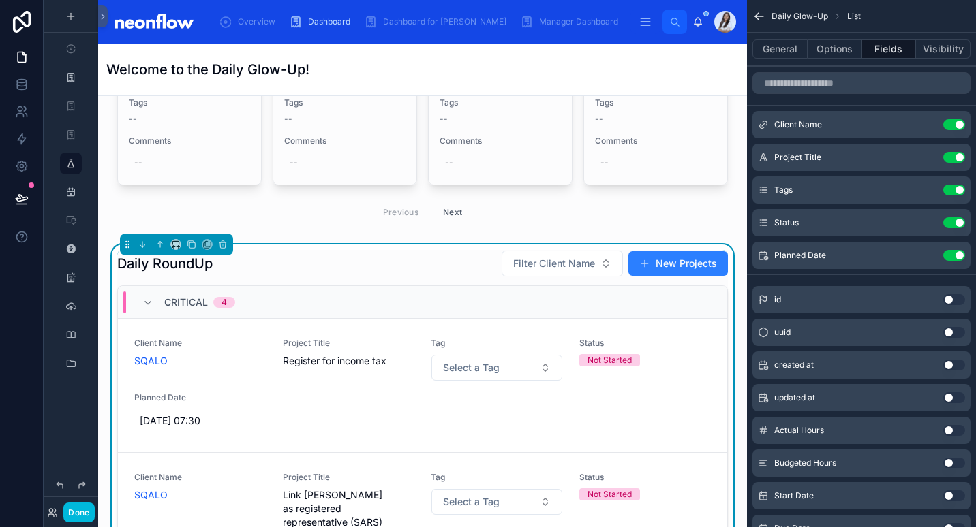
click at [958, 218] on button "Use setting" at bounding box center [954, 222] width 22 height 11
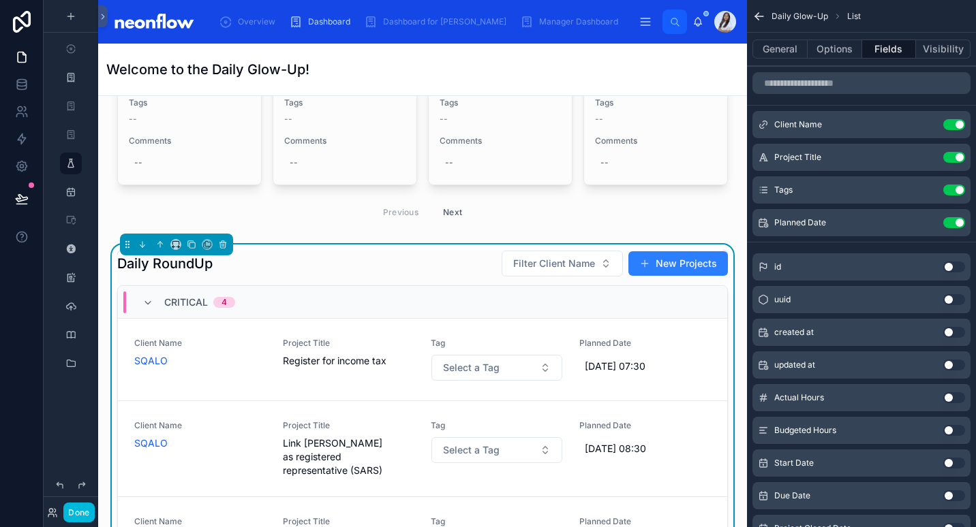
click at [953, 189] on button "Use setting" at bounding box center [954, 190] width 22 height 11
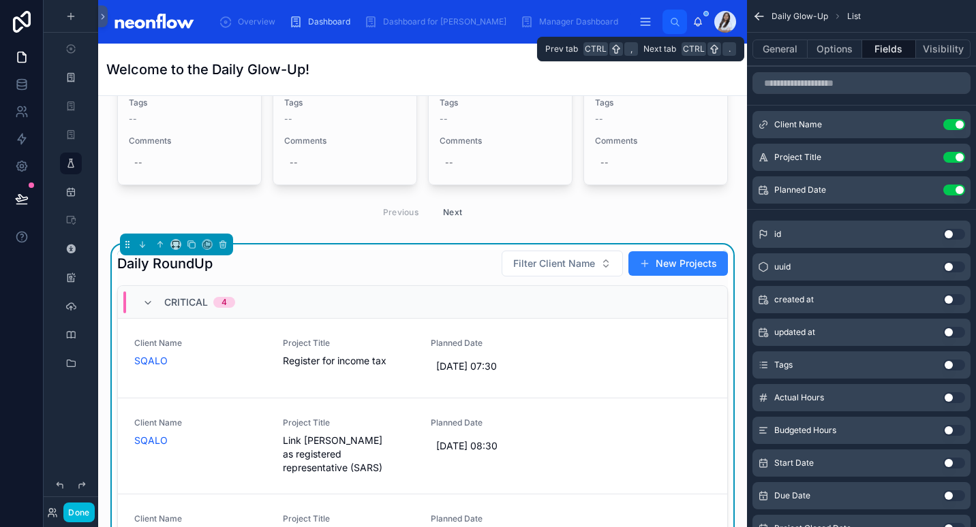
click at [833, 48] on button "Options" at bounding box center [834, 49] width 55 height 19
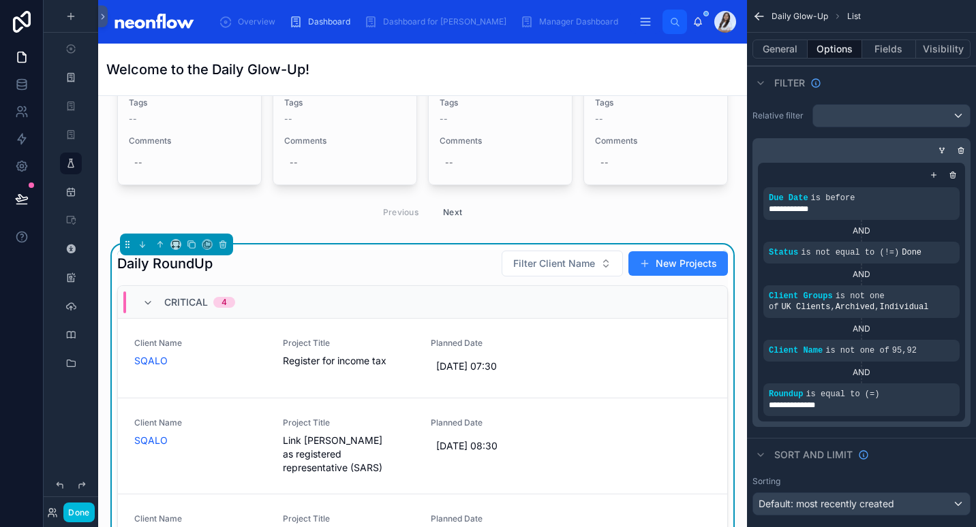
click at [787, 45] on button "General" at bounding box center [779, 49] width 55 height 19
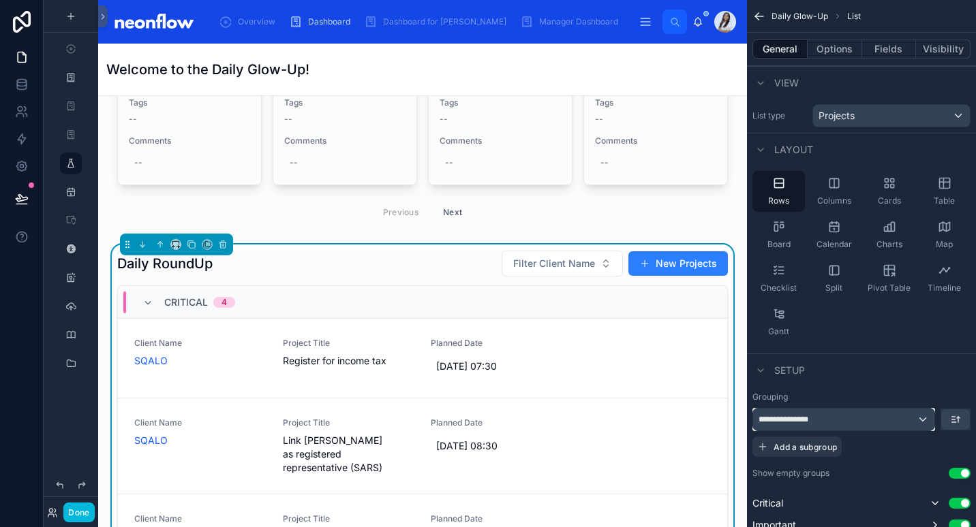
click at [910, 412] on div "**********" at bounding box center [843, 420] width 181 height 22
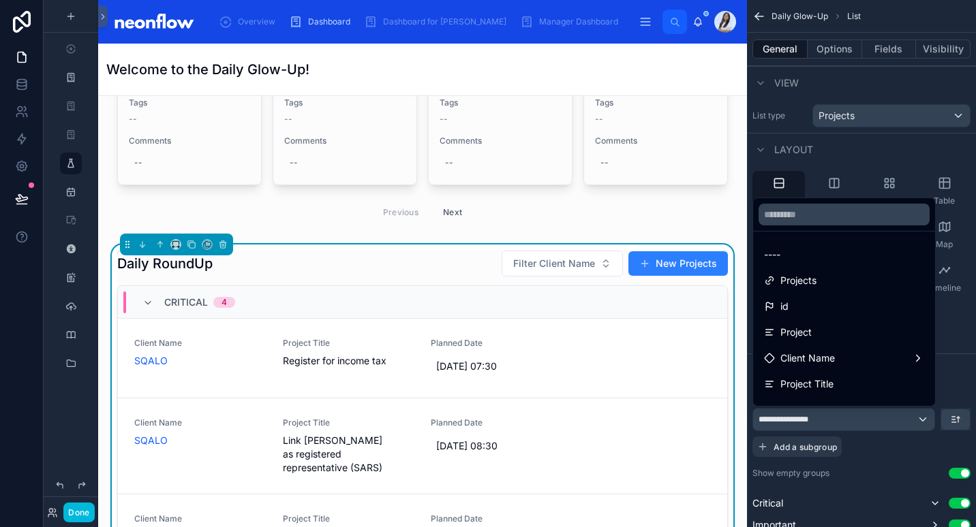
click at [824, 249] on div "----" at bounding box center [844, 255] width 160 height 16
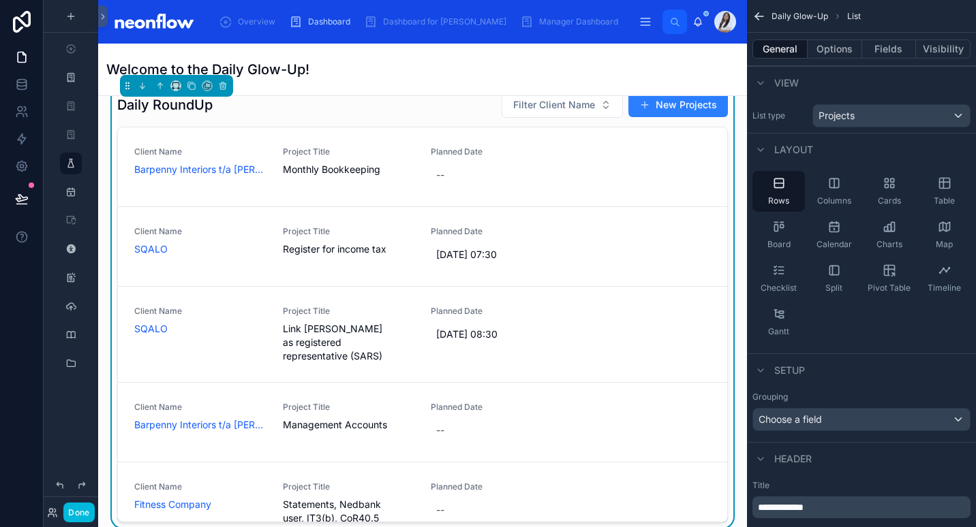
scroll to position [477, 0]
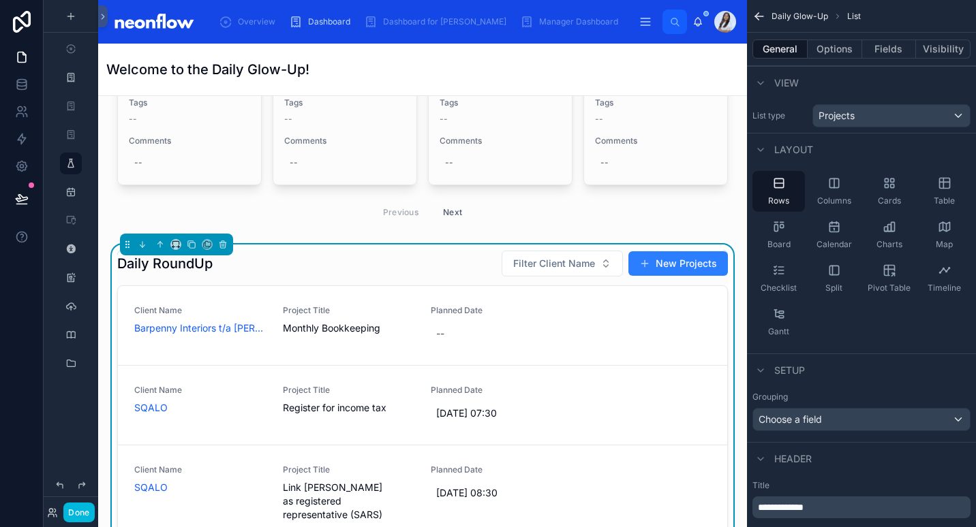
click at [458, 250] on div "Daily RoundUp Filter Client Name New Projects" at bounding box center [422, 263] width 611 height 27
click at [28, 80] on link at bounding box center [21, 84] width 43 height 27
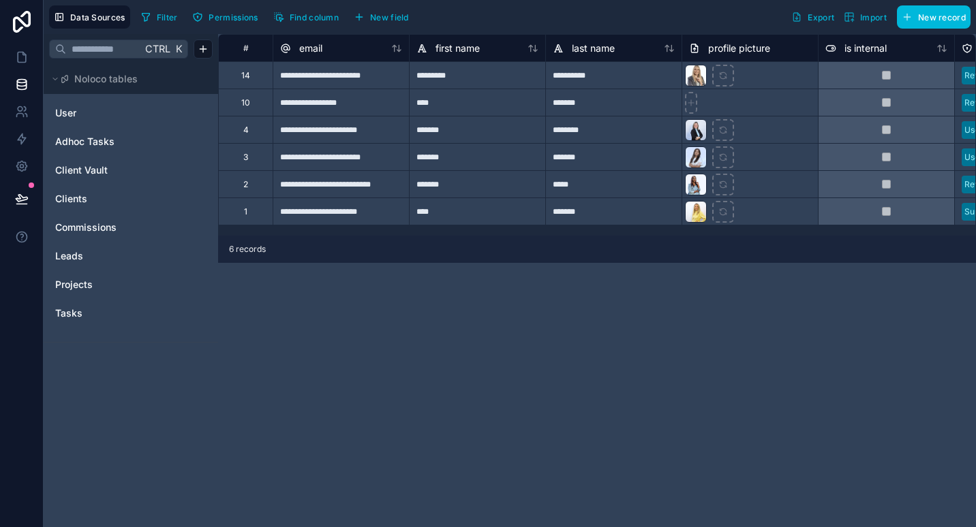
click at [296, 16] on span "Find column" at bounding box center [314, 17] width 49 height 10
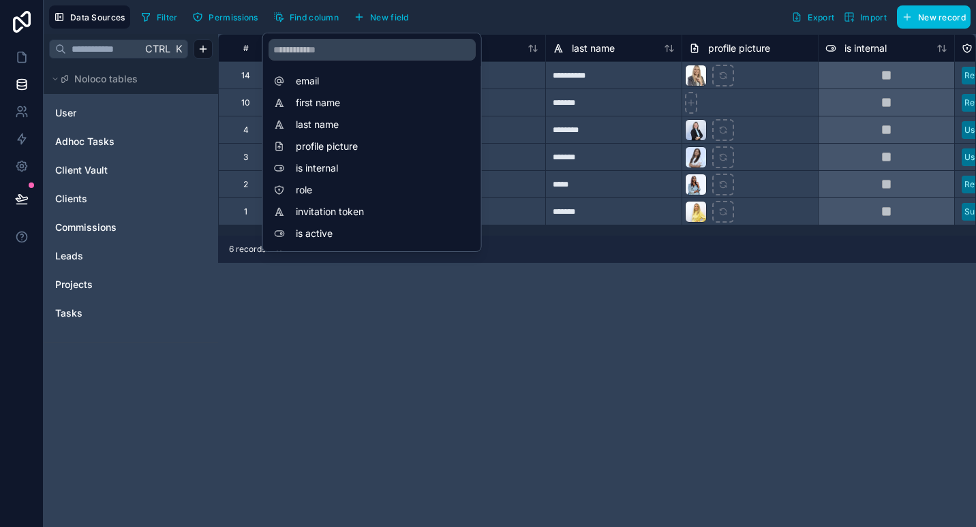
click at [94, 286] on link "Projects" at bounding box center [110, 285] width 110 height 14
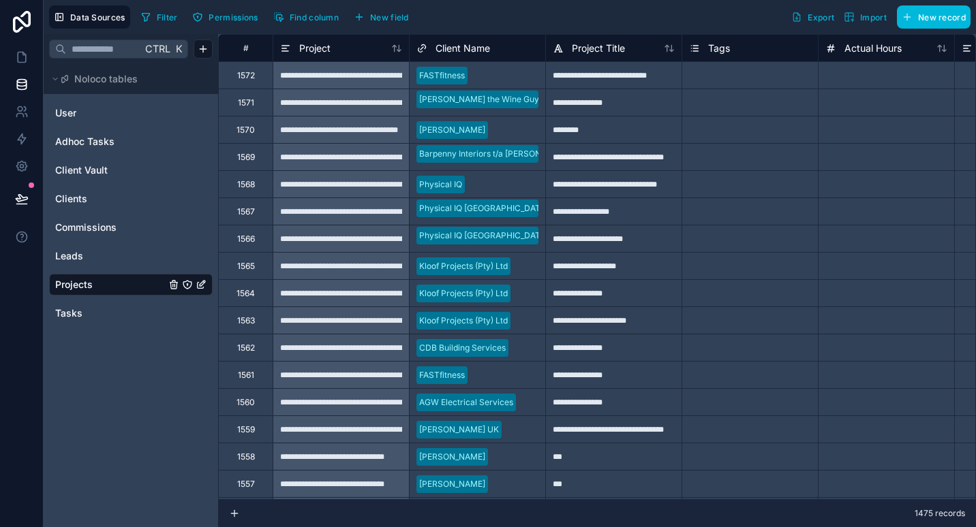
click at [377, 11] on button "New field" at bounding box center [381, 17] width 65 height 20
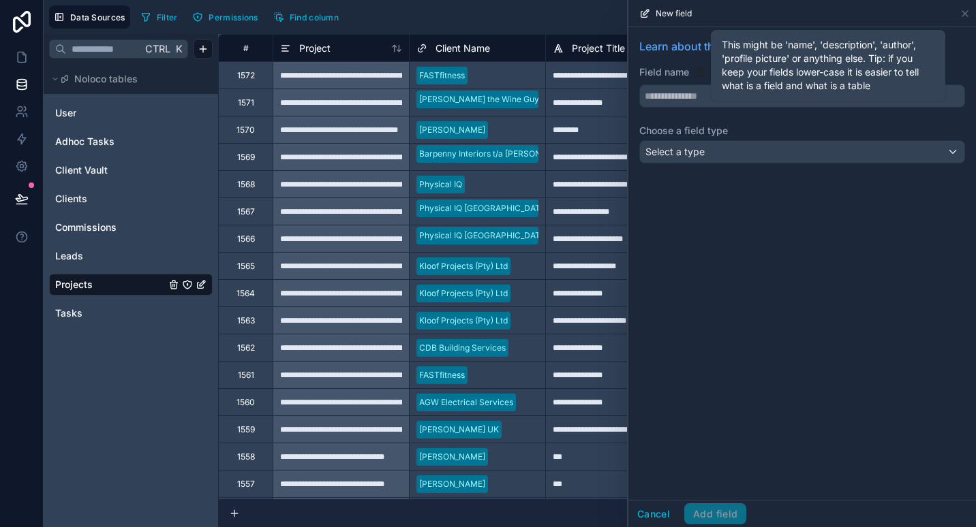
click at [733, 100] on div "This might be 'name', 'description', 'author', 'profile picture' or anything el…" at bounding box center [828, 65] width 234 height 71
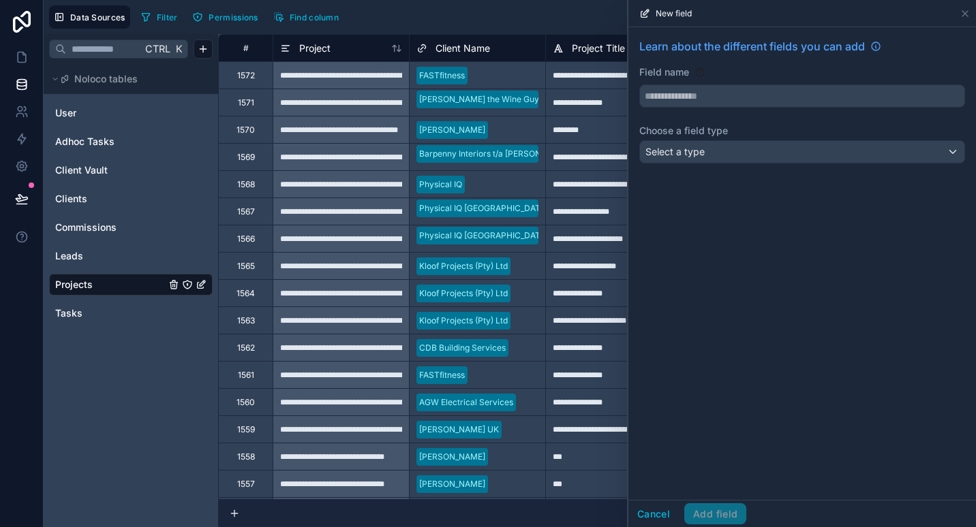
click at [685, 82] on div "Field name" at bounding box center [802, 86] width 326 height 42
click at [666, 102] on input "text" at bounding box center [802, 96] width 324 height 22
type input "*****"
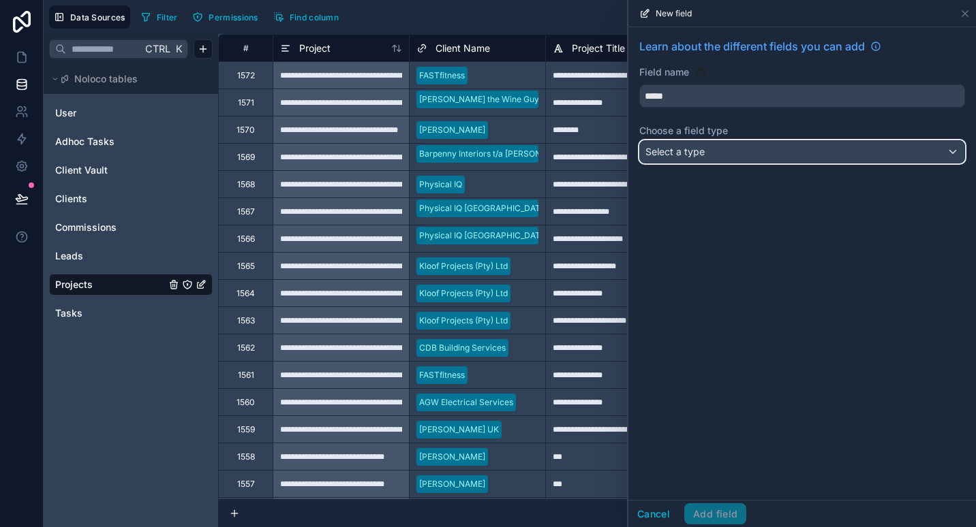
click at [696, 158] on span "Select a type" at bounding box center [674, 152] width 59 height 14
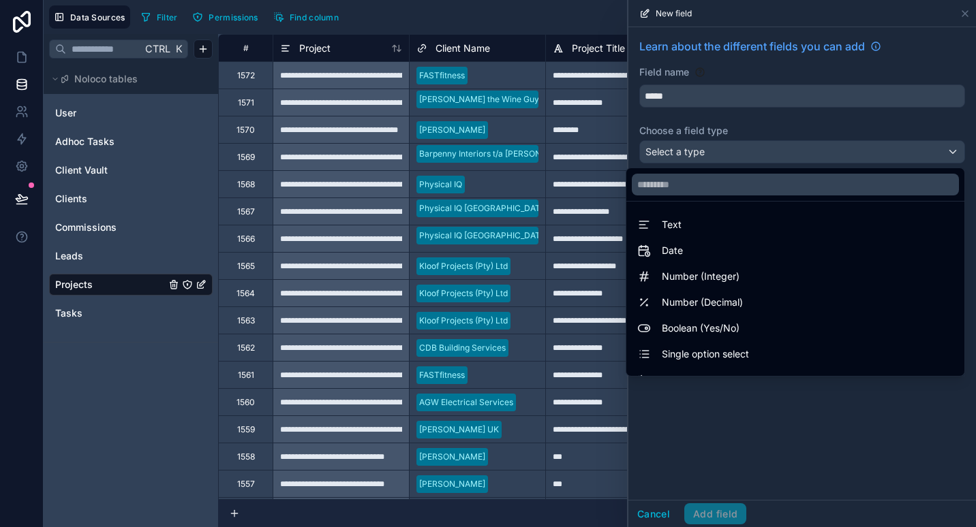
click at [732, 348] on span "Single option select" at bounding box center [705, 354] width 87 height 16
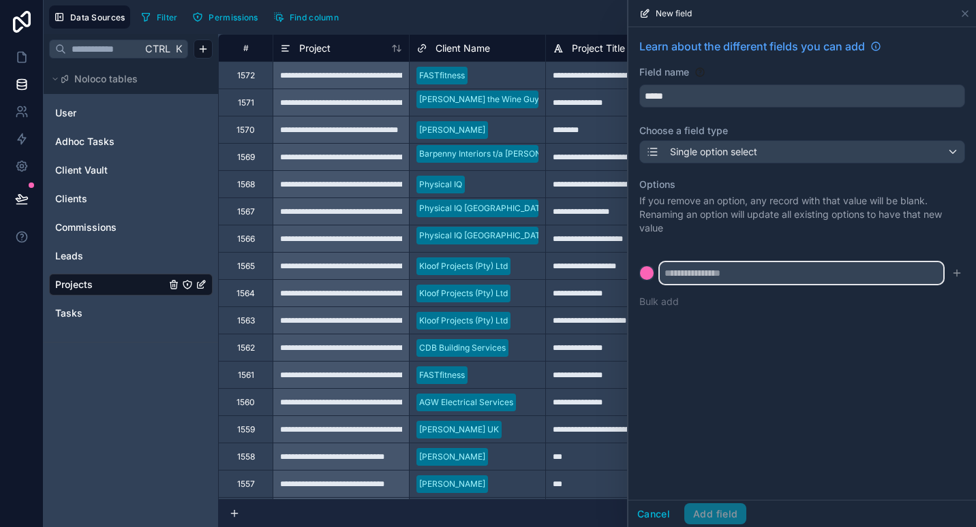
click at [728, 278] on input "text" at bounding box center [801, 273] width 283 height 22
type input "*******"
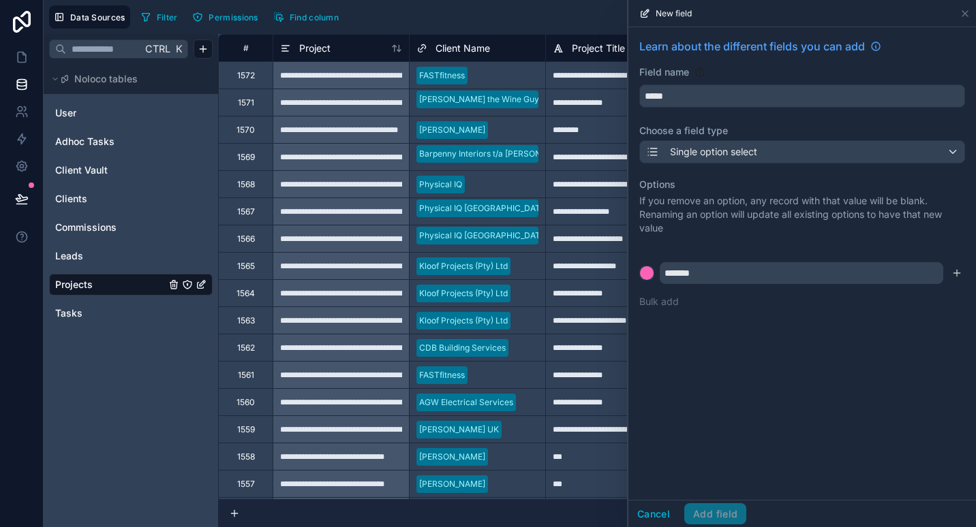
click at [957, 276] on icon "submit" at bounding box center [957, 273] width 0 height 6
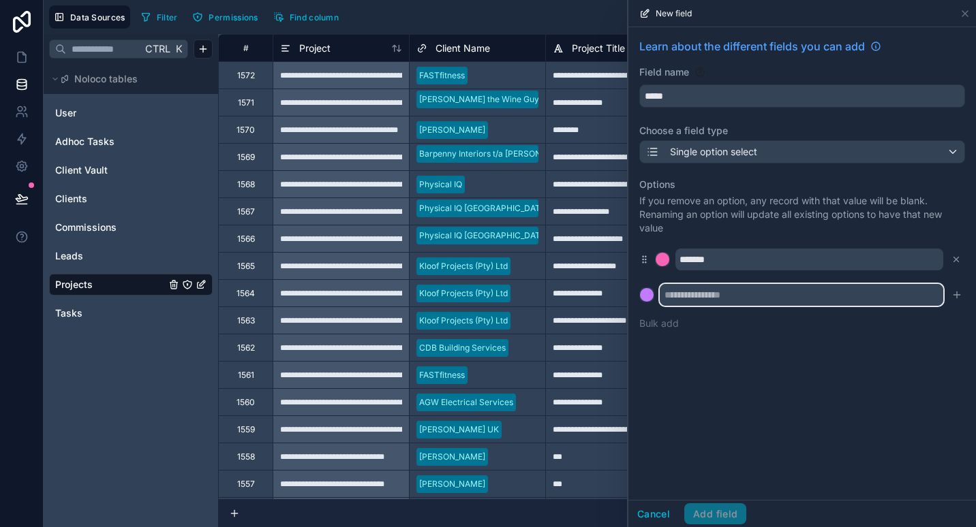
click at [699, 297] on input "text" at bounding box center [801, 295] width 283 height 22
type input "*******"
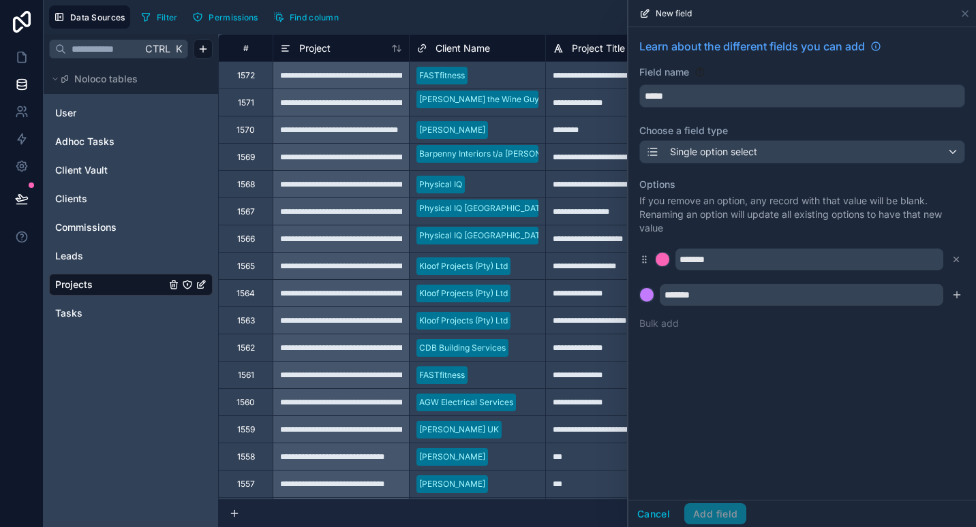
click at [957, 294] on icon "submit" at bounding box center [957, 295] width 0 height 6
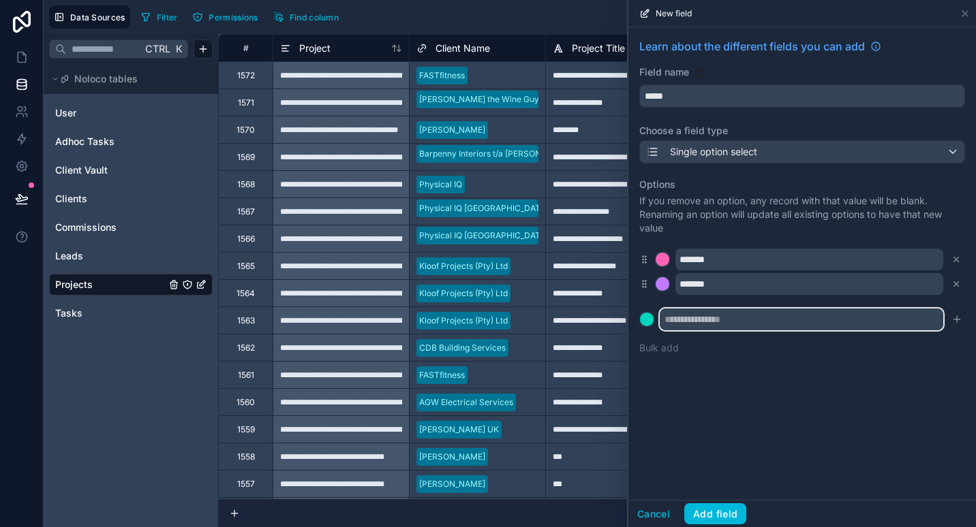
click at [781, 320] on input "text" at bounding box center [801, 320] width 283 height 22
type input "*******"
click at [961, 320] on icon "submit" at bounding box center [956, 319] width 11 height 11
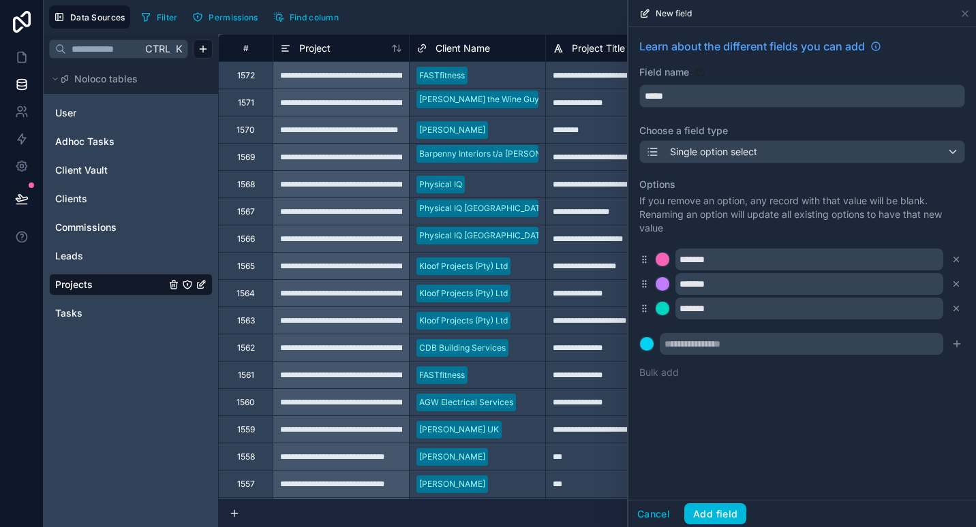
click at [714, 511] on button "Add field" at bounding box center [715, 515] width 62 height 22
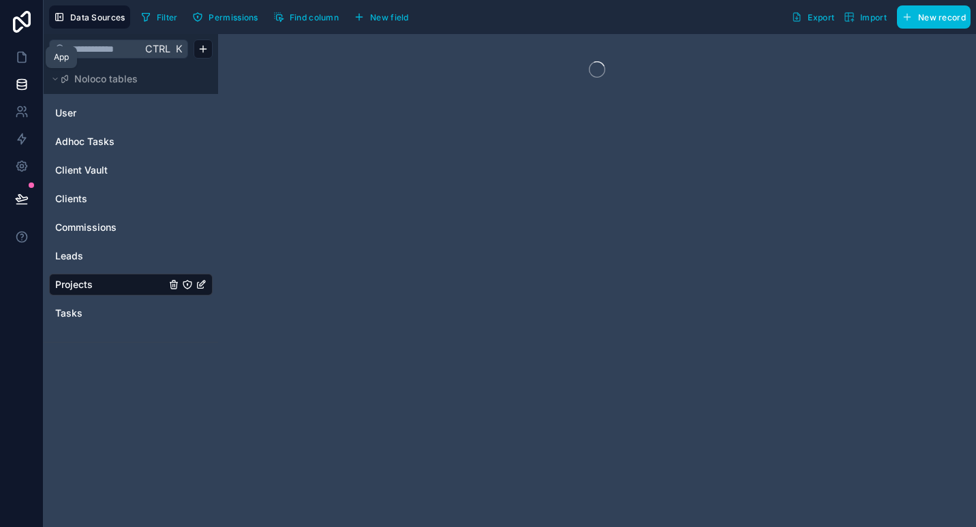
click at [20, 61] on icon at bounding box center [22, 57] width 14 height 14
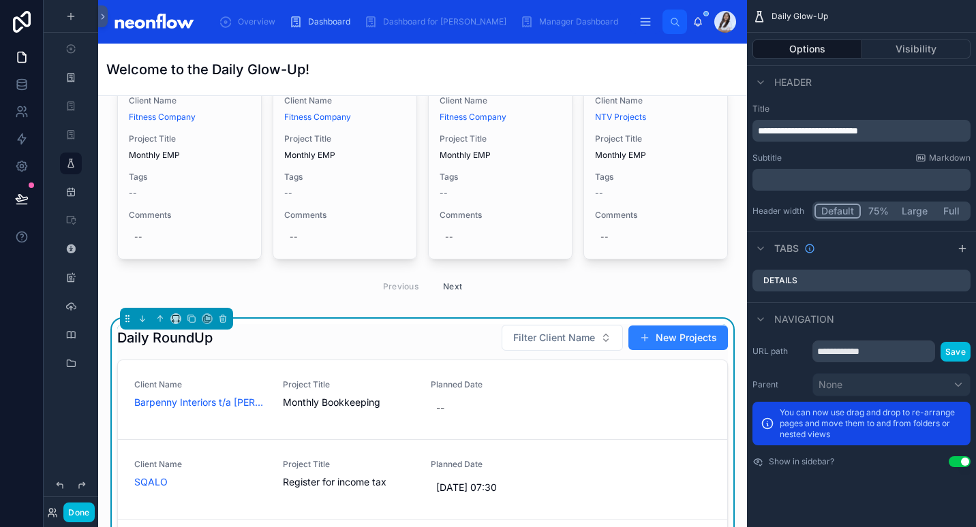
scroll to position [408, 0]
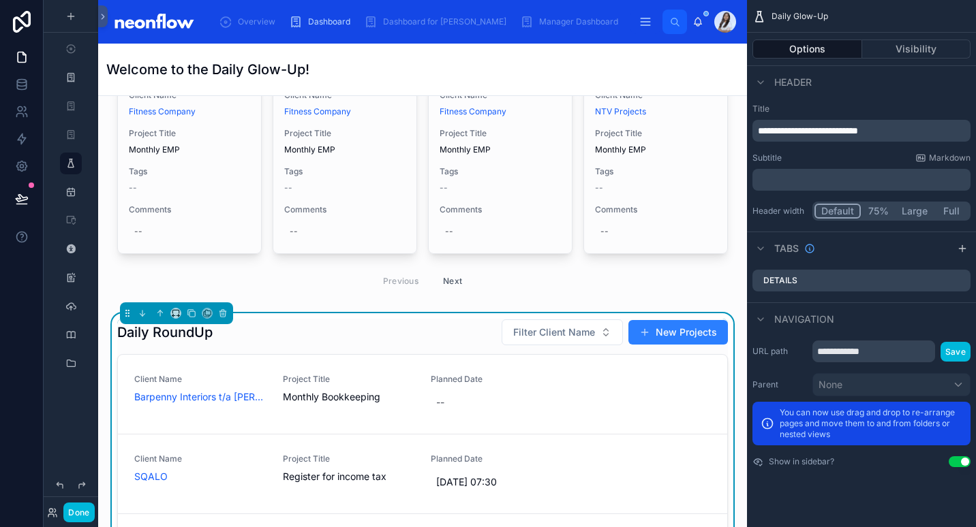
click at [412, 331] on div "Daily RoundUp Filter Client Name New Projects" at bounding box center [422, 332] width 611 height 27
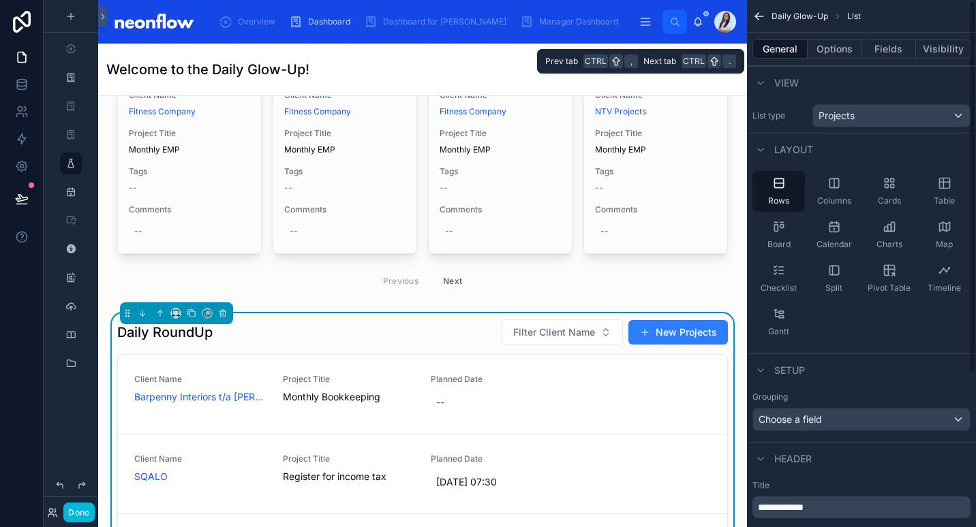
click at [887, 47] on button "Fields" at bounding box center [889, 49] width 55 height 19
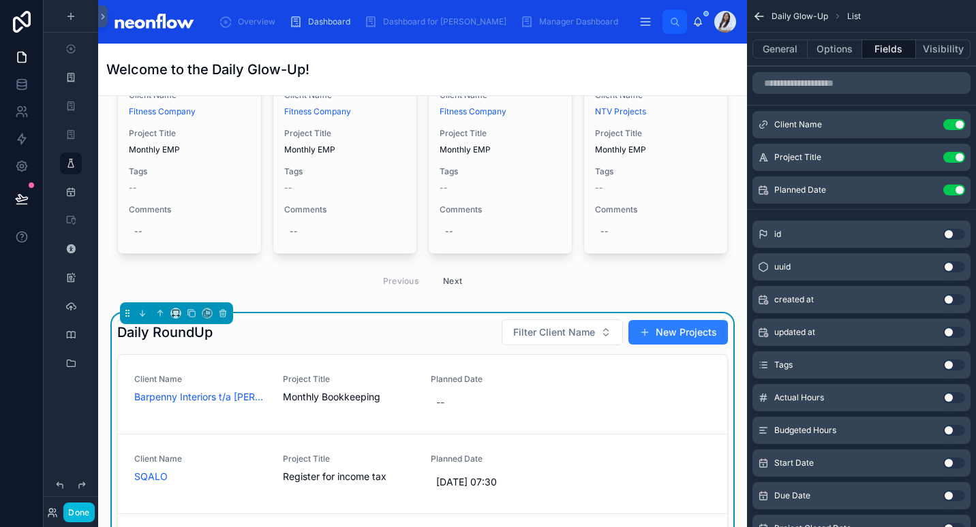
scroll to position [12, 0]
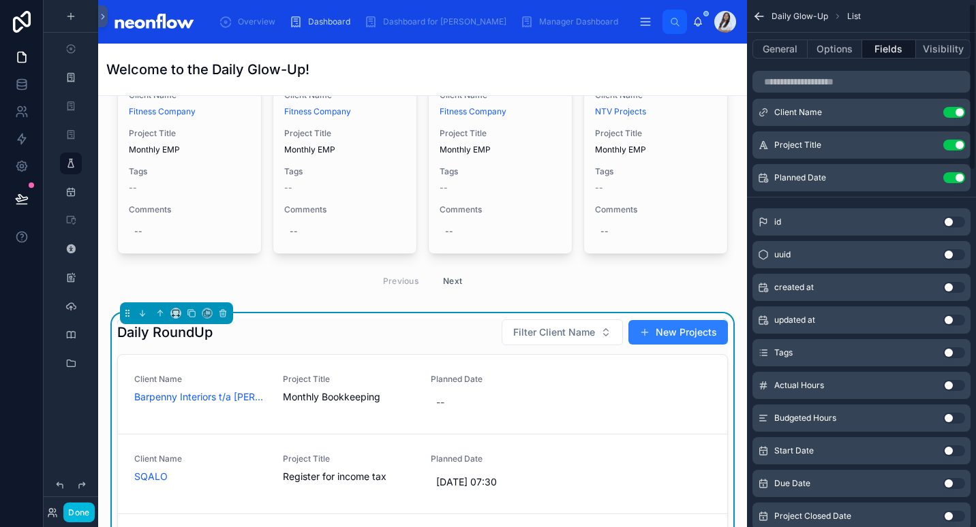
click at [951, 174] on button "Use setting" at bounding box center [954, 177] width 22 height 11
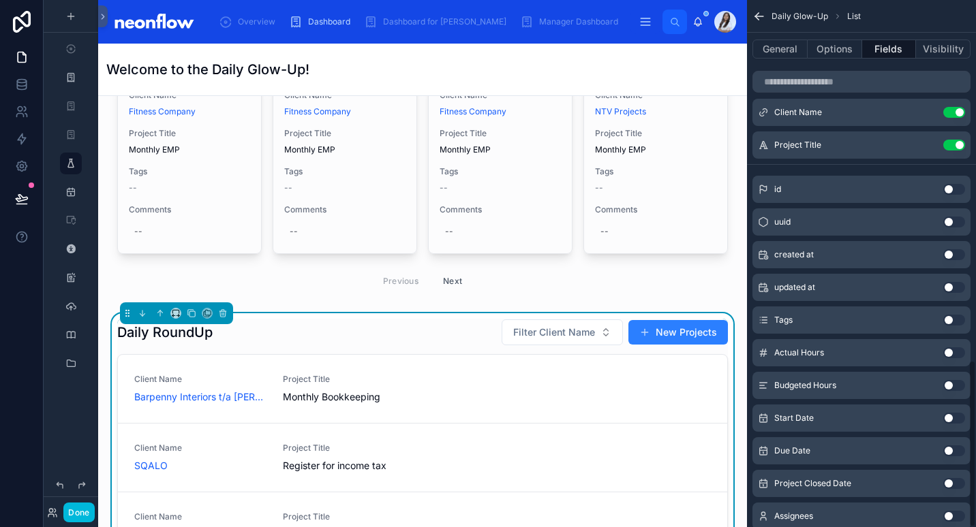
scroll to position [1132, 0]
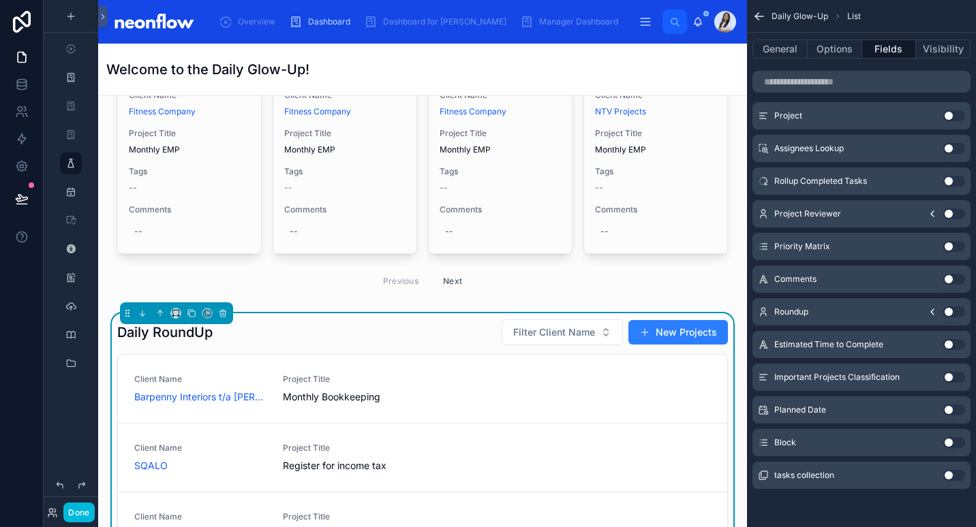
click at [953, 442] on button "Use setting" at bounding box center [954, 442] width 22 height 11
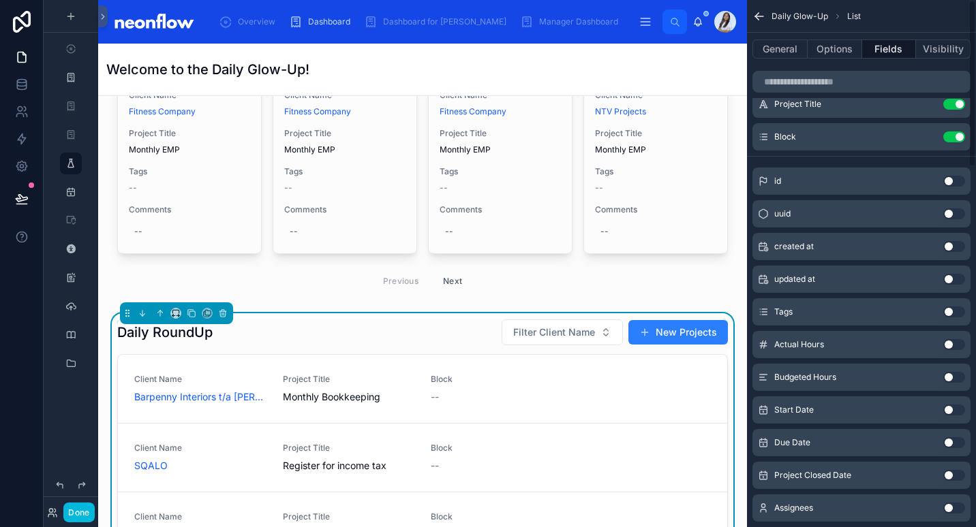
scroll to position [0, 0]
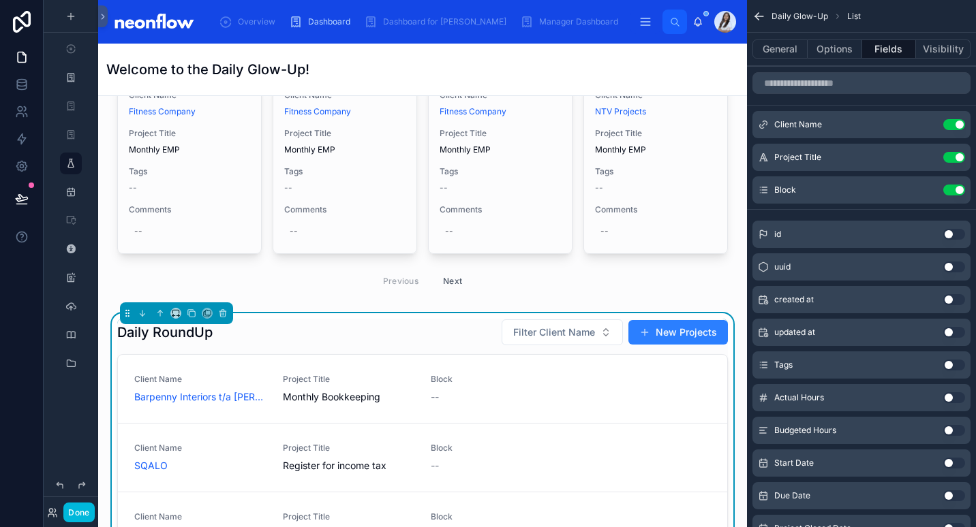
click at [0, 0] on icon "scrollable content" at bounding box center [0, 0] width 0 height 0
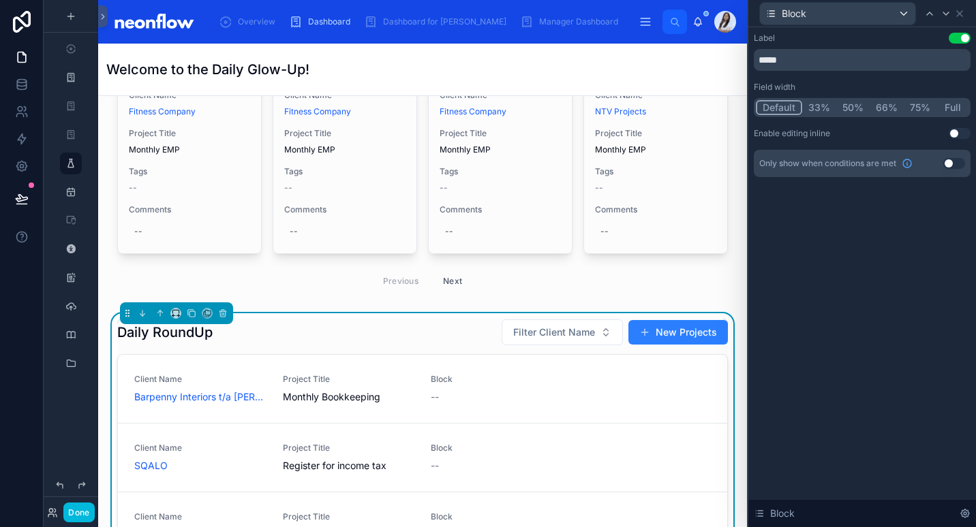
click at [955, 134] on button "Use setting" at bounding box center [959, 133] width 22 height 11
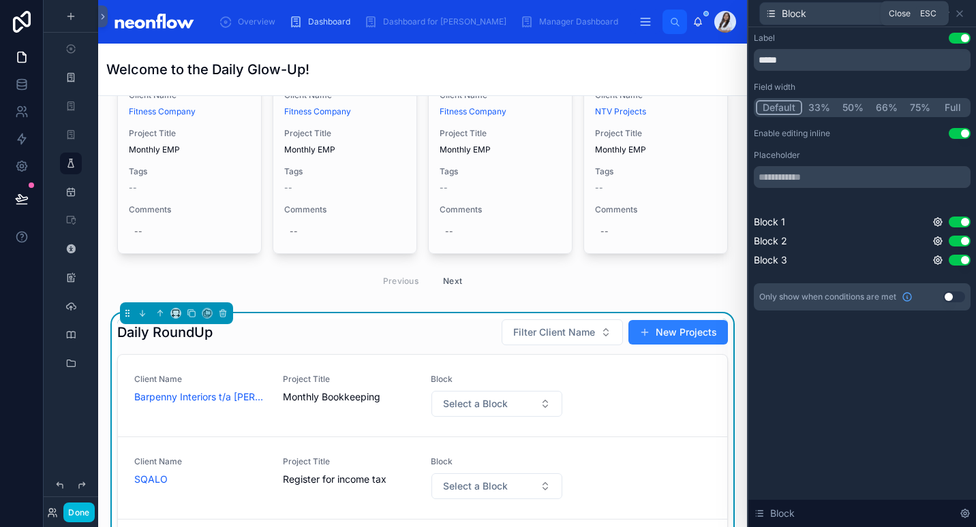
click at [962, 13] on icon at bounding box center [959, 13] width 11 height 11
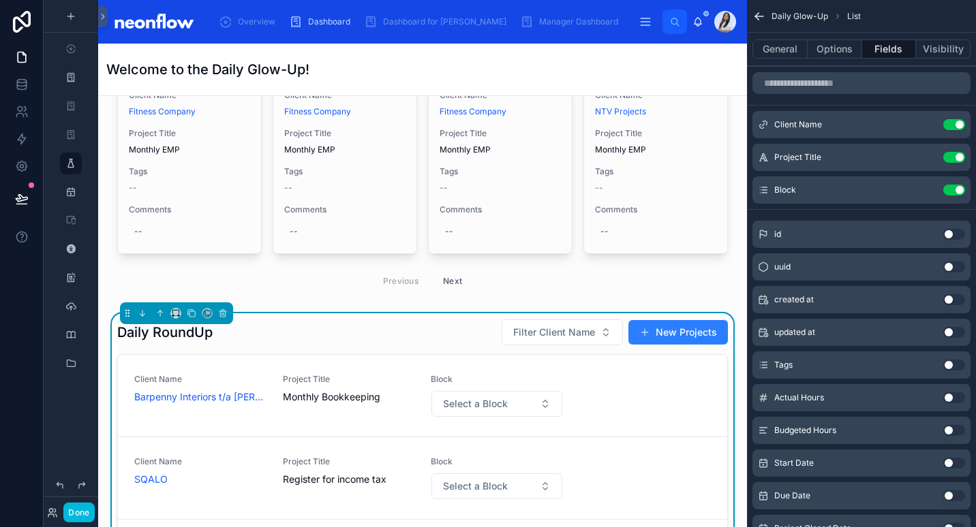
click at [373, 318] on div "Daily RoundUp Filter Client Name New Projects Client Name Barpenny Interiors t/…" at bounding box center [422, 537] width 627 height 448
click at [794, 52] on button "General" at bounding box center [779, 49] width 55 height 19
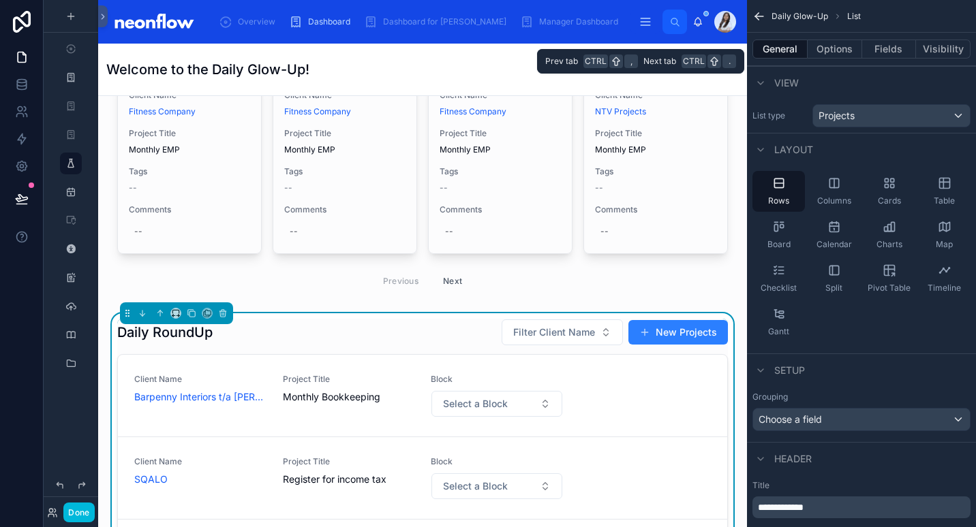
click at [828, 52] on button "Options" at bounding box center [834, 49] width 55 height 19
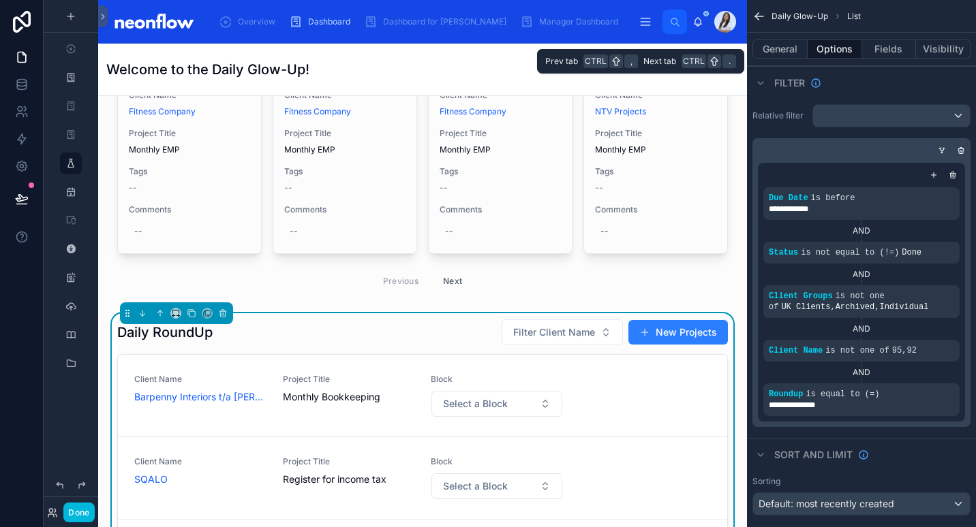
click at [793, 47] on button "General" at bounding box center [779, 49] width 55 height 19
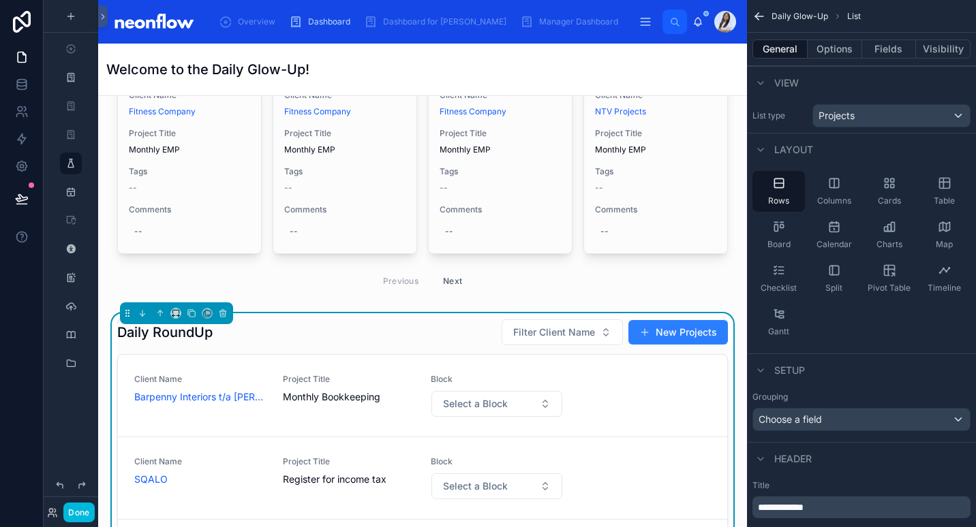
click at [946, 189] on icon "scrollable content" at bounding box center [945, 183] width 14 height 14
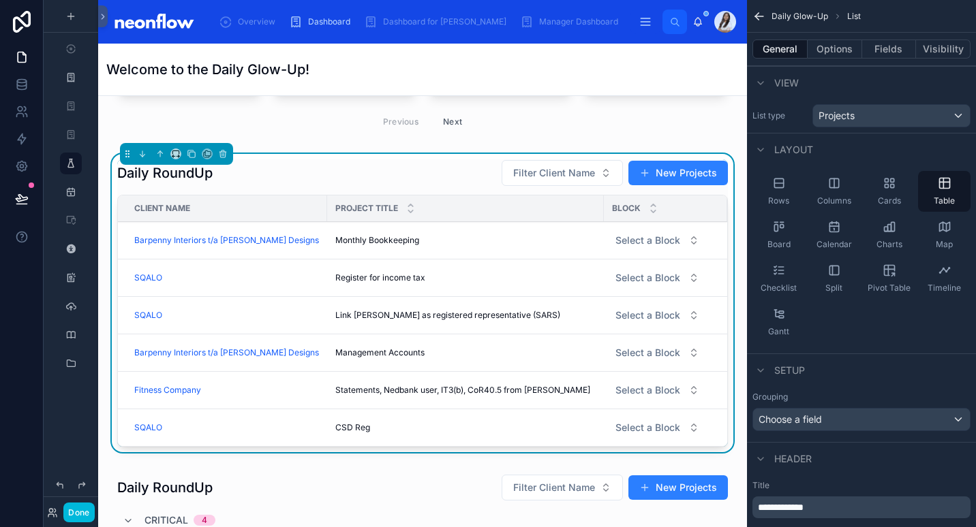
scroll to position [568, 0]
click at [445, 160] on div "Daily RoundUp Filter Client Name New Projects" at bounding box center [422, 172] width 611 height 27
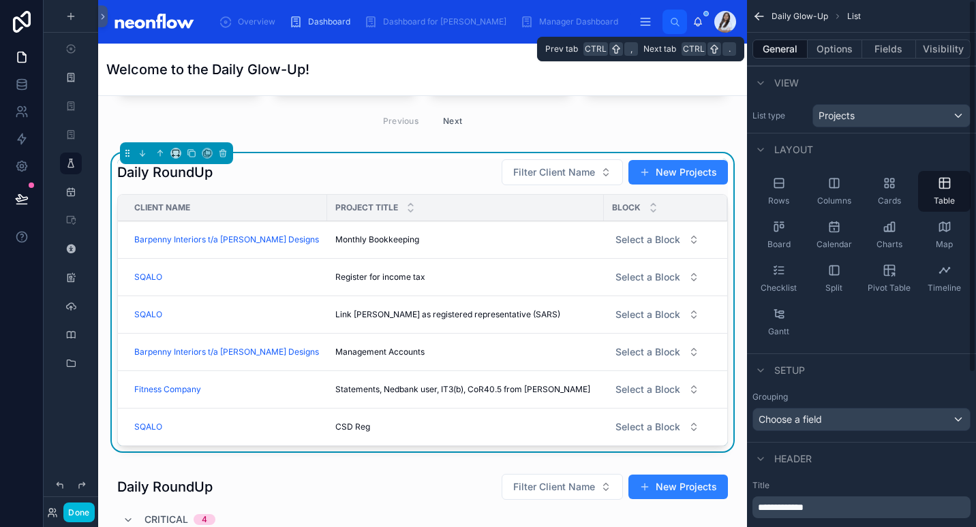
click at [893, 52] on button "Fields" at bounding box center [889, 49] width 55 height 19
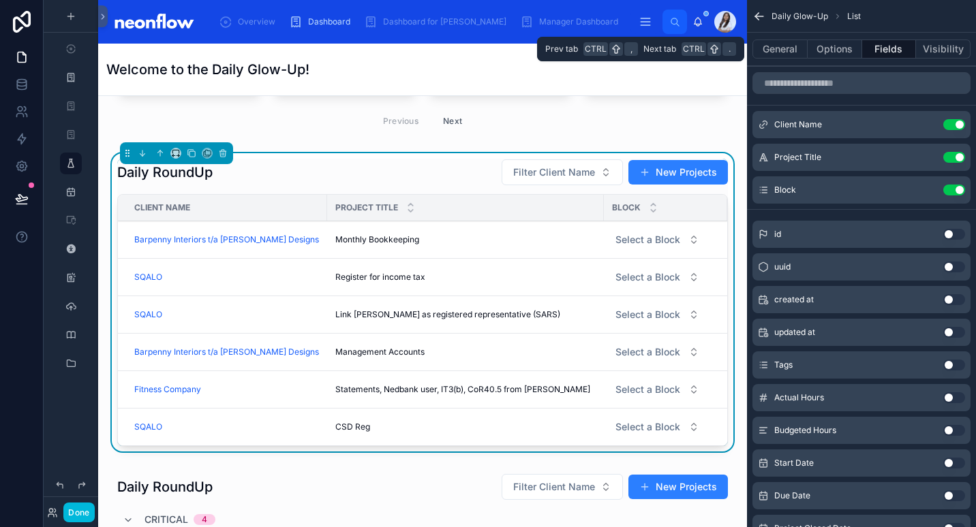
click at [822, 53] on button "Options" at bounding box center [834, 49] width 55 height 19
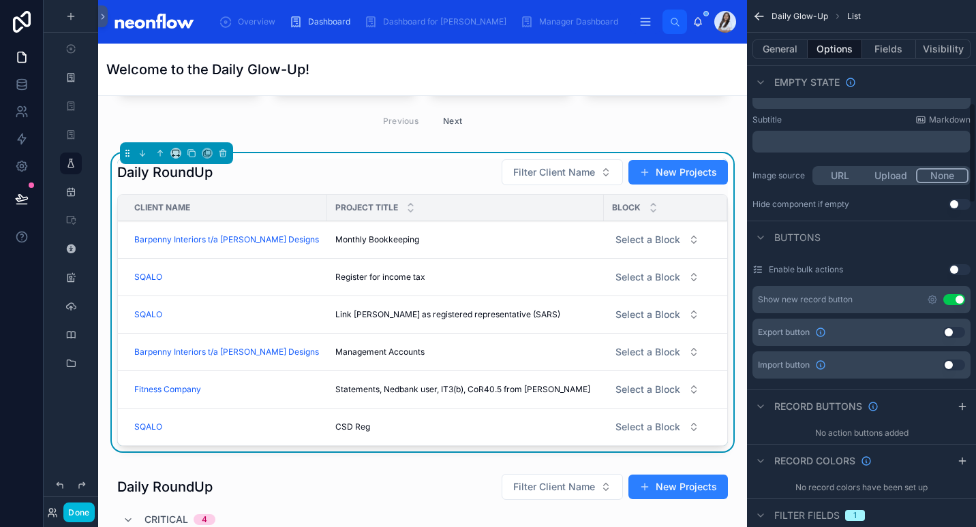
scroll to position [542, 0]
click at [959, 299] on button "Use setting" at bounding box center [954, 300] width 22 height 11
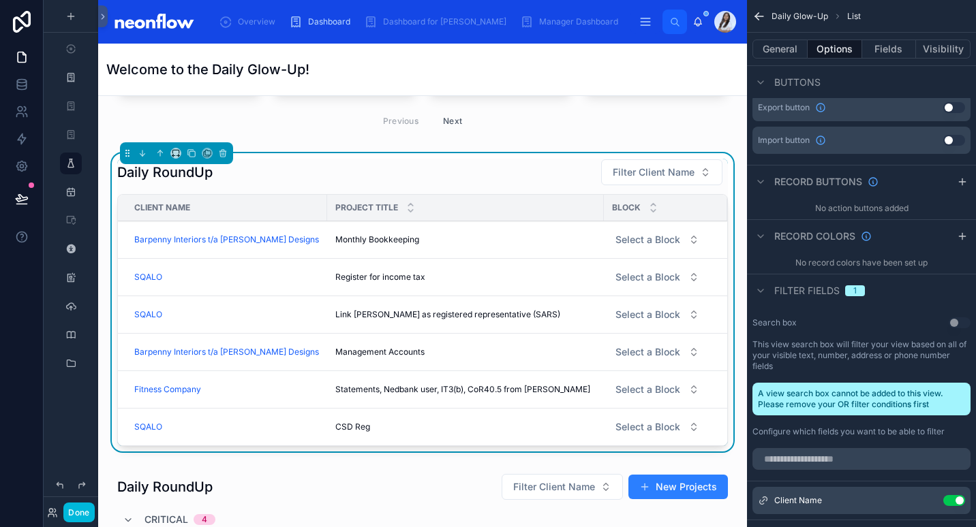
click at [954, 504] on button "Use setting" at bounding box center [954, 500] width 22 height 11
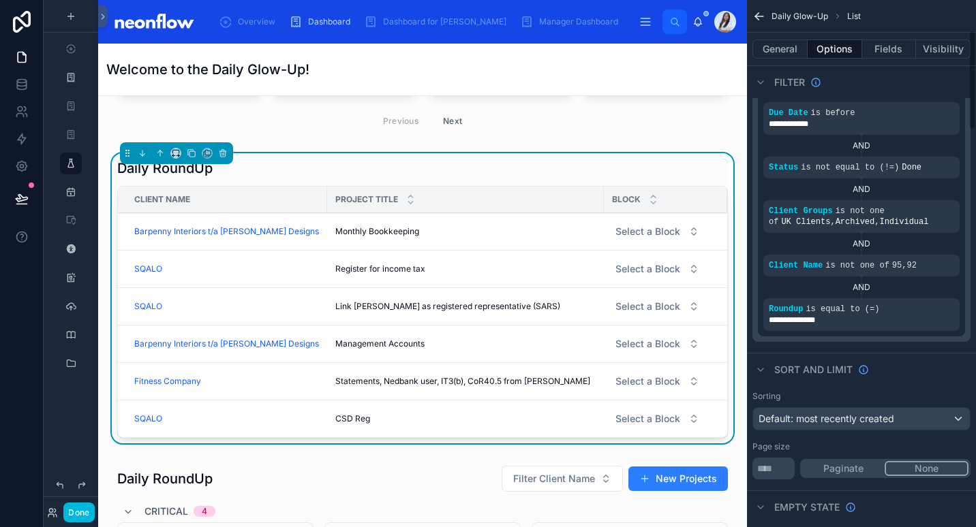
scroll to position [0, 0]
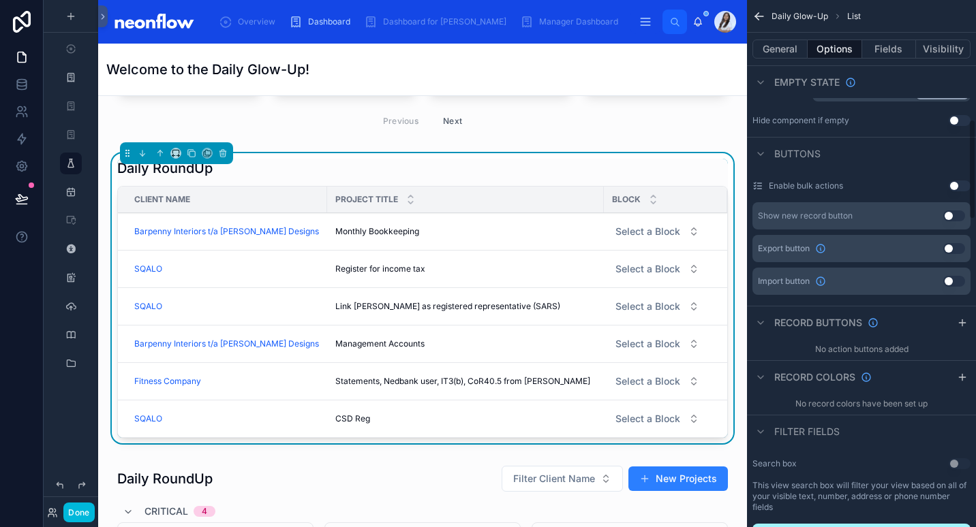
click at [797, 50] on button "General" at bounding box center [779, 49] width 55 height 19
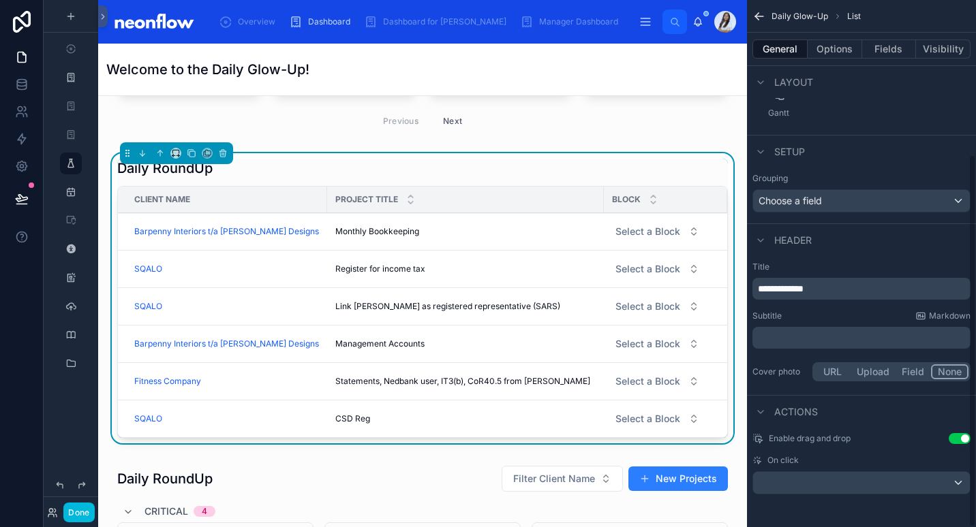
click at [803, 289] on span "**********" at bounding box center [781, 289] width 46 height 10
click at [834, 50] on button "Options" at bounding box center [834, 49] width 55 height 19
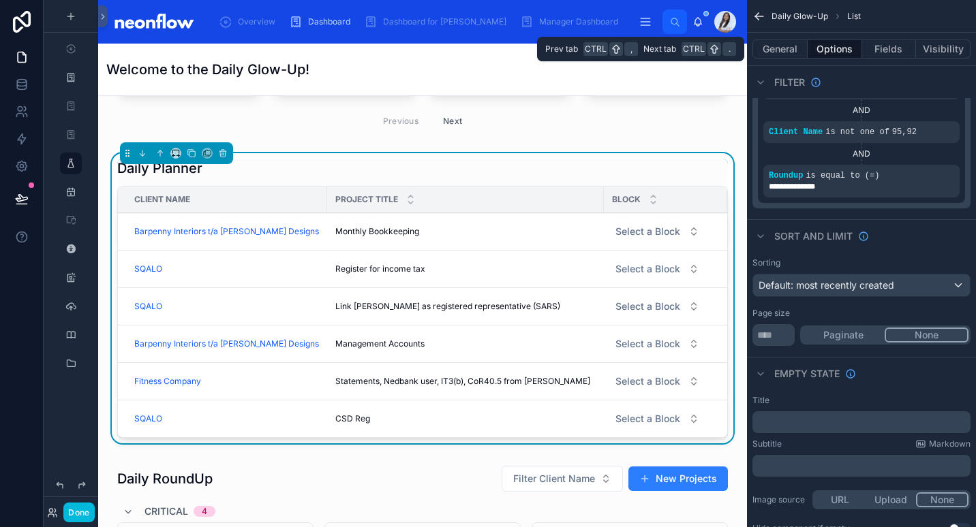
click at [840, 50] on button "Options" at bounding box center [834, 49] width 55 height 19
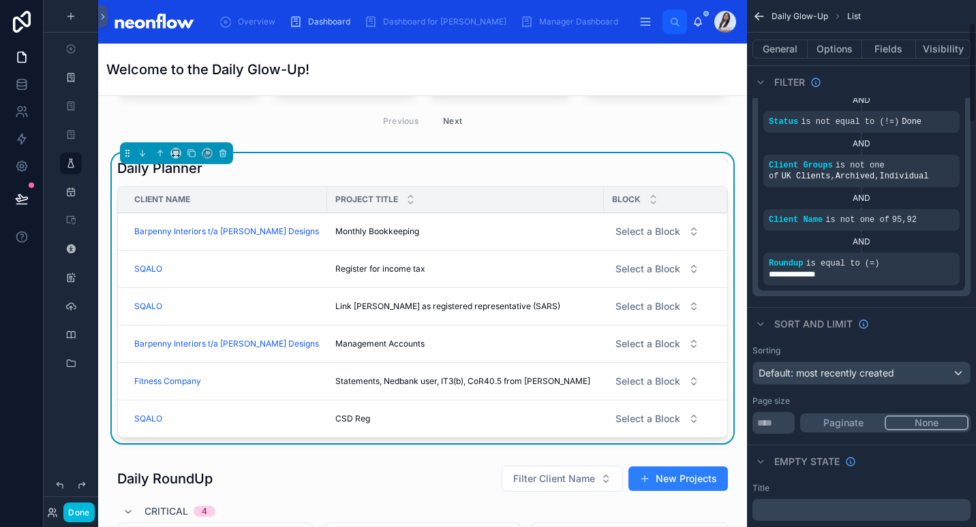
scroll to position [119, 0]
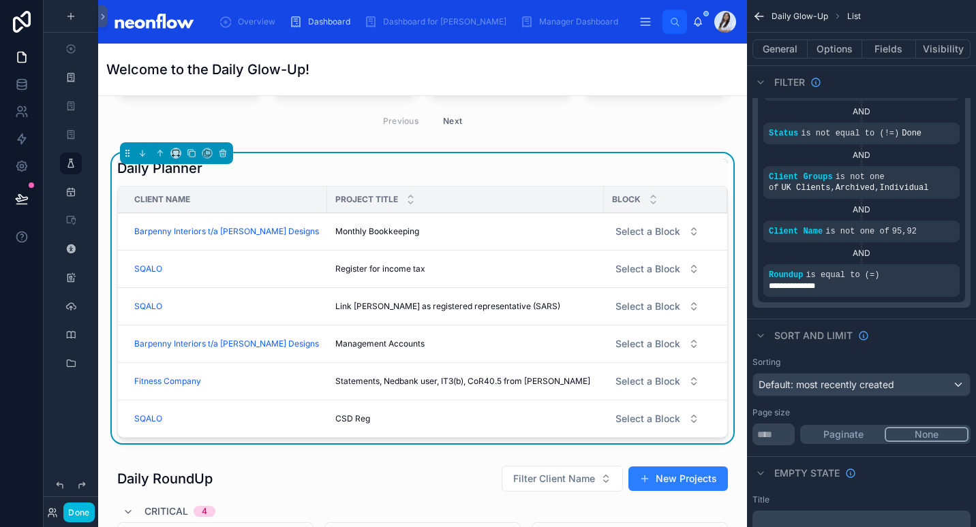
click at [661, 234] on span "Select a Block" at bounding box center [647, 232] width 65 height 14
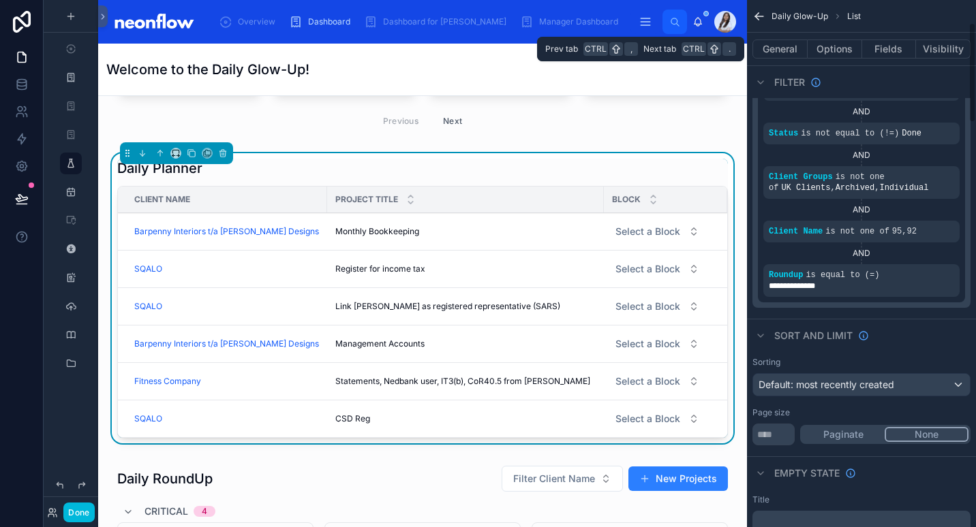
click at [886, 49] on button "Fields" at bounding box center [889, 49] width 55 height 19
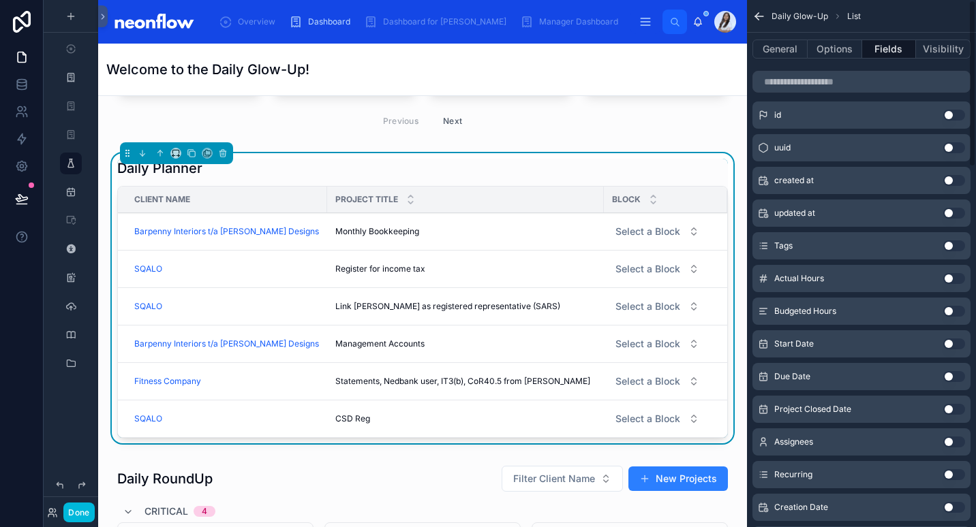
scroll to position [0, 0]
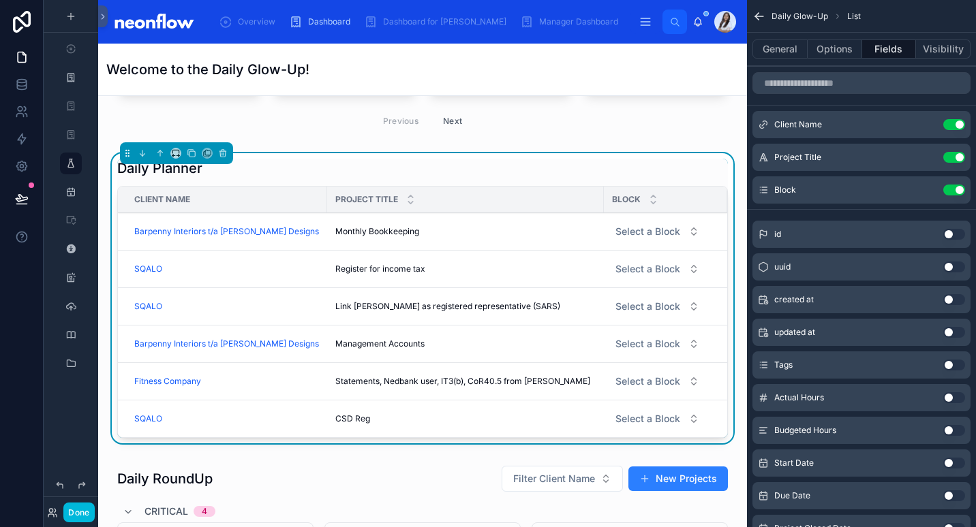
click at [0, 0] on icon "scrollable content" at bounding box center [0, 0] width 0 height 0
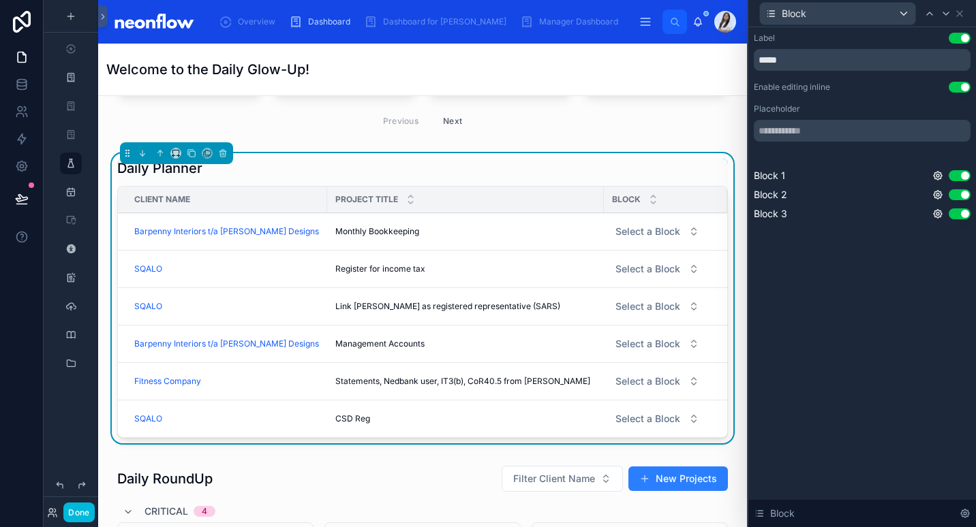
click at [968, 516] on icon at bounding box center [965, 514] width 8 height 8
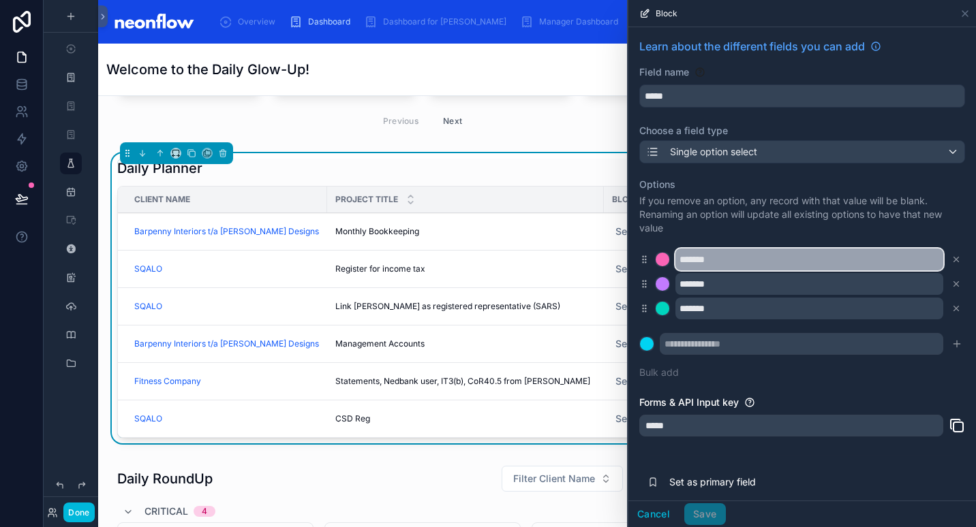
click at [827, 256] on input "*******" at bounding box center [809, 260] width 268 height 22
type input "**********"
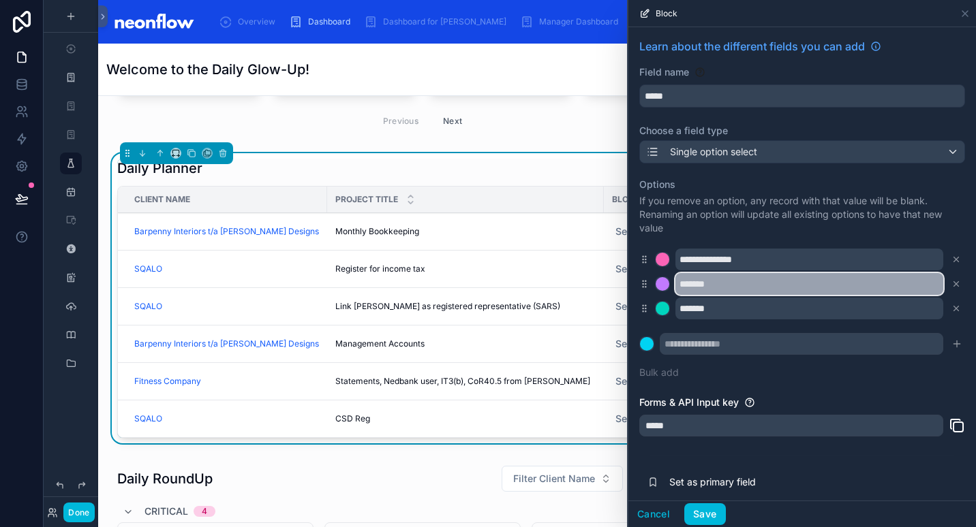
click at [762, 283] on input "*******" at bounding box center [809, 284] width 268 height 22
type input "**********"
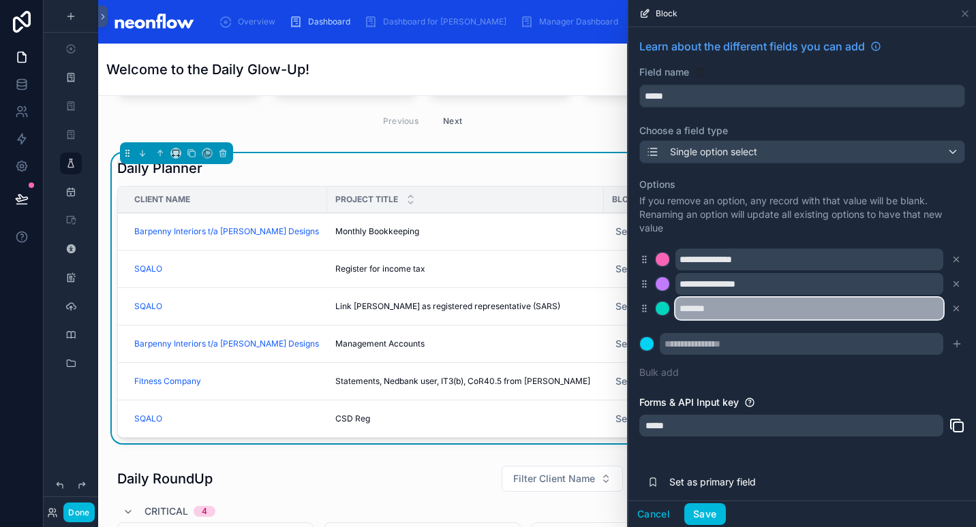
click at [747, 305] on input "*******" at bounding box center [809, 309] width 268 height 22
type input "**********"
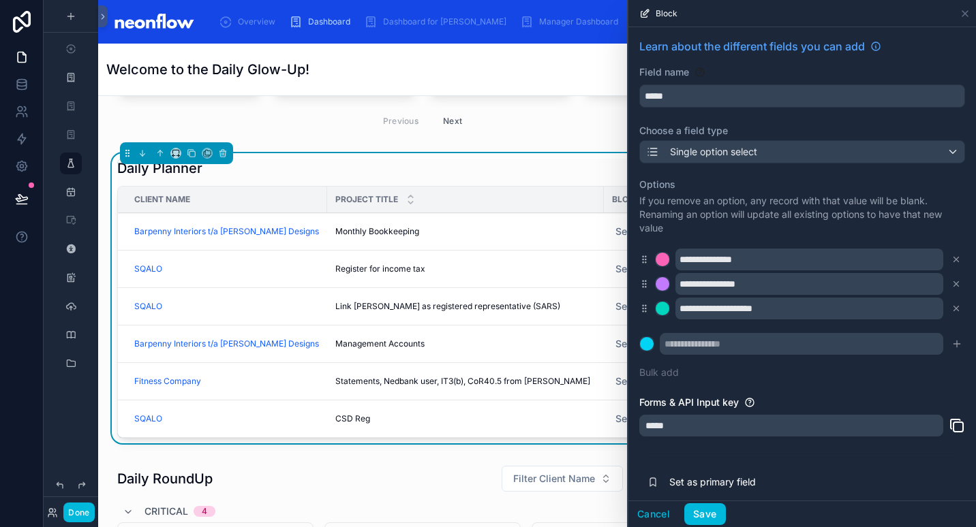
click at [713, 514] on button "Save" at bounding box center [704, 515] width 41 height 22
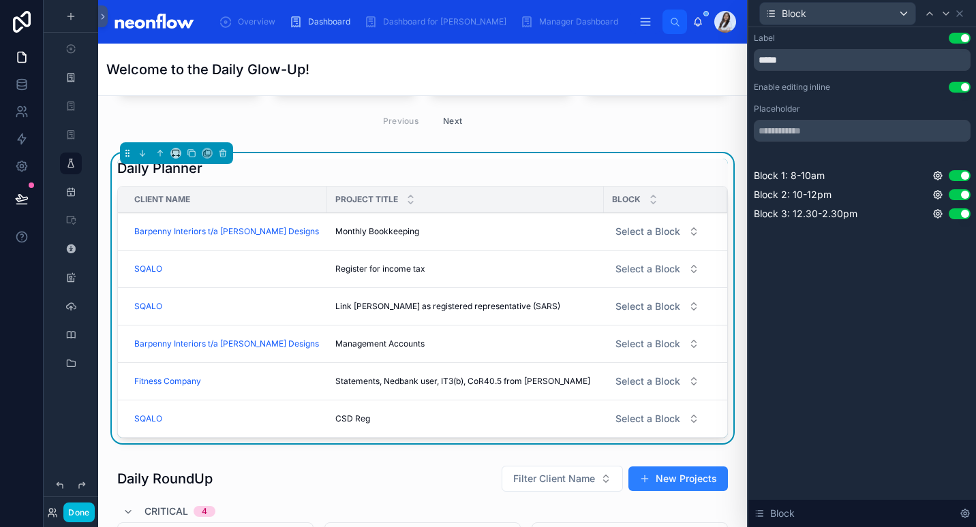
click at [448, 169] on div "Daily Planner" at bounding box center [422, 168] width 611 height 19
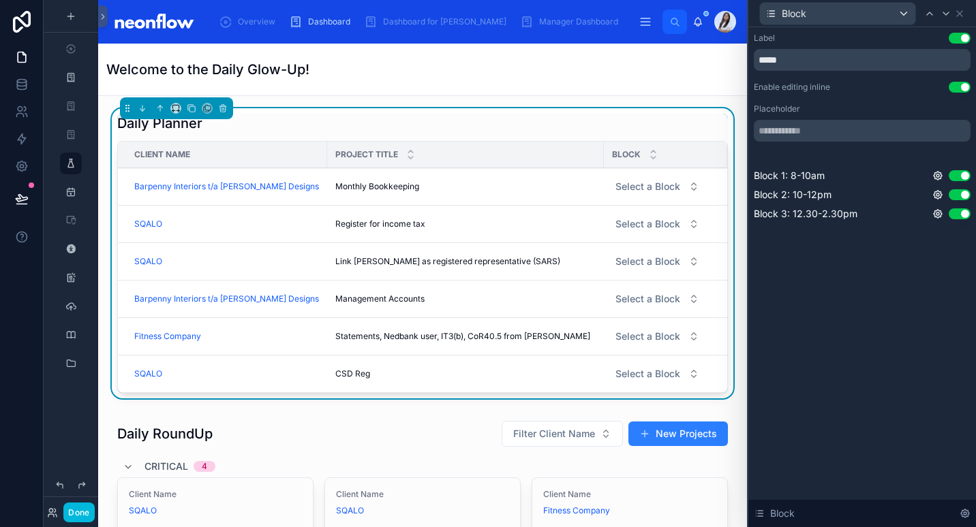
scroll to position [568, 0]
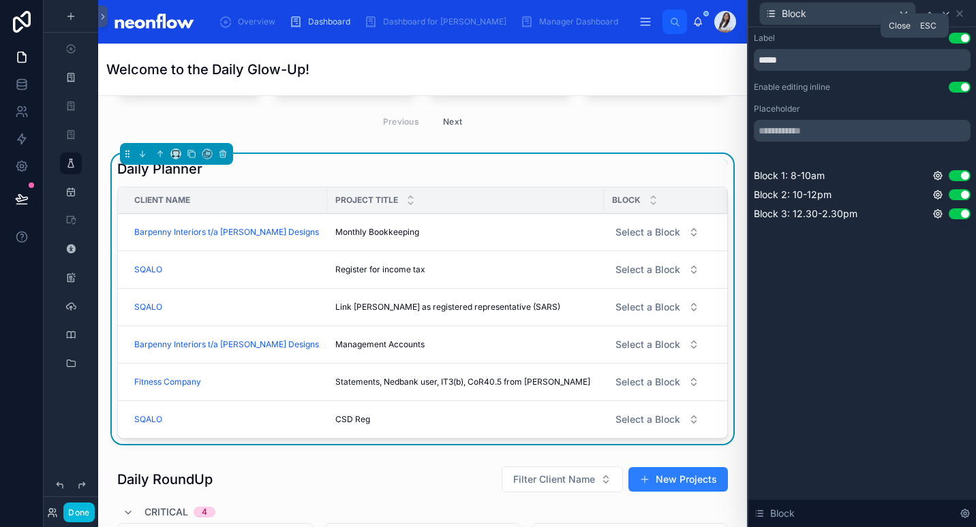
click at [961, 9] on icon at bounding box center [959, 13] width 11 height 11
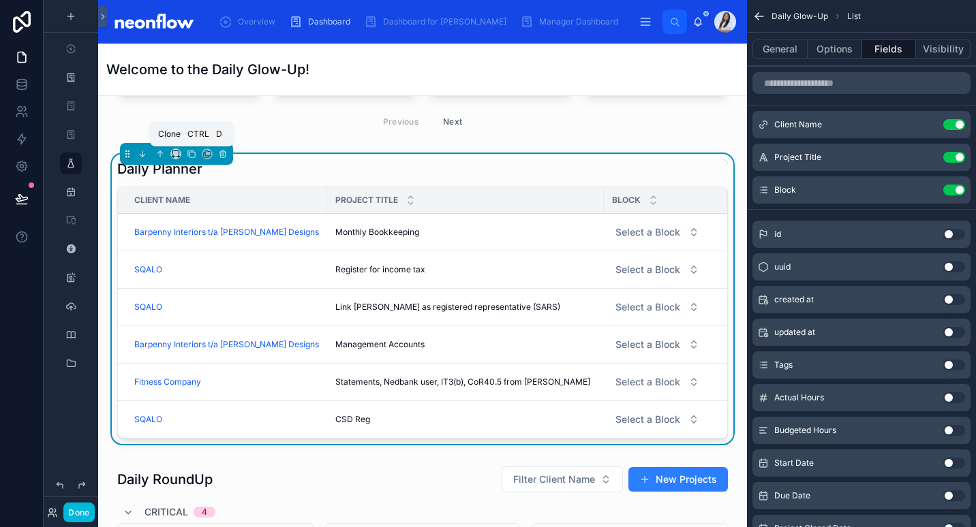
click at [193, 153] on icon at bounding box center [192, 154] width 10 height 10
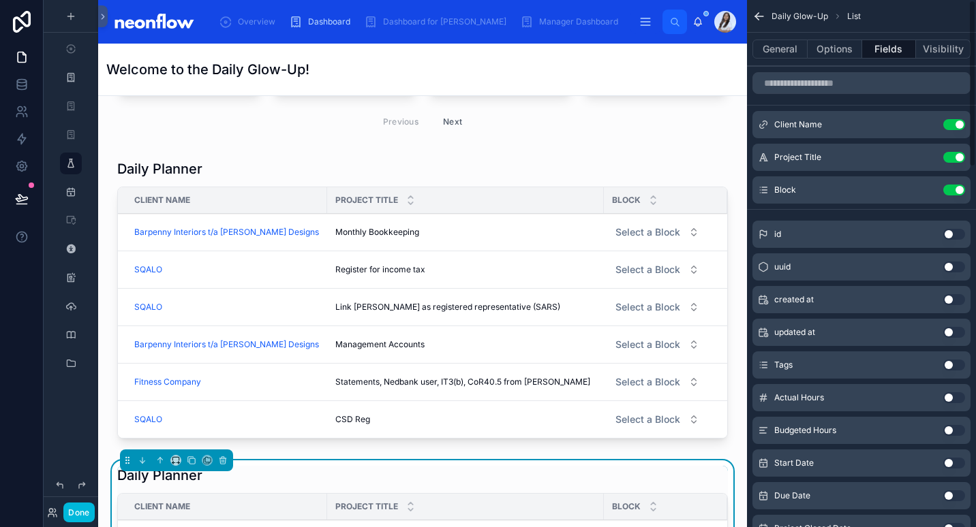
click at [827, 51] on button "Options" at bounding box center [834, 49] width 55 height 19
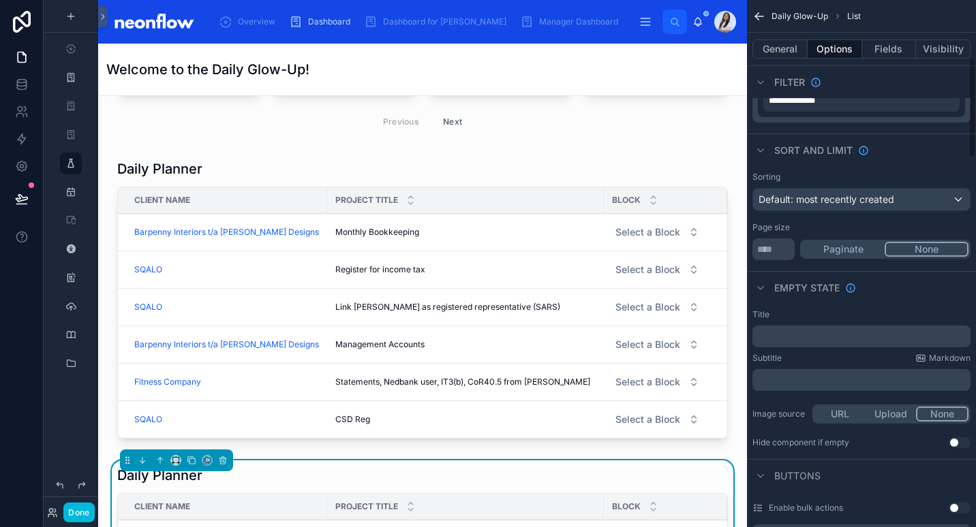
scroll to position [305, 0]
click at [797, 53] on button "General" at bounding box center [779, 49] width 55 height 19
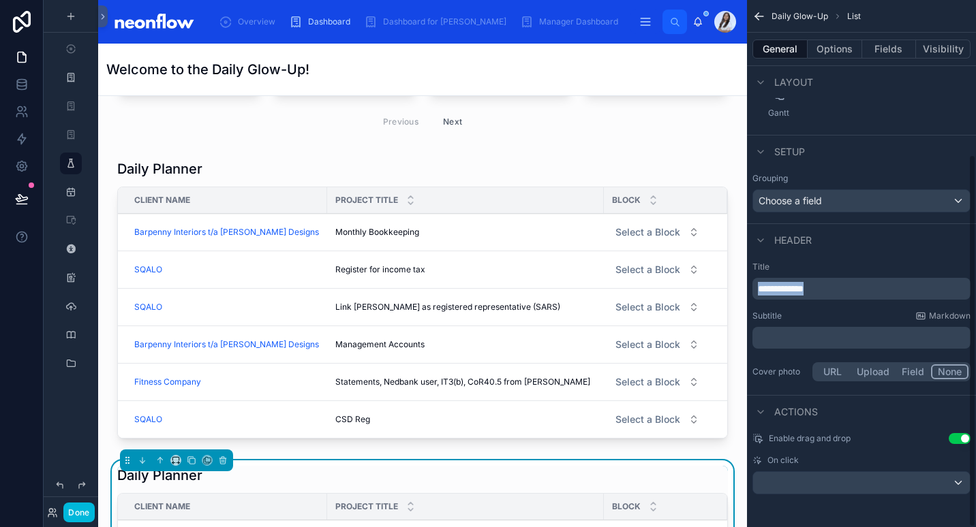
drag, startPoint x: 820, startPoint y: 292, endPoint x: 730, endPoint y: 276, distance: 91.4
click at [730, 276] on div "Overview Dashboard Dashboard for [PERSON_NAME] Manager Dashboard Daily Glow-Up …" at bounding box center [537, 263] width 878 height 527
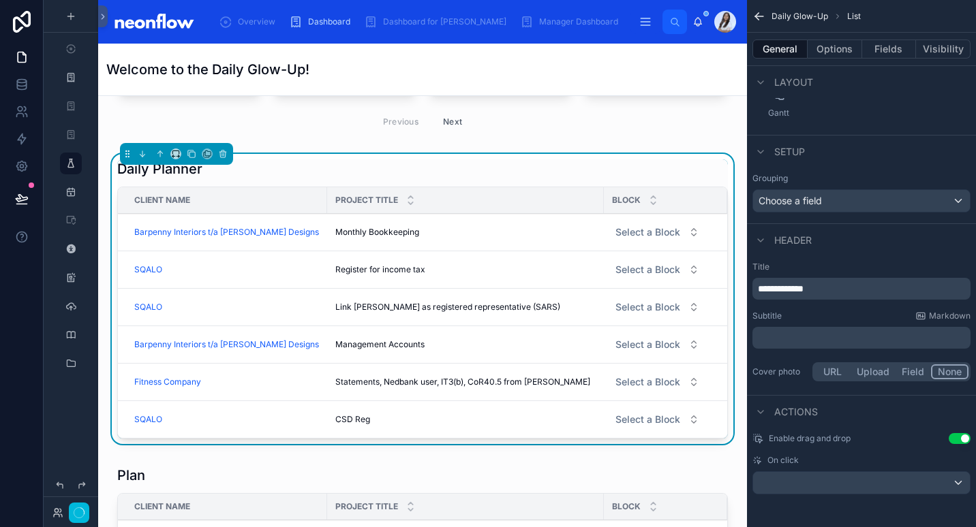
click at [845, 50] on button "Options" at bounding box center [834, 49] width 55 height 19
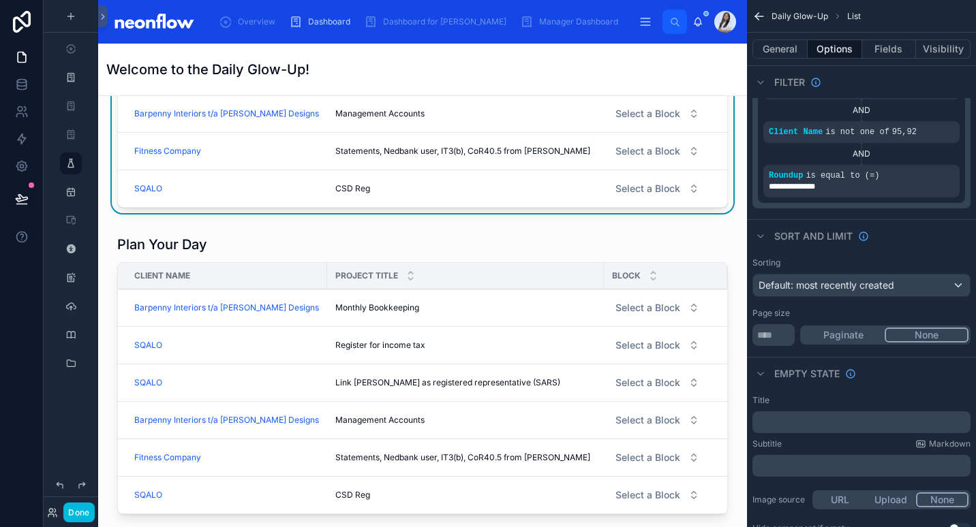
scroll to position [799, 0]
click at [659, 309] on div at bounding box center [422, 377] width 627 height 296
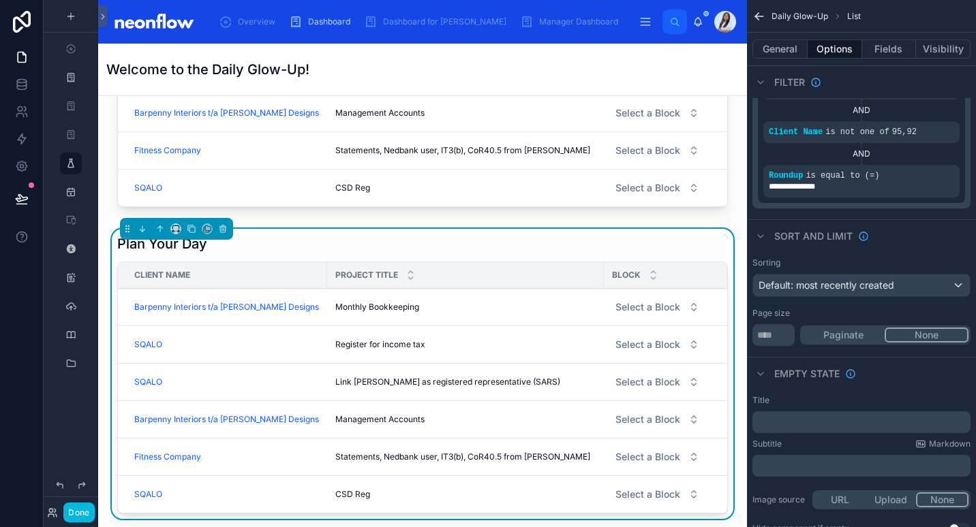
click at [645, 307] on span "Select a Block" at bounding box center [647, 307] width 65 height 14
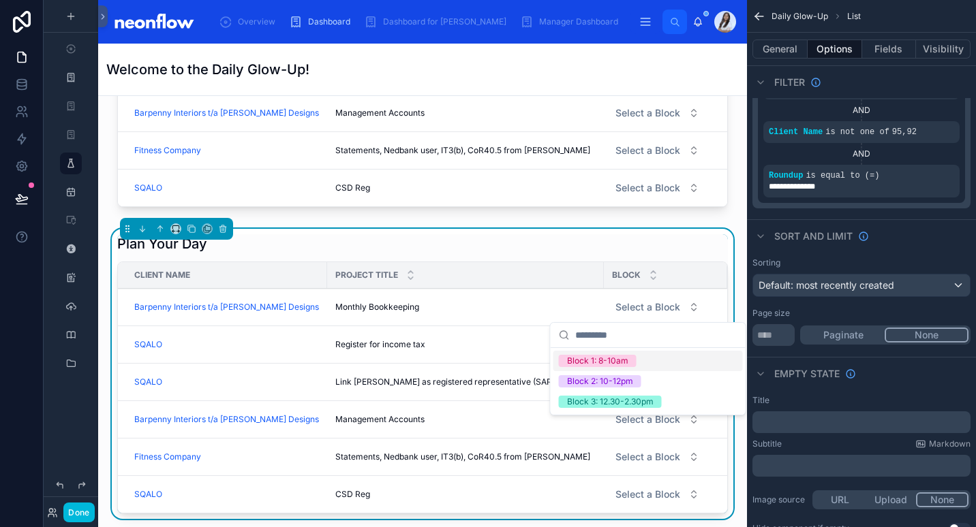
click at [651, 362] on div "Block 1: 8-10am" at bounding box center [647, 361] width 189 height 20
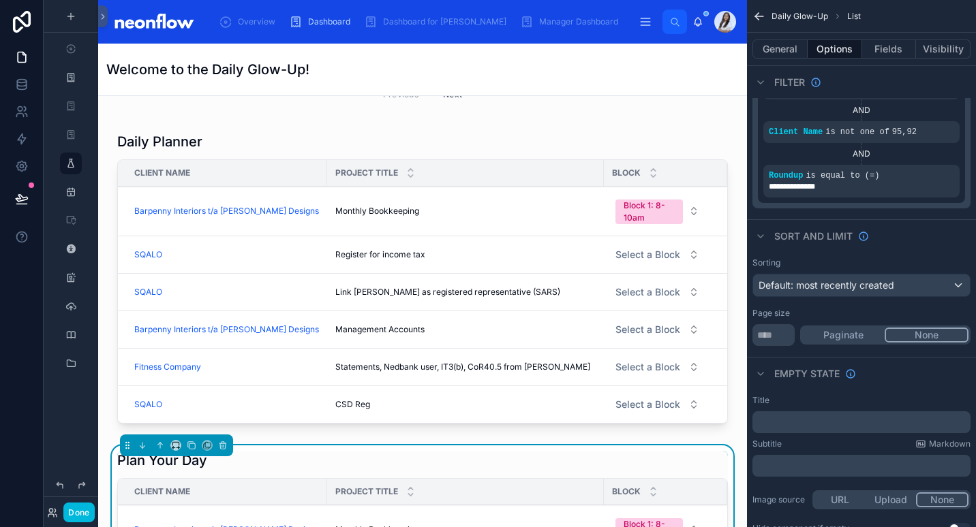
scroll to position [594, 0]
click at [461, 144] on div at bounding box center [422, 281] width 627 height 308
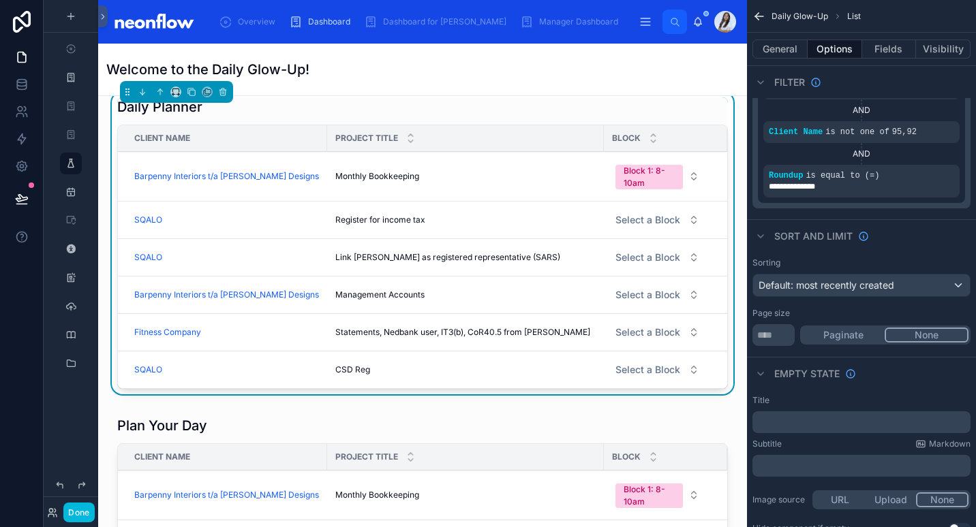
scroll to position [608, 0]
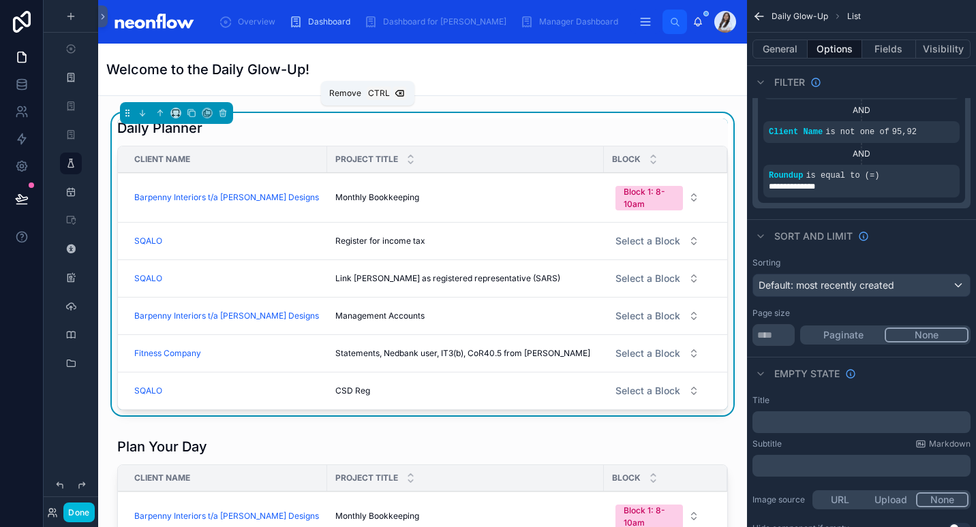
click at [227, 112] on icon at bounding box center [223, 113] width 10 height 10
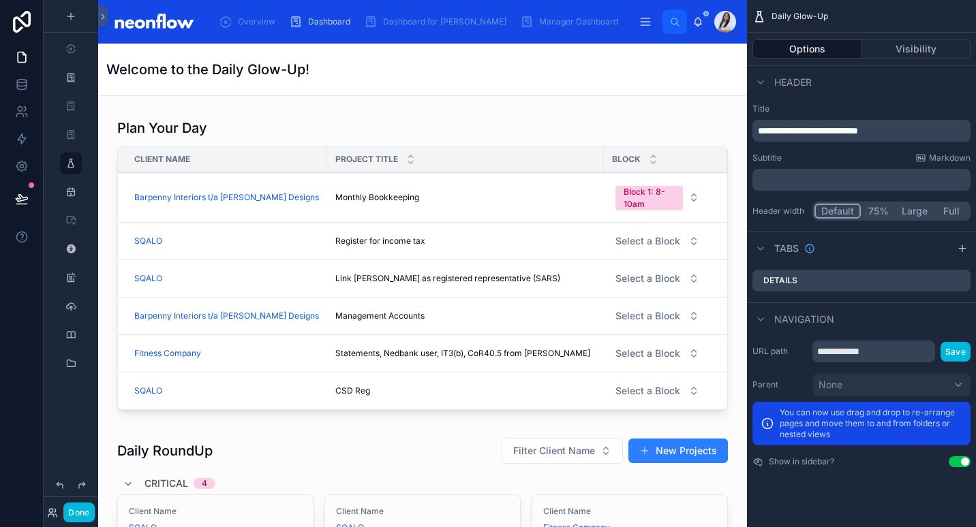
click at [477, 120] on div at bounding box center [422, 267] width 627 height 308
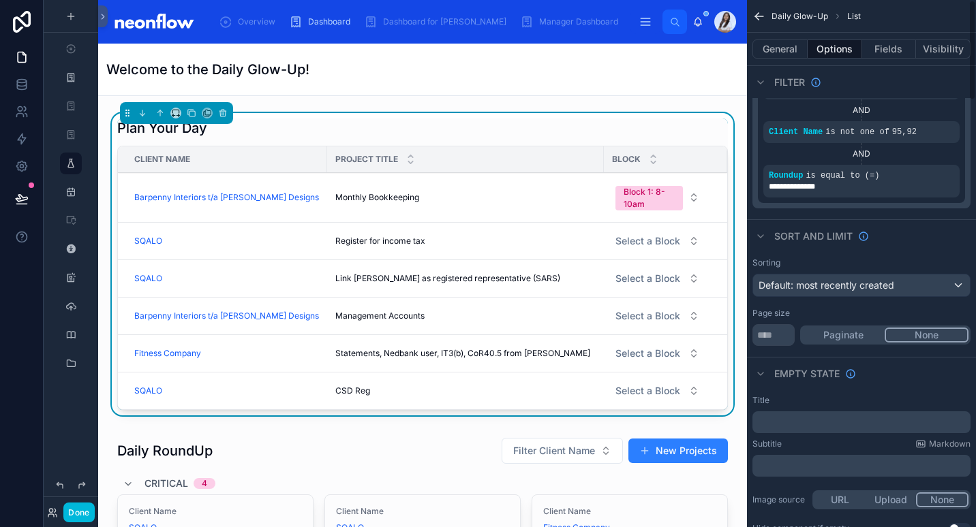
scroll to position [0, 0]
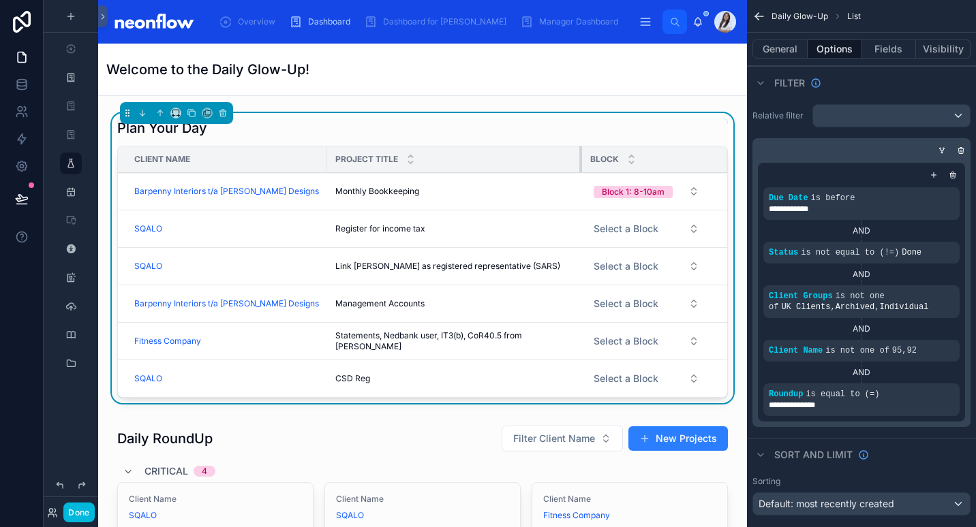
drag, startPoint x: 593, startPoint y: 154, endPoint x: 553, endPoint y: 160, distance: 40.0
click at [579, 160] on div at bounding box center [581, 159] width 5 height 26
click at [625, 343] on span "Select a Block" at bounding box center [619, 342] width 65 height 14
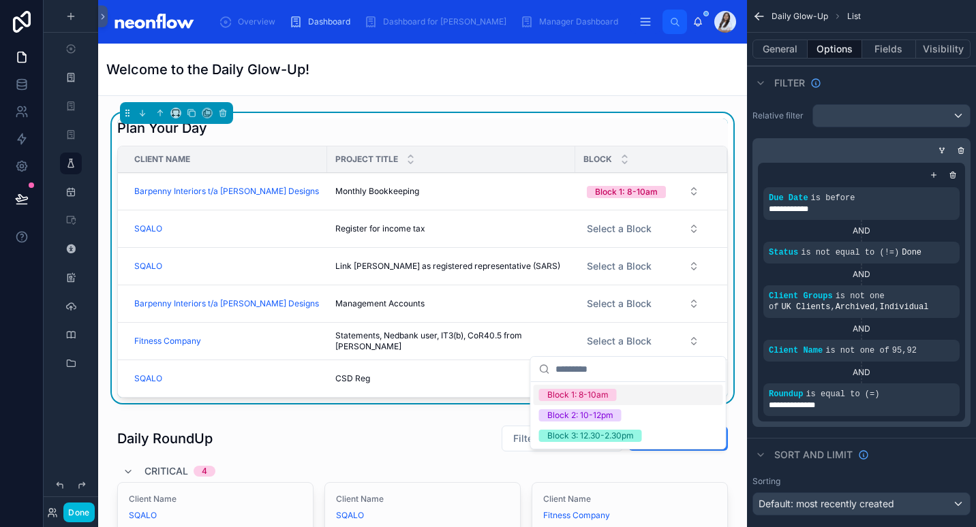
click at [647, 395] on div "Block 1: 8-10am" at bounding box center [628, 395] width 189 height 20
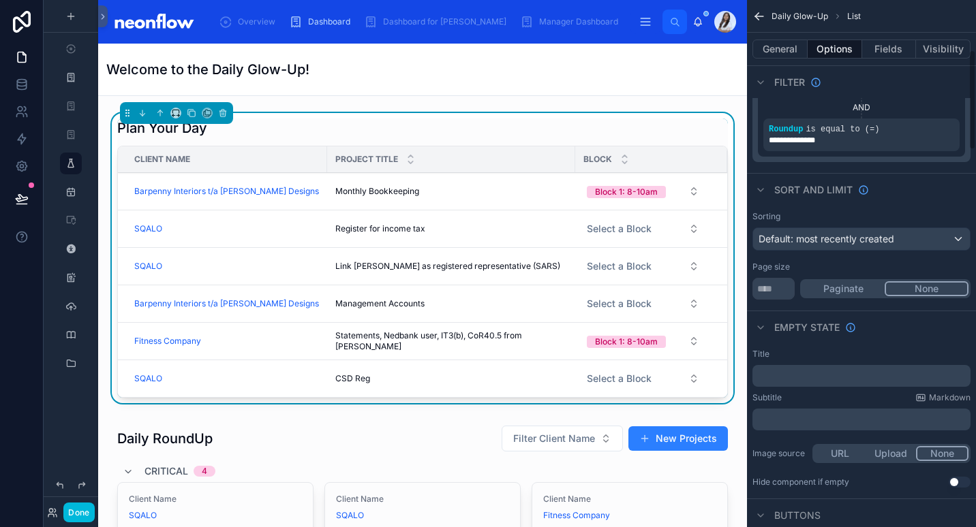
scroll to position [266, 0]
click at [852, 237] on span "Default: most recently created" at bounding box center [826, 238] width 136 height 12
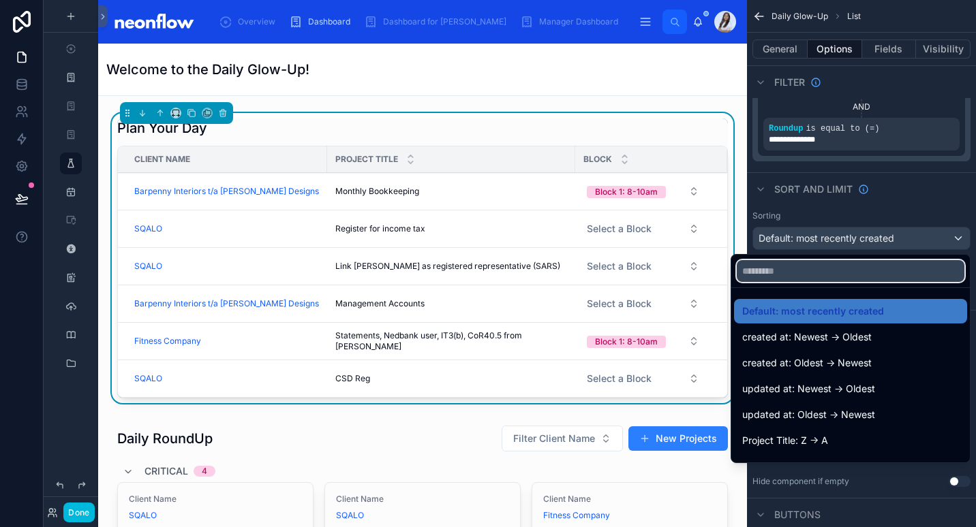
click at [807, 277] on input "text" at bounding box center [851, 271] width 228 height 22
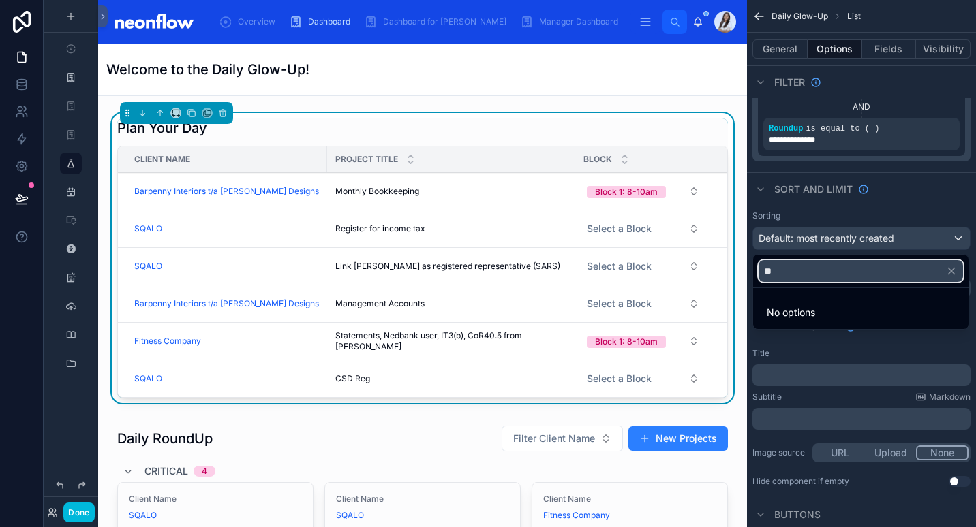
type input "*"
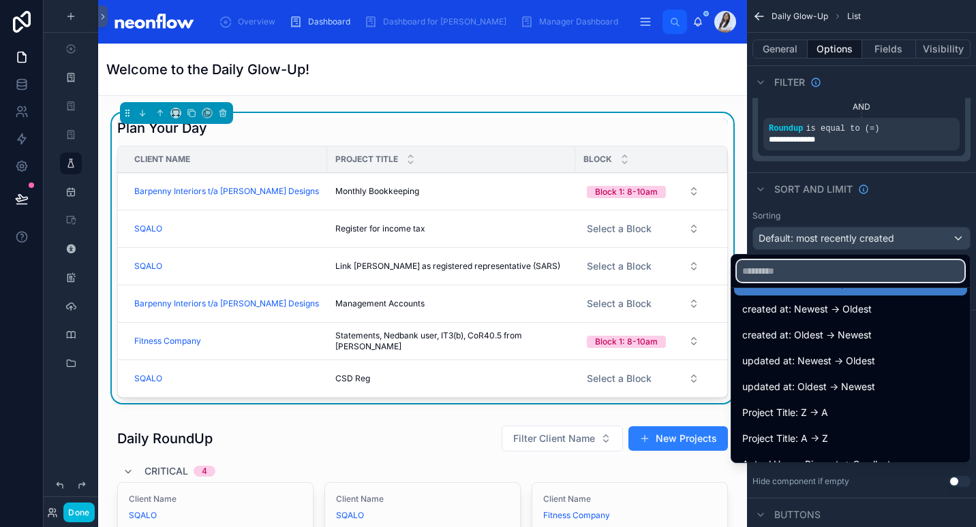
scroll to position [0, 0]
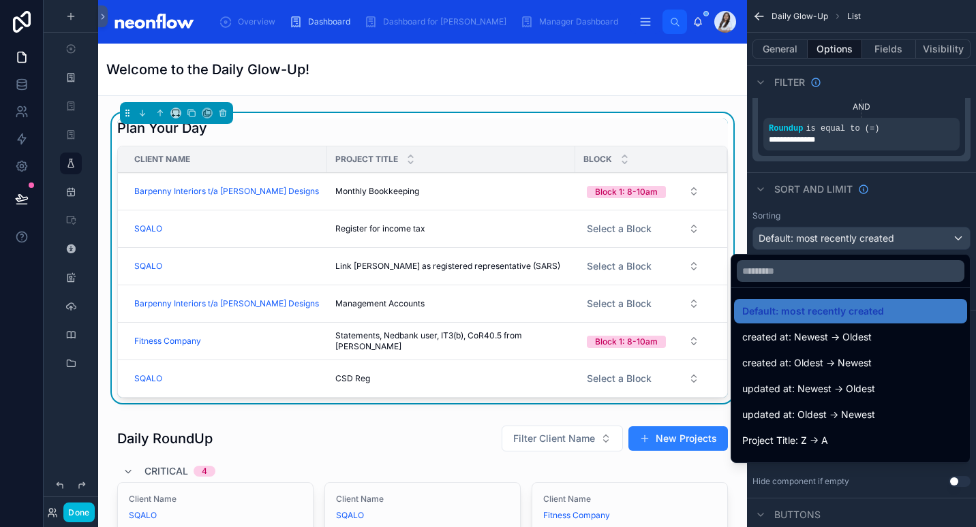
click at [899, 396] on div "updated at: Newest -> Oldest" at bounding box center [850, 389] width 217 height 16
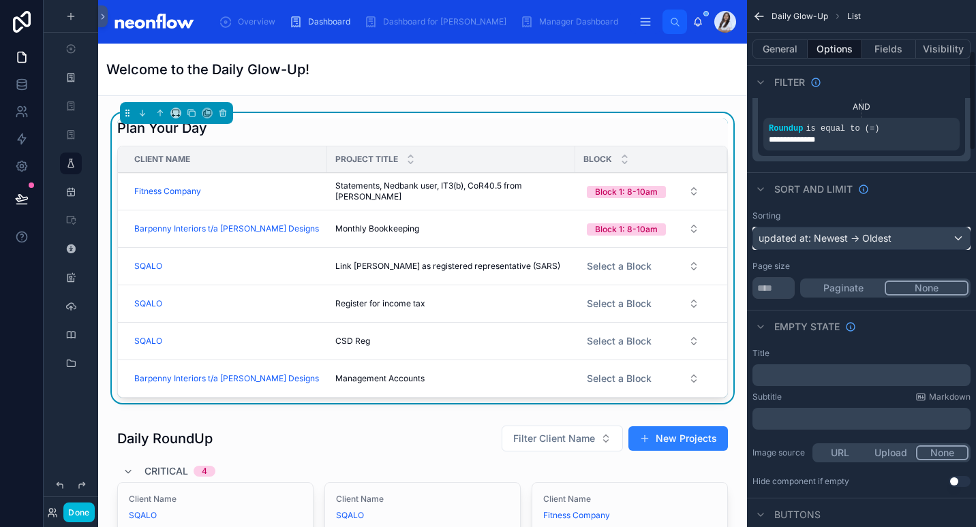
click at [816, 236] on div "updated at: Newest -> Oldest" at bounding box center [861, 239] width 217 height 22
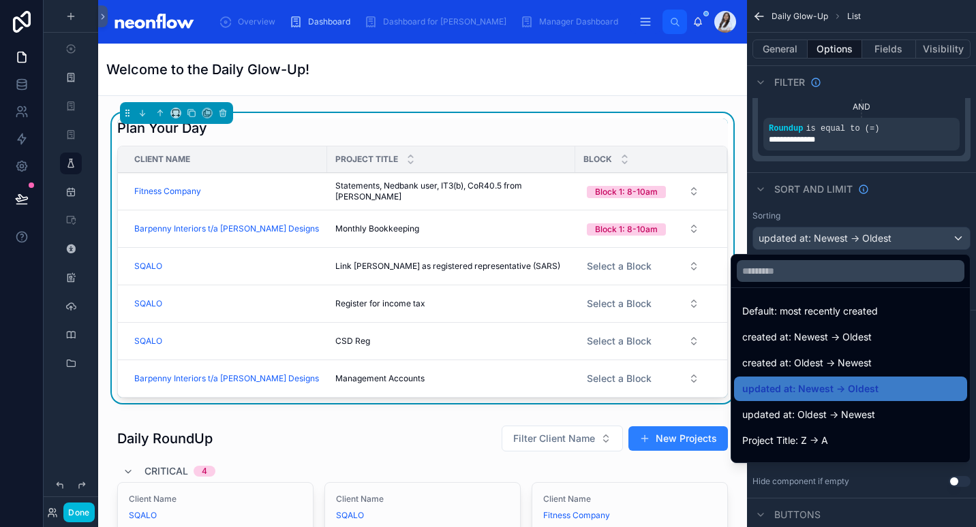
click at [839, 414] on span "updated at: Oldest -> Newest" at bounding box center [808, 415] width 133 height 16
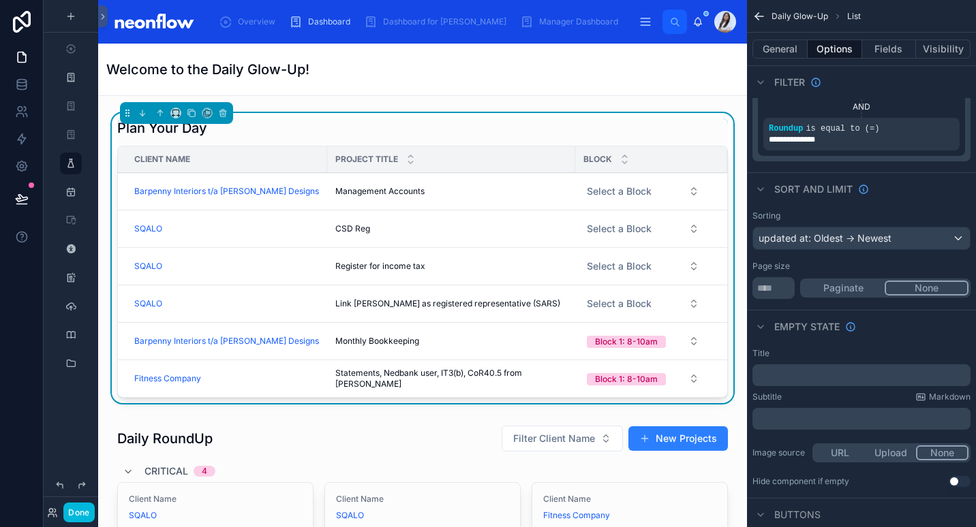
click at [388, 128] on div "Plan Your Day" at bounding box center [422, 128] width 611 height 19
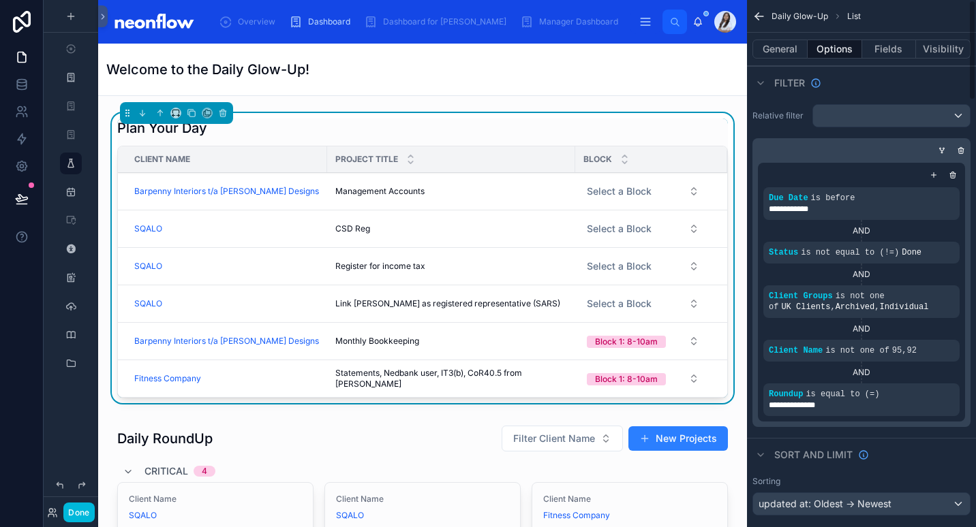
click at [779, 52] on button "General" at bounding box center [779, 49] width 55 height 19
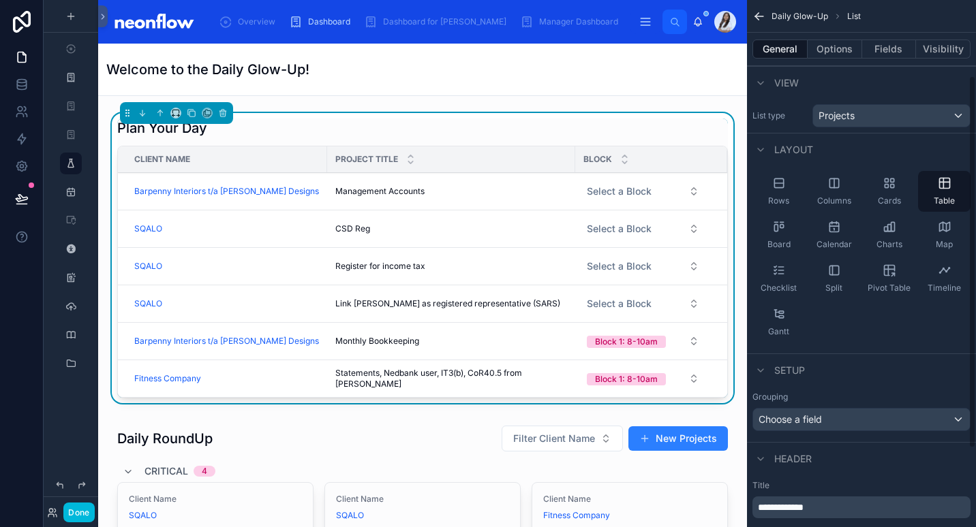
scroll to position [153, 0]
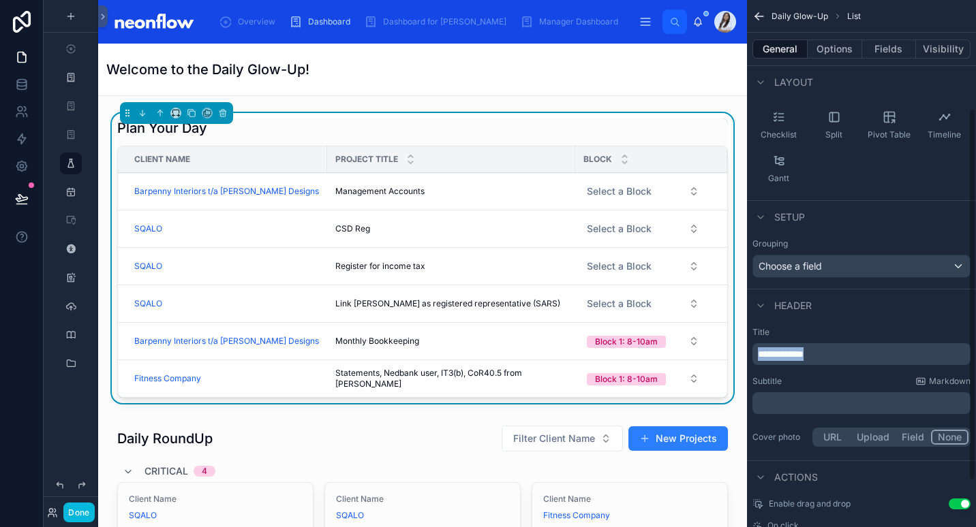
drag, startPoint x: 836, startPoint y: 354, endPoint x: 709, endPoint y: 344, distance: 127.8
click at [709, 344] on div "Overview Dashboard Dashboard for [PERSON_NAME] Manager Dashboard Daily Glow-Up …" at bounding box center [537, 263] width 878 height 527
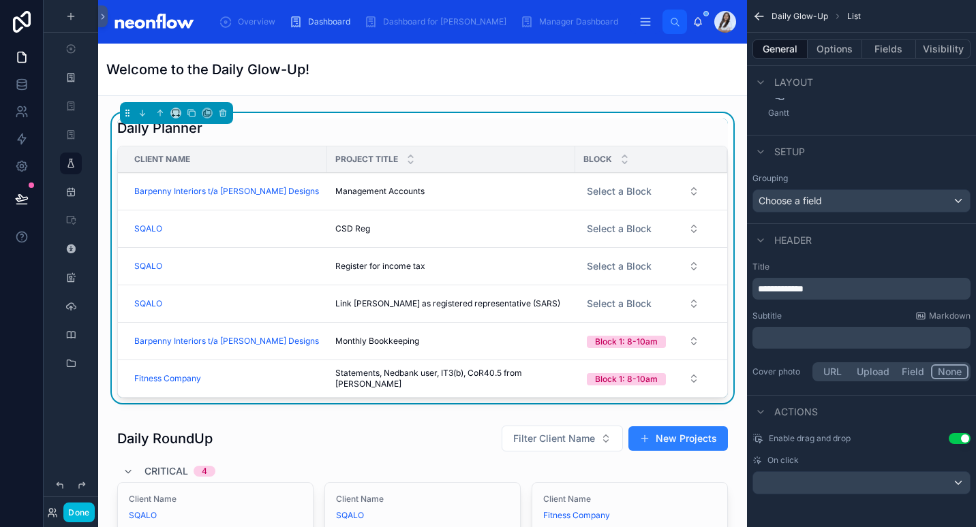
click at [827, 42] on button "Options" at bounding box center [834, 49] width 55 height 19
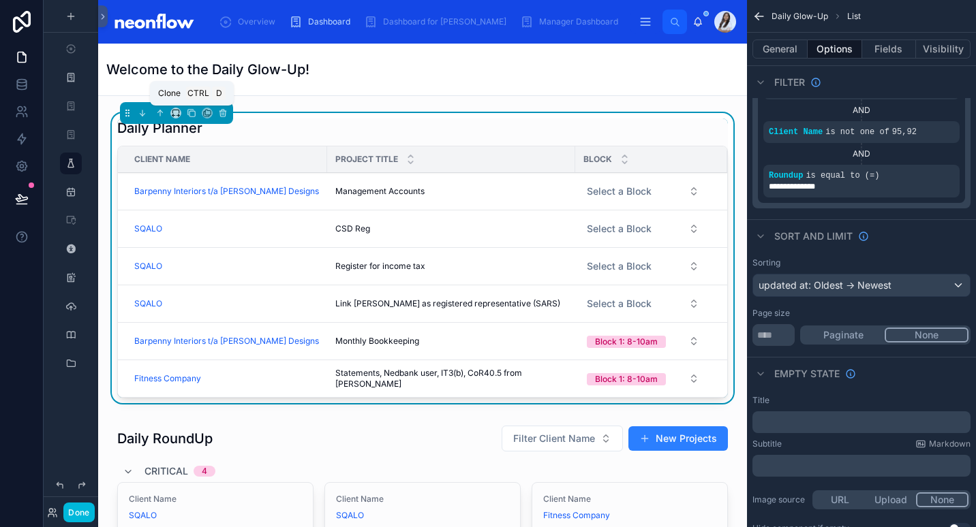
click at [191, 115] on icon at bounding box center [192, 113] width 10 height 10
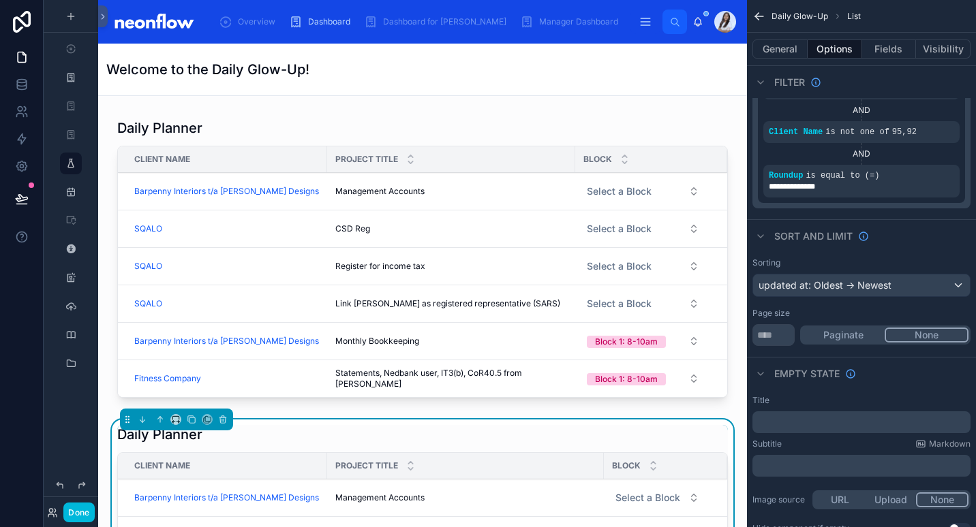
click at [260, 131] on div at bounding box center [422, 261] width 627 height 296
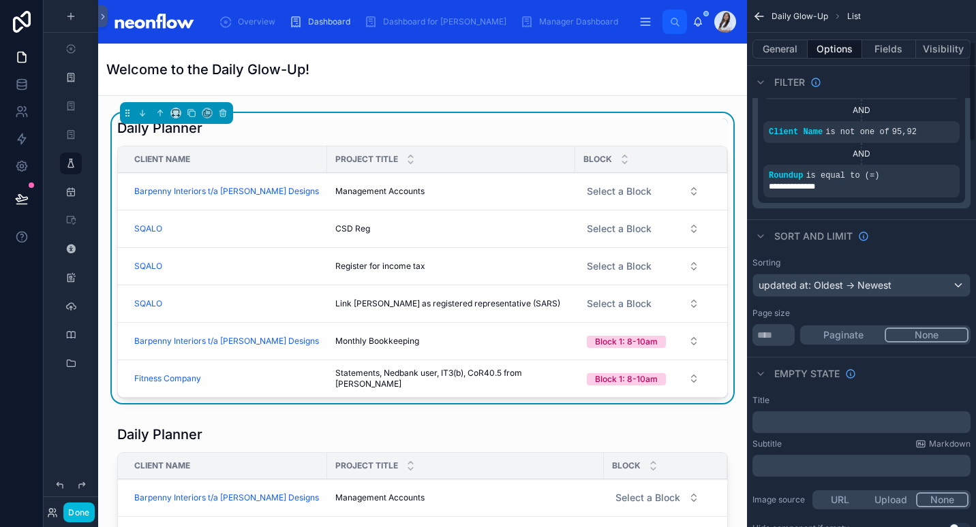
click at [775, 50] on button "General" at bounding box center [779, 49] width 55 height 19
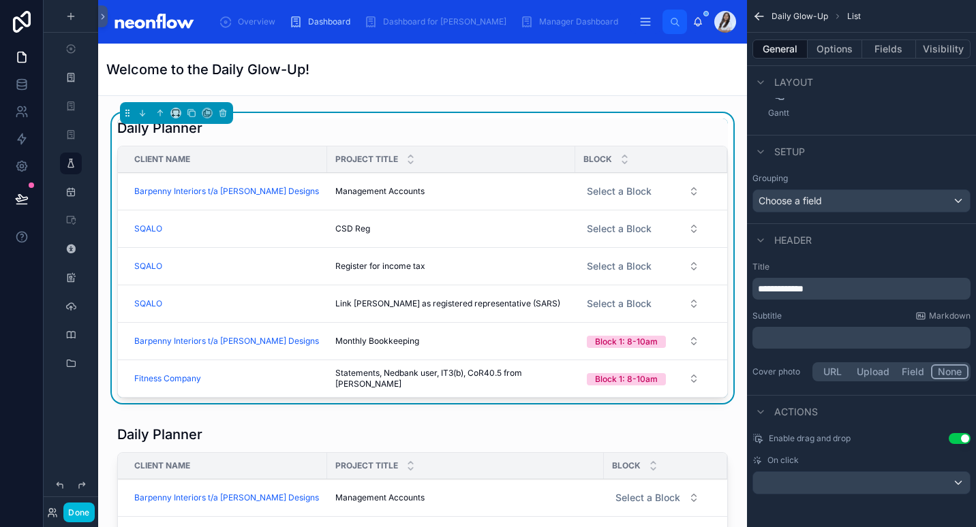
click at [791, 338] on p "﻿" at bounding box center [863, 338] width 210 height 14
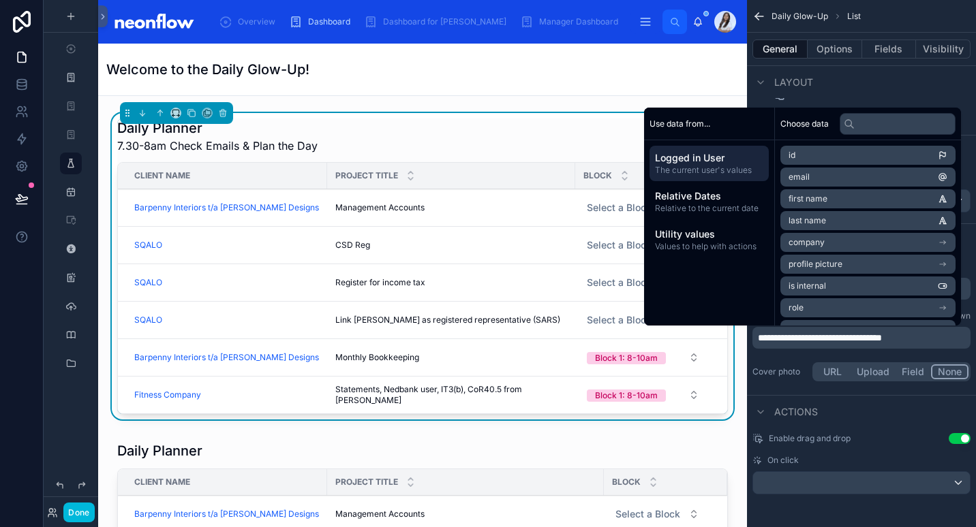
click at [614, 315] on span "Select a Block" at bounding box center [619, 320] width 65 height 14
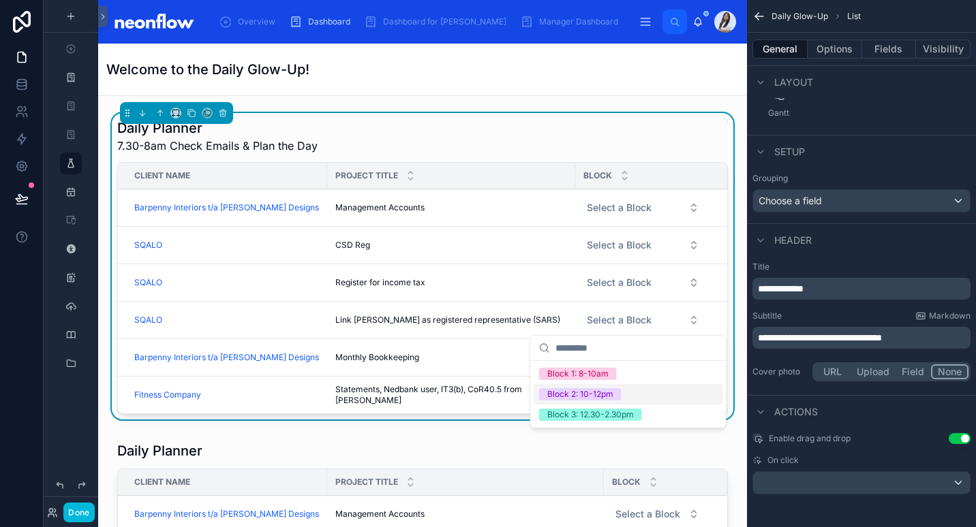
click at [601, 399] on div "Block 2: 10-12pm" at bounding box center [580, 394] width 66 height 12
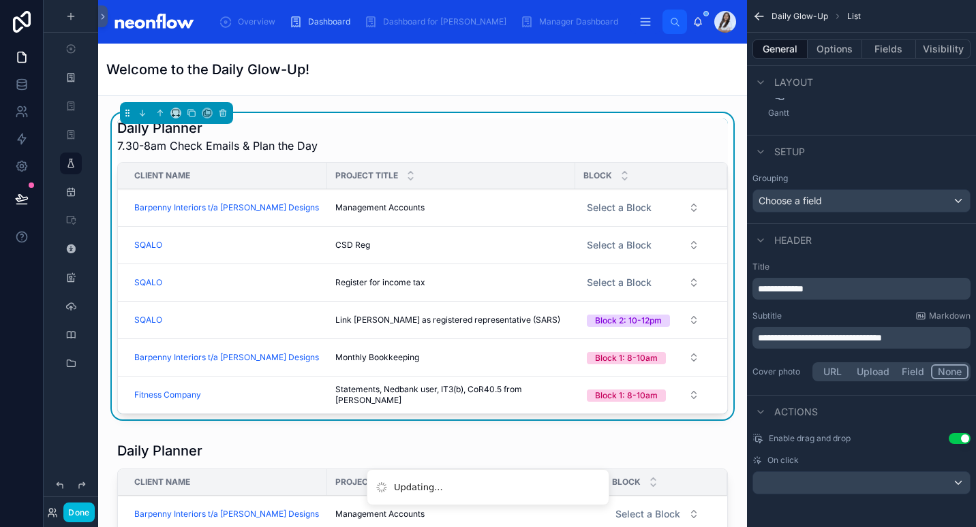
click at [646, 282] on button "Select a Block" at bounding box center [643, 283] width 134 height 25
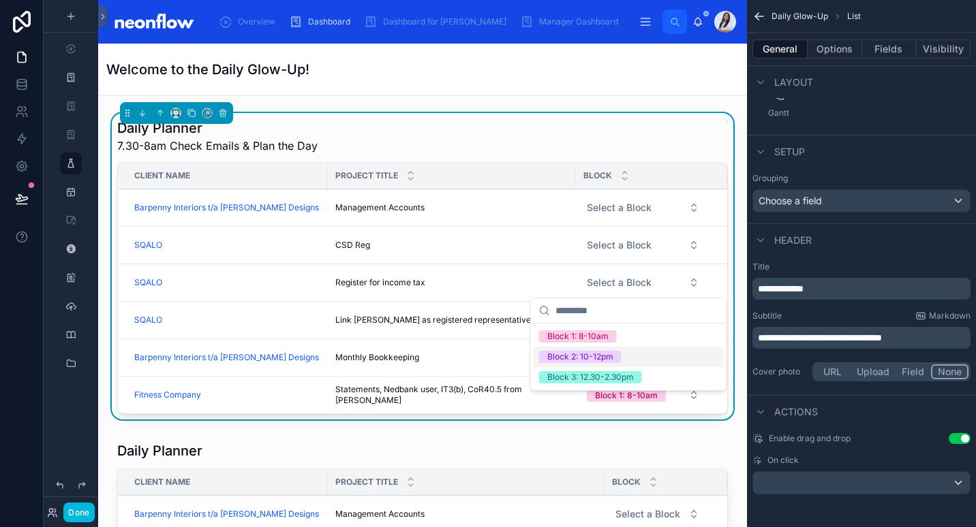
click at [621, 356] on span "Block 2: 10-12pm" at bounding box center [580, 357] width 82 height 12
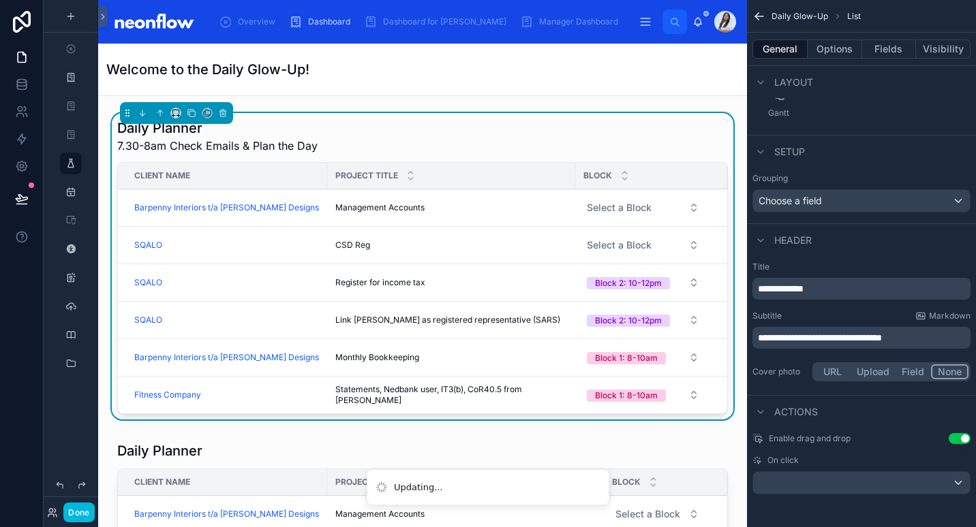
click at [636, 209] on button "Select a Block" at bounding box center [643, 208] width 134 height 25
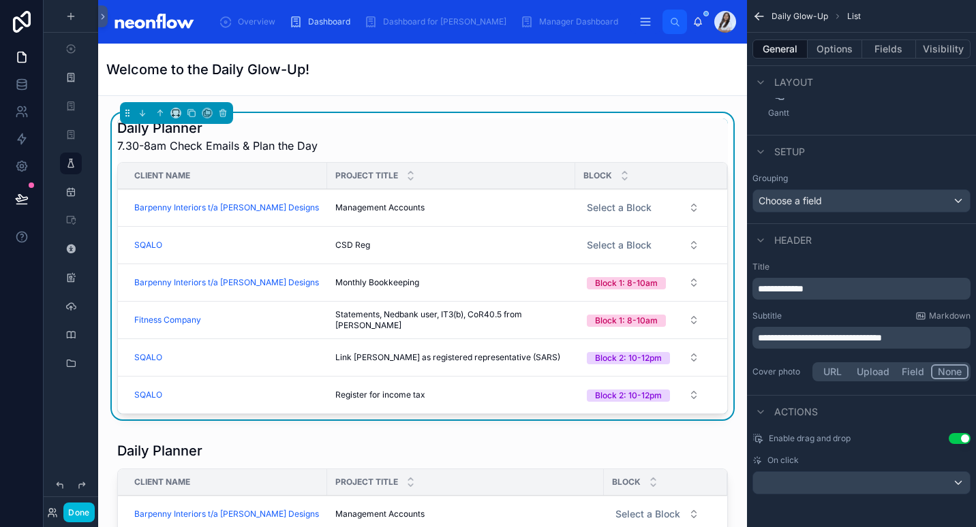
click at [643, 205] on button "Select a Block" at bounding box center [643, 208] width 134 height 25
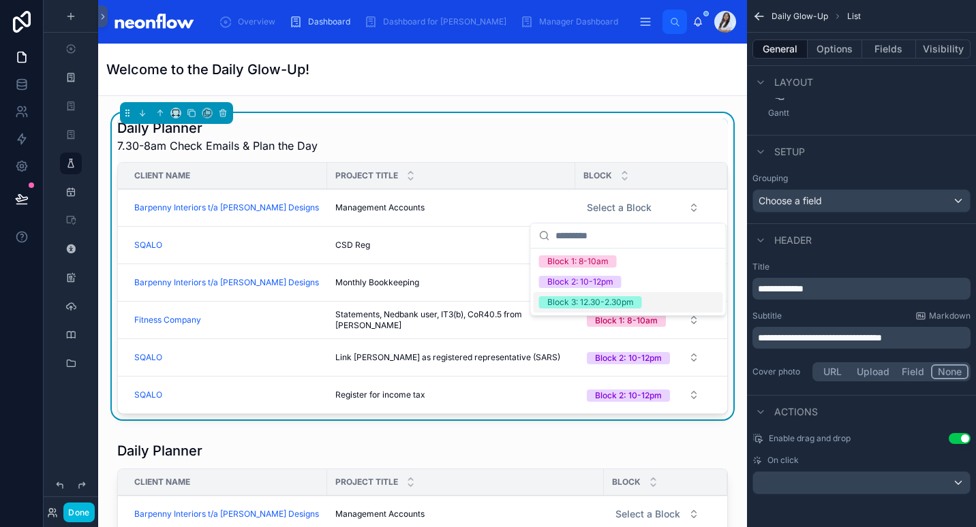
click at [602, 303] on div "Block 3: 12.30-2.30pm" at bounding box center [590, 302] width 87 height 12
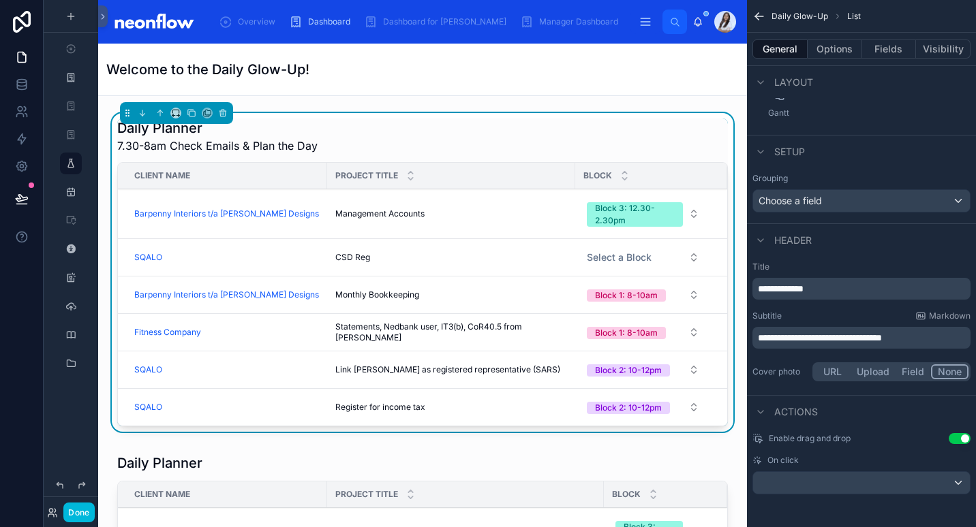
click at [646, 245] on button "Select a Block" at bounding box center [643, 257] width 134 height 25
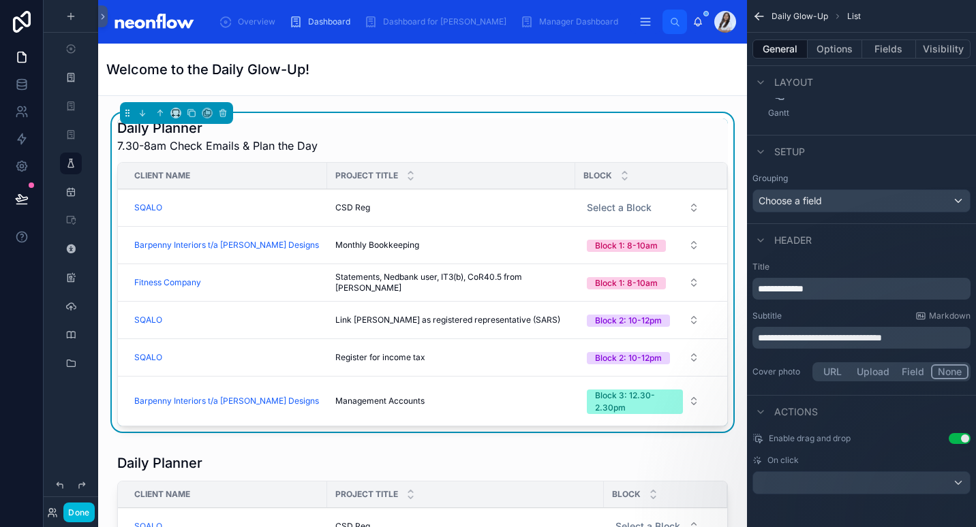
click at [647, 206] on button "Select a Block" at bounding box center [643, 208] width 134 height 25
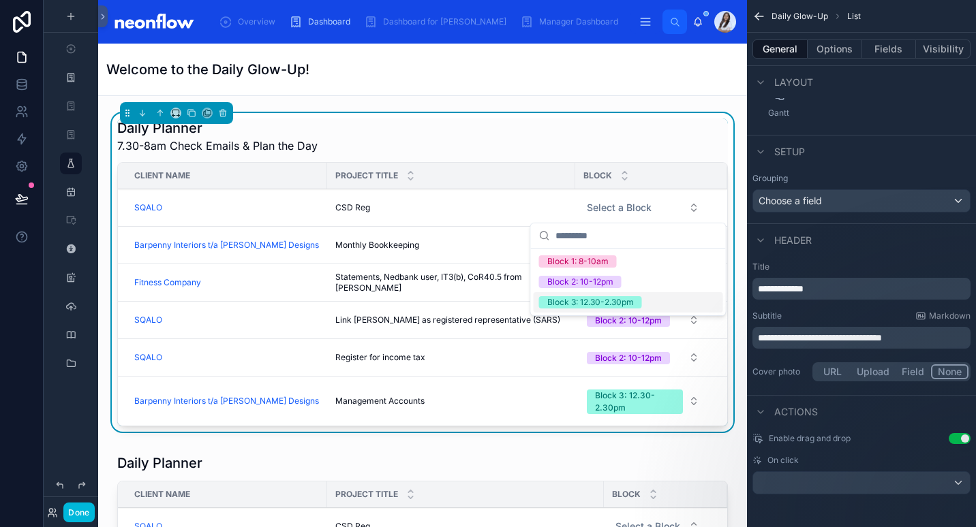
click at [606, 297] on div "Block 3: 12.30-2.30pm" at bounding box center [590, 302] width 87 height 12
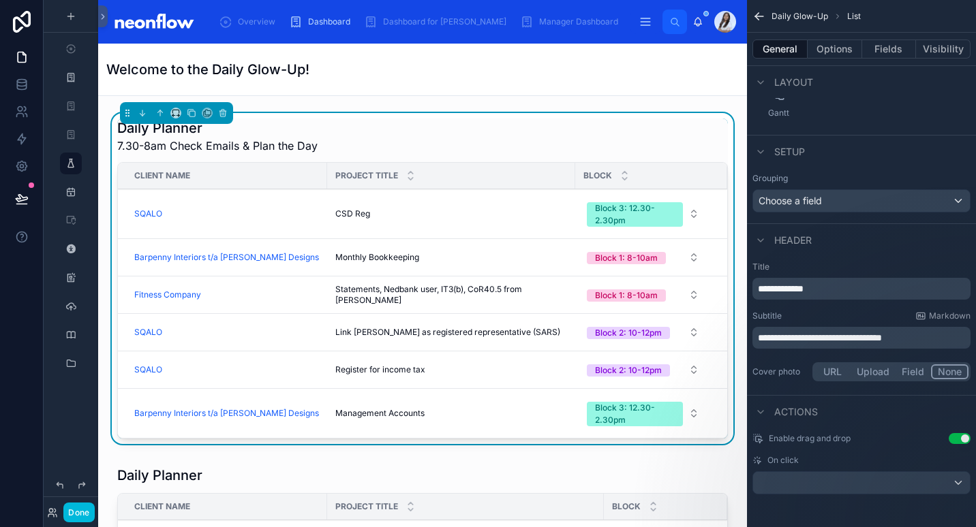
click at [452, 141] on div "Daily Planner 7.30-8am Check Emails & Plan the Day" at bounding box center [422, 136] width 611 height 35
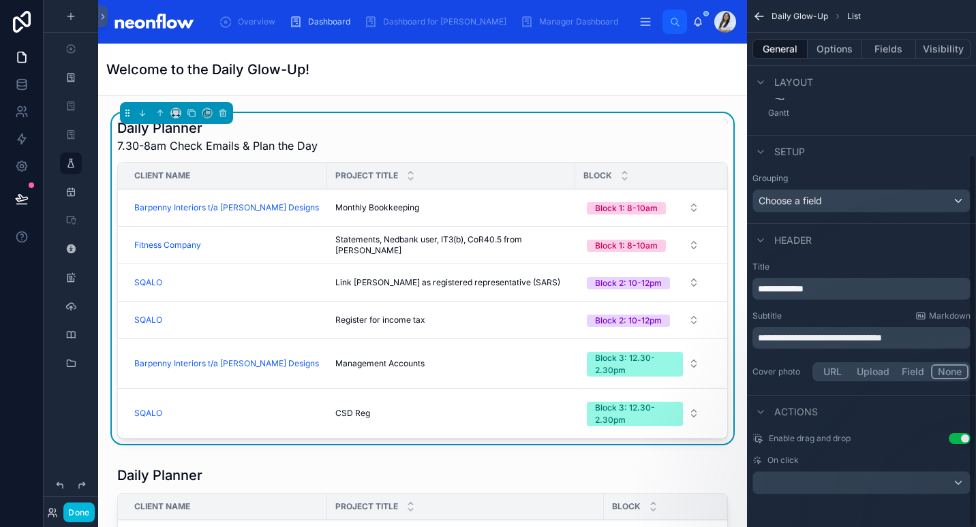
click at [841, 46] on button "Options" at bounding box center [834, 49] width 55 height 19
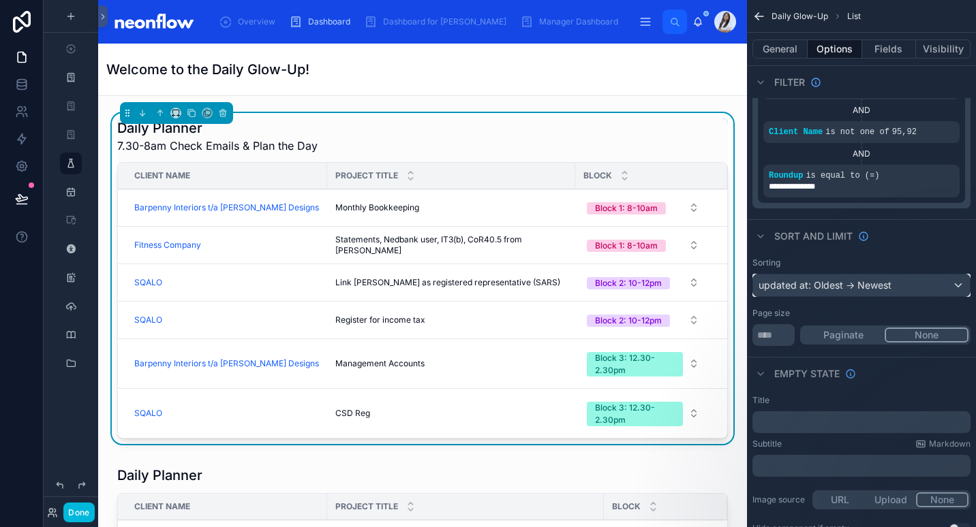
click at [841, 283] on div "updated at: Oldest -> Newest" at bounding box center [861, 286] width 217 height 22
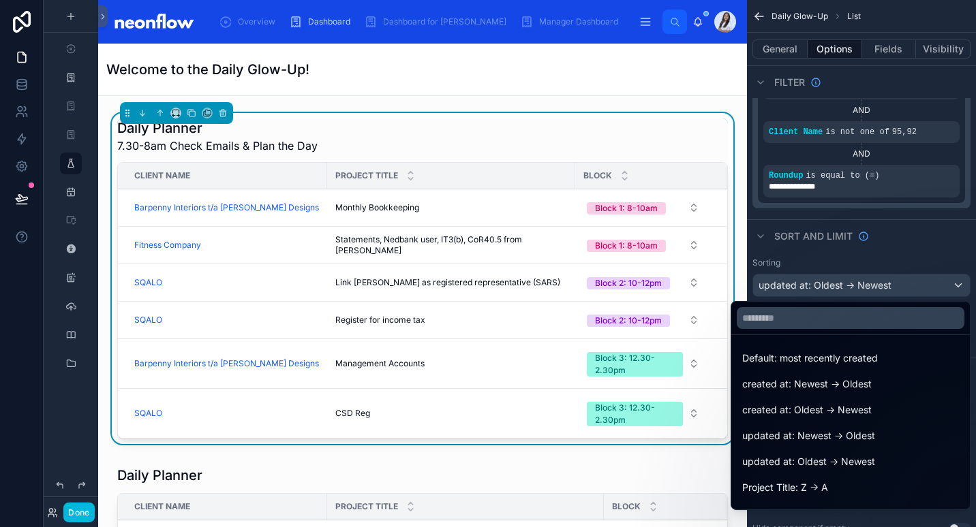
click at [820, 355] on span "Default: most recently created" at bounding box center [810, 358] width 136 height 16
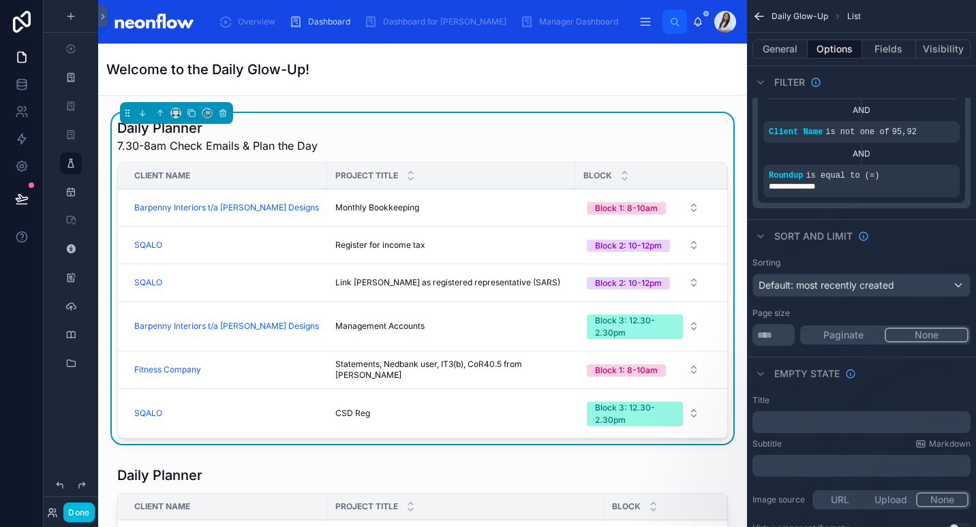
click at [495, 114] on div "Daily Planner 7.30-8am Check Emails & Plan the Day Client Name Project Title Bl…" at bounding box center [422, 281] width 627 height 337
click at [780, 46] on button "General" at bounding box center [779, 49] width 55 height 19
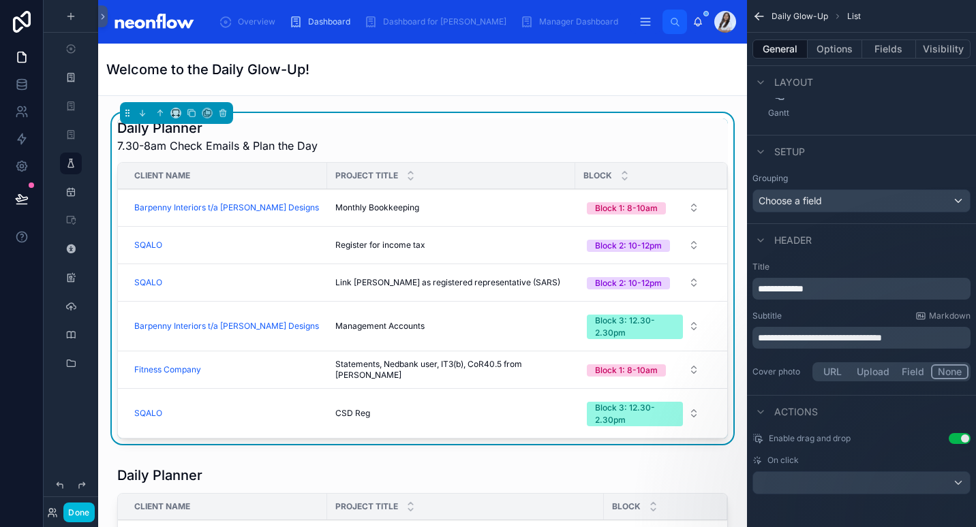
click at [944, 330] on div "**********" at bounding box center [861, 338] width 218 height 22
click at [944, 337] on p "**********" at bounding box center [863, 338] width 210 height 14
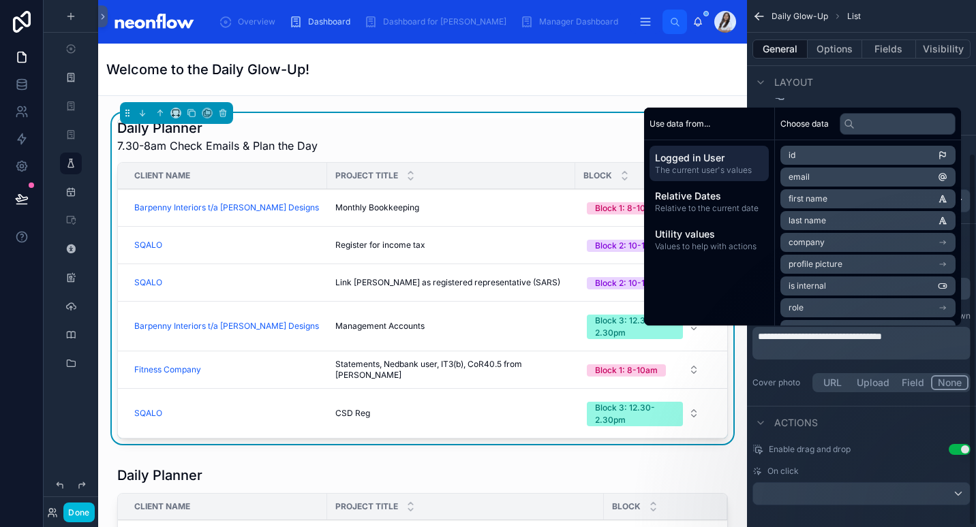
scroll to position [228, 0]
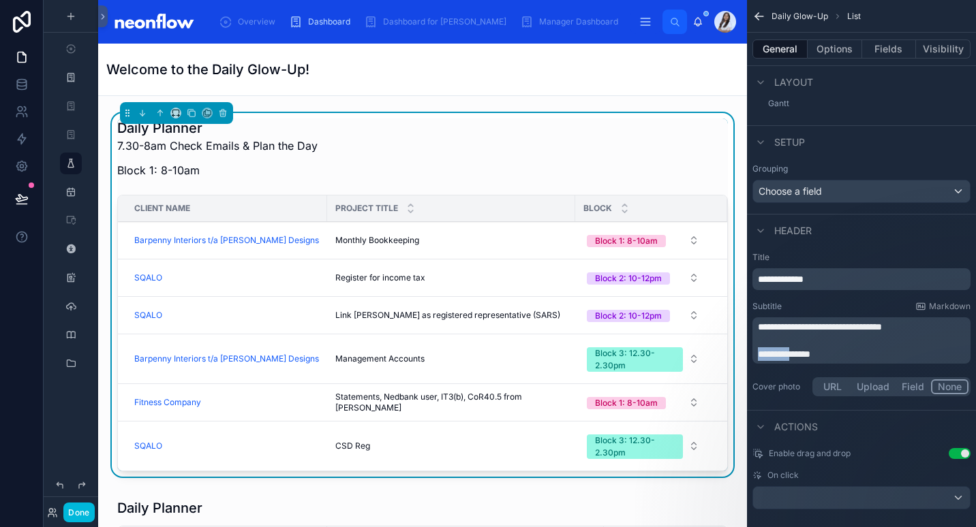
drag, startPoint x: 795, startPoint y: 353, endPoint x: 750, endPoint y: 350, distance: 45.1
click at [750, 350] on div "**********" at bounding box center [861, 326] width 229 height 158
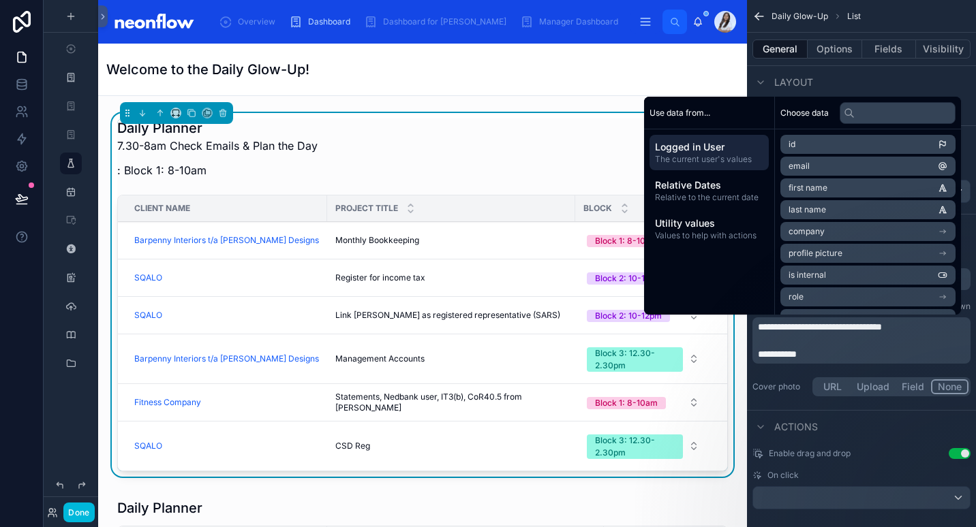
click at [732, 358] on div "Overview Dashboard Dashboard for [PERSON_NAME] Manager Dashboard Daily Glow-Up …" at bounding box center [537, 263] width 878 height 527
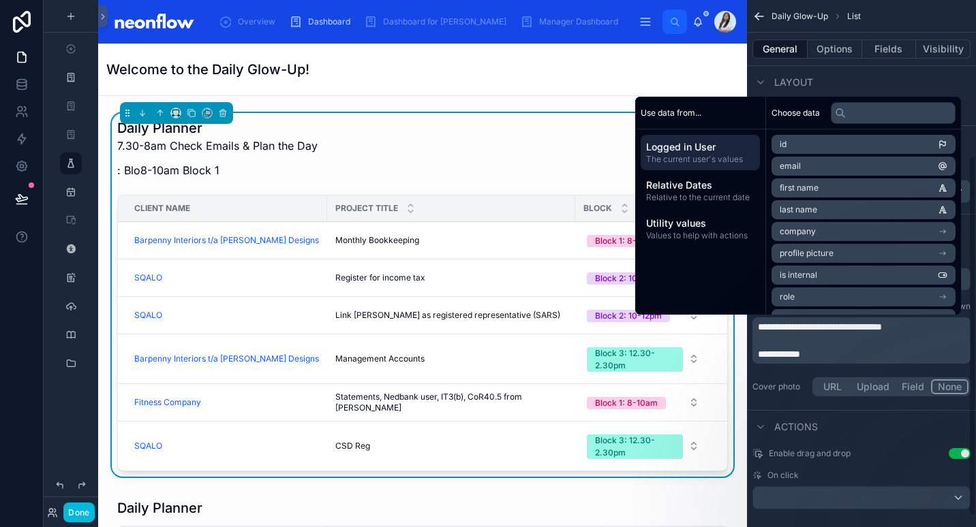
click at [885, 373] on div "**********" at bounding box center [861, 326] width 229 height 158
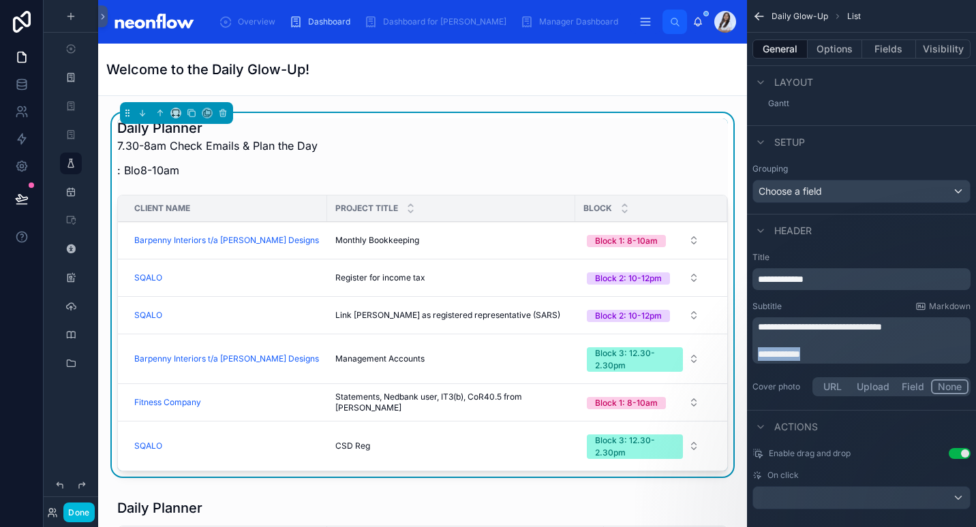
drag, startPoint x: 813, startPoint y: 356, endPoint x: 752, endPoint y: 356, distance: 61.3
click at [752, 356] on div "**********" at bounding box center [861, 326] width 229 height 158
click at [831, 47] on button "Options" at bounding box center [834, 49] width 55 height 19
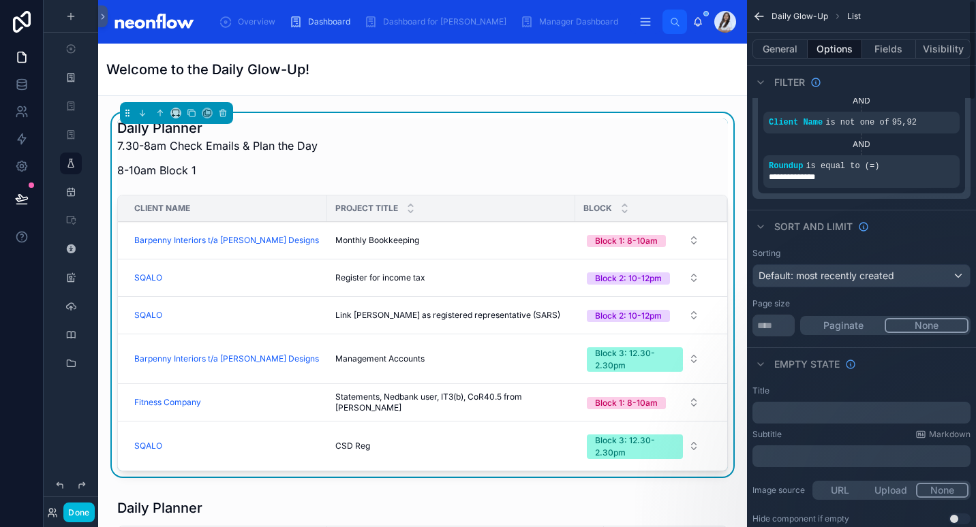
scroll to position [0, 0]
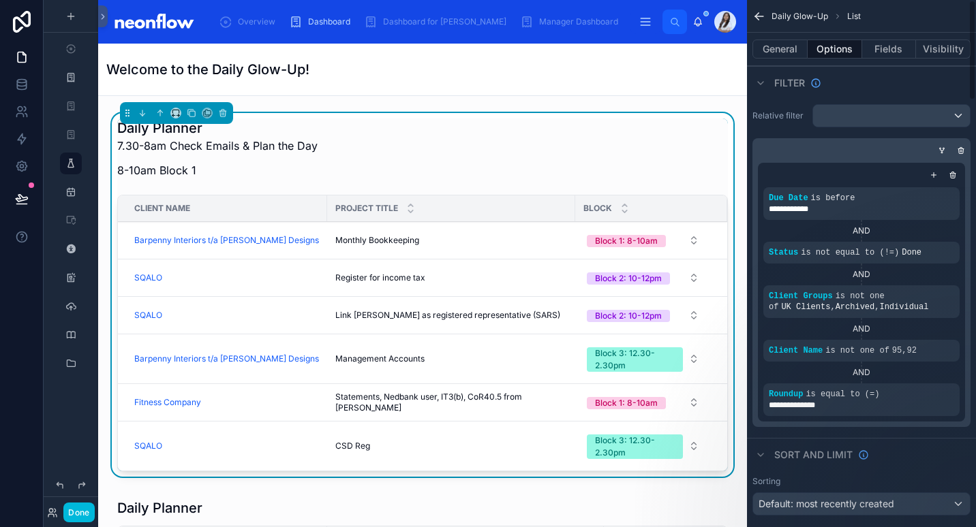
click at [932, 176] on icon "scrollable content" at bounding box center [933, 175] width 8 height 8
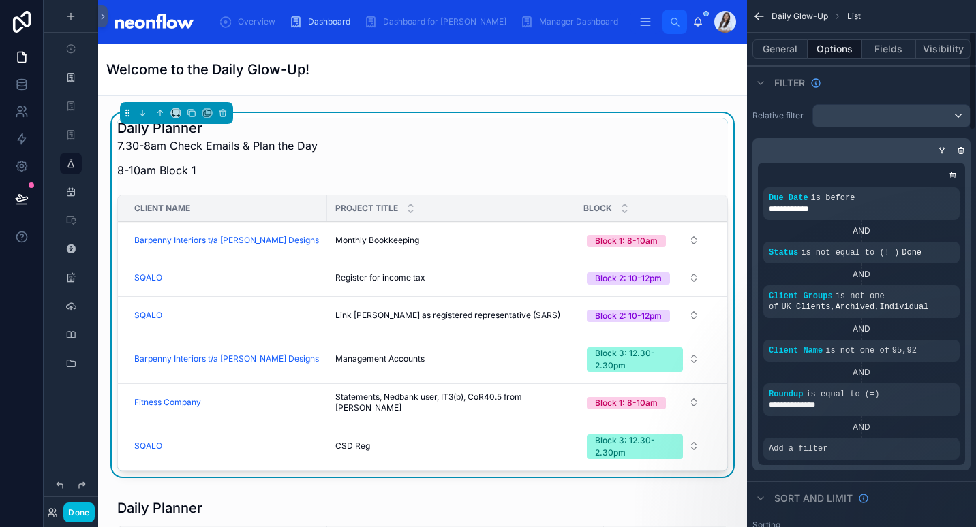
scroll to position [168, 0]
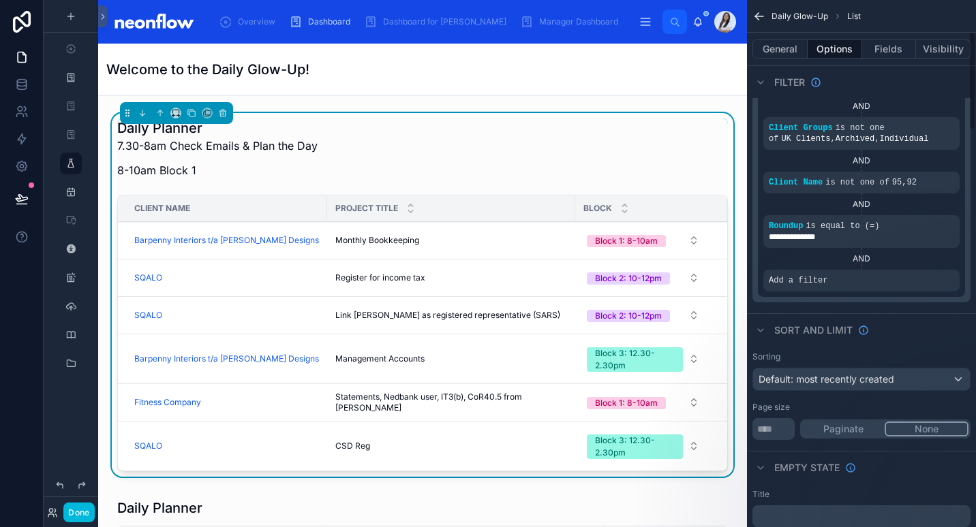
click at [0, 0] on icon "scrollable content" at bounding box center [0, 0] width 0 height 0
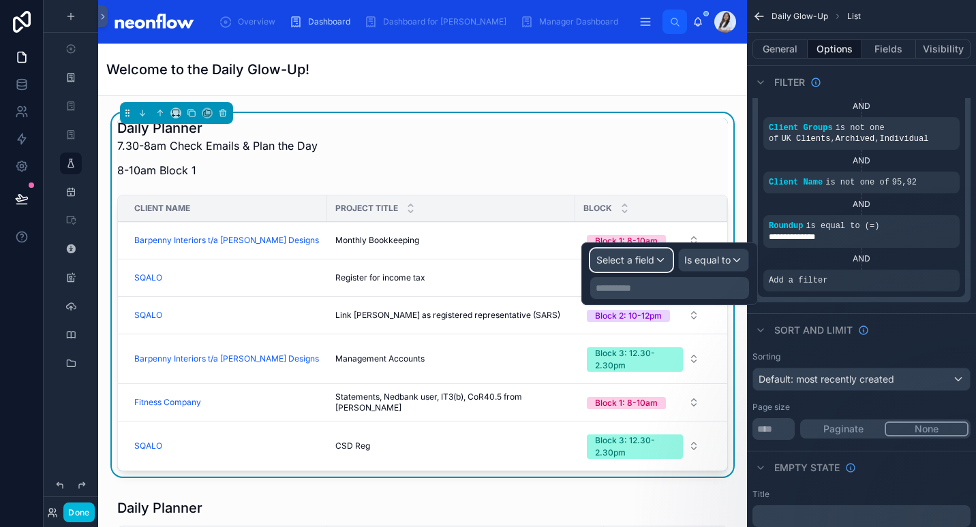
click at [608, 249] on div "Select a field" at bounding box center [631, 260] width 81 height 22
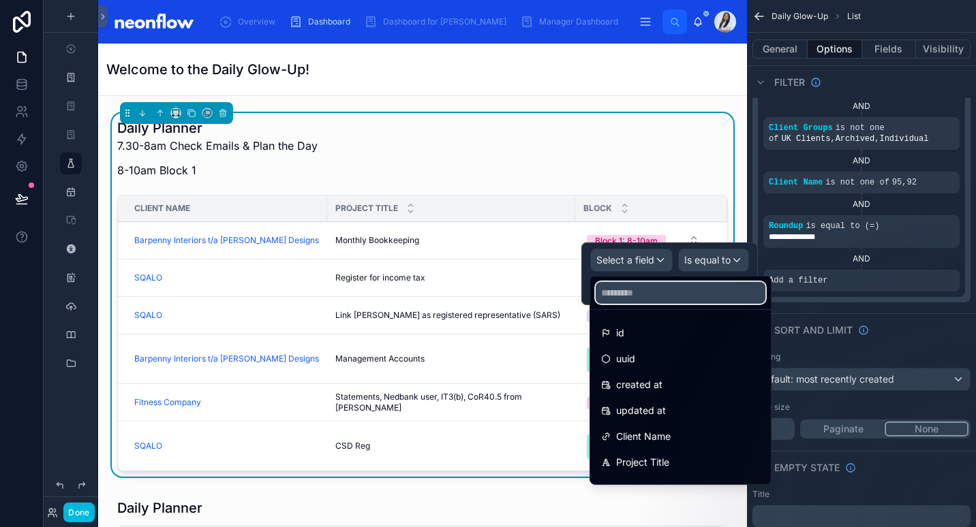
click at [640, 298] on input "text" at bounding box center [681, 293] width 170 height 22
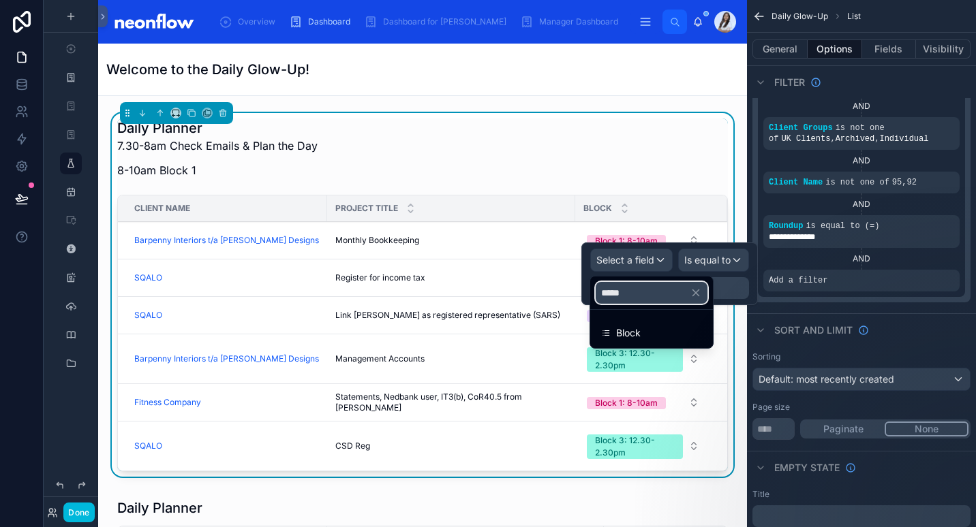
type input "*****"
click at [637, 326] on span "Block" at bounding box center [628, 333] width 25 height 16
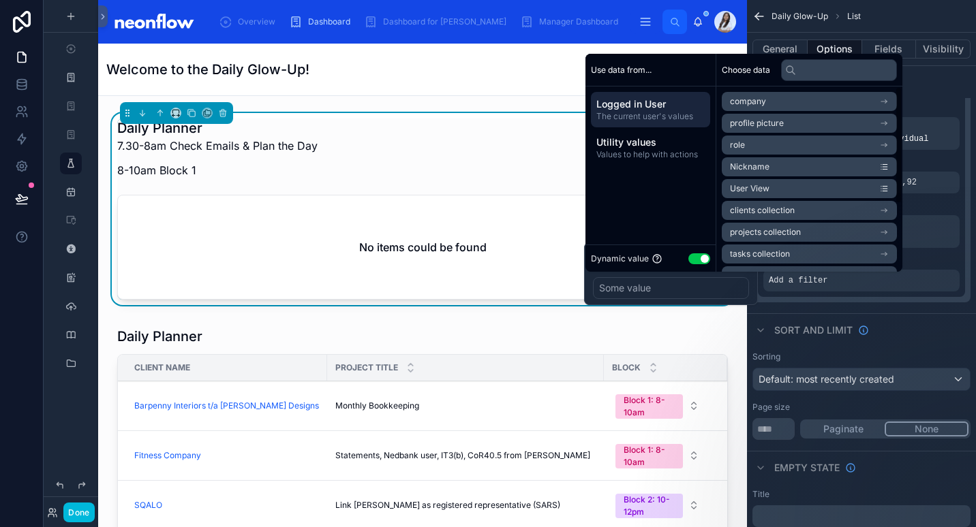
click at [697, 258] on button "Use setting" at bounding box center [699, 258] width 22 height 11
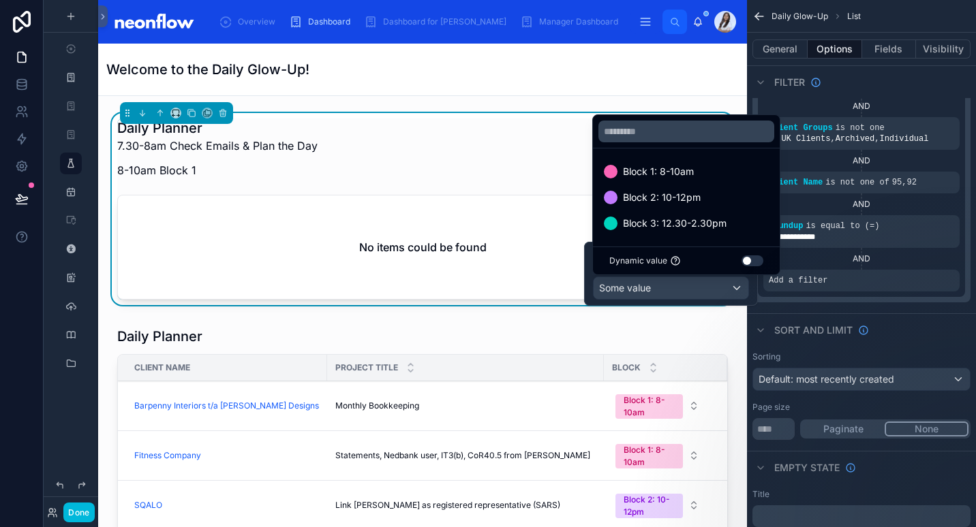
click at [659, 175] on span "Block 1: 8-10am" at bounding box center [658, 172] width 71 height 16
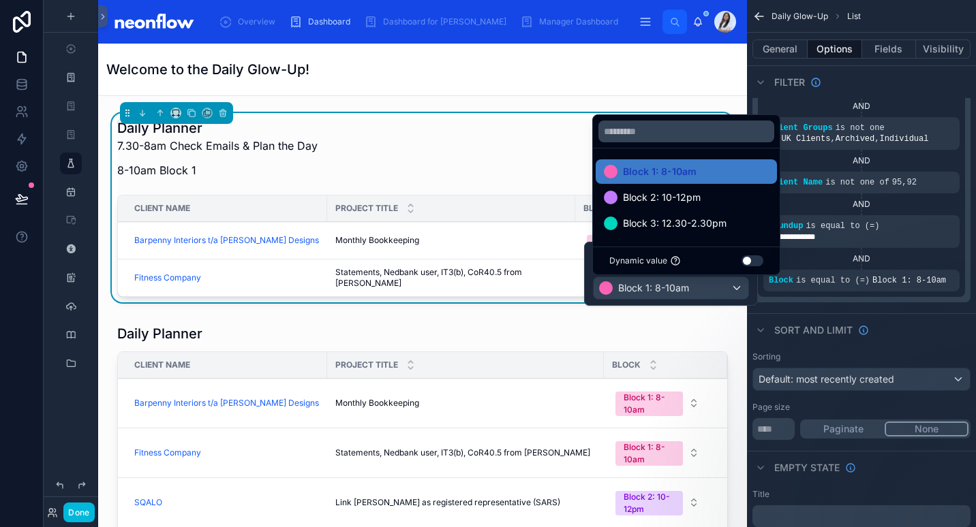
click at [263, 335] on div at bounding box center [422, 516] width 627 height 394
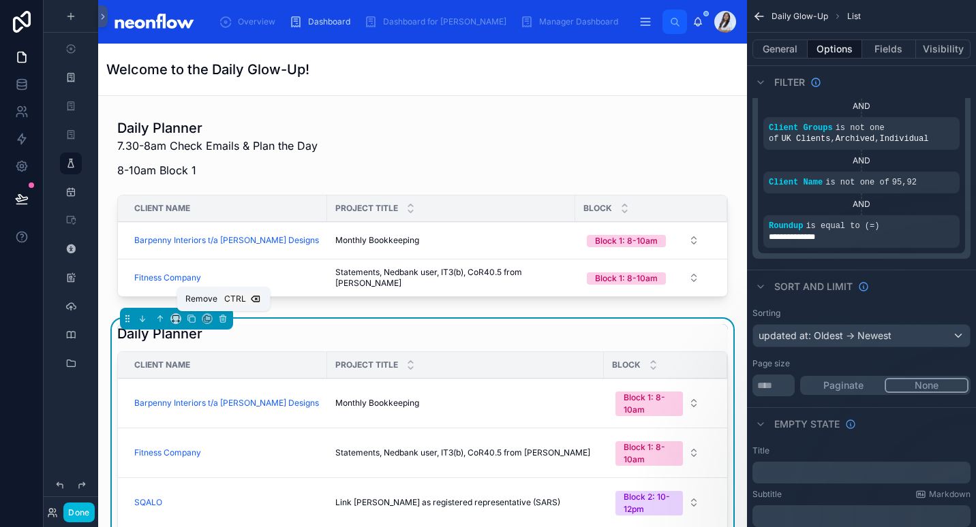
click at [223, 320] on icon at bounding box center [223, 319] width 10 height 10
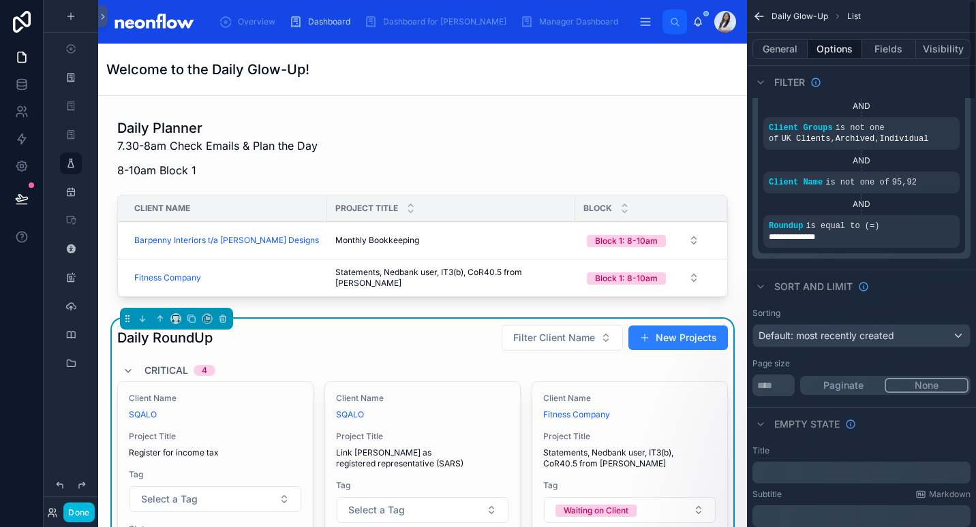
scroll to position [0, 0]
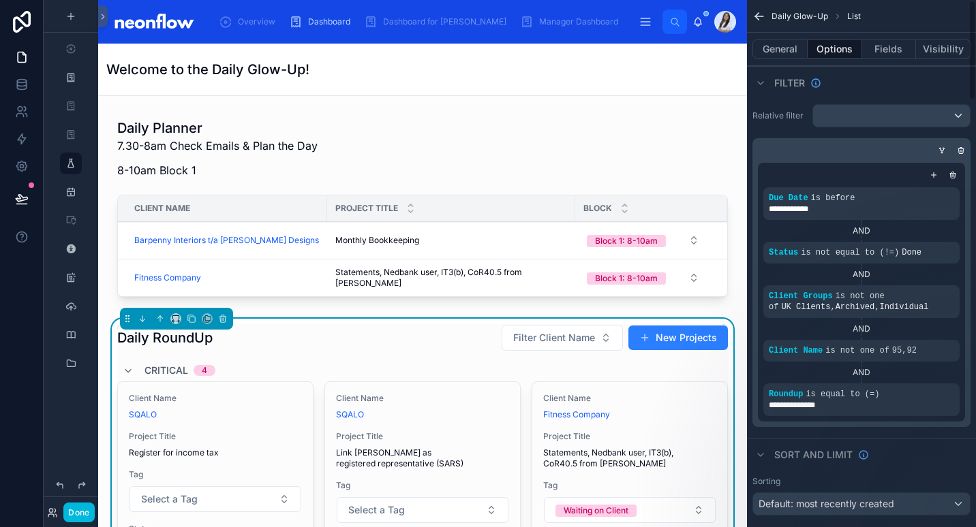
click at [883, 48] on button "Fields" at bounding box center [889, 49] width 55 height 19
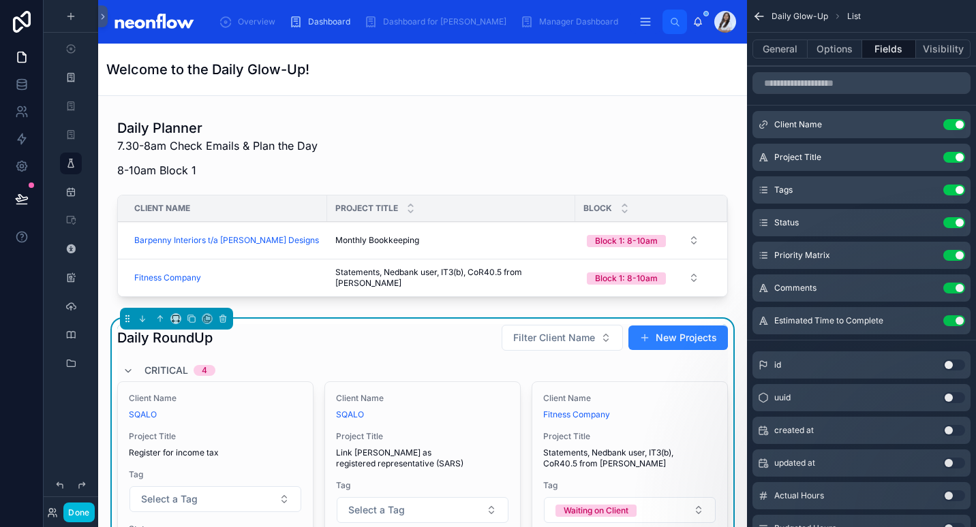
scroll to position [831, 0]
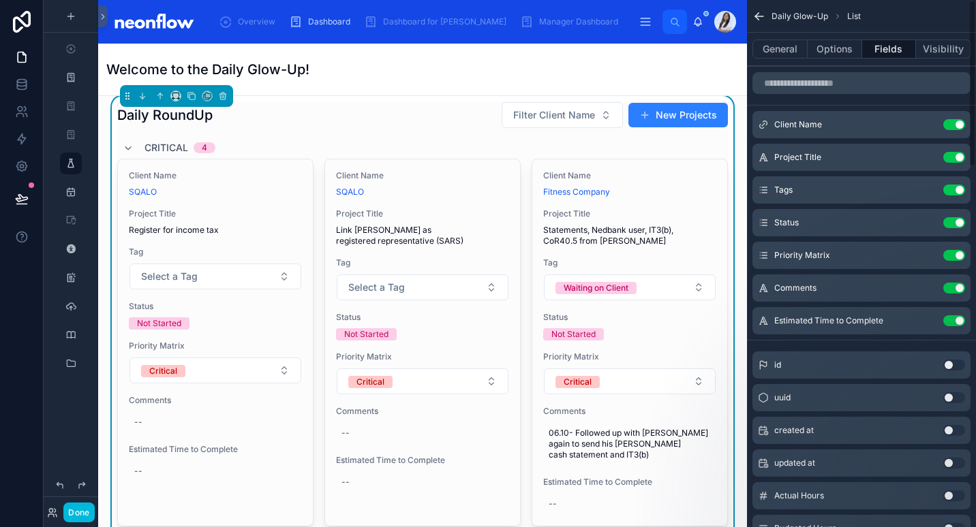
click at [951, 318] on button "Use setting" at bounding box center [954, 320] width 22 height 11
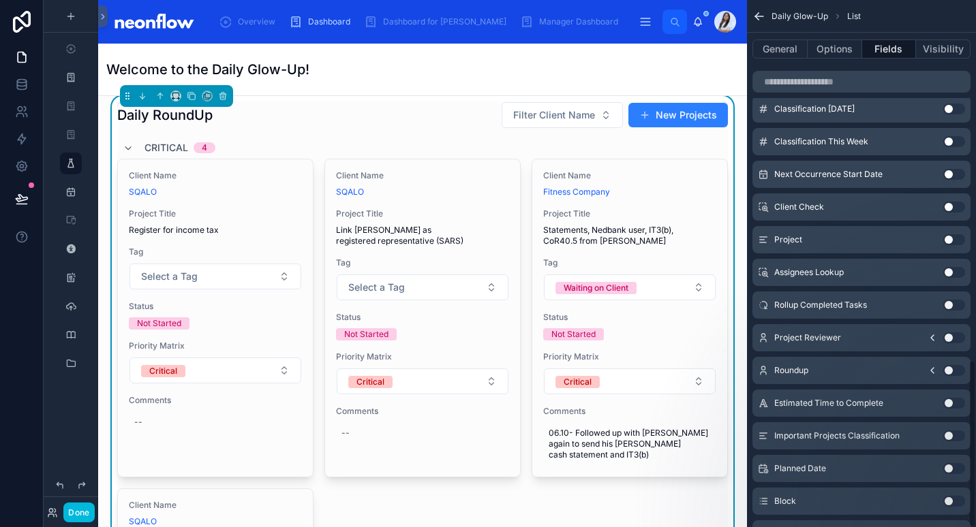
scroll to position [1132, 0]
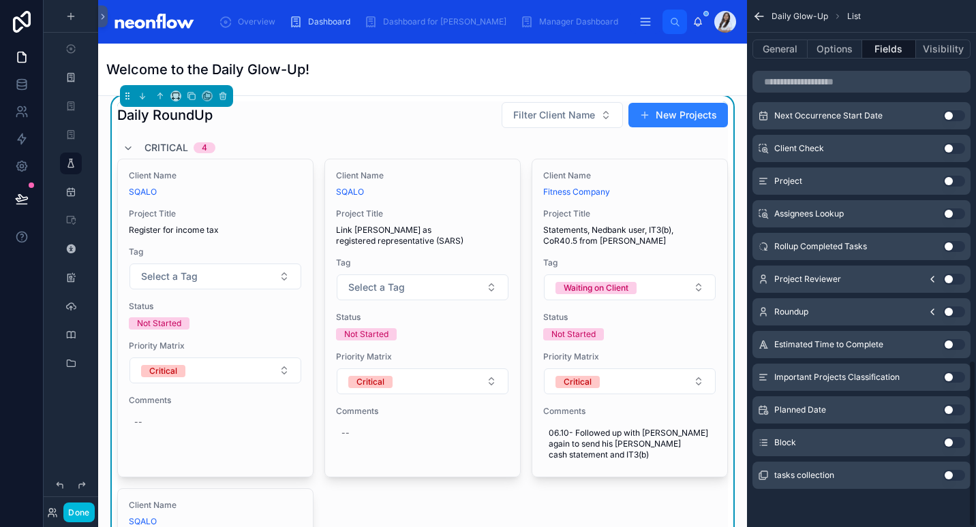
click at [948, 442] on button "Use setting" at bounding box center [954, 442] width 22 height 11
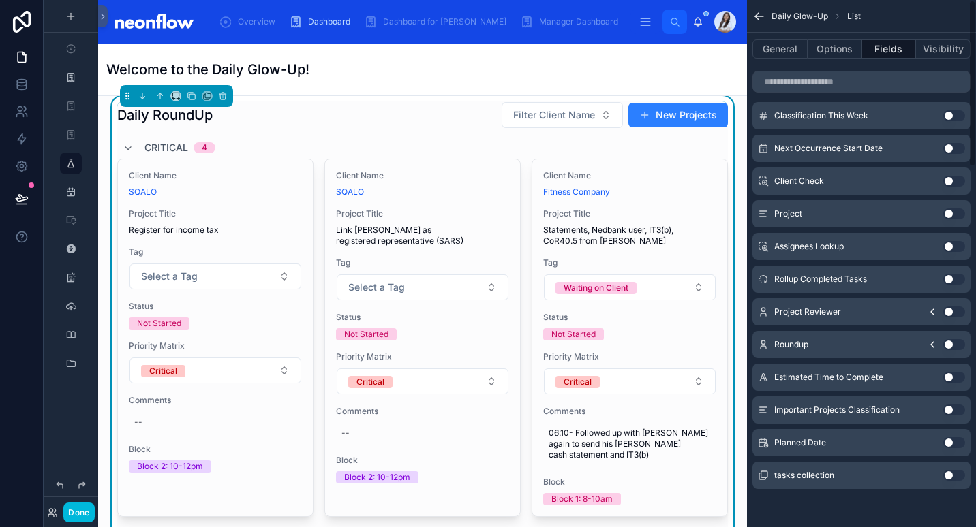
scroll to position [0, 0]
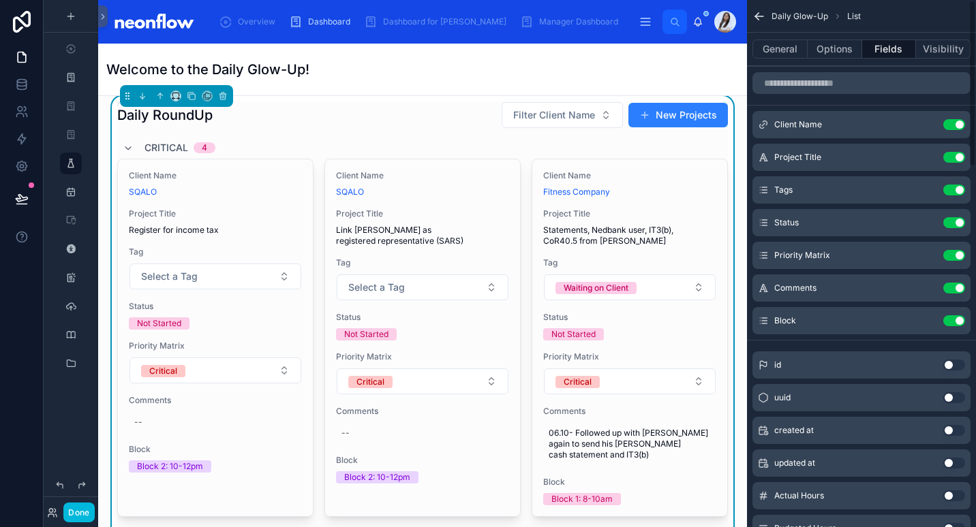
click at [0, 0] on icon "scrollable content" at bounding box center [0, 0] width 0 height 0
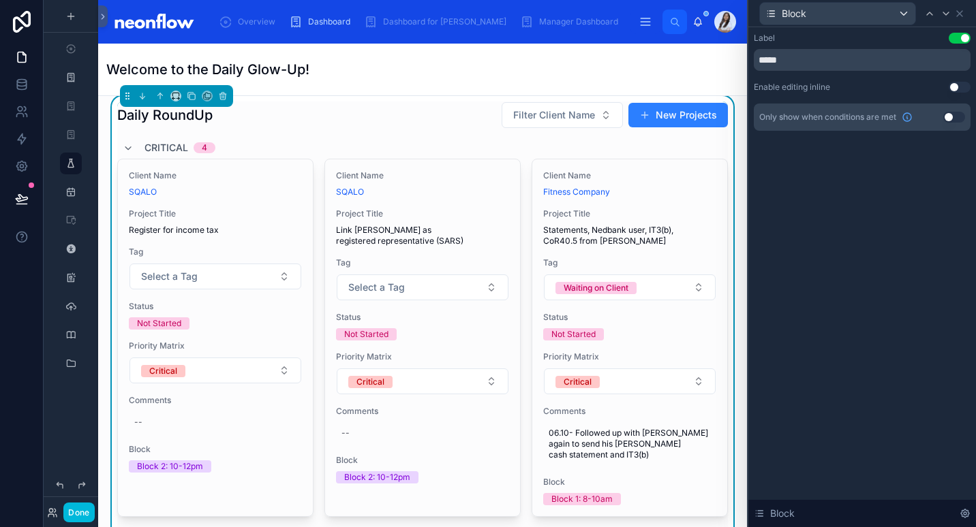
click at [957, 88] on button "Use setting" at bounding box center [959, 87] width 22 height 11
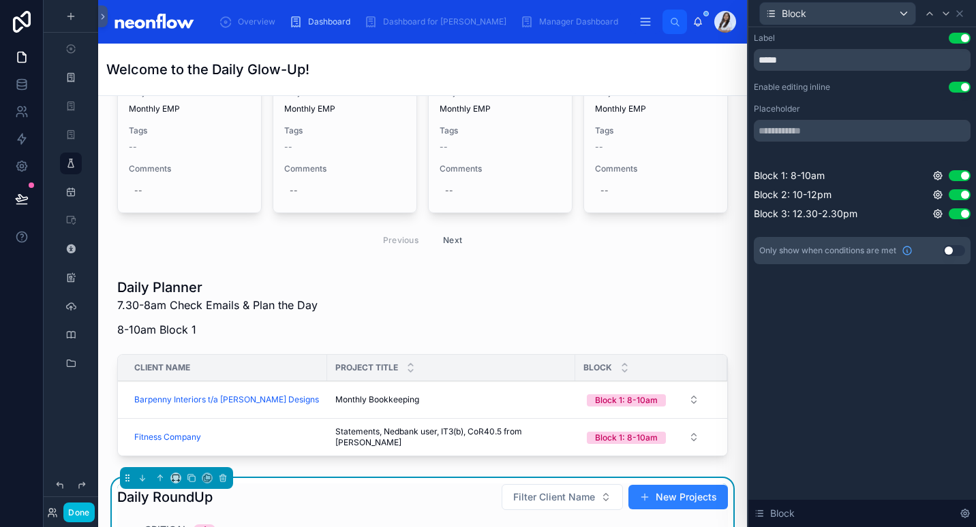
scroll to position [632, 0]
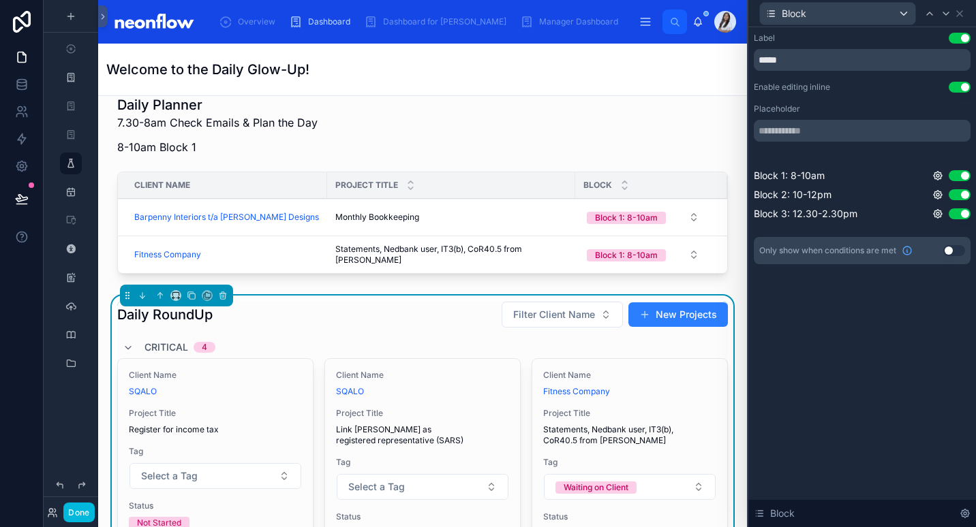
click at [427, 132] on div at bounding box center [422, 187] width 627 height 195
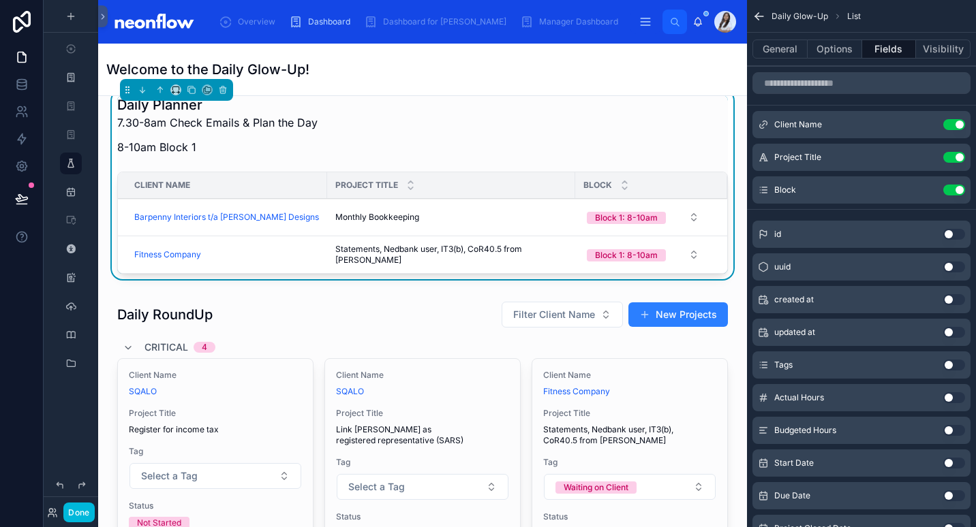
scroll to position [482, 0]
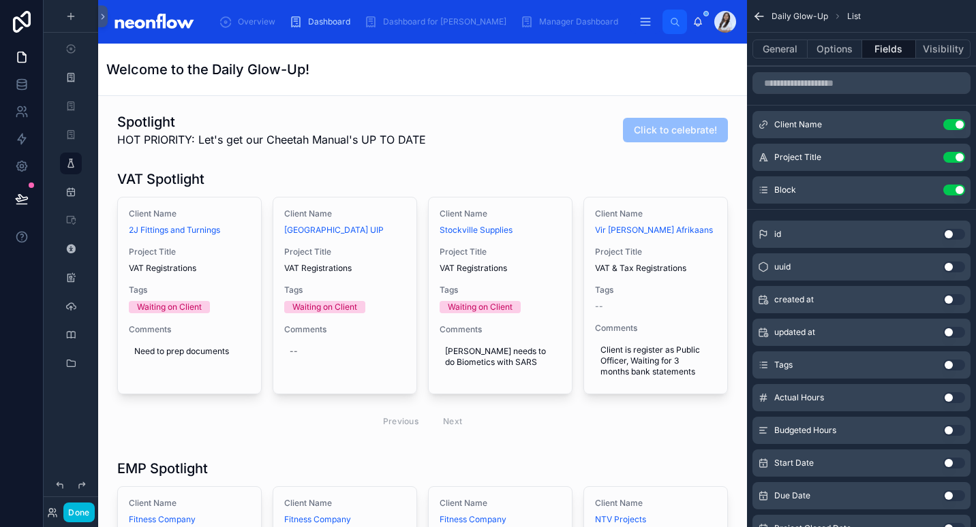
scroll to position [604, 0]
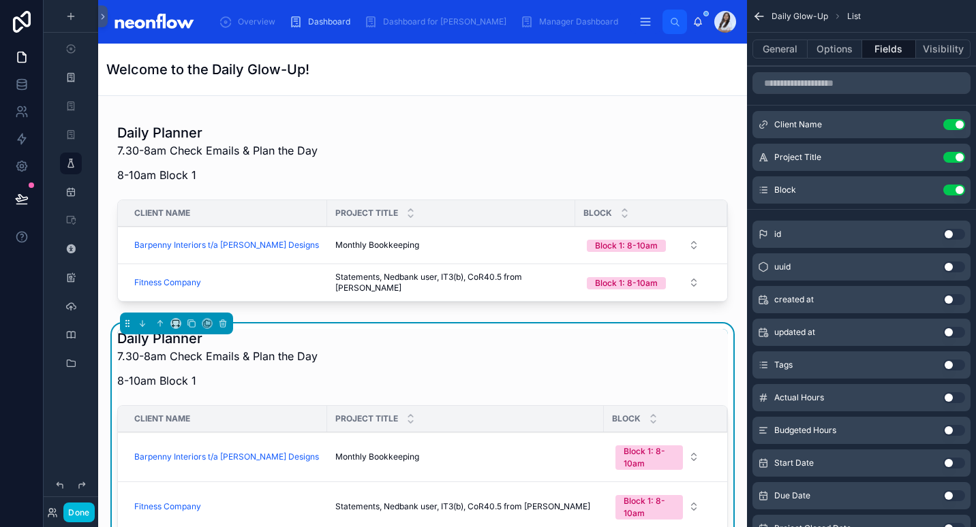
click at [370, 347] on div "Daily Planner 7.30-8am Check Emails & Plan the Day 8-10am Block 1" at bounding box center [422, 363] width 611 height 68
click at [839, 52] on button "Options" at bounding box center [834, 49] width 55 height 19
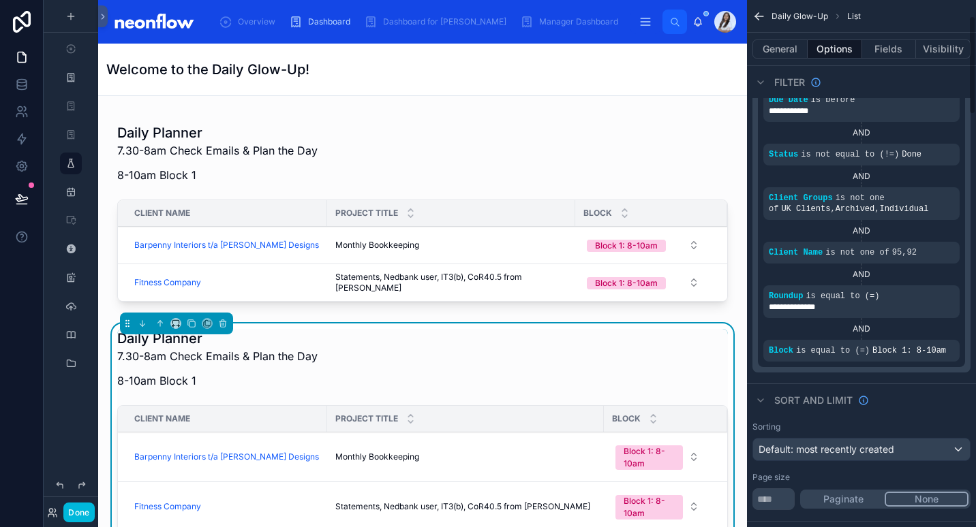
scroll to position [99, 0]
click at [0, 0] on icon "scrollable content" at bounding box center [0, 0] width 0 height 0
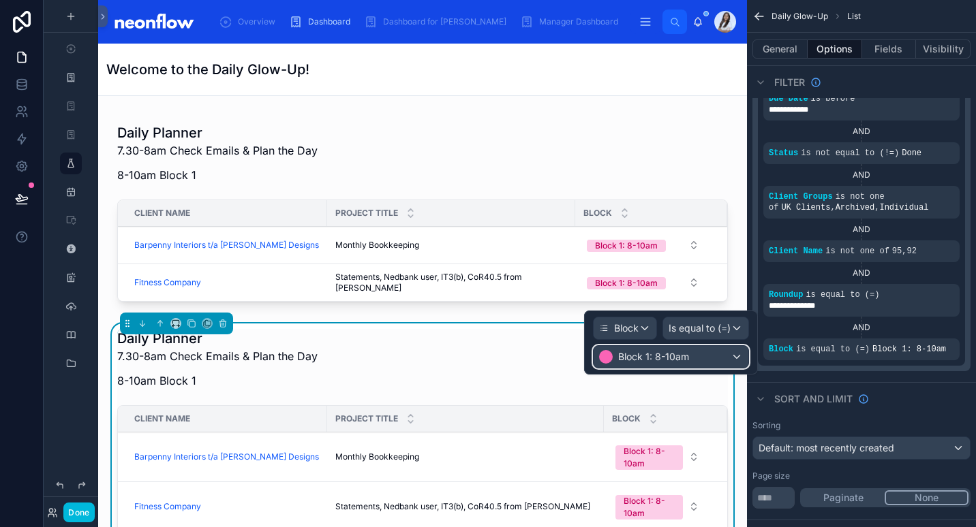
click at [692, 355] on div "Block 1: 8-10am" at bounding box center [670, 357] width 155 height 22
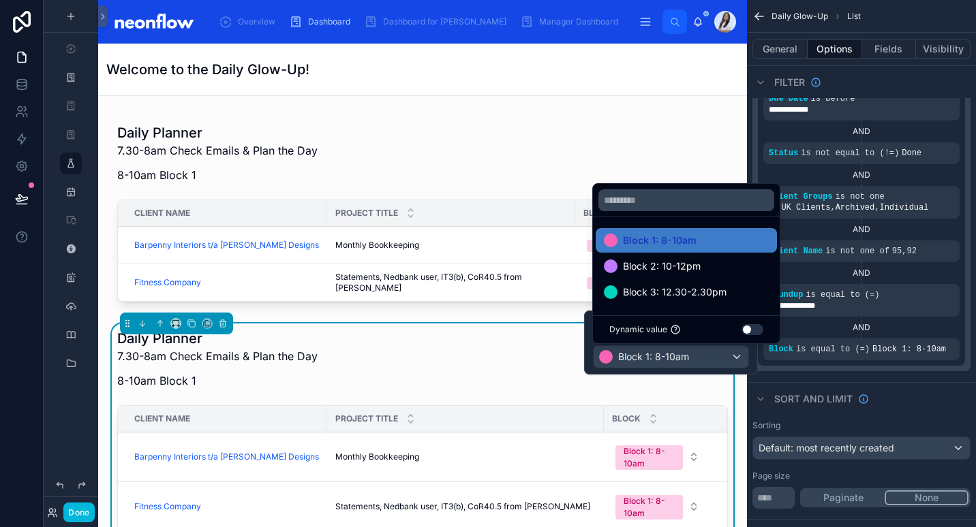
click at [707, 260] on div "Block 2: 10-12pm" at bounding box center [686, 266] width 165 height 16
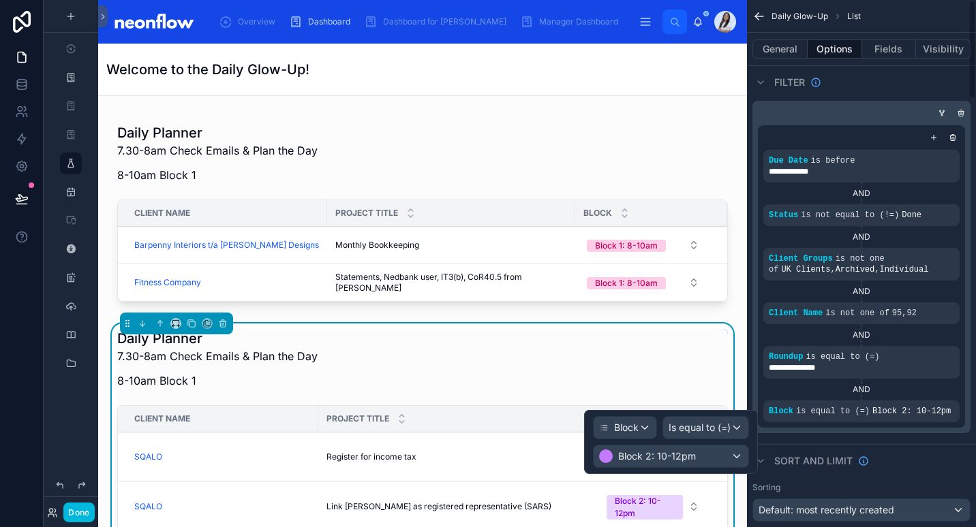
scroll to position [0, 0]
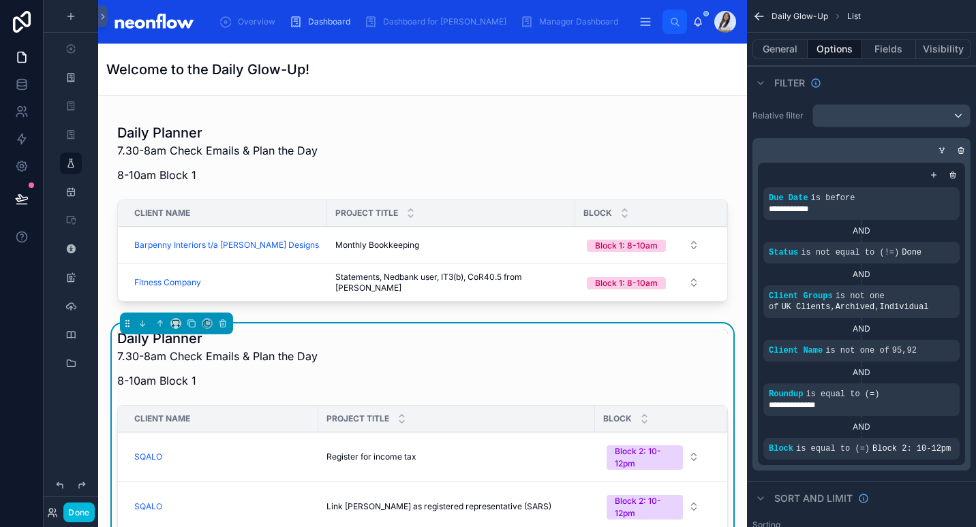
click at [775, 48] on button "General" at bounding box center [779, 49] width 55 height 19
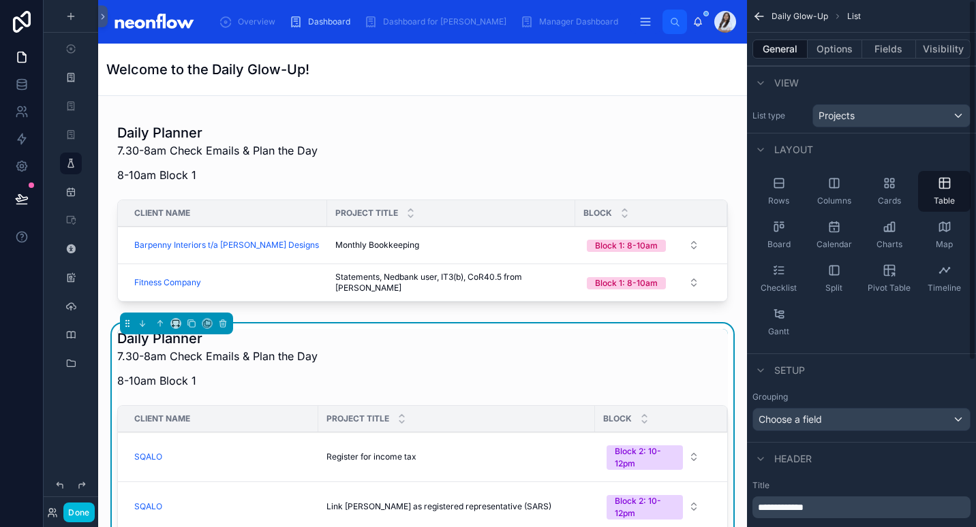
scroll to position [243, 0]
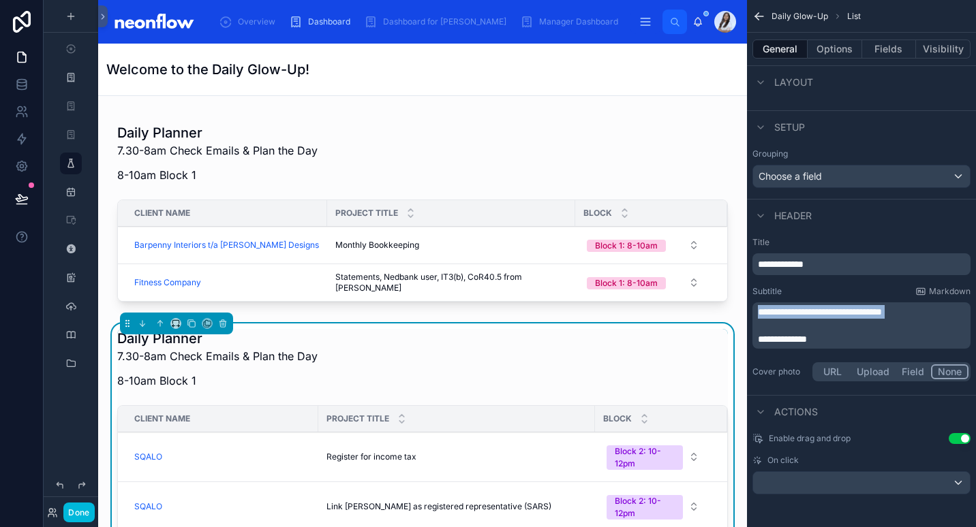
drag, startPoint x: 787, startPoint y: 324, endPoint x: 740, endPoint y: 307, distance: 50.0
click at [740, 307] on div "Overview Dashboard Dashboard for [PERSON_NAME] Manager Dashboard Daily Glow-Up …" at bounding box center [537, 263] width 878 height 527
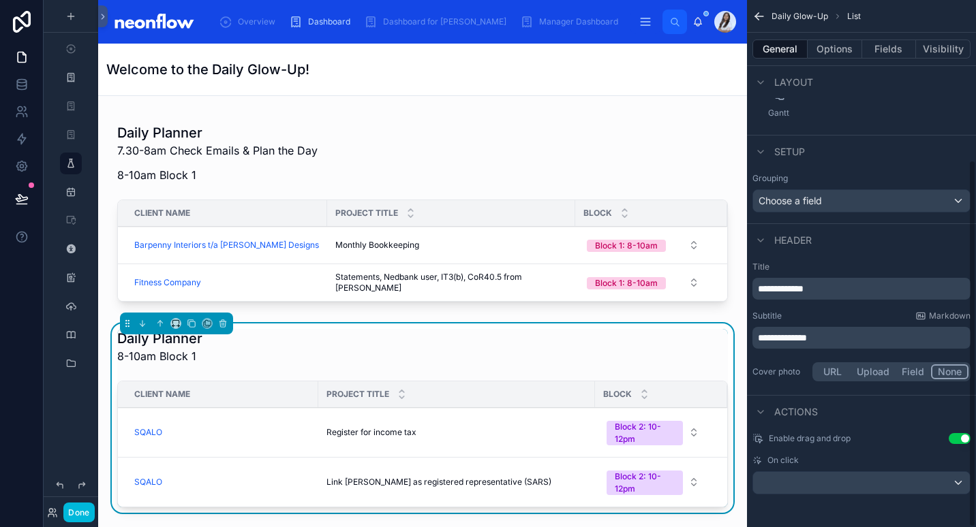
scroll to position [219, 0]
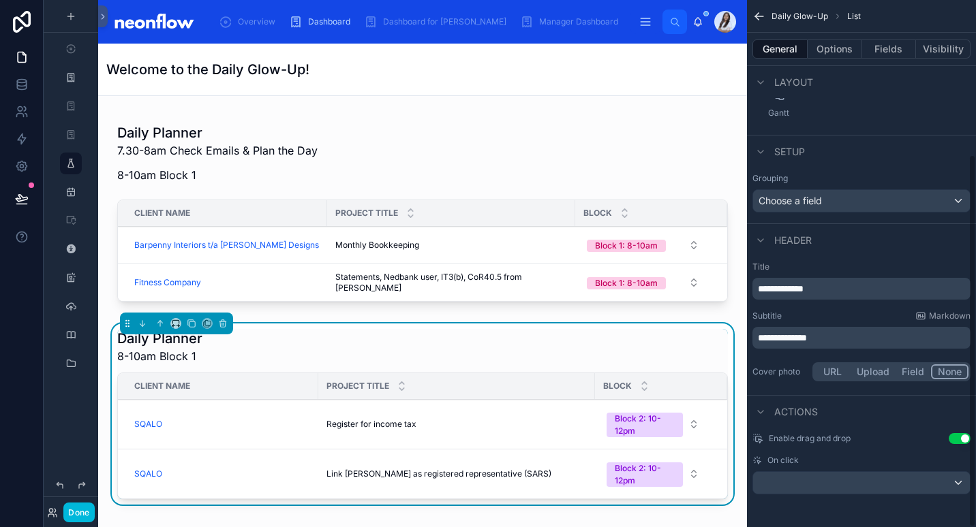
click at [776, 338] on span "**********" at bounding box center [782, 338] width 49 height 10
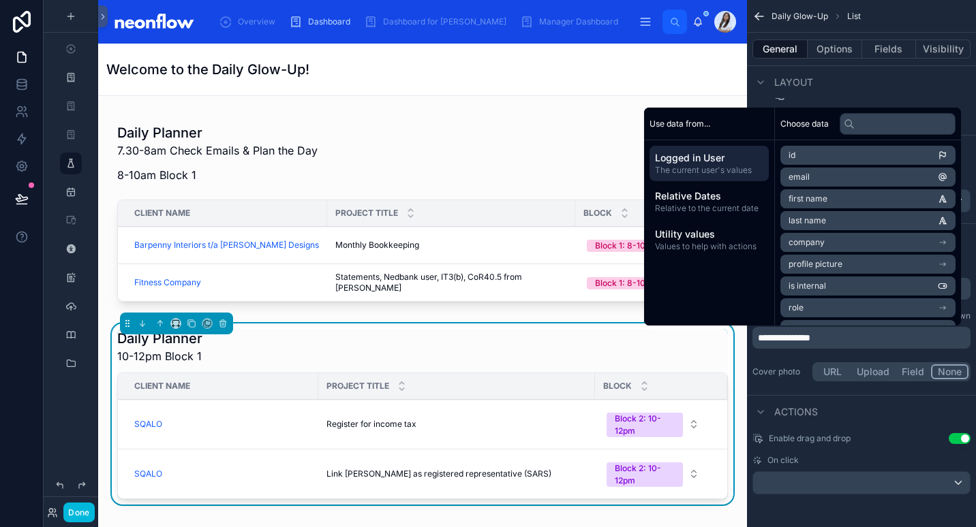
click at [854, 336] on p "**********" at bounding box center [863, 338] width 210 height 14
click at [938, 399] on div "Actions" at bounding box center [861, 411] width 229 height 33
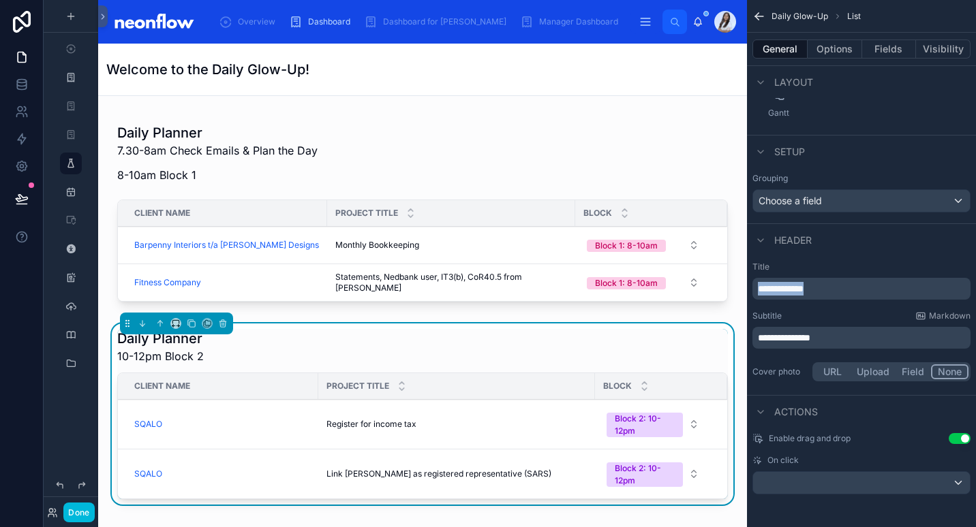
drag, startPoint x: 876, startPoint y: 309, endPoint x: 743, endPoint y: 294, distance: 133.7
click at [743, 294] on div "Overview Dashboard Dashboard for [PERSON_NAME] Manager Dashboard Daily Glow-Up …" at bounding box center [537, 263] width 878 height 527
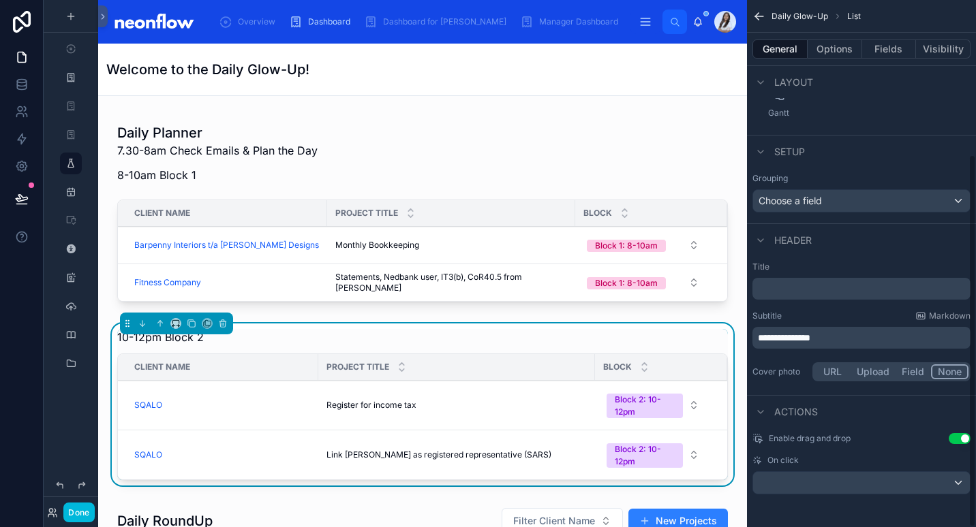
click at [766, 337] on span "**********" at bounding box center [784, 338] width 52 height 10
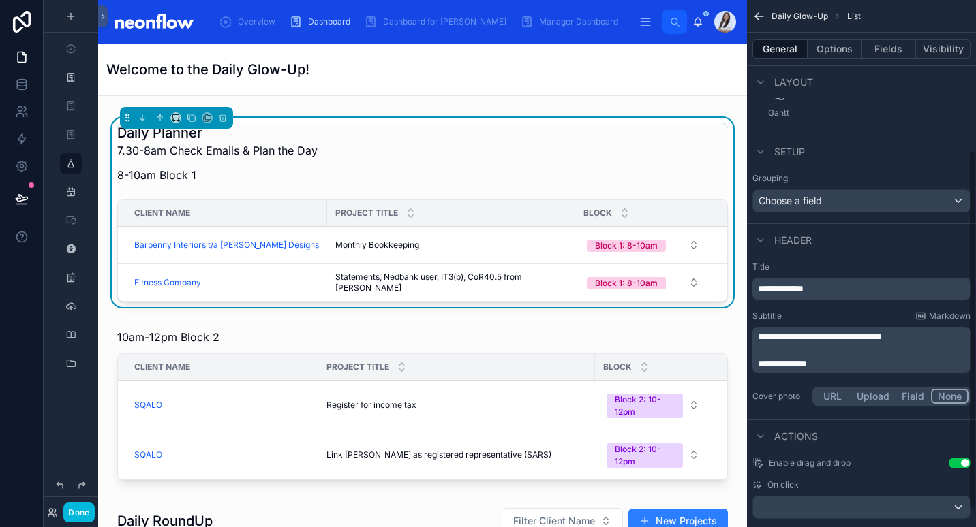
click at [777, 334] on span "**********" at bounding box center [820, 337] width 124 height 10
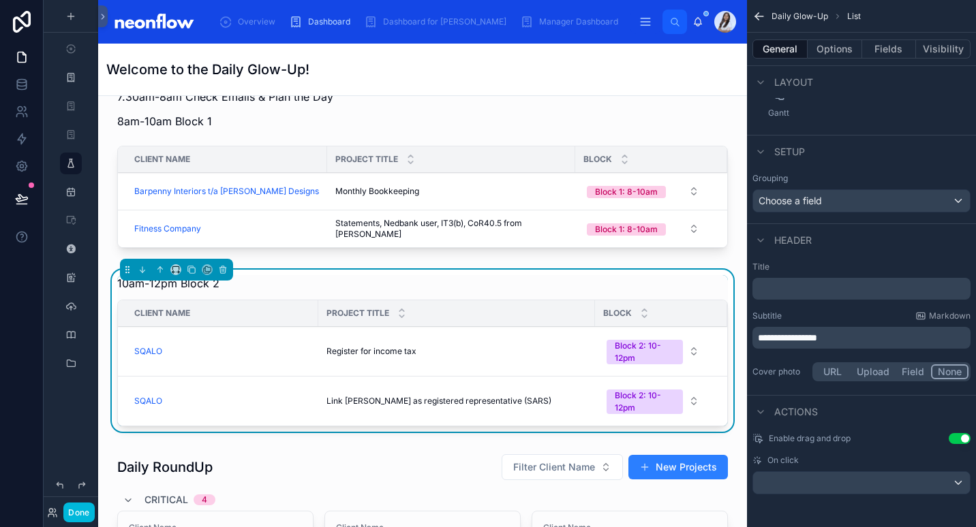
scroll to position [658, 0]
click at [189, 270] on icon at bounding box center [192, 269] width 10 height 10
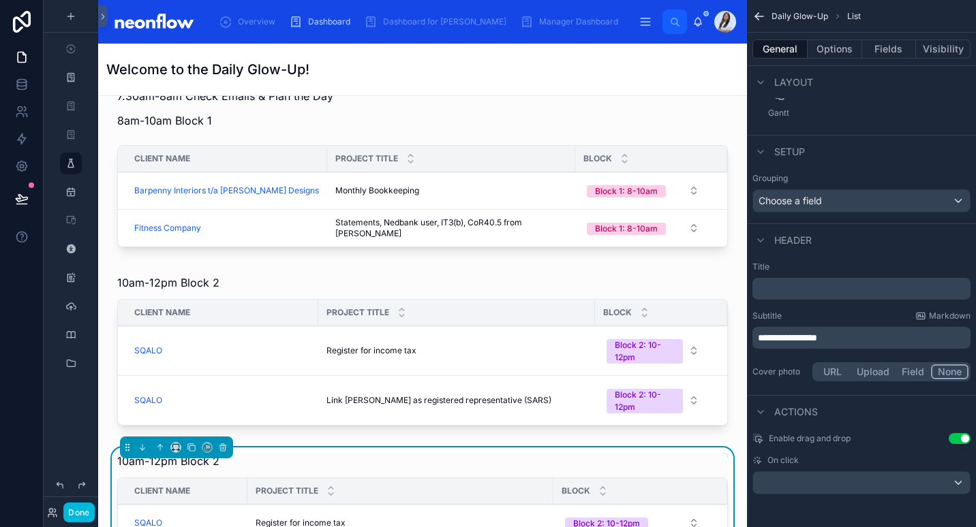
click at [268, 459] on div "10am-12pm Block 2" at bounding box center [422, 461] width 611 height 16
click at [305, 278] on div at bounding box center [422, 353] width 627 height 168
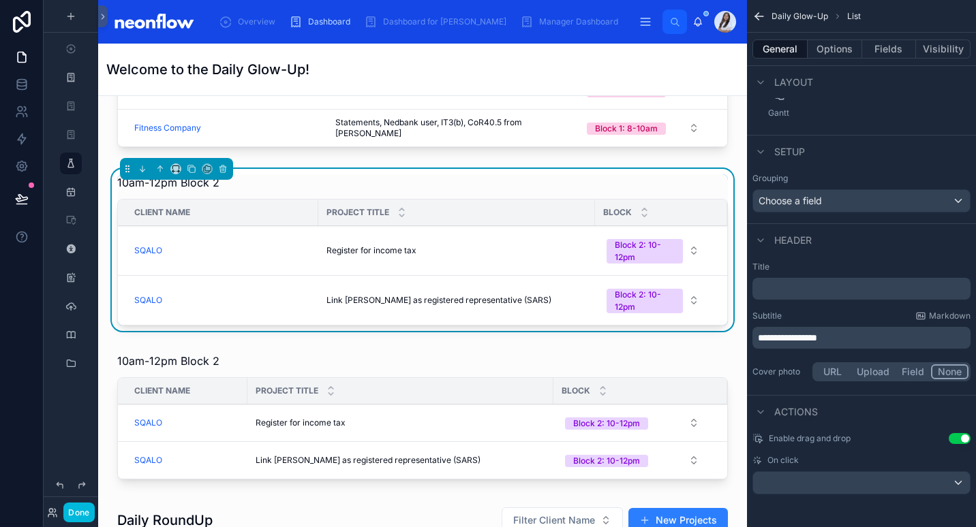
scroll to position [759, 0]
click at [326, 351] on div at bounding box center [422, 418] width 627 height 143
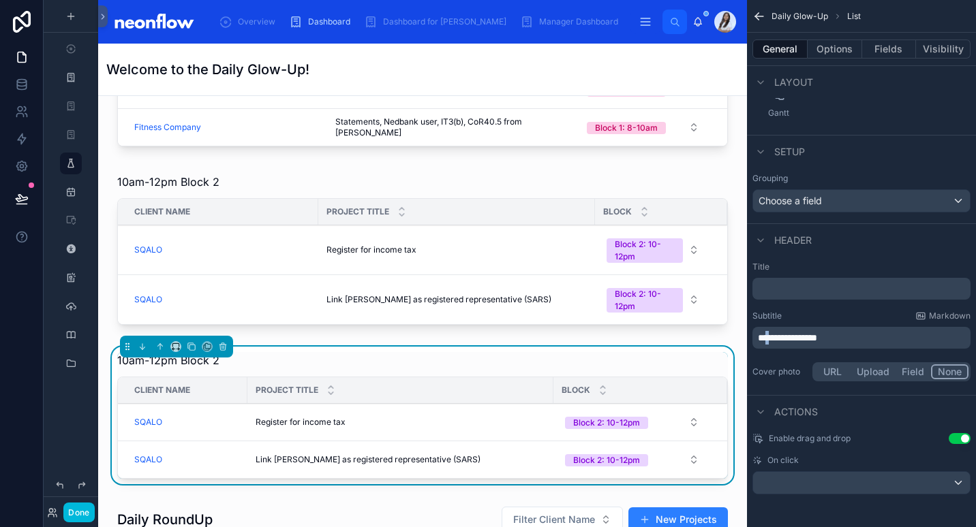
click at [765, 339] on span "**********" at bounding box center [787, 338] width 59 height 10
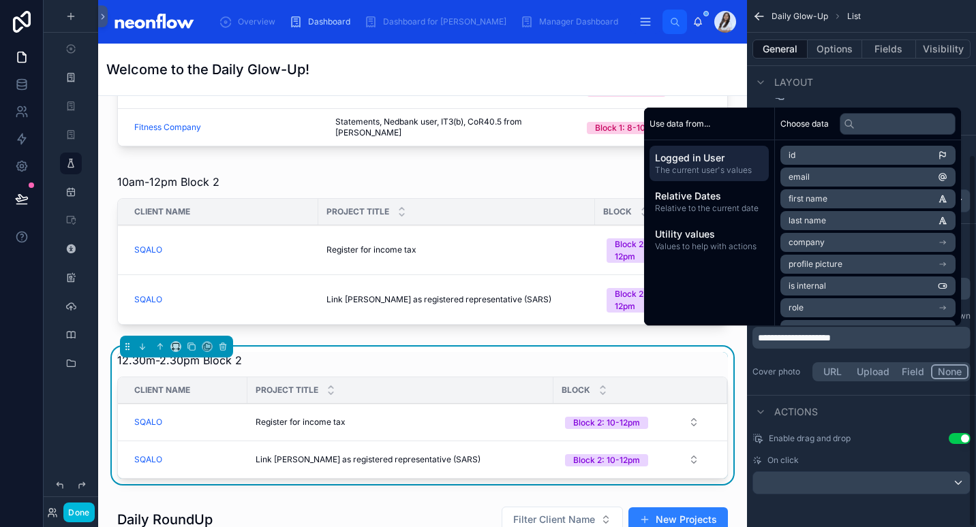
click at [783, 340] on span "**********" at bounding box center [794, 338] width 73 height 10
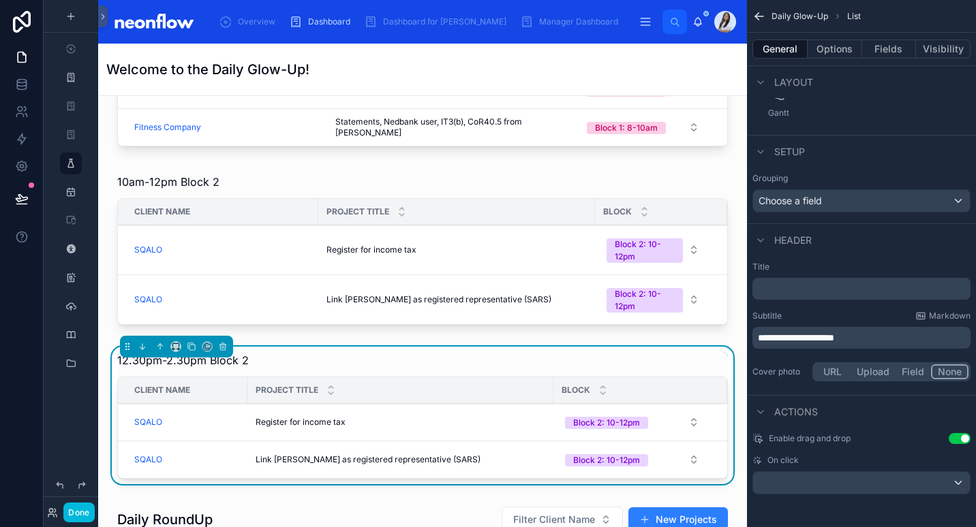
click at [913, 339] on p "**********" at bounding box center [863, 338] width 210 height 14
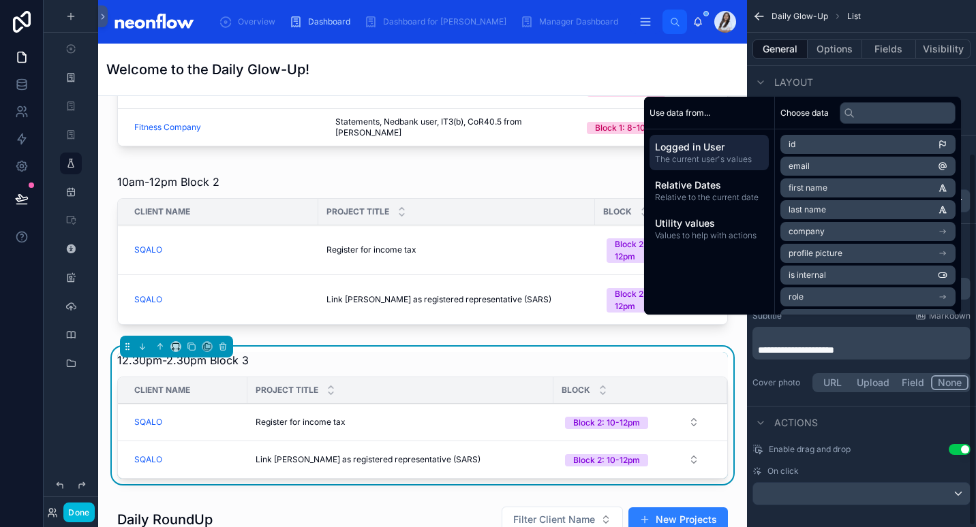
scroll to position [228, 0]
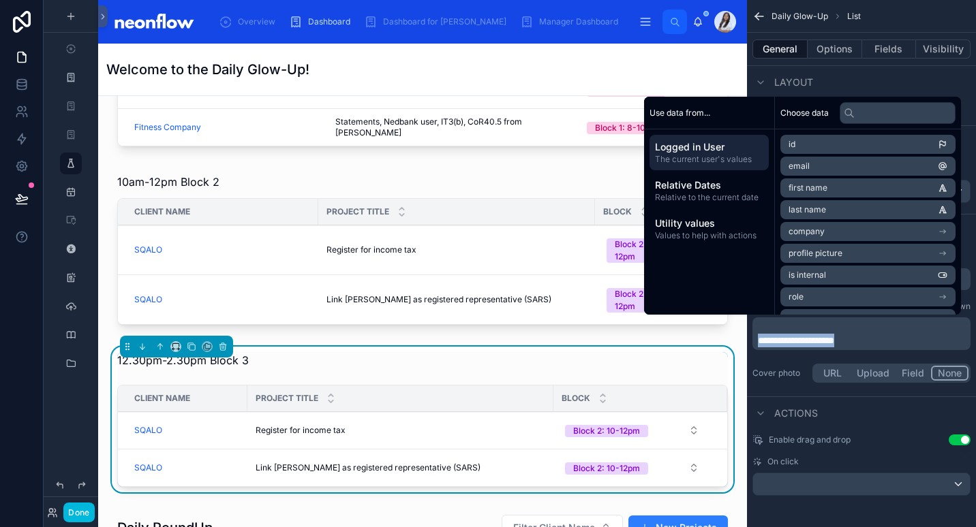
click at [898, 340] on p "**********" at bounding box center [863, 341] width 210 height 14
copy span "**********"
click at [816, 325] on p "﻿" at bounding box center [863, 327] width 210 height 14
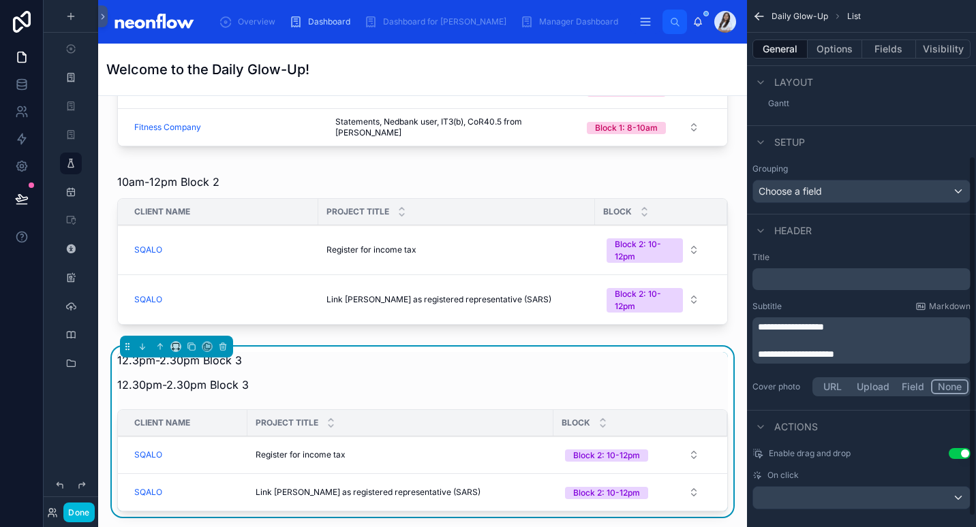
click at [788, 326] on span "**********" at bounding box center [791, 327] width 66 height 10
drag, startPoint x: 820, startPoint y: 334, endPoint x: 865, endPoint y: 345, distance: 45.8
click at [865, 345] on p "﻿" at bounding box center [863, 341] width 210 height 14
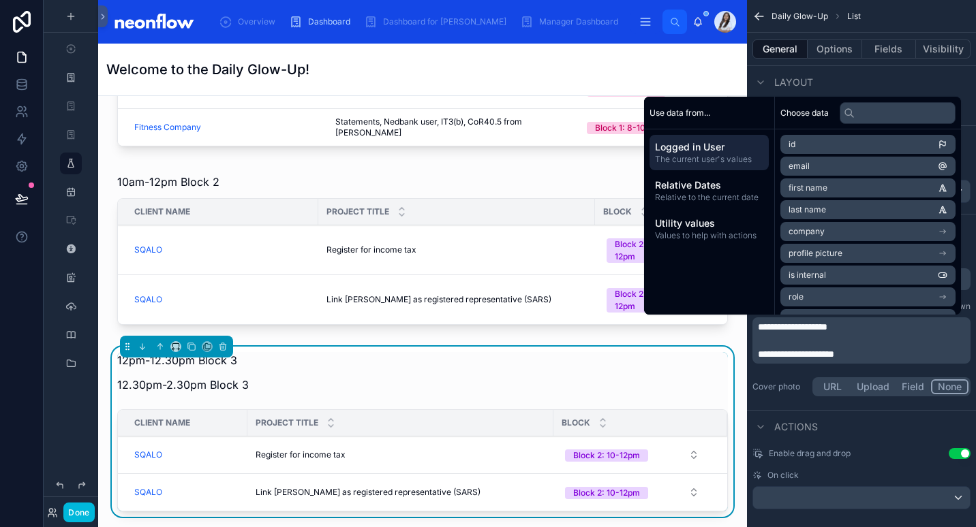
click at [863, 325] on p "**********" at bounding box center [863, 327] width 210 height 14
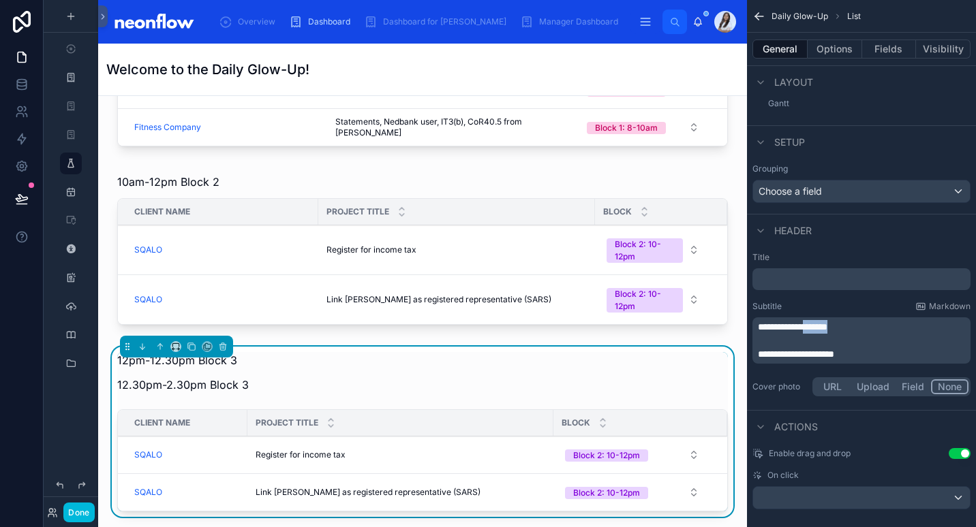
drag, startPoint x: 828, startPoint y: 326, endPoint x: 912, endPoint y: 319, distance: 84.8
click at [912, 319] on div "**********" at bounding box center [861, 341] width 218 height 46
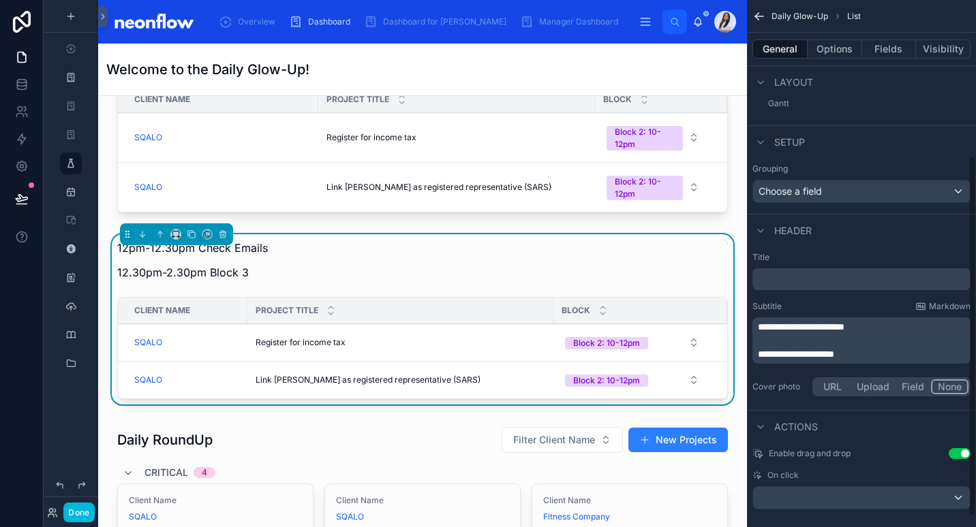
click at [878, 46] on button "Fields" at bounding box center [889, 49] width 55 height 19
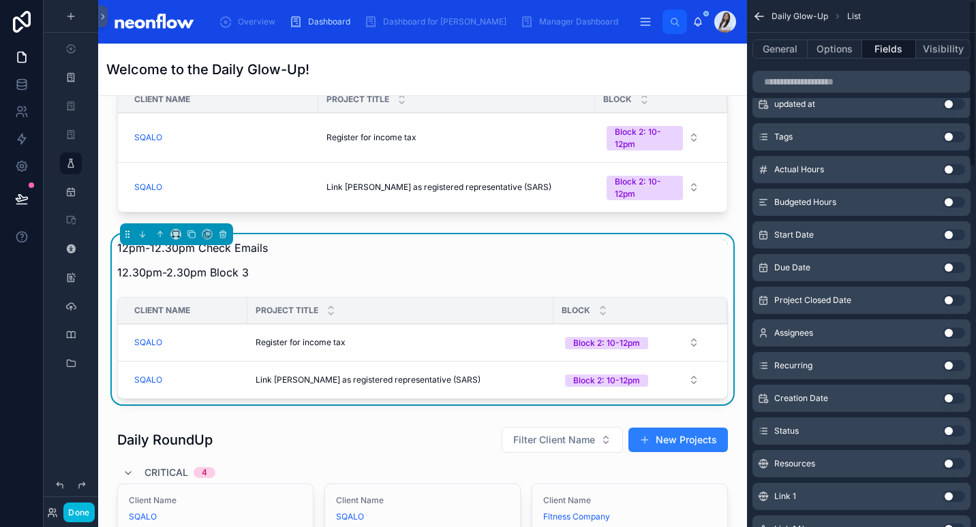
scroll to position [0, 0]
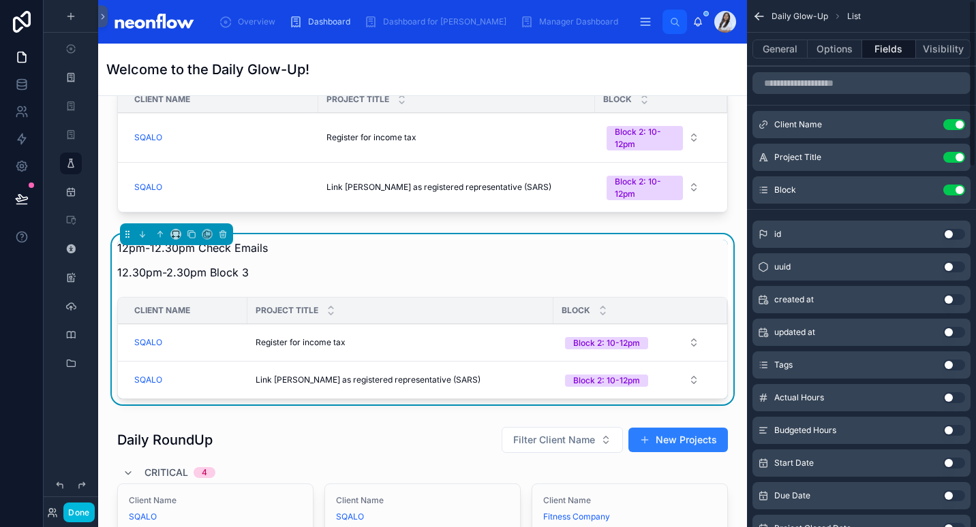
click at [848, 50] on button "Options" at bounding box center [834, 49] width 55 height 19
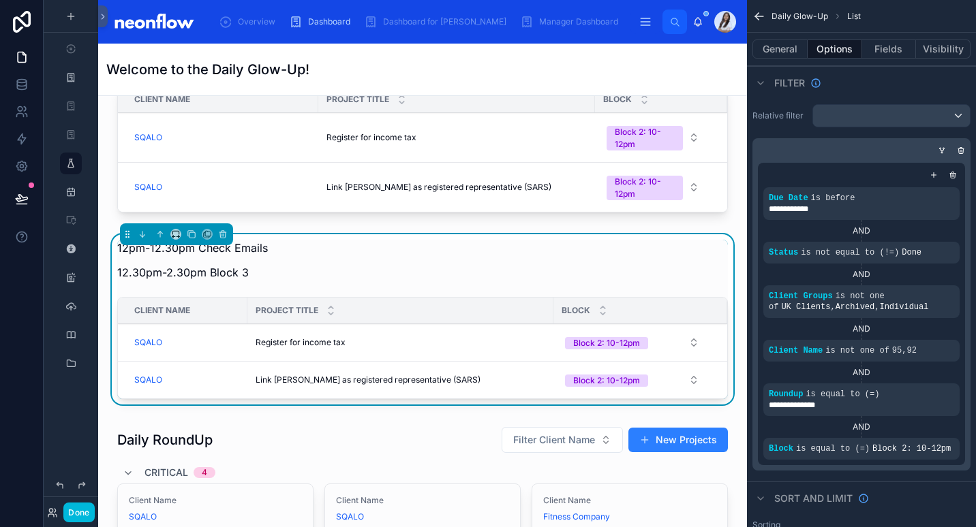
click at [0, 0] on icon "scrollable content" at bounding box center [0, 0] width 0 height 0
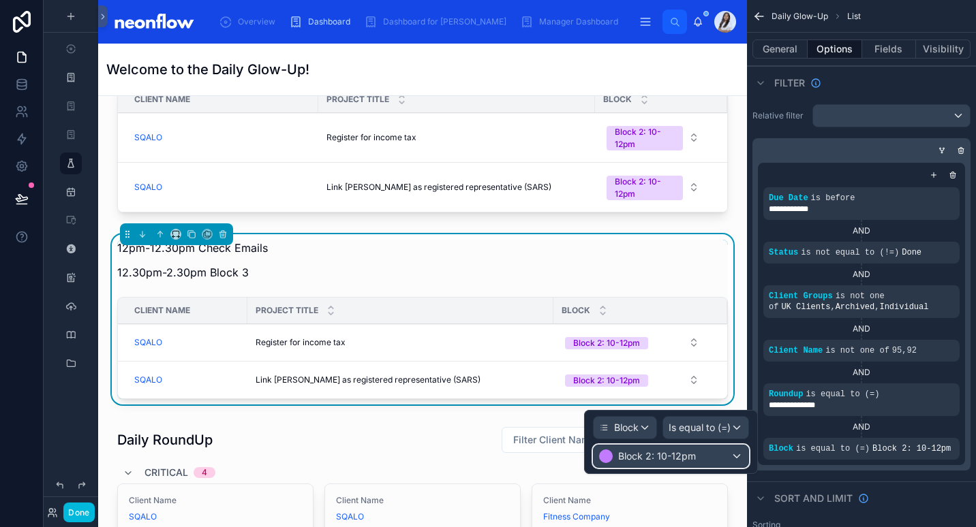
click at [664, 457] on span "Block 2: 10-12pm" at bounding box center [657, 457] width 78 height 14
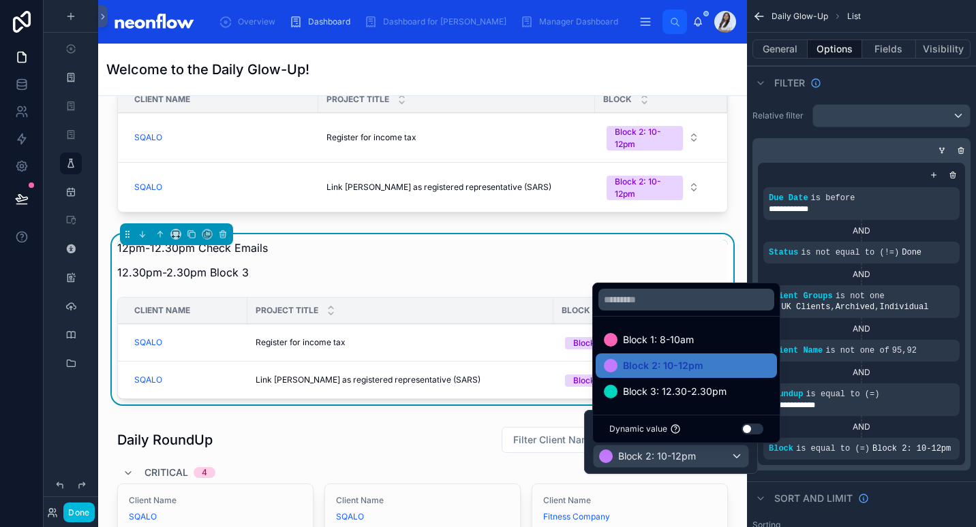
click at [683, 392] on span "Block 3: 12.30-2.30pm" at bounding box center [675, 392] width 104 height 16
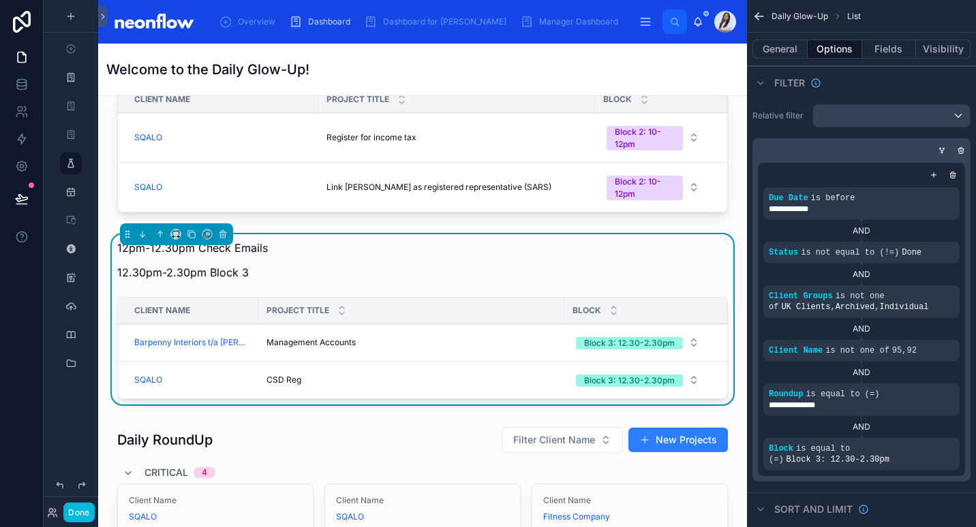
click at [281, 251] on div "12pm-12.30pm Check Emails 12.30pm-2.30pm Block 3" at bounding box center [422, 264] width 611 height 49
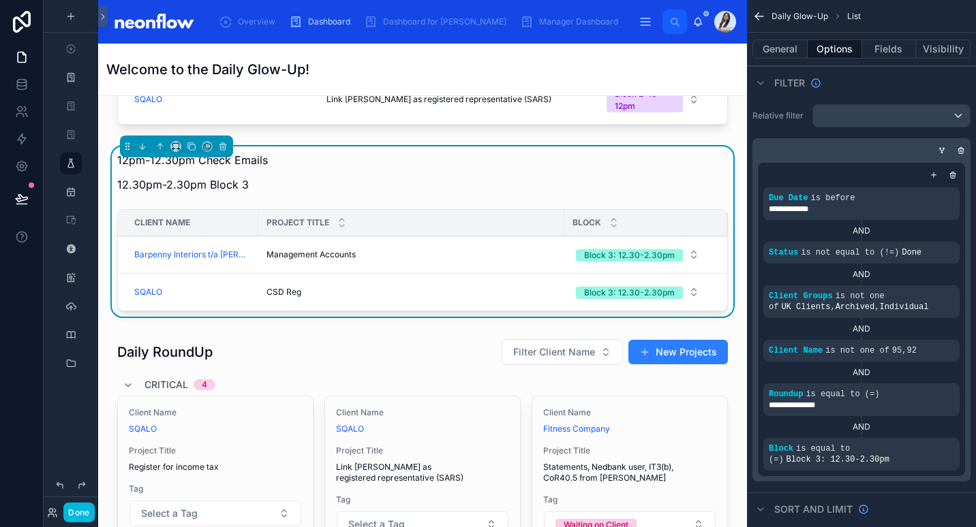
scroll to position [908, 0]
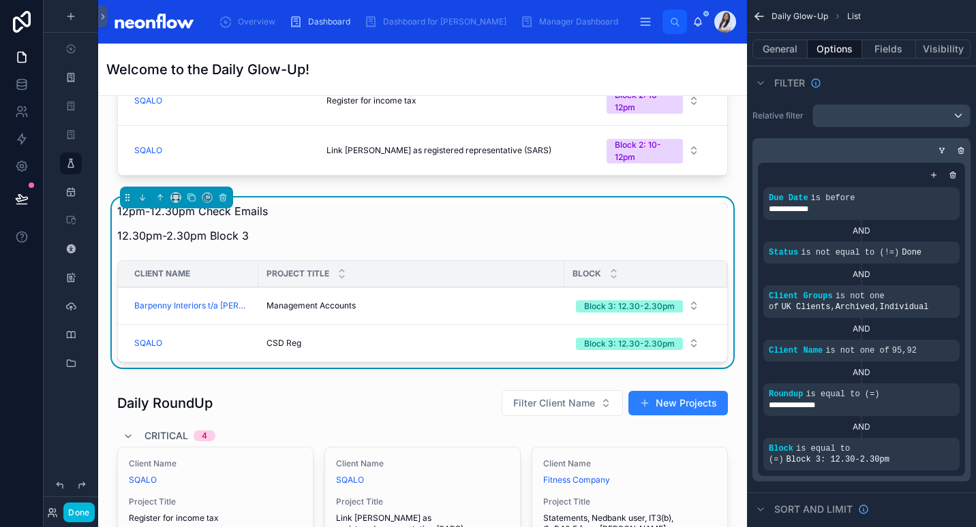
click at [294, 208] on div "12pm-12.30pm Check Emails 12.30pm-2.30pm Block 3" at bounding box center [422, 227] width 611 height 49
click at [193, 200] on icon at bounding box center [192, 198] width 10 height 10
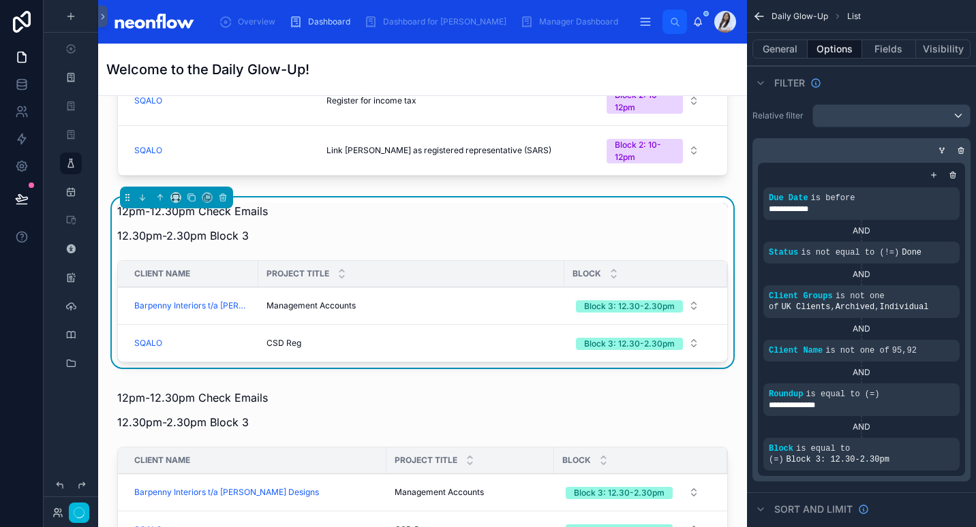
click at [337, 414] on div "12pm-12.30pm Check Emails 12.30pm-2.30pm Block 3" at bounding box center [422, 414] width 611 height 49
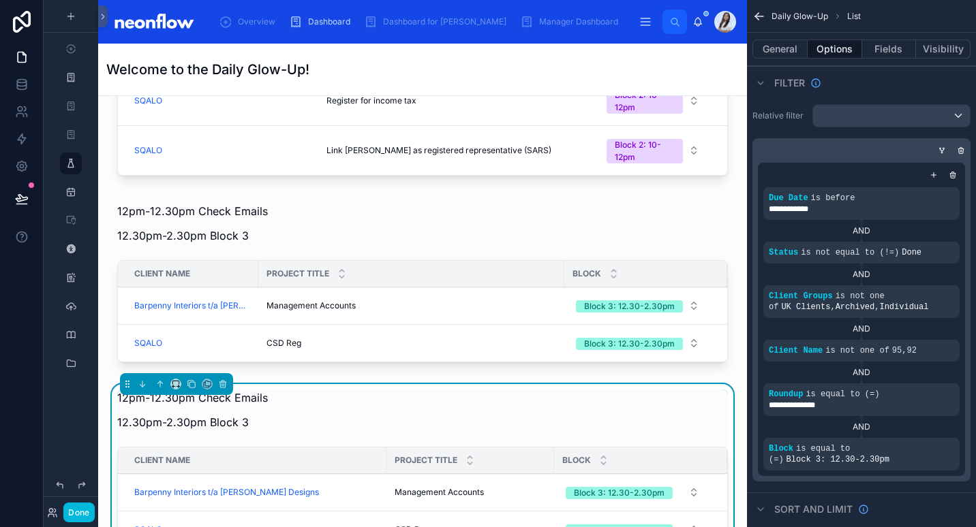
click at [0, 0] on icon "scrollable content" at bounding box center [0, 0] width 0 height 0
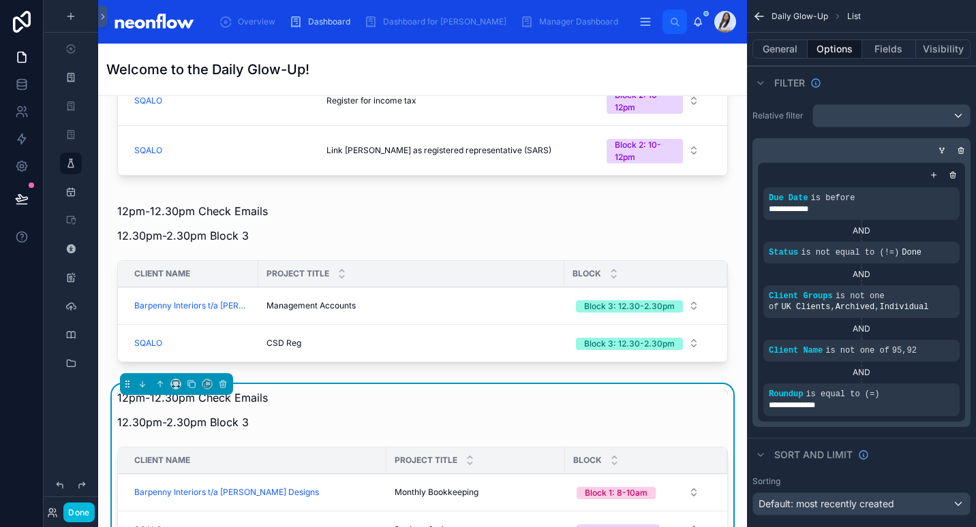
click at [0, 0] on icon "scrollable content" at bounding box center [0, 0] width 0 height 0
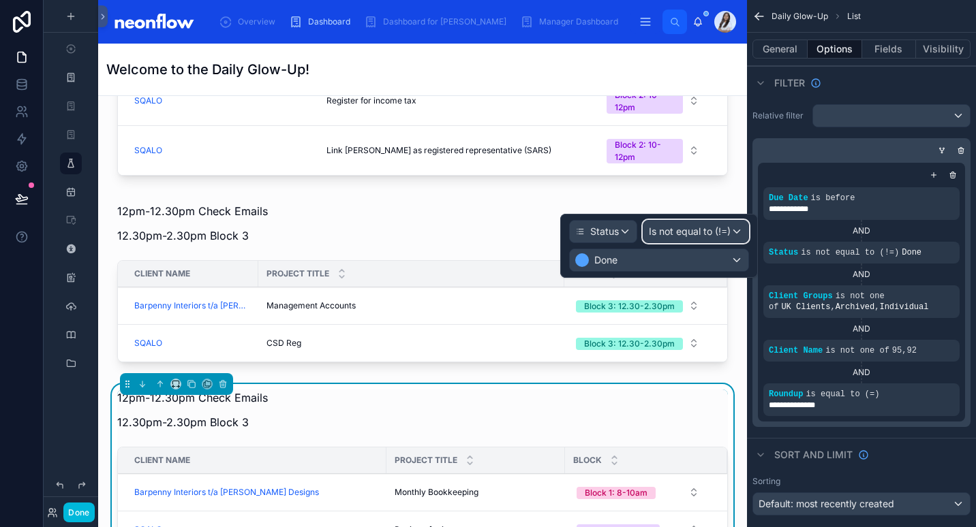
click at [673, 230] on span "Is not equal to (!=)" at bounding box center [690, 232] width 82 height 14
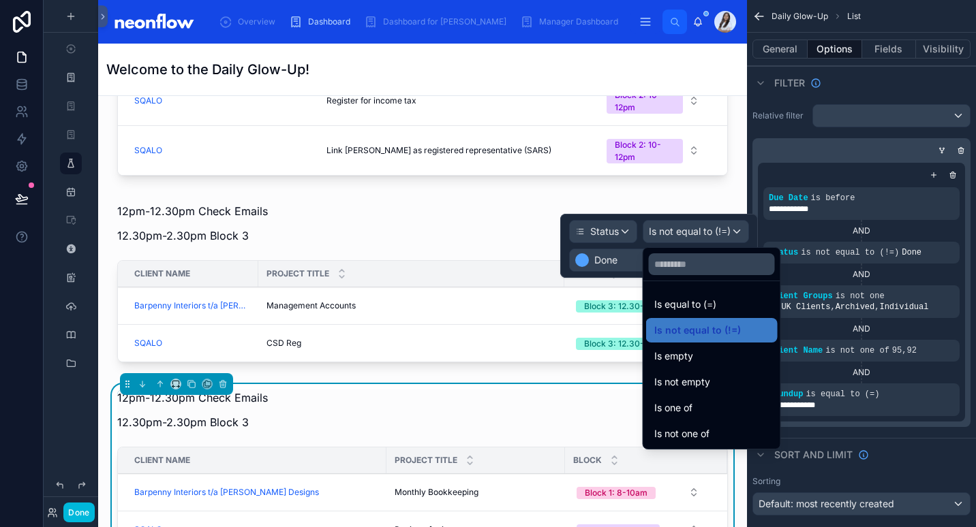
click at [705, 298] on span "Is equal to (=)" at bounding box center [685, 304] width 62 height 16
click at [658, 260] on div "Done" at bounding box center [659, 260] width 179 height 22
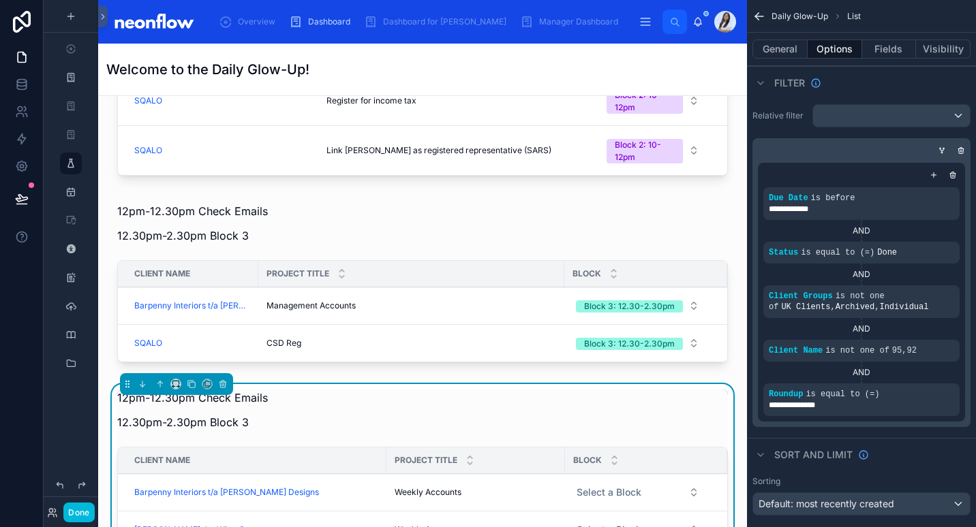
click at [0, 0] on icon "scrollable content" at bounding box center [0, 0] width 0 height 0
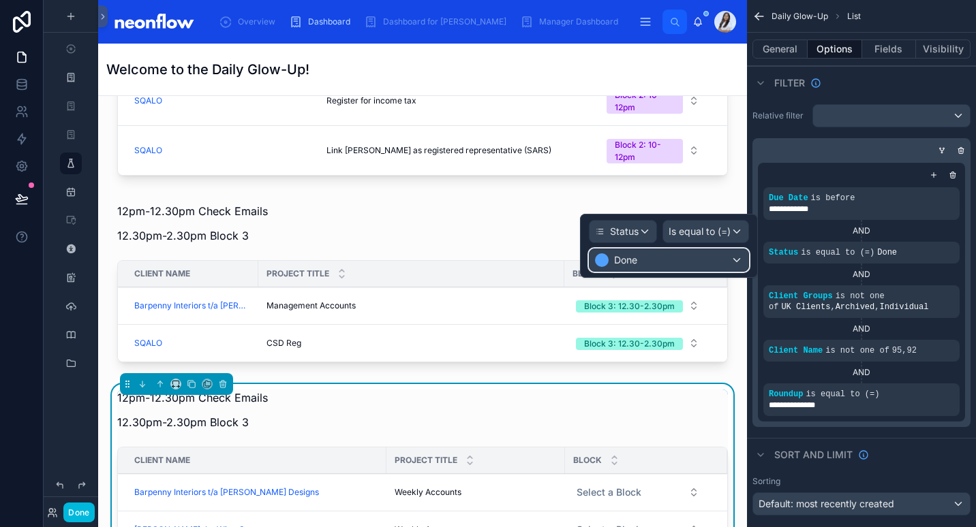
click at [611, 262] on div "Done" at bounding box center [616, 260] width 42 height 14
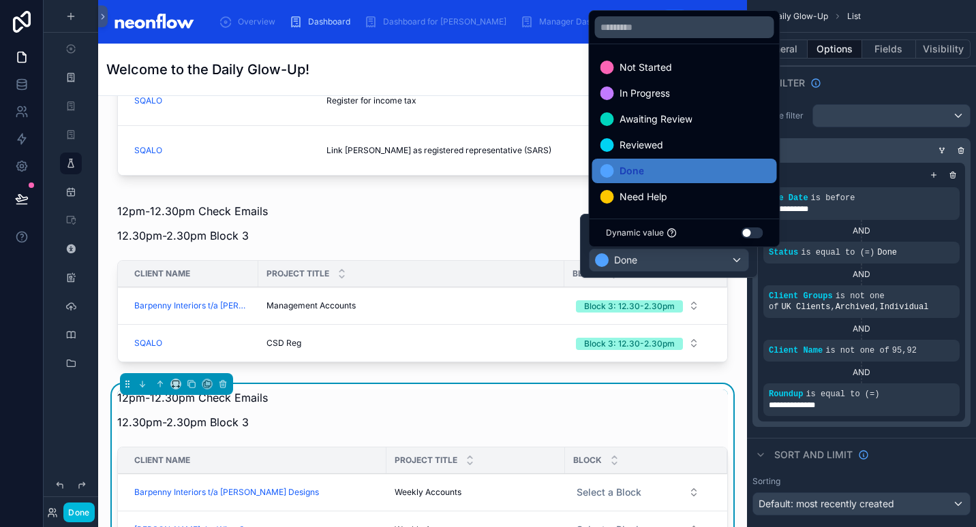
click at [651, 196] on span "Need Help" at bounding box center [643, 197] width 48 height 16
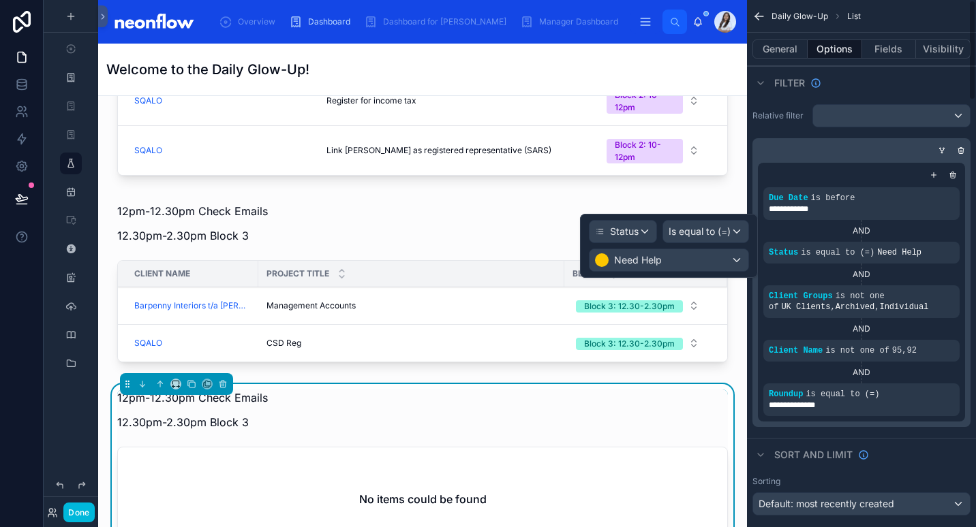
click at [769, 45] on button "General" at bounding box center [779, 49] width 55 height 19
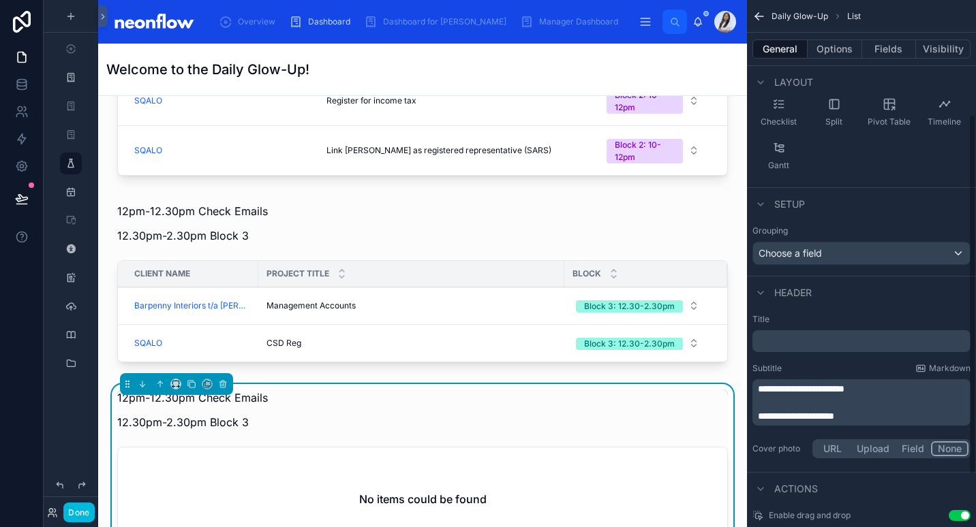
scroll to position [167, 0]
drag, startPoint x: 878, startPoint y: 416, endPoint x: 745, endPoint y: 383, distance: 137.0
click at [745, 383] on div "Overview Dashboard Dashboard for [PERSON_NAME] Manager Dashboard Daily Glow-Up …" at bounding box center [537, 263] width 878 height 527
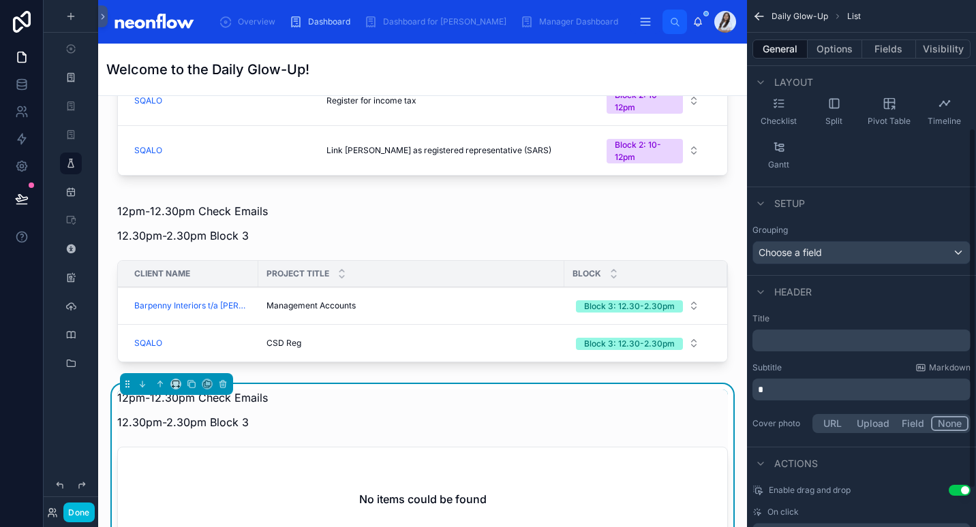
scroll to position [168, 0]
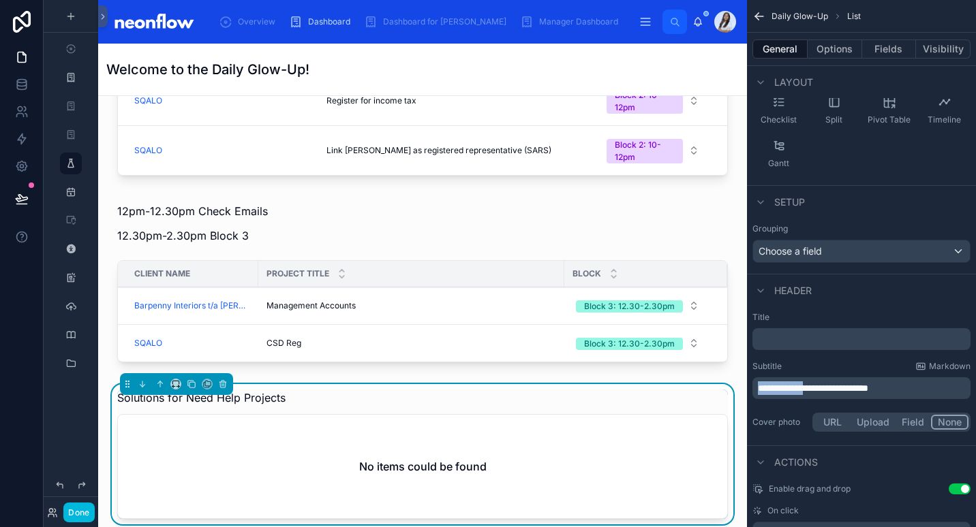
drag, startPoint x: 815, startPoint y: 388, endPoint x: 720, endPoint y: 385, distance: 94.7
click at [720, 385] on div "Overview Dashboard Dashboard for [PERSON_NAME] Manager Dashboard Daily Glow-Up …" at bounding box center [537, 263] width 878 height 527
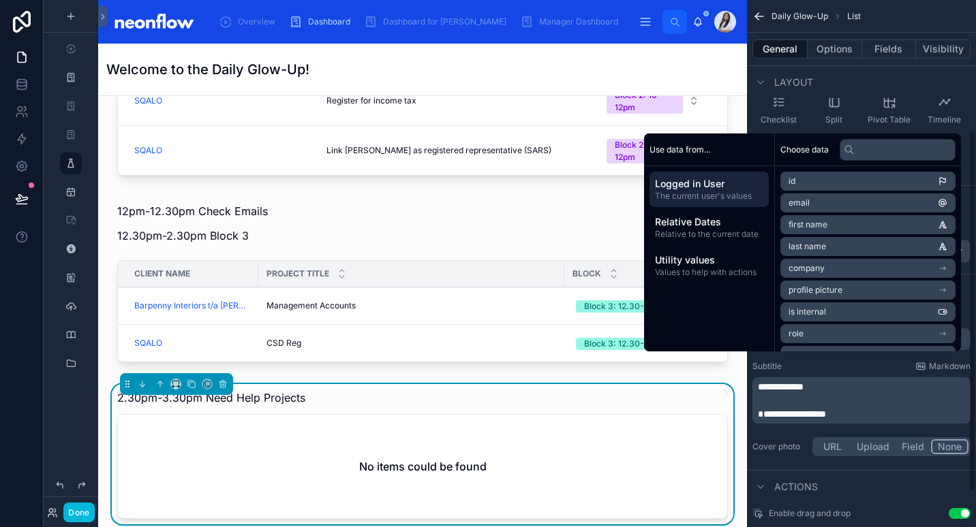
scroll to position [191, 0]
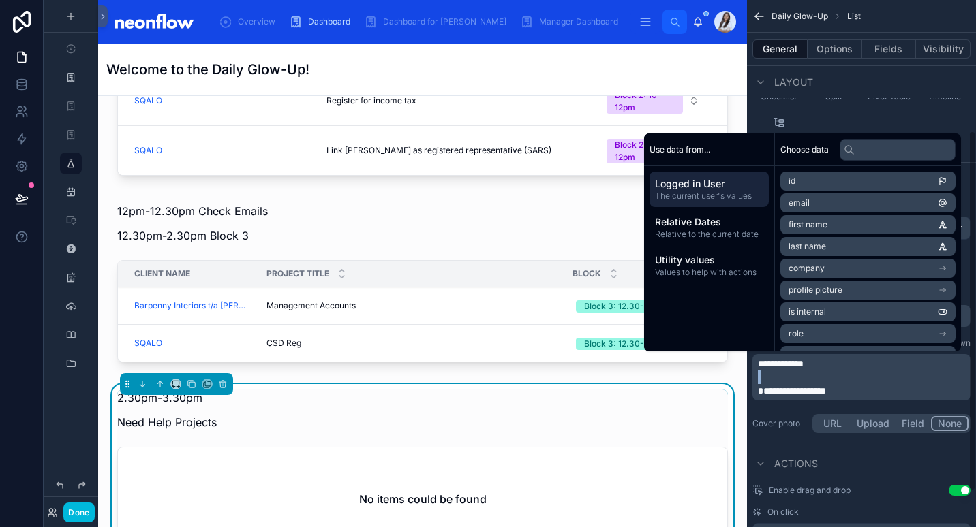
click at [848, 362] on p "**********" at bounding box center [863, 364] width 210 height 14
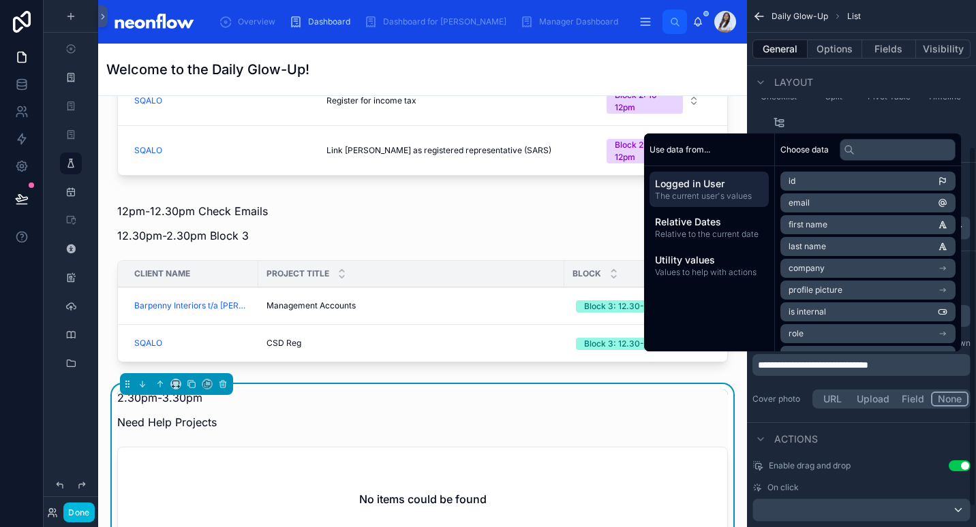
scroll to position [193, 0]
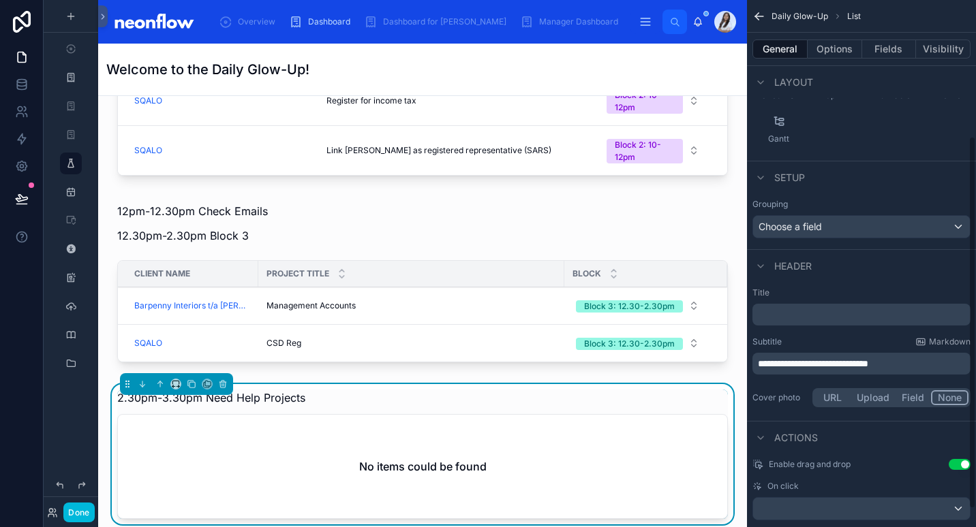
click at [952, 365] on p "**********" at bounding box center [863, 364] width 210 height 14
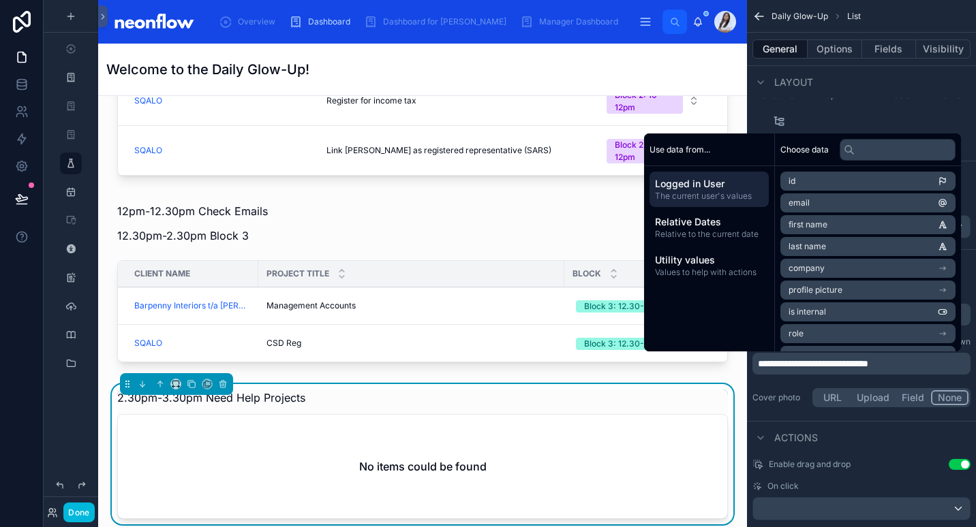
click at [945, 364] on p "**********" at bounding box center [863, 364] width 210 height 14
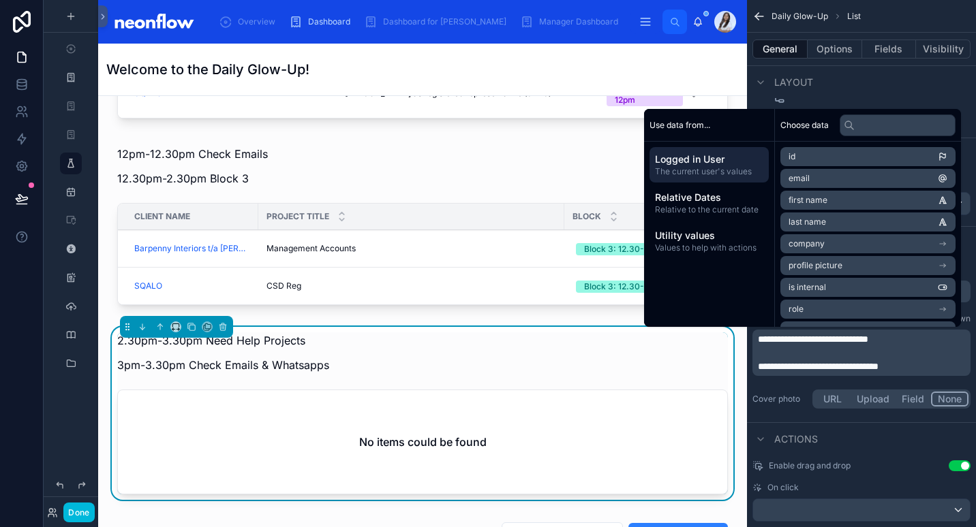
scroll to position [965, 0]
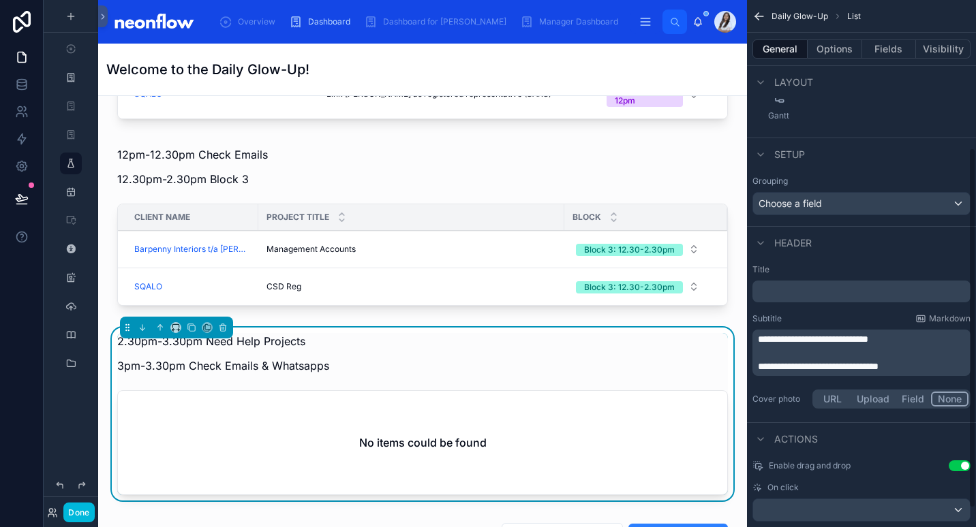
click at [831, 48] on button "Options" at bounding box center [834, 49] width 55 height 19
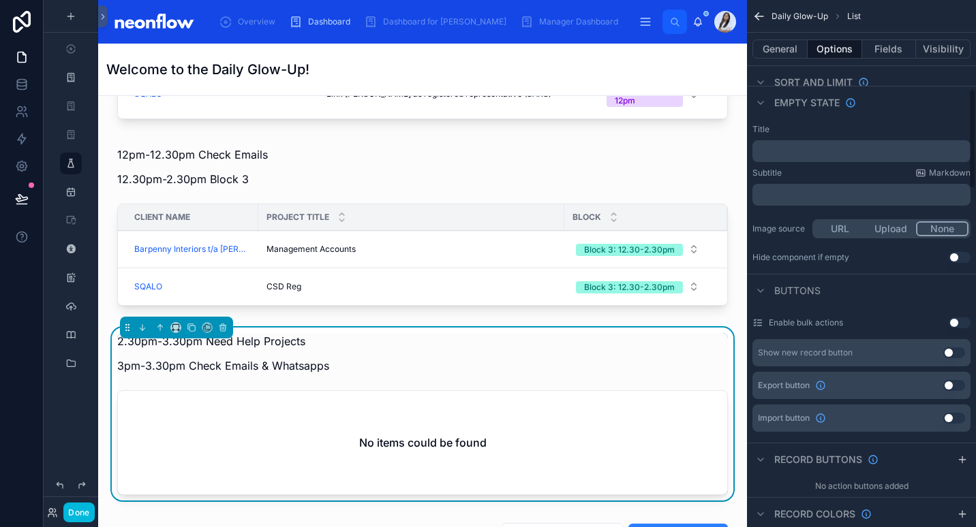
scroll to position [401, 0]
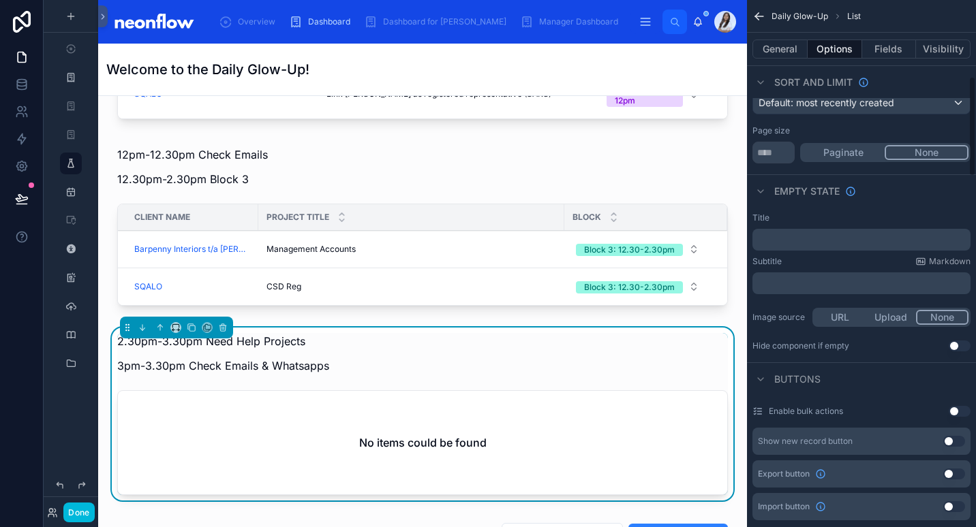
click at [788, 286] on p "﻿" at bounding box center [863, 283] width 210 height 11
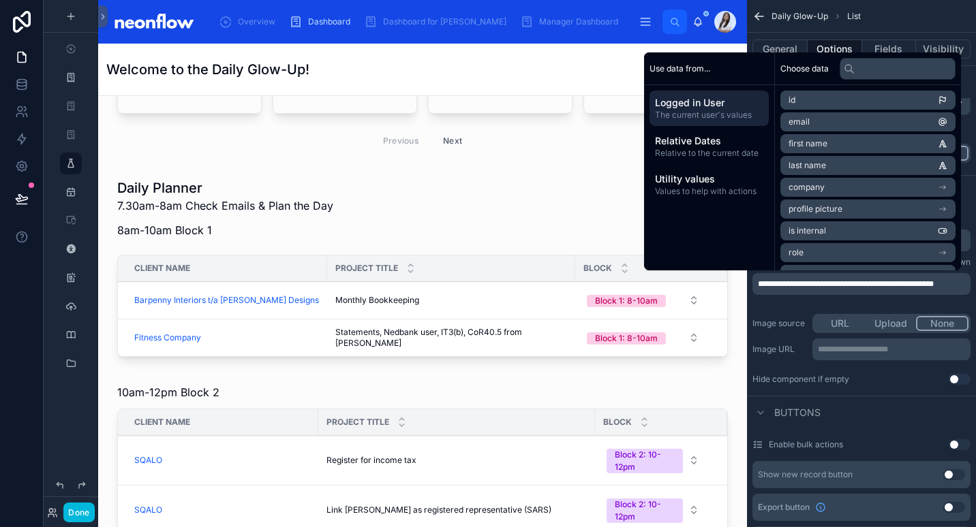
scroll to position [549, 0]
click at [352, 218] on div at bounding box center [422, 270] width 627 height 195
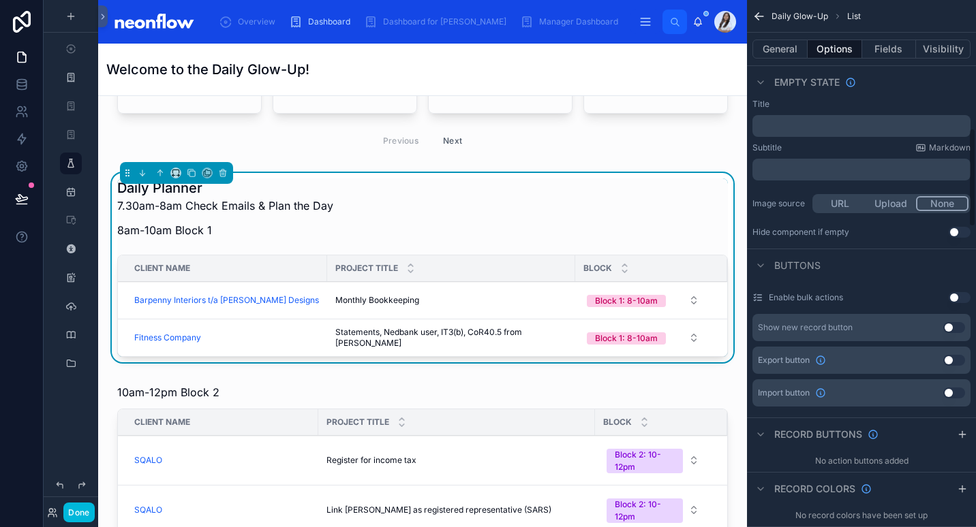
scroll to position [745, 0]
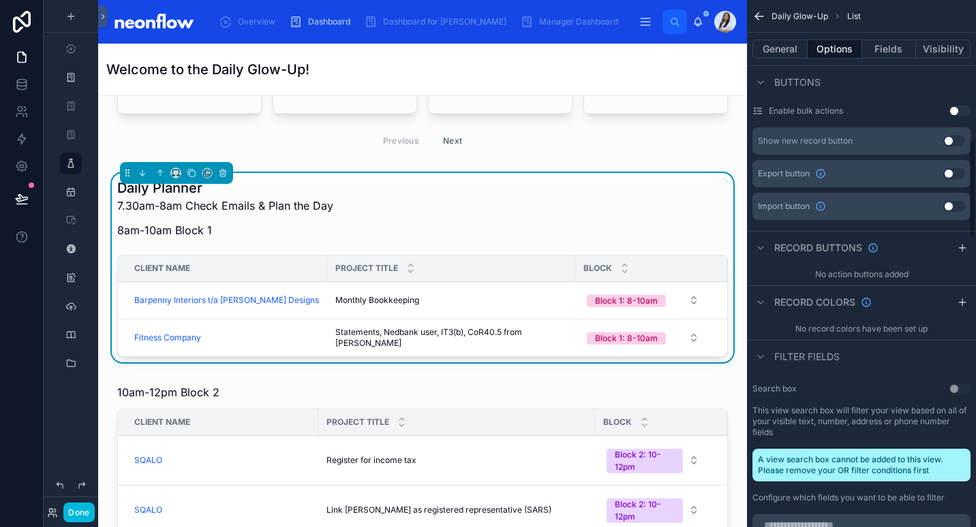
click at [795, 46] on button "General" at bounding box center [779, 49] width 55 height 19
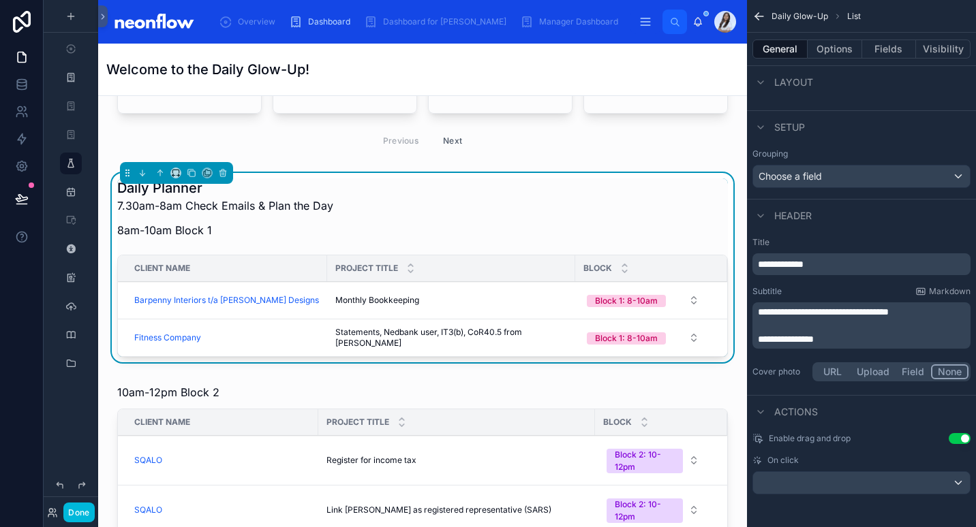
click at [876, 311] on span "**********" at bounding box center [823, 312] width 131 height 10
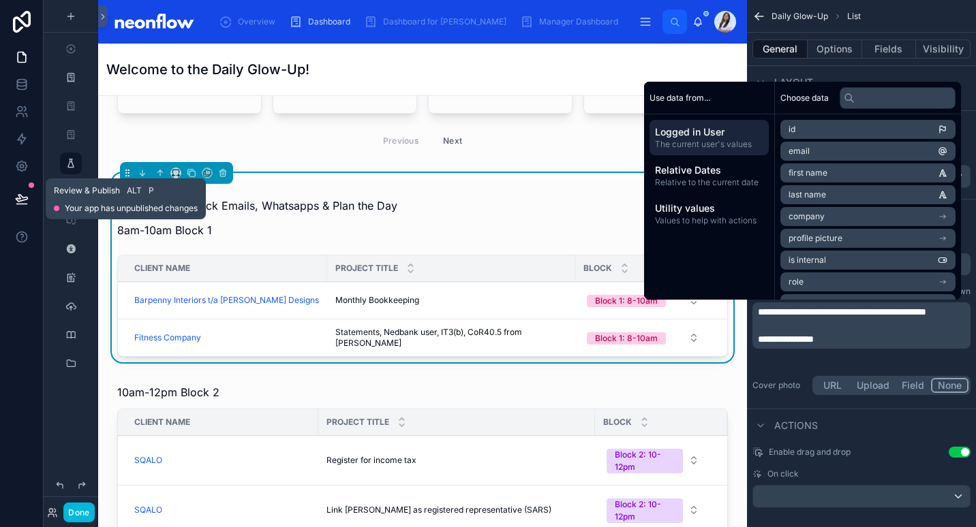
click at [23, 196] on icon at bounding box center [22, 199] width 14 height 14
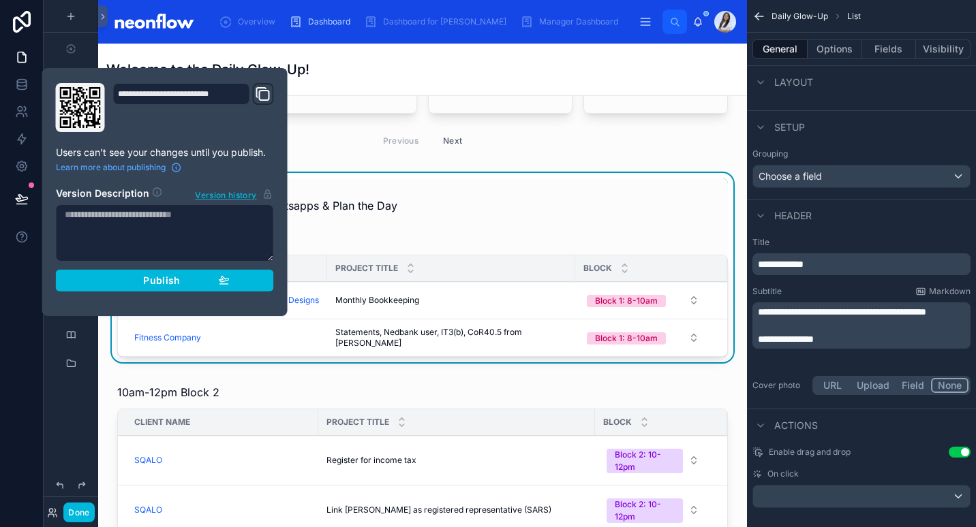
click at [112, 288] on button "Publish" at bounding box center [165, 281] width 218 height 22
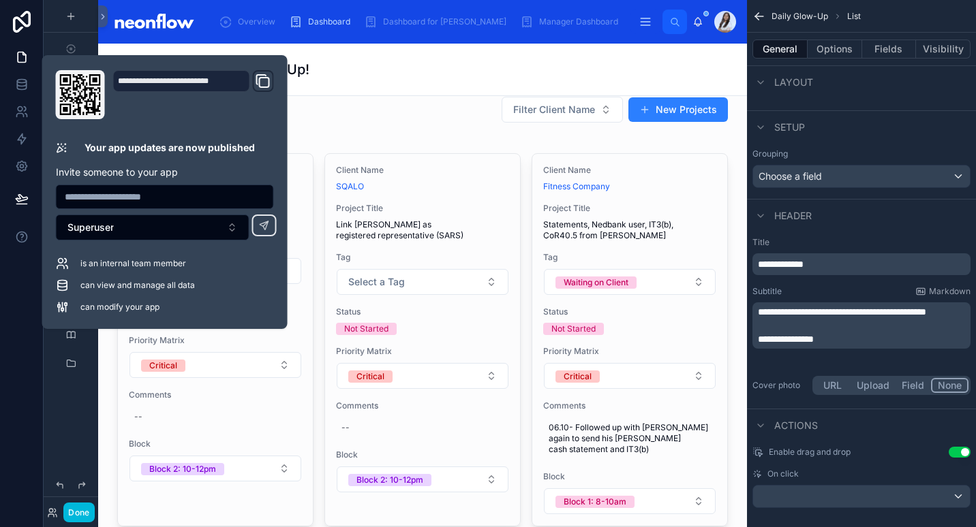
scroll to position [1408, 0]
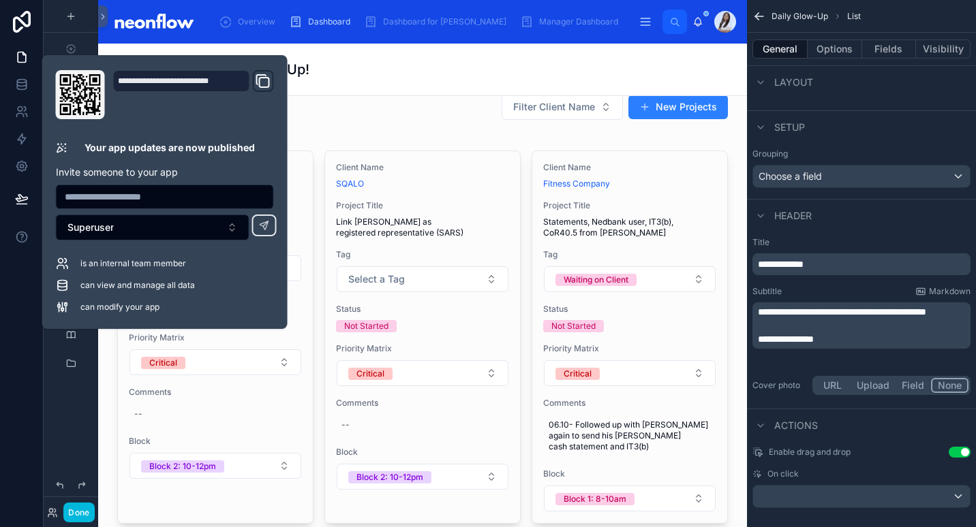
drag, startPoint x: 426, startPoint y: 138, endPoint x: 442, endPoint y: 104, distance: 37.5
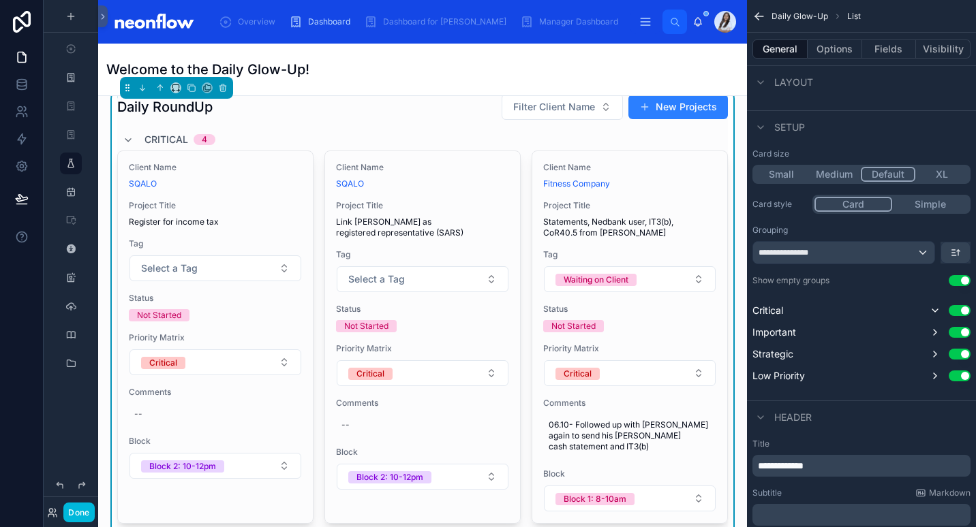
click at [442, 104] on div "Daily RoundUp Filter Client Name New Projects" at bounding box center [422, 106] width 611 height 27
click at [25, 29] on icon at bounding box center [21, 22] width 27 height 22
